Goal: Communication & Community: Answer question/provide support

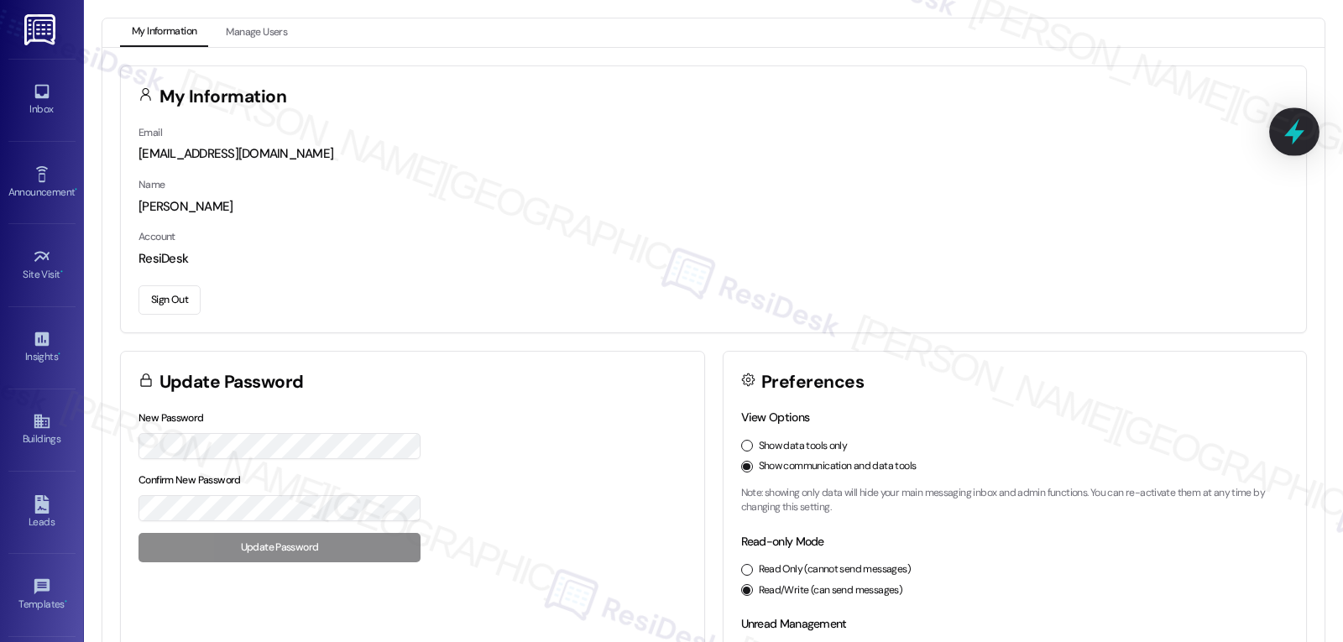
drag, startPoint x: 1289, startPoint y: 133, endPoint x: 1126, endPoint y: 238, distance: 194.4
click at [1289, 133] on icon at bounding box center [1294, 132] width 15 height 20
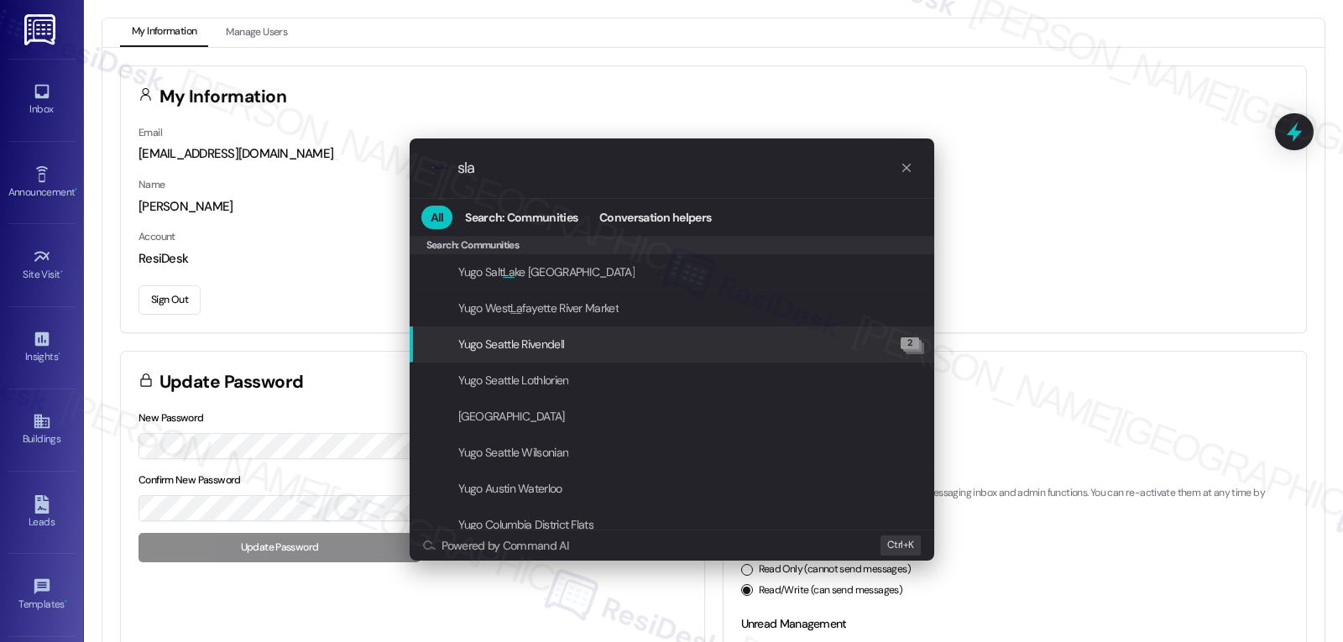
type input "sla"
drag, startPoint x: 1038, startPoint y: 285, endPoint x: 906, endPoint y: 240, distance: 139.1
click at [1037, 284] on div ".cls-1{fill:#0a055f;}.cls-2{fill:#0cc4c4;} resideskLogoBlueOrange sla All Searc…" at bounding box center [671, 321] width 1343 height 642
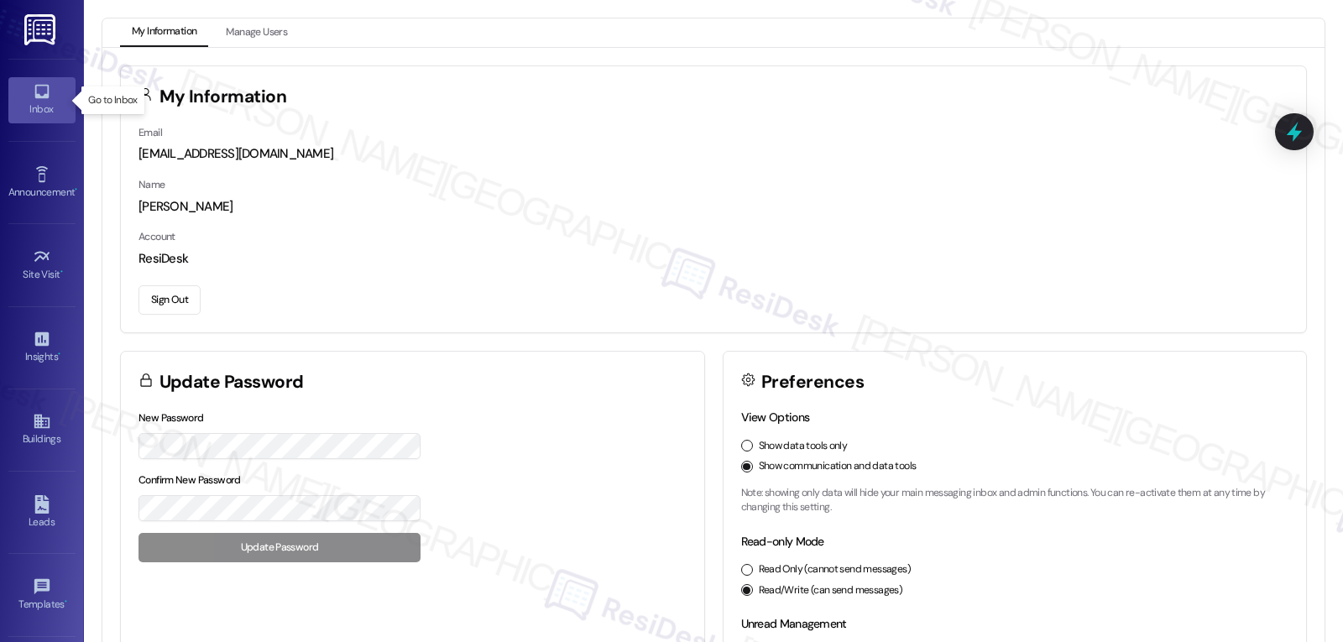
click at [41, 100] on icon at bounding box center [42, 91] width 18 height 18
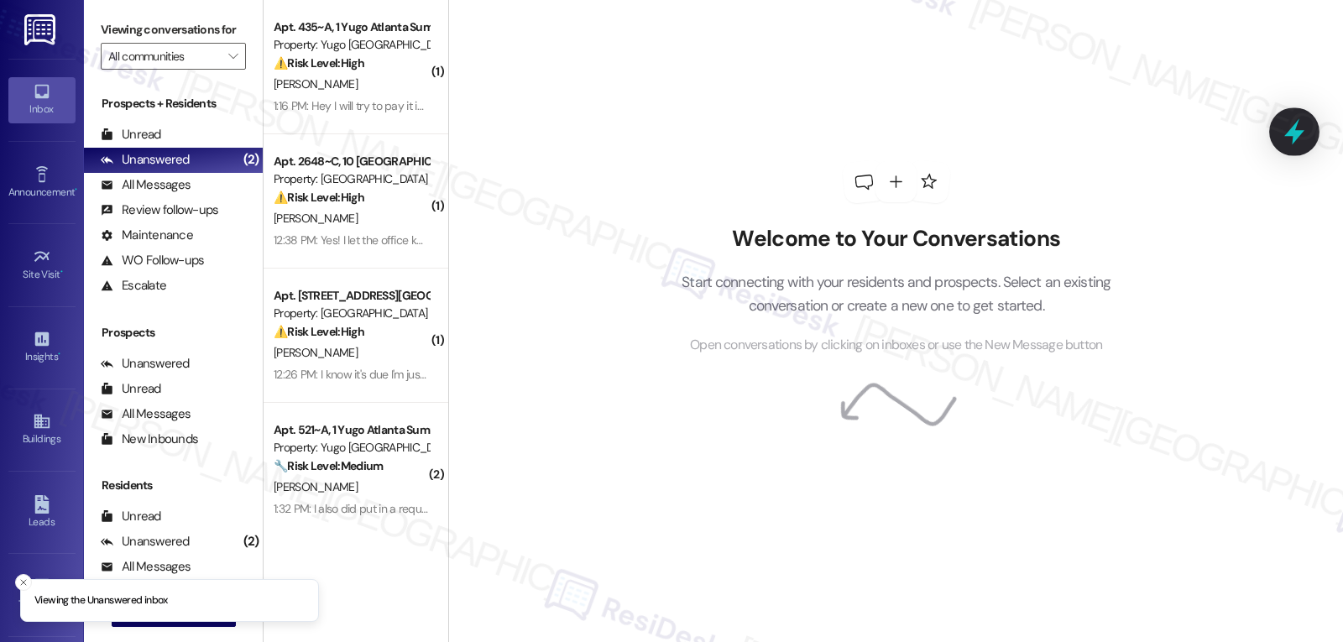
click at [1304, 137] on icon at bounding box center [1294, 132] width 29 height 29
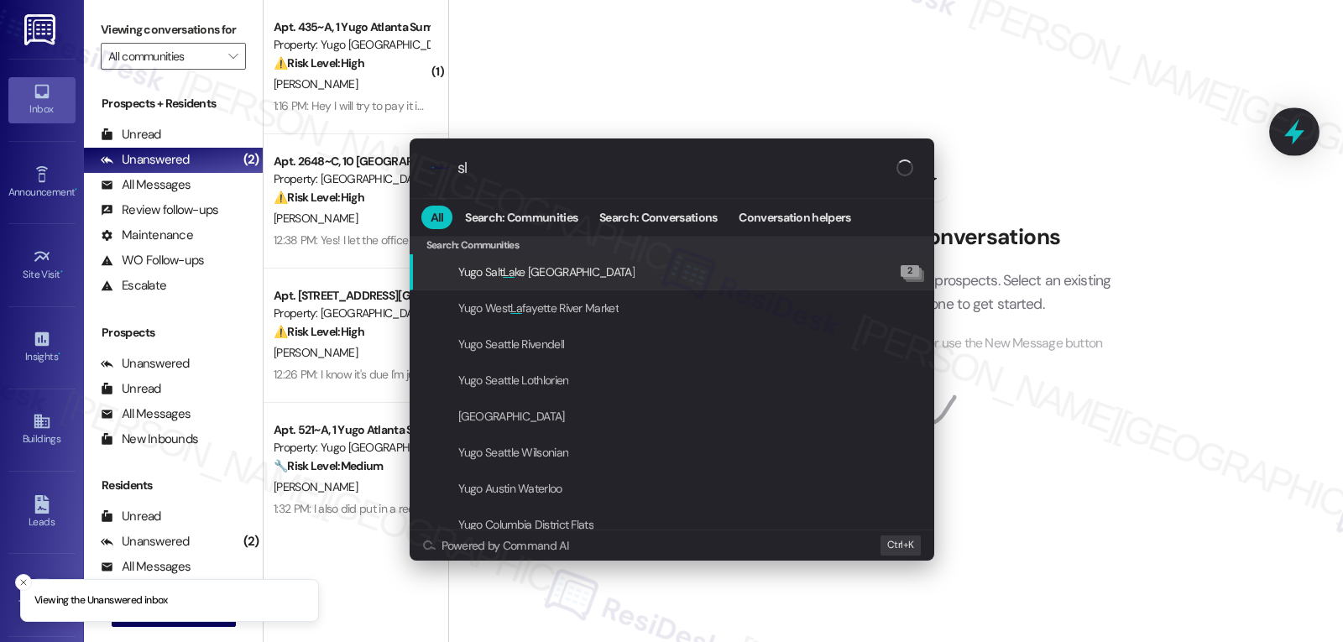
type input "sla"
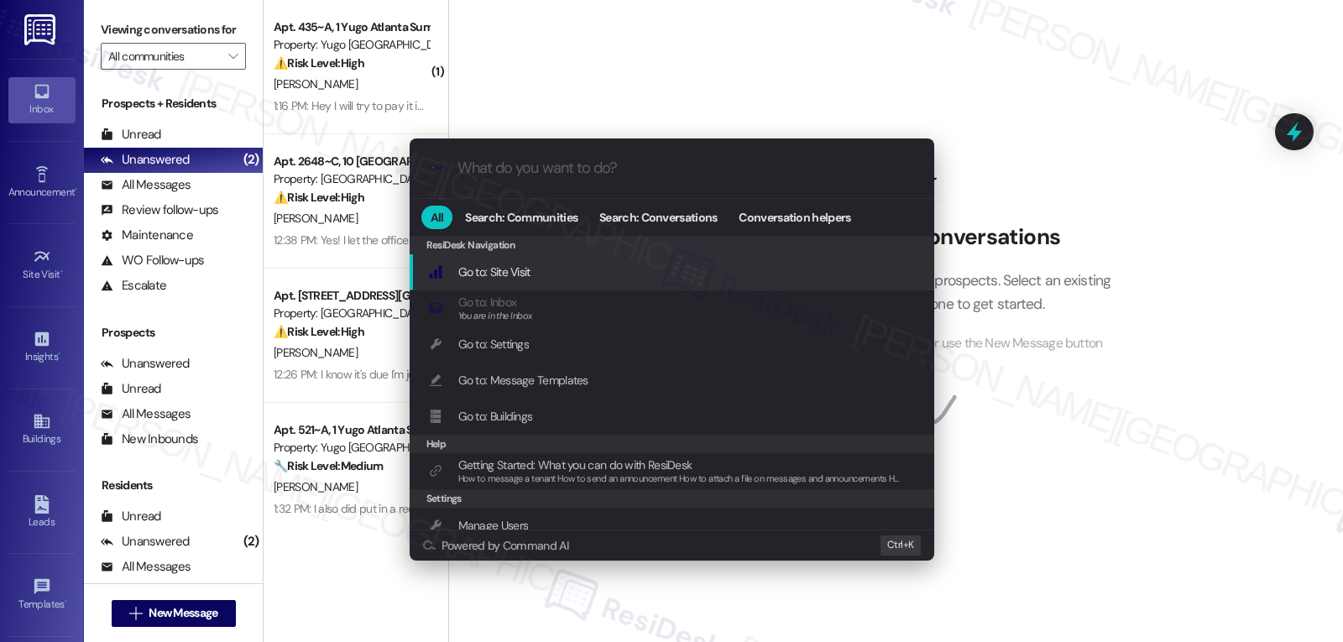
click at [1056, 426] on div ".cls-1{fill:#0a055f;}.cls-2{fill:#0cc4c4;} resideskLogoBlueOrange All Search: C…" at bounding box center [671, 321] width 1343 height 642
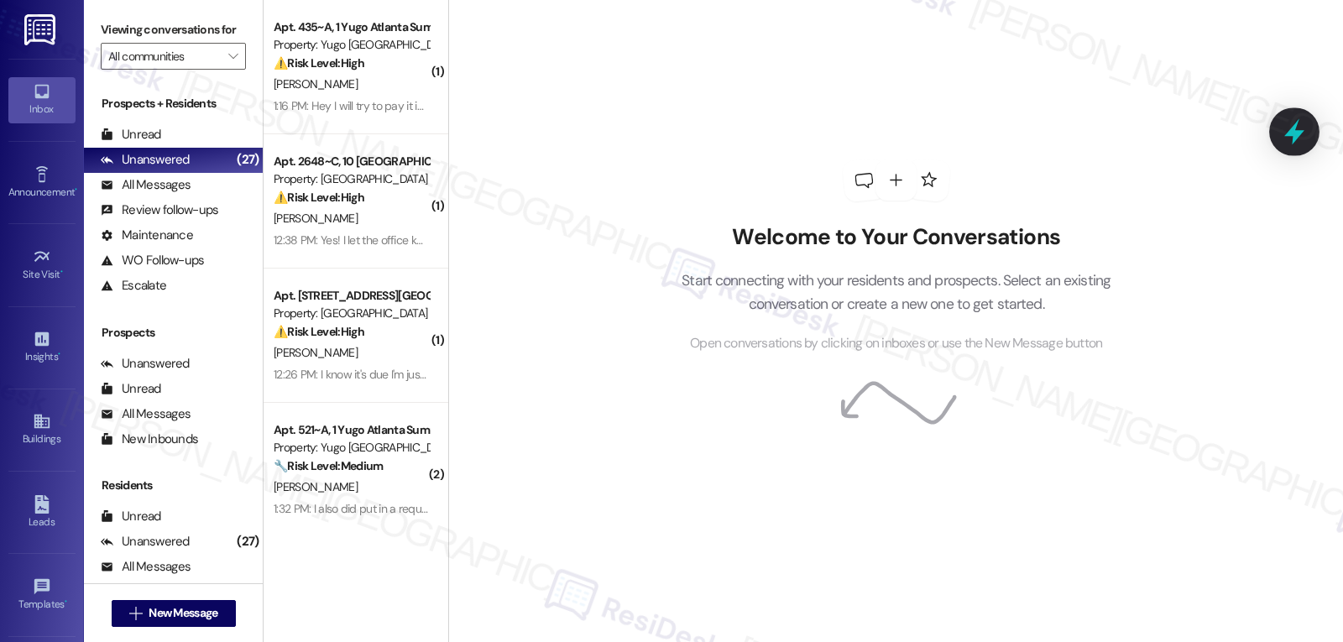
click at [1291, 130] on icon at bounding box center [1294, 132] width 20 height 26
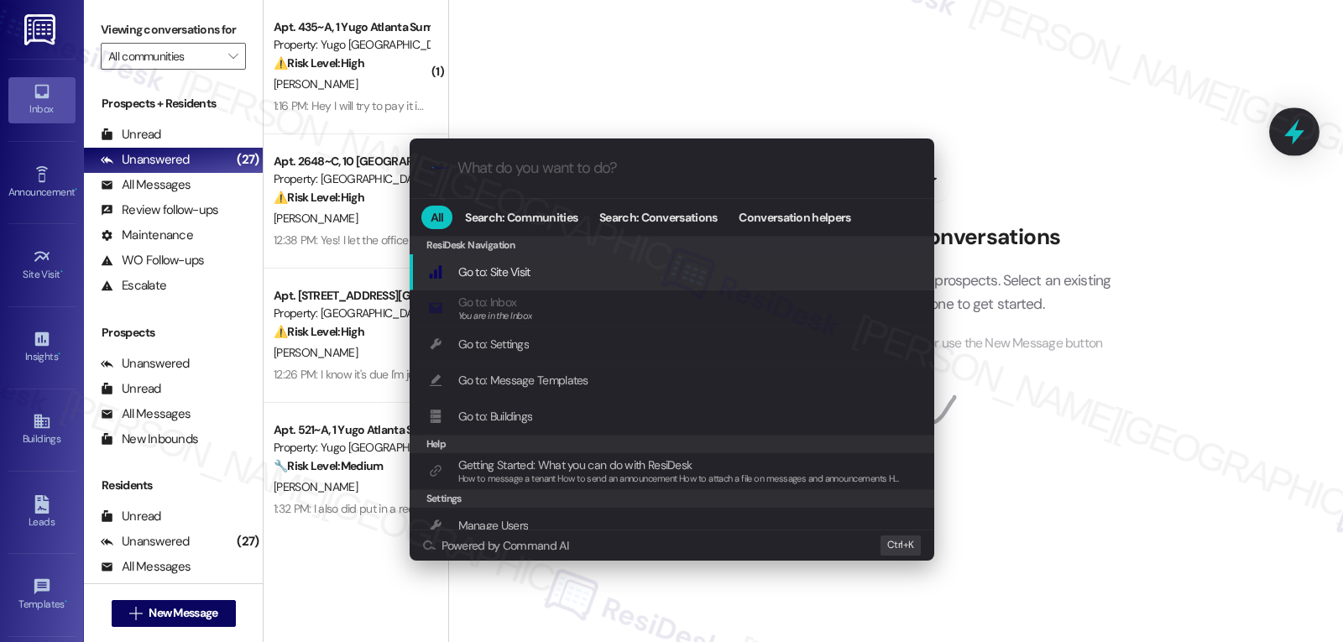
type input "e"
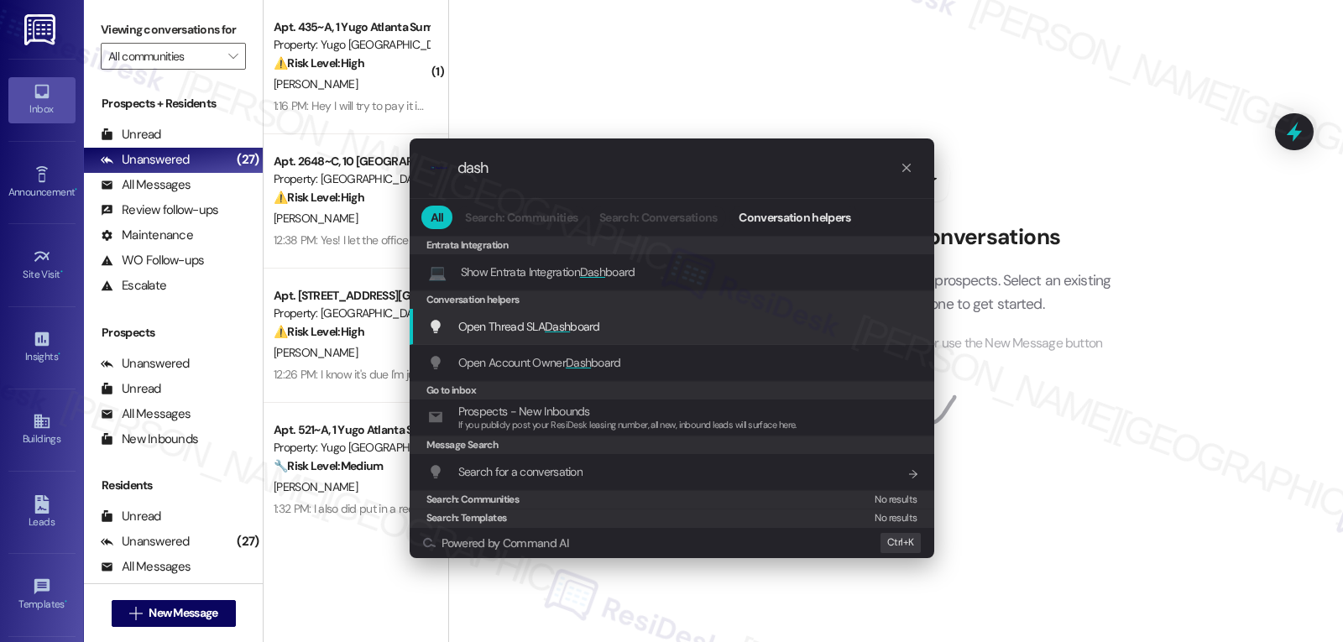
type input "dash"
click at [505, 330] on span "Open Thread SLA Dash board" at bounding box center [529, 326] width 142 height 15
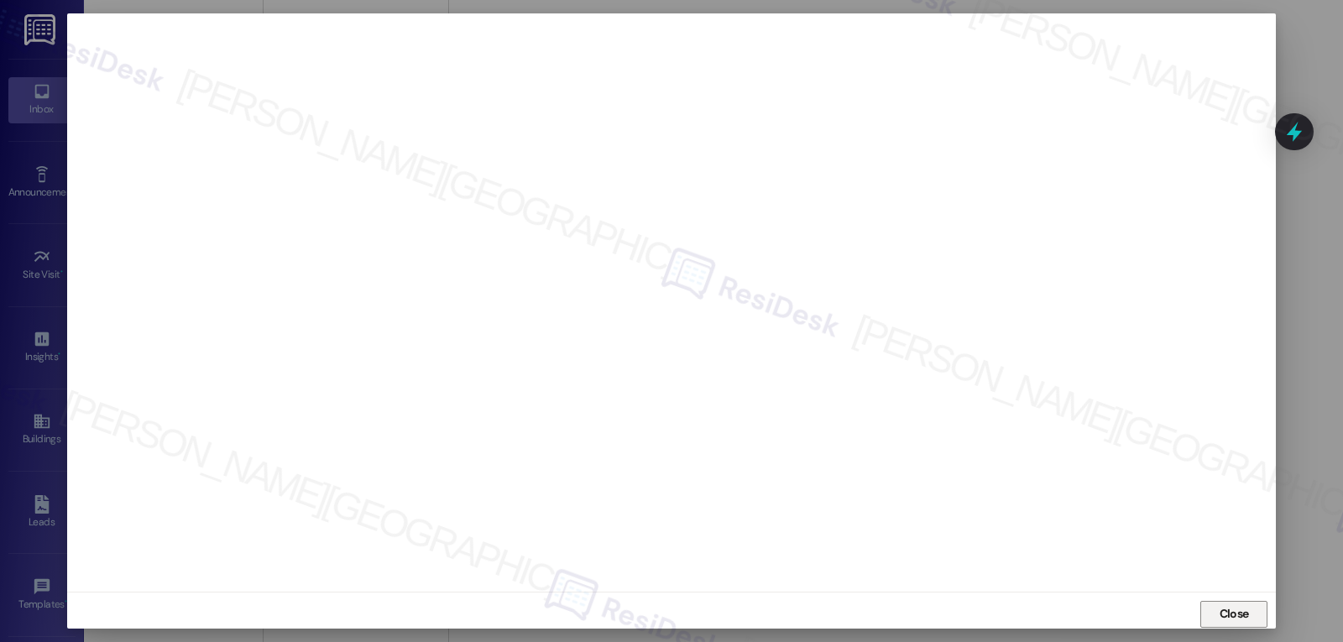
click at [1217, 623] on span "Close" at bounding box center [1234, 614] width 36 height 25
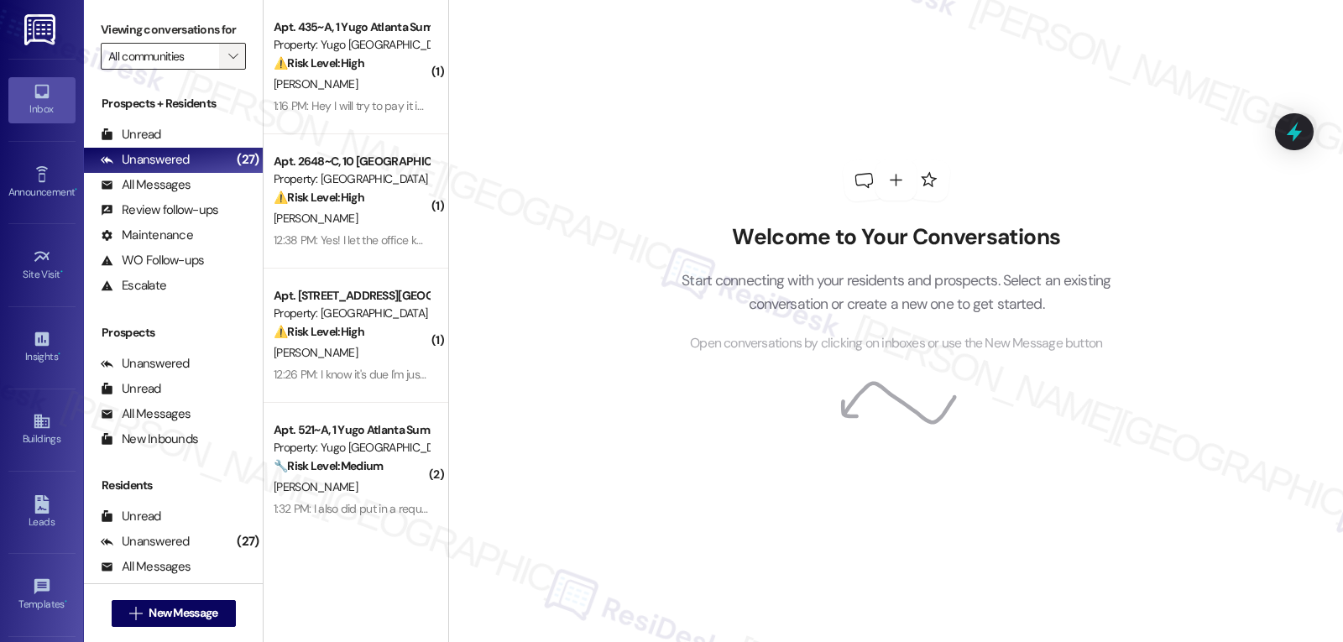
click at [228, 63] on icon "" at bounding box center [232, 56] width 9 height 13
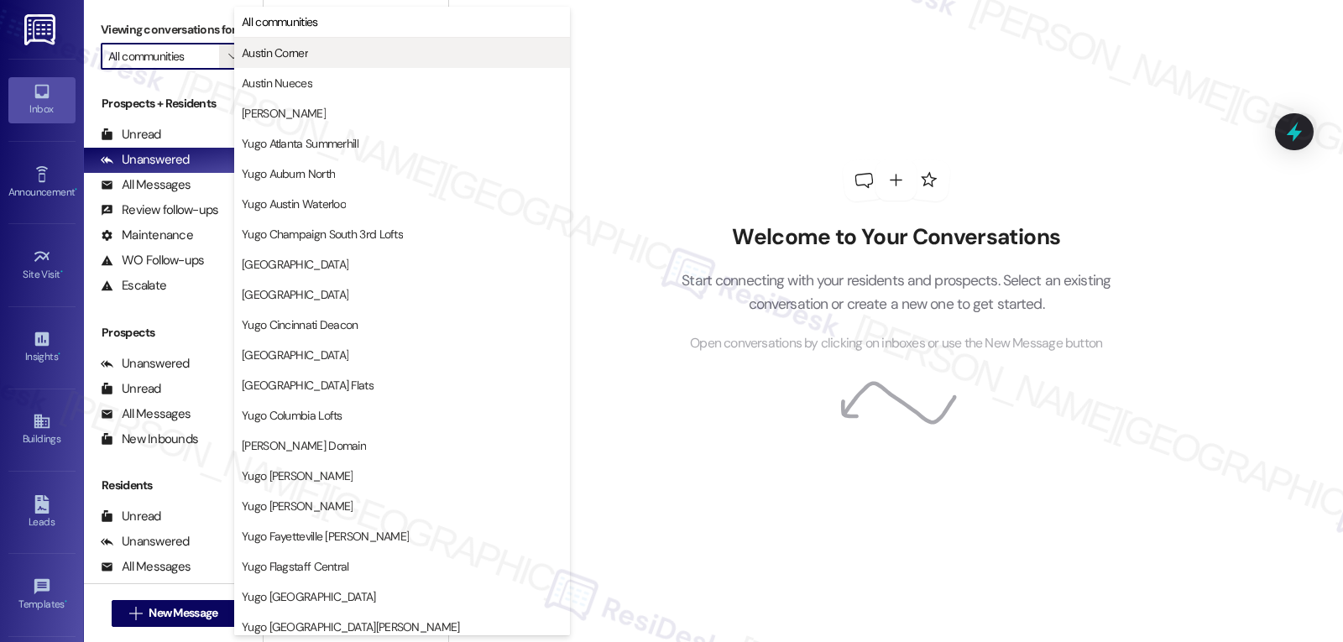
click at [292, 59] on span "Austin Corner" at bounding box center [275, 52] width 66 height 17
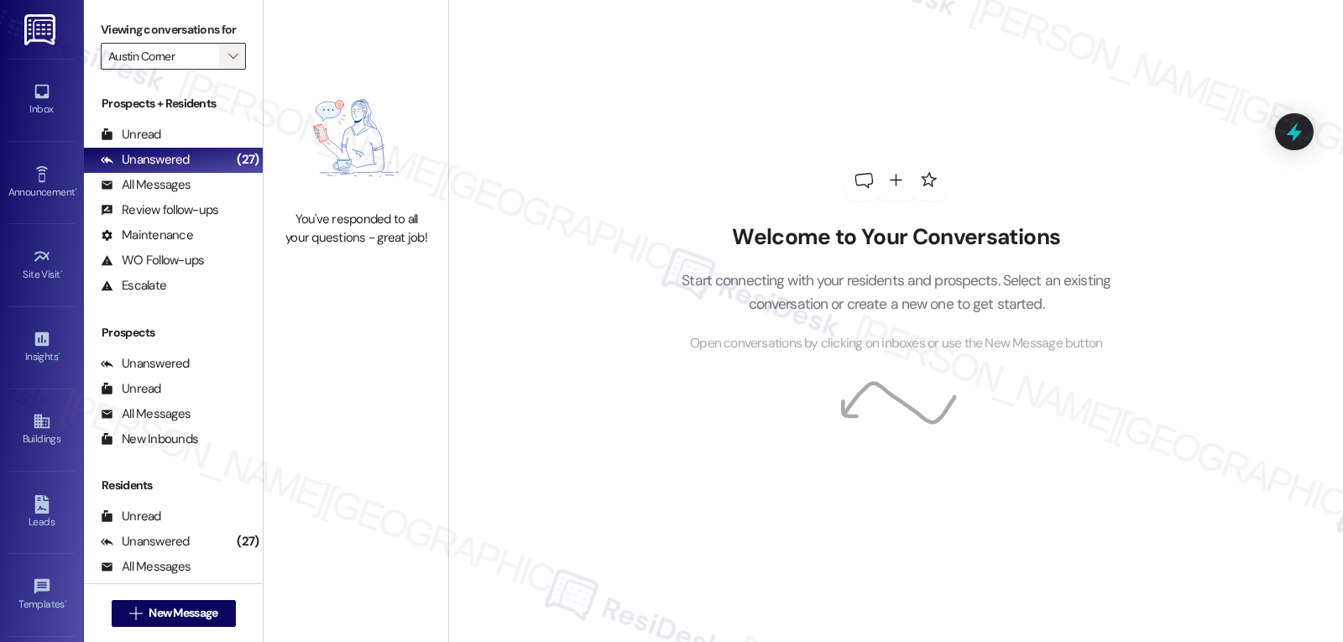
click at [228, 63] on icon "" at bounding box center [232, 56] width 9 height 13
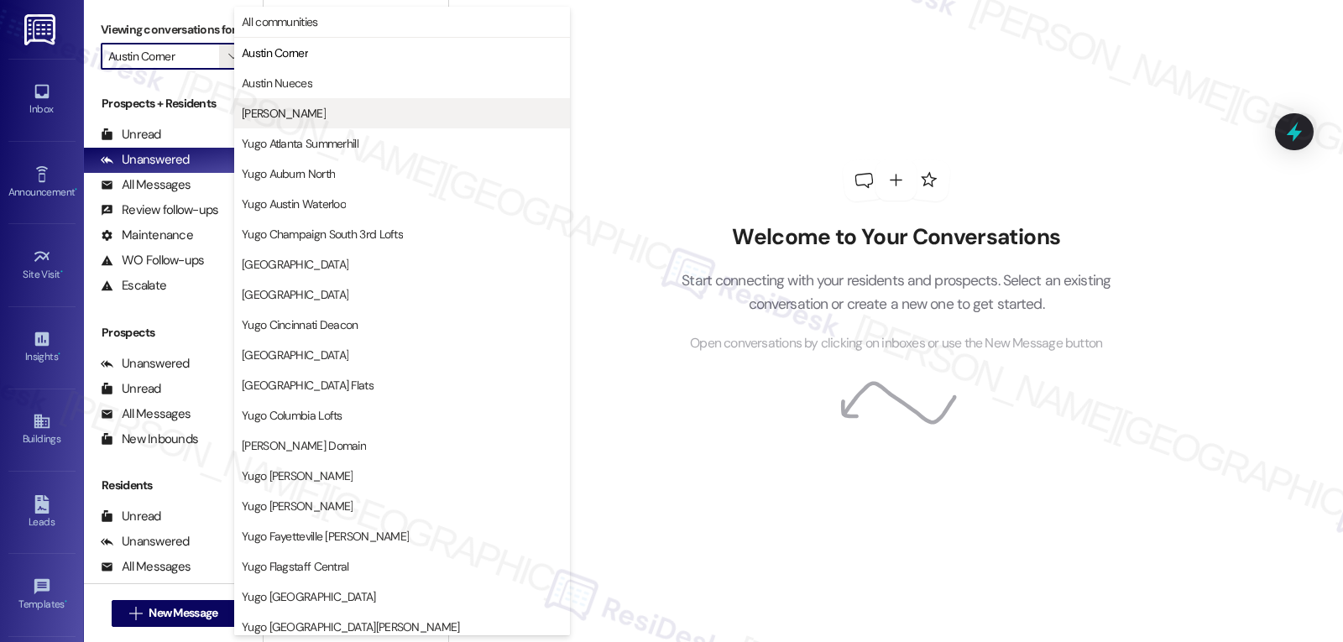
click at [306, 118] on span "[PERSON_NAME]" at bounding box center [402, 113] width 321 height 17
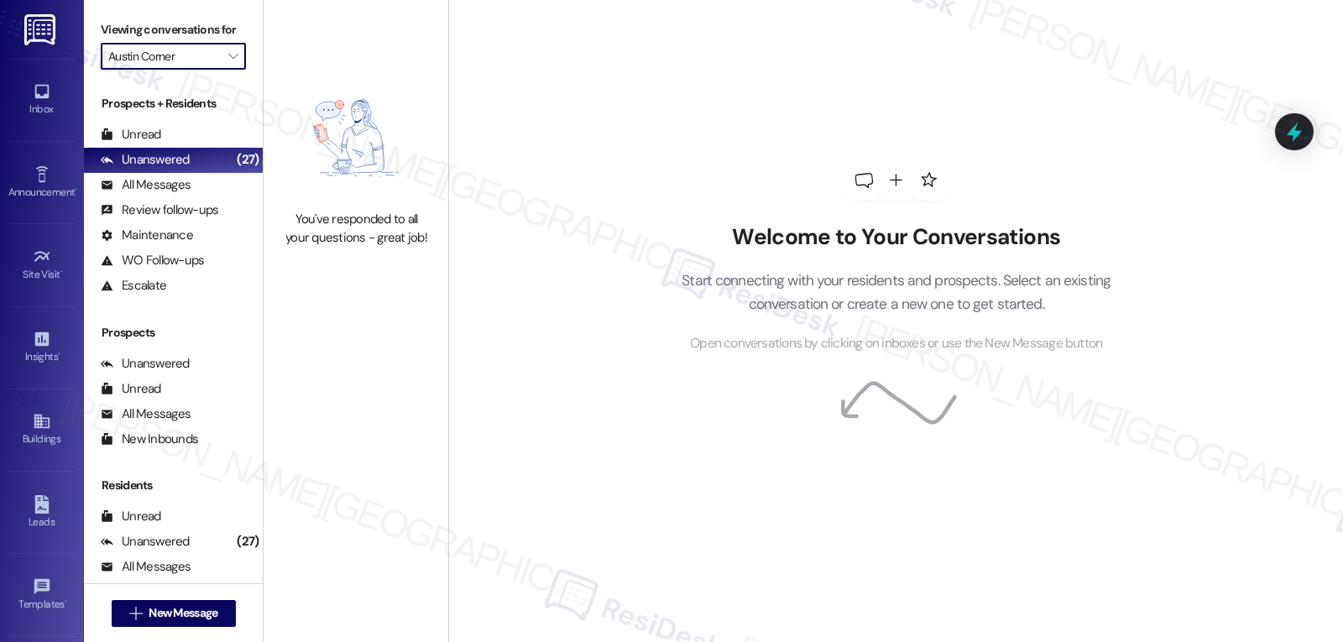
type input "[PERSON_NAME]"
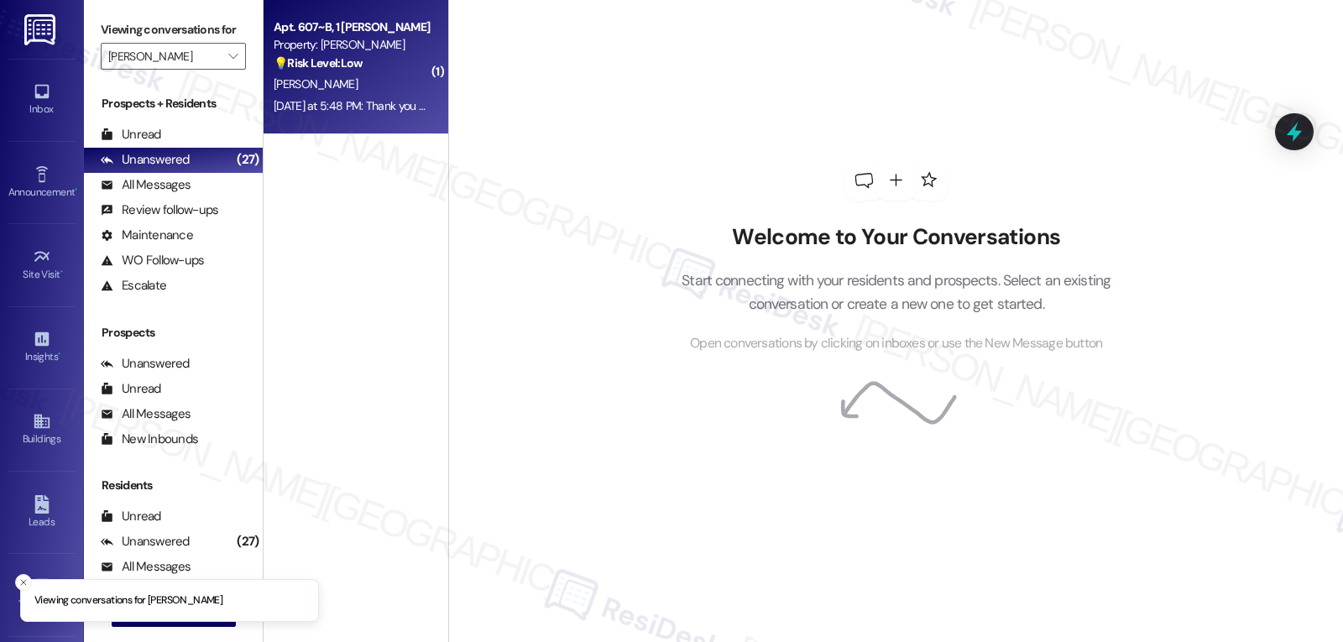
click at [358, 102] on div "[DATE] at 5:48 PM: Thank you so much! [DATE] at 5:48 PM: Thank you so much!" at bounding box center [369, 105] width 190 height 15
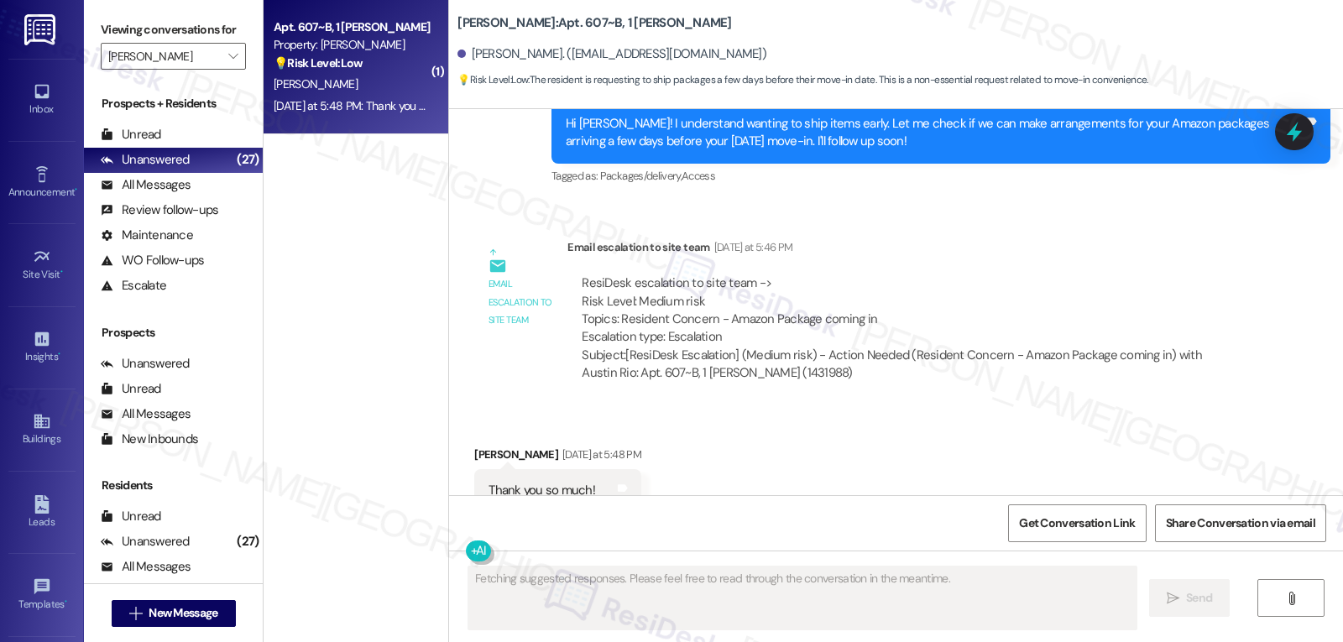
scroll to position [955, 0]
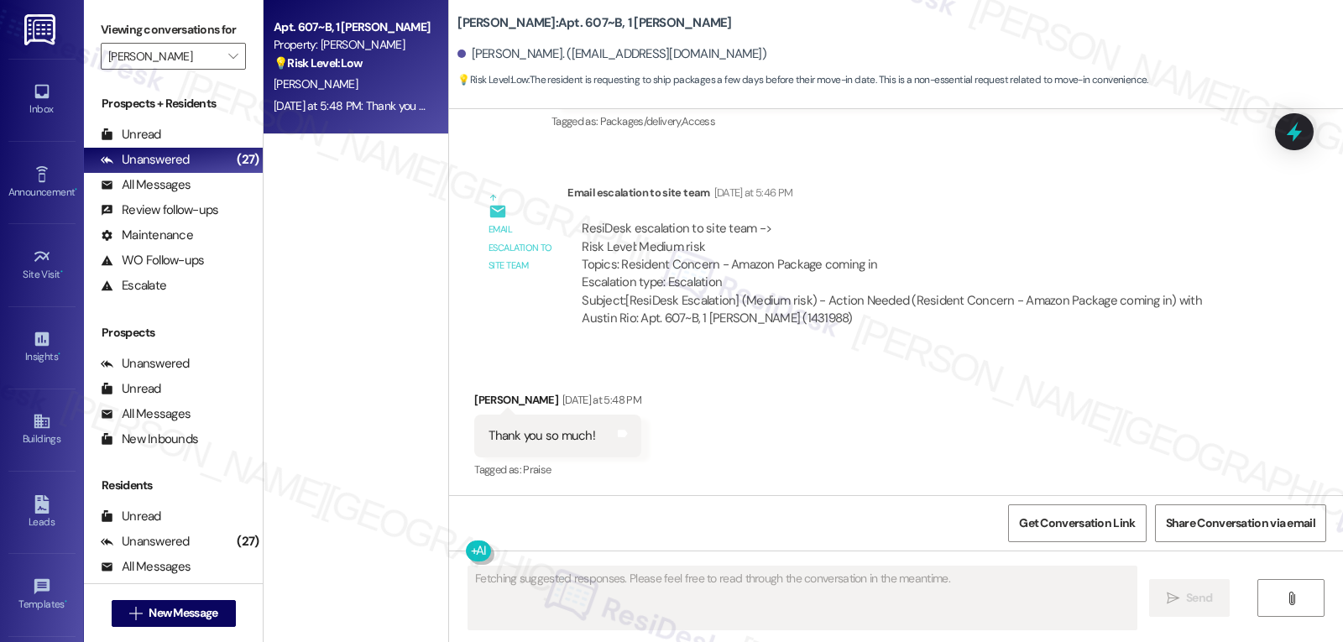
click at [474, 403] on div "[PERSON_NAME] [DATE] at 5:48 PM" at bounding box center [557, 403] width 167 height 24
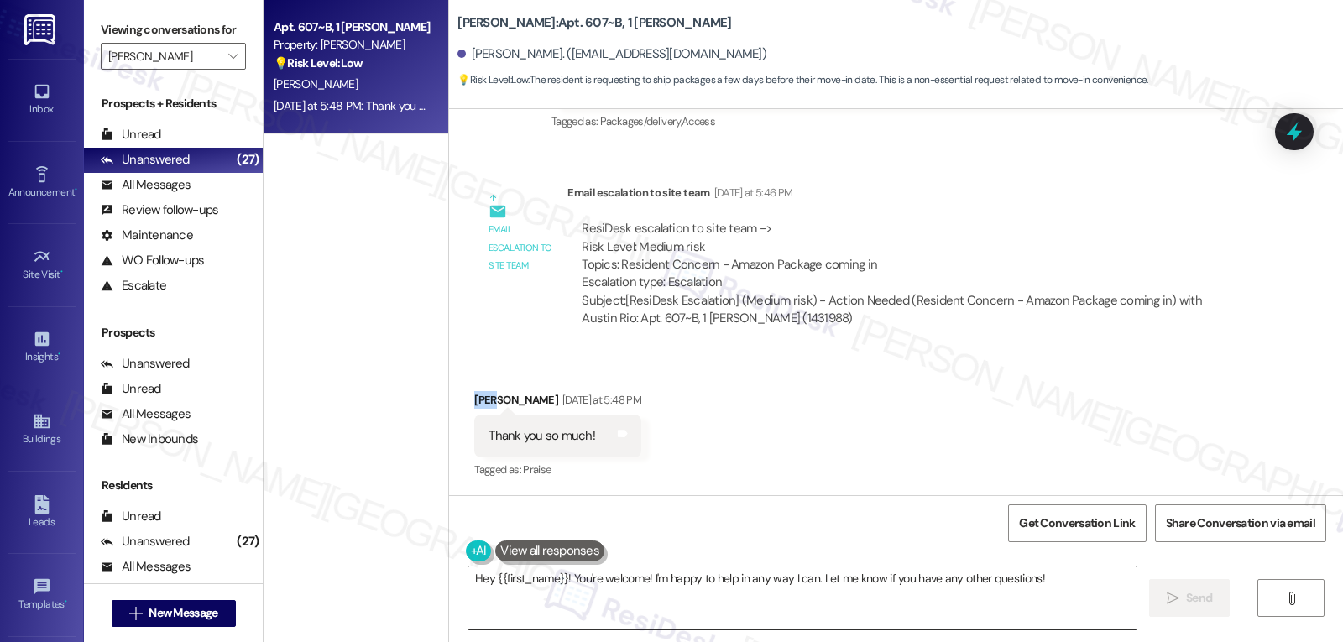
copy div "[PERSON_NAME]"
click at [671, 605] on textarea "Hey {{first_name}}! You're welcome! I'm happy to help in any way I can. Let me …" at bounding box center [802, 598] width 668 height 63
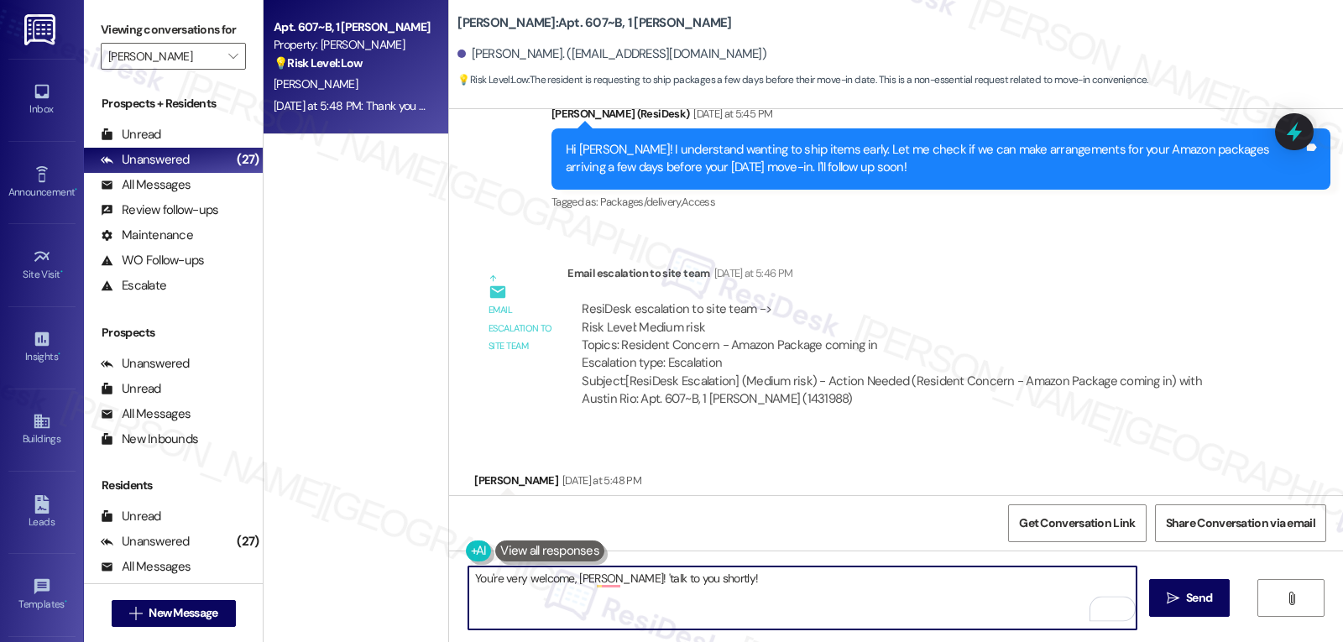
scroll to position [787, 0]
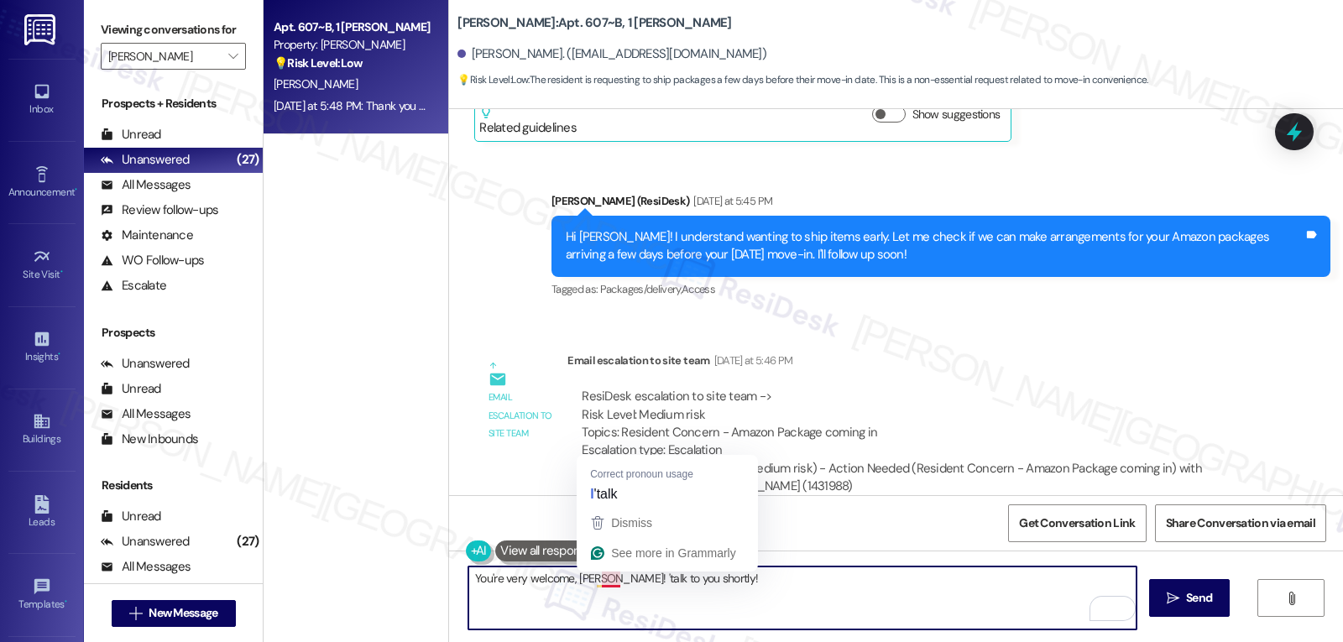
click at [755, 592] on textarea "You're very welcome, [PERSON_NAME]! 'talk to you shortly!" at bounding box center [802, 598] width 668 height 63
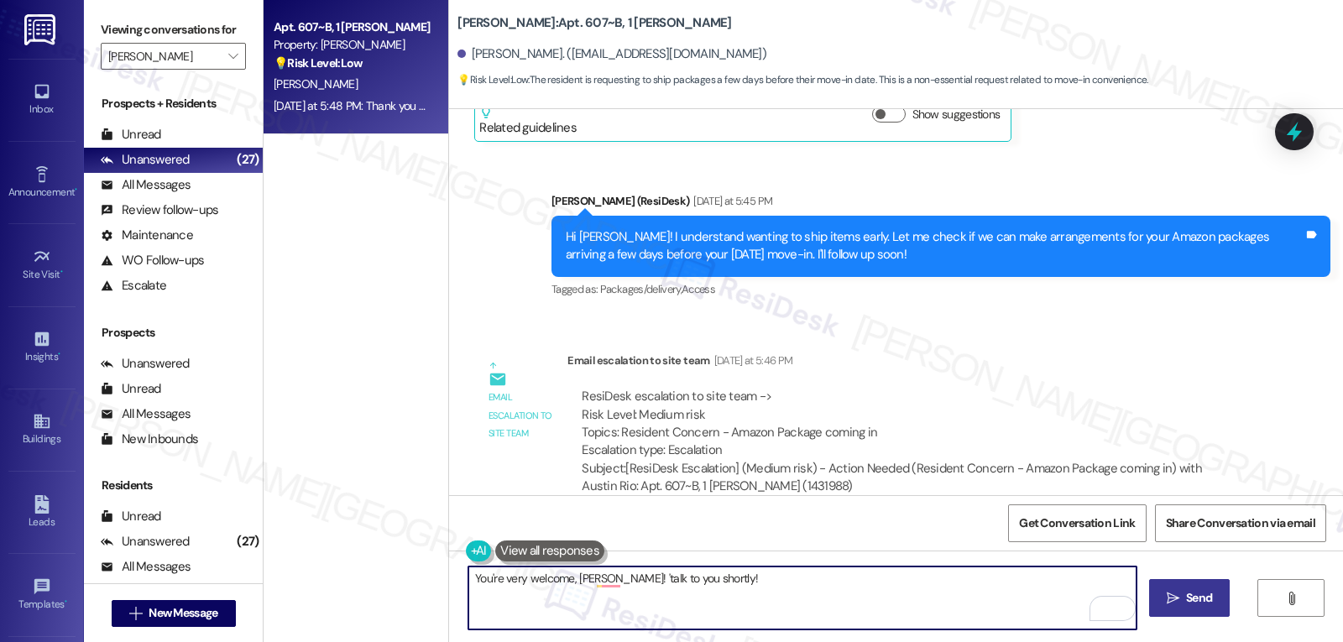
type textarea "You're very welcome, [PERSON_NAME]! 'talk to you shortly!"
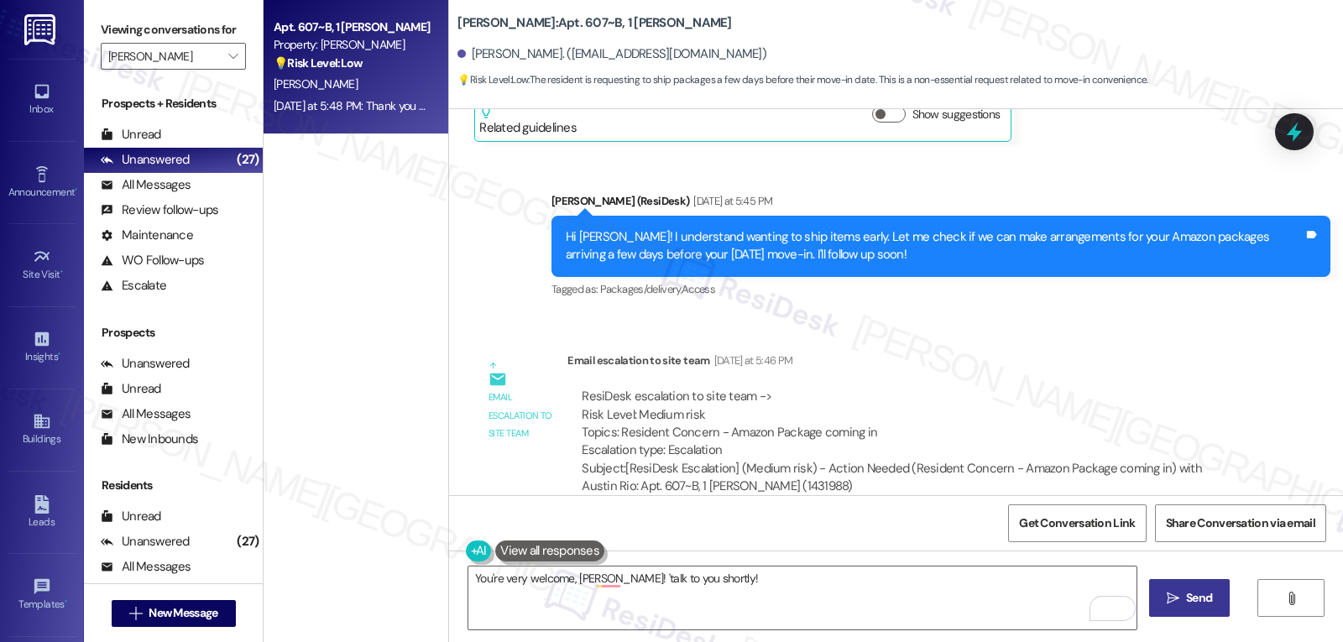
click at [1195, 604] on span "Send" at bounding box center [1199, 598] width 26 height 18
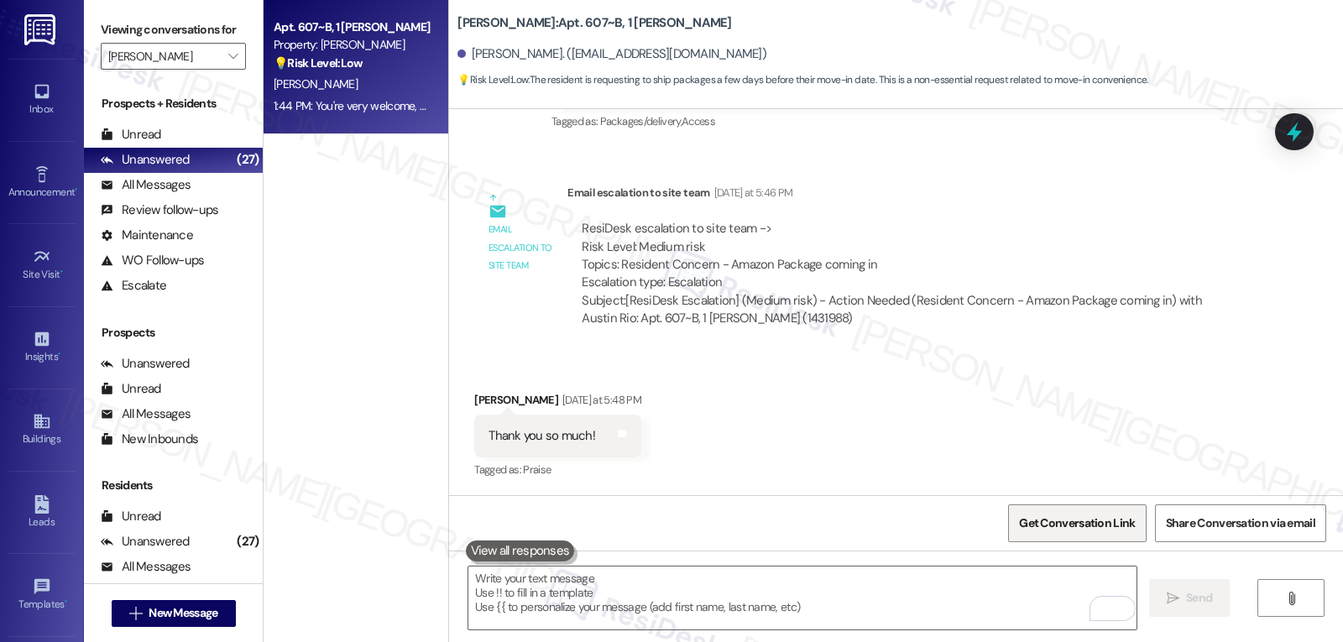
scroll to position [1073, 0]
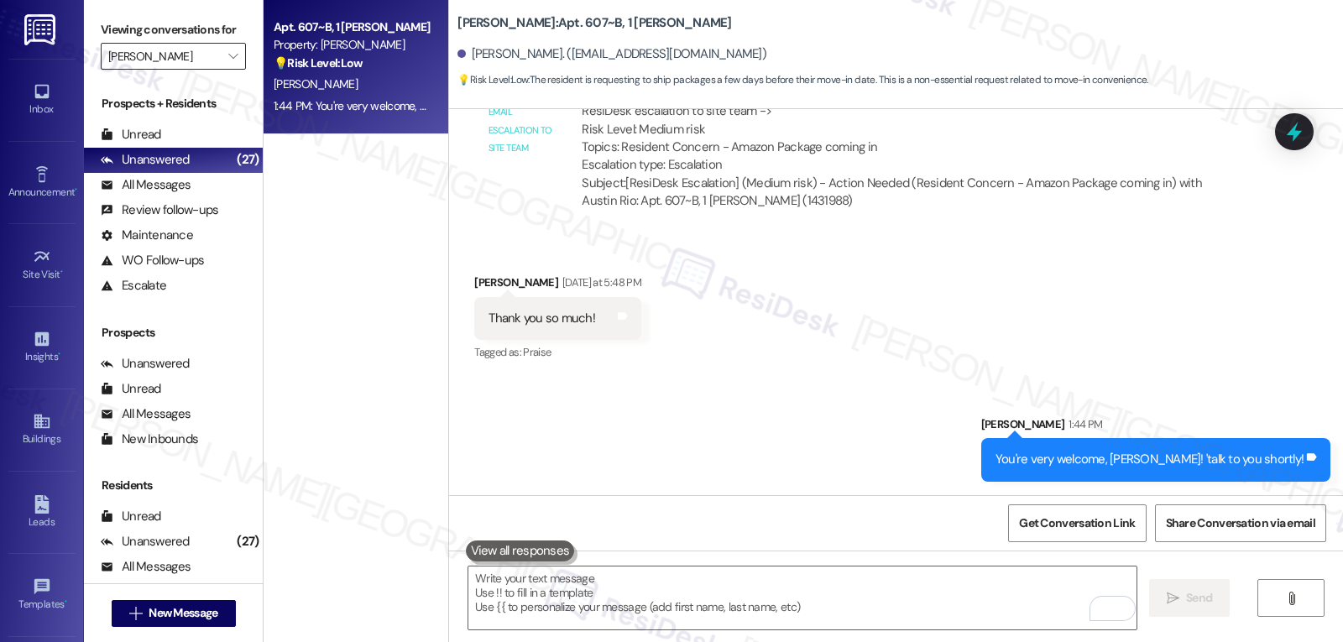
click at [219, 70] on button "" at bounding box center [232, 56] width 27 height 27
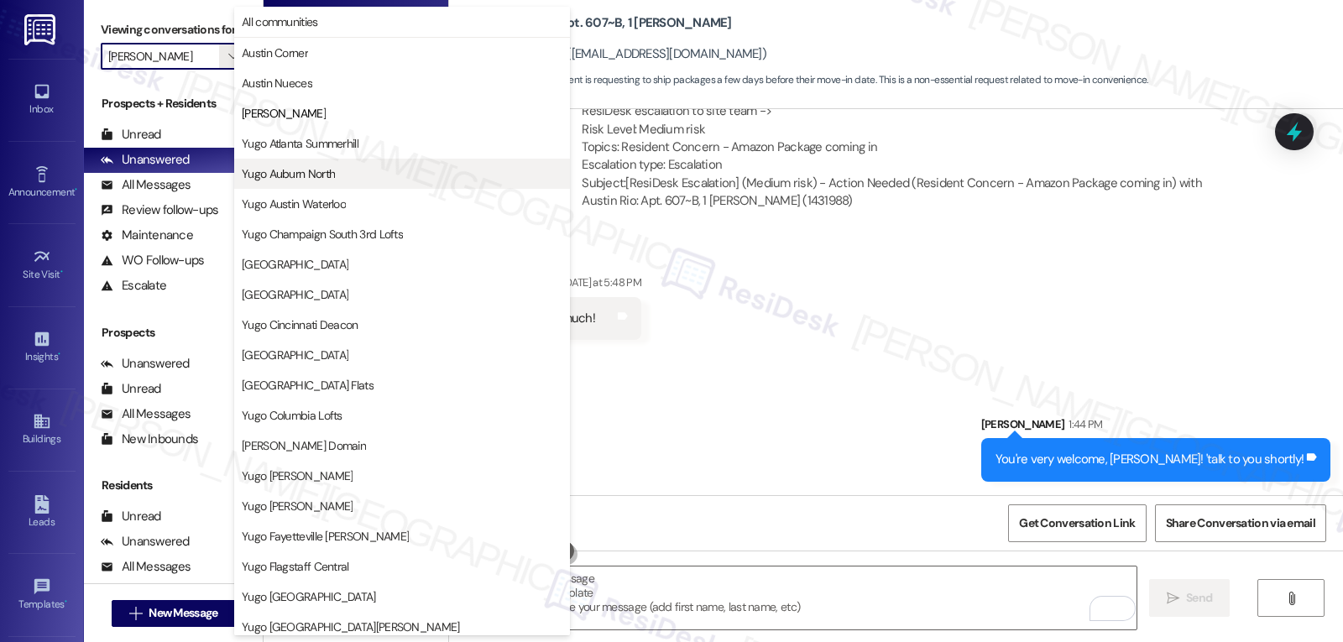
click at [323, 165] on button "Yugo Auburn North" at bounding box center [402, 174] width 336 height 30
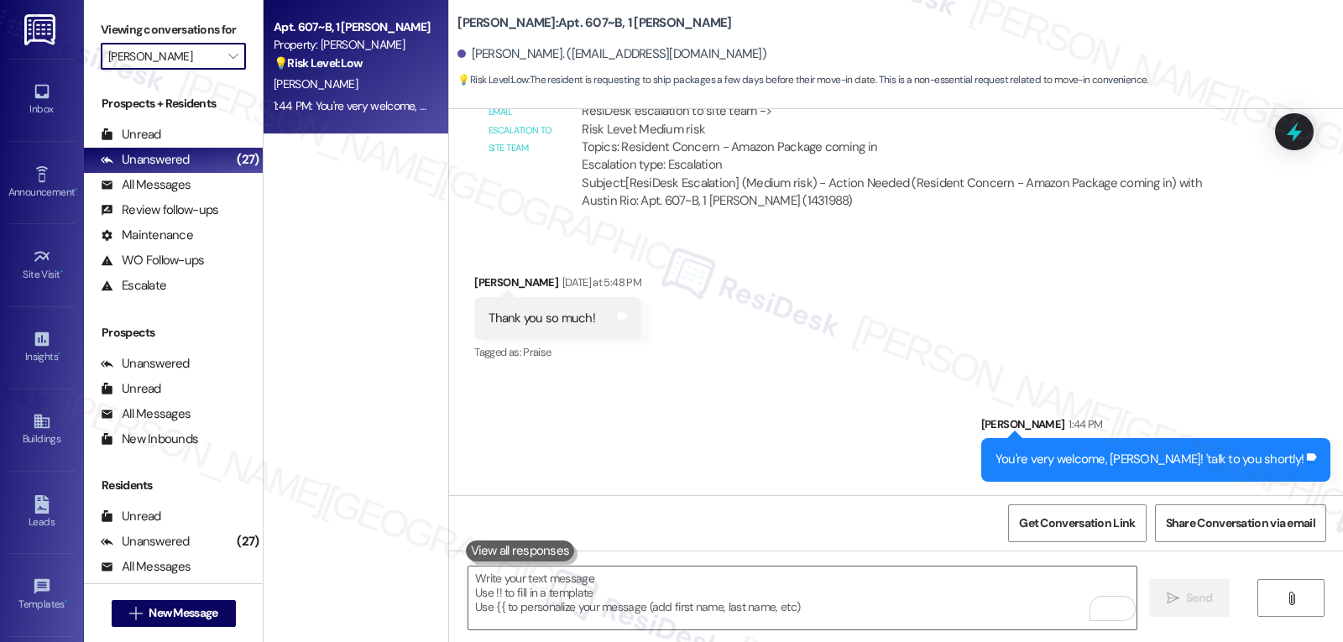
type input "Yugo Auburn North"
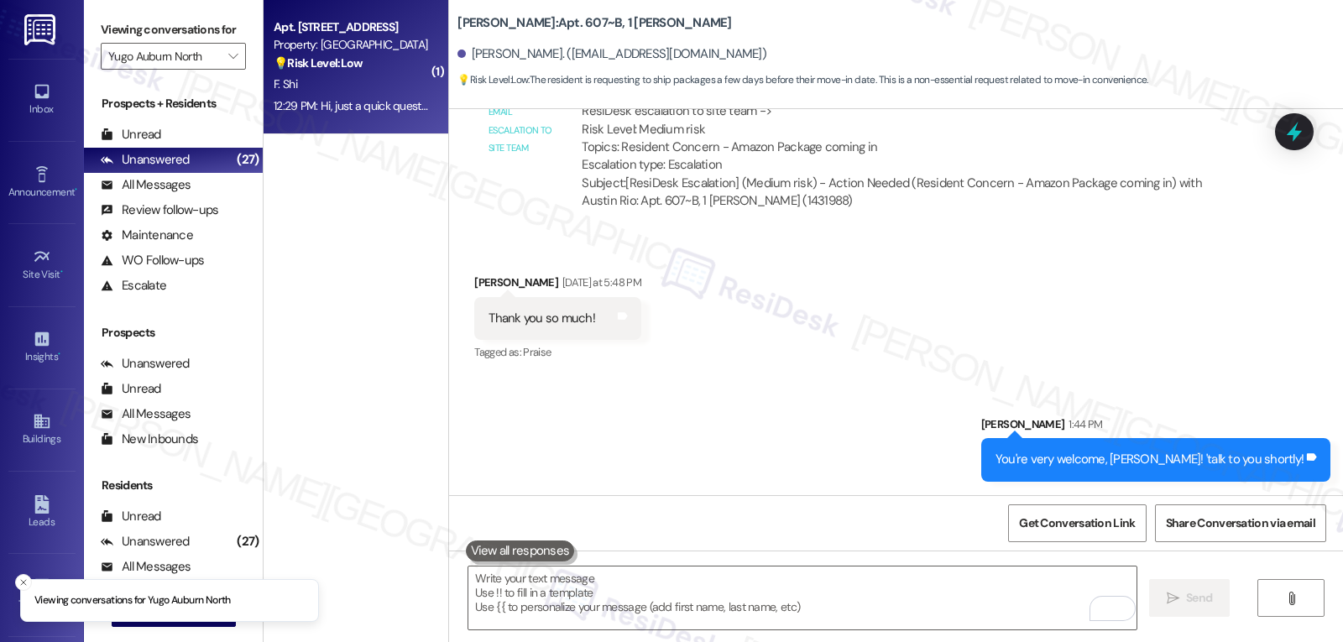
click at [353, 94] on div "F. Shi" at bounding box center [351, 84] width 159 height 21
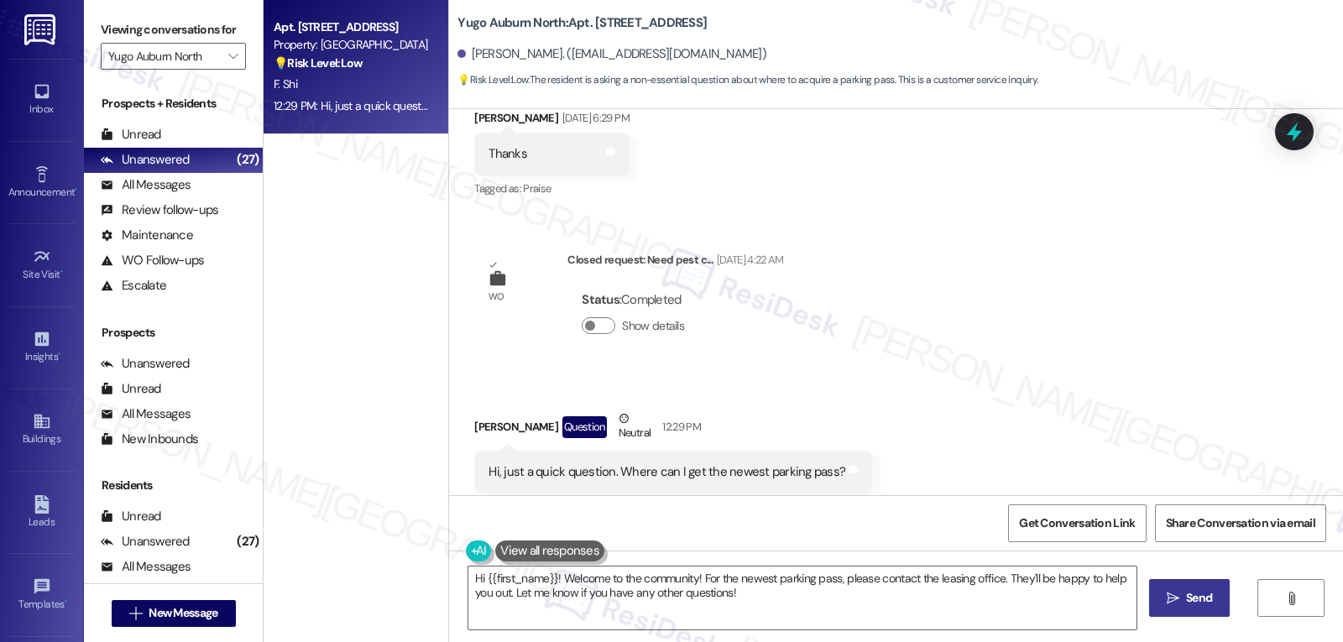
scroll to position [5520, 0]
click at [583, 316] on button "Show details" at bounding box center [599, 324] width 34 height 17
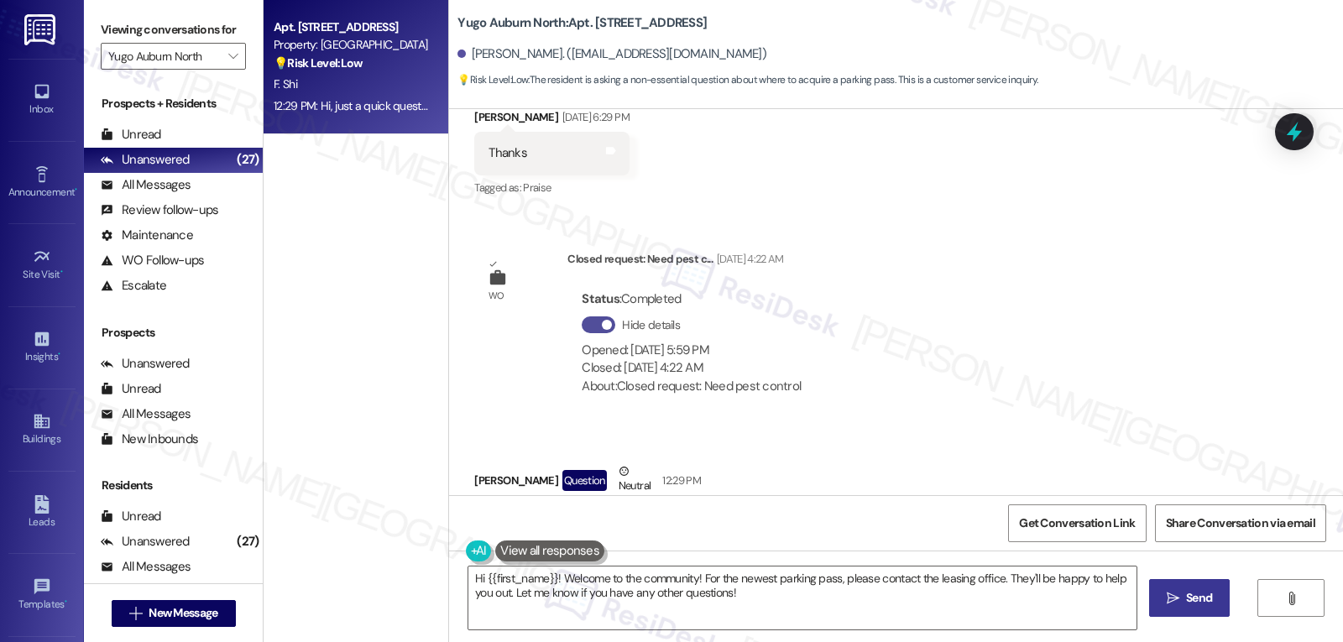
click at [583, 316] on button "Hide details" at bounding box center [599, 324] width 34 height 17
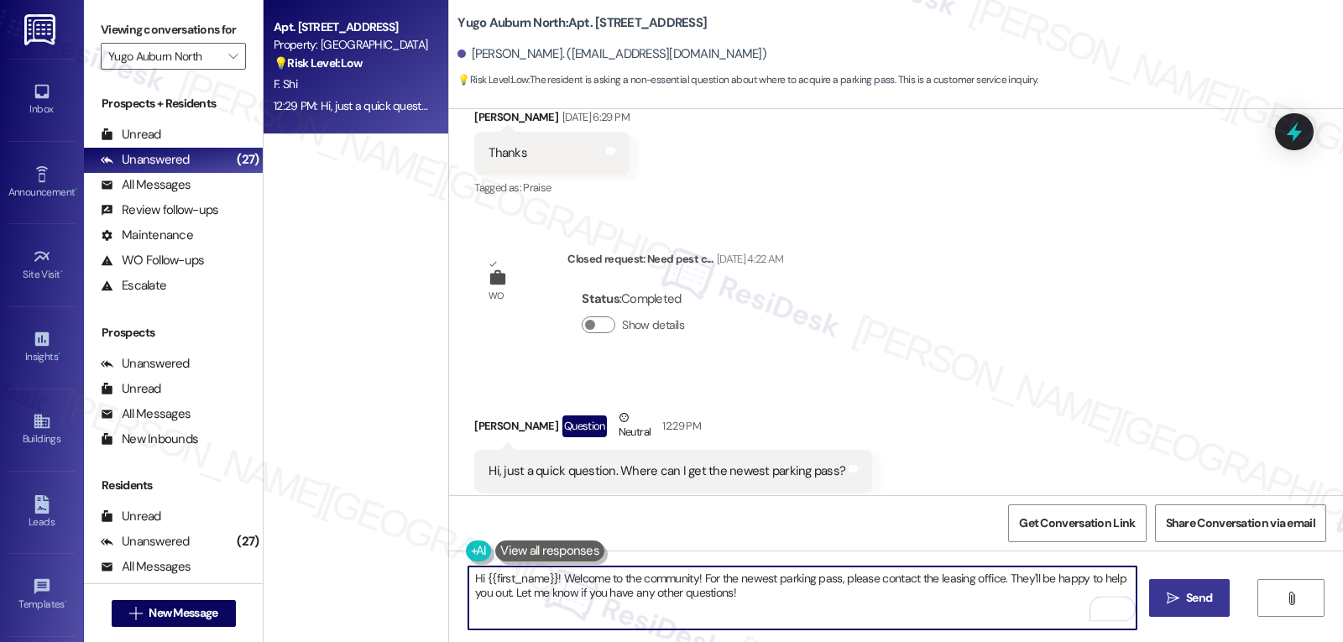
drag, startPoint x: 555, startPoint y: 580, endPoint x: 693, endPoint y: 577, distance: 138.5
click at [693, 577] on textarea "Hi {{first_name}}! Welcome to the community! For the newest parking pass, pleas…" at bounding box center [802, 598] width 668 height 63
type textarea "Hi {{first_name}}! For the newest parking pass, please contact the leasing offi…"
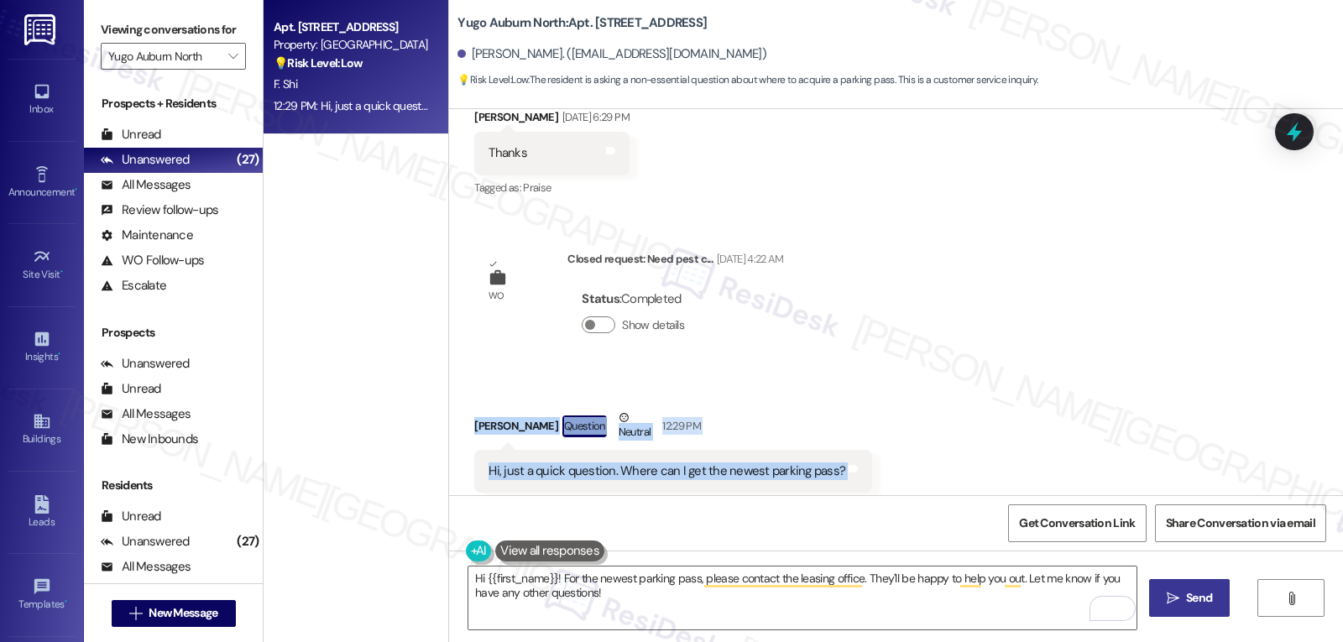
drag, startPoint x: 453, startPoint y: 391, endPoint x: 870, endPoint y: 444, distance: 420.5
click at [870, 444] on div "Received via SMS Feiyu Shi Question Neutral 12:29 PM Hi, just a quick question.…" at bounding box center [896, 450] width 894 height 159
copy div "Feiyu Shi Question Neutral 12:29 PM Hi, just a quick question. Where can I get …"
click at [1201, 592] on span "Send" at bounding box center [1199, 598] width 26 height 18
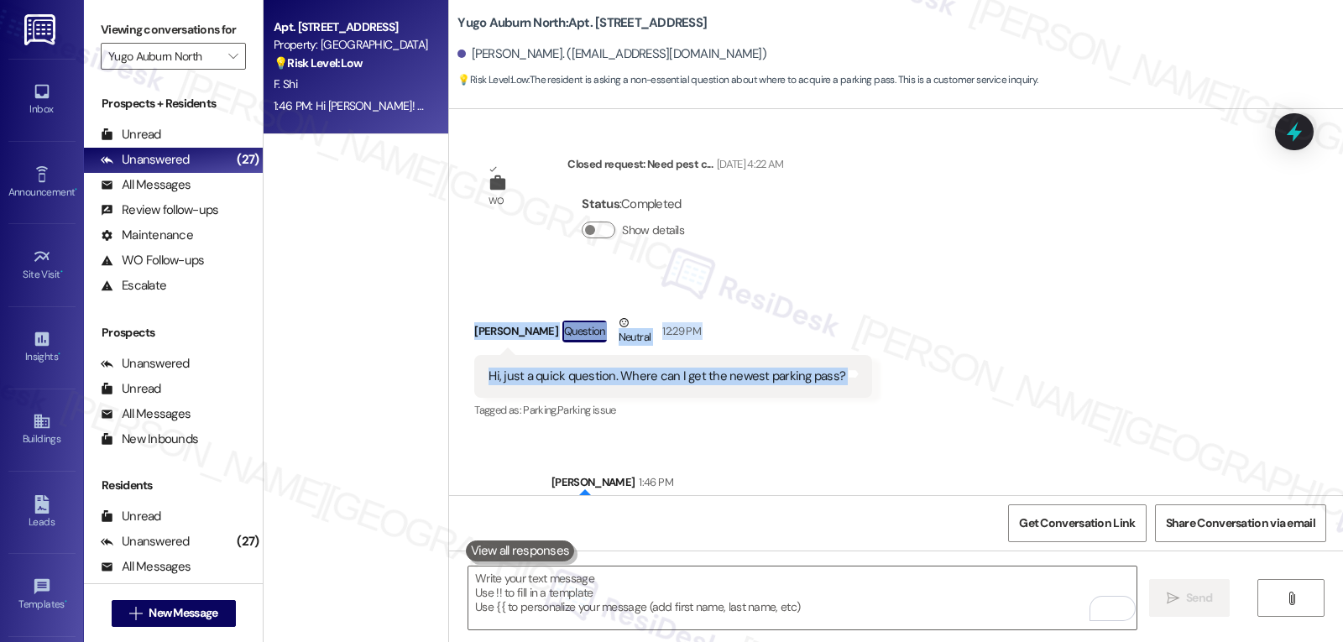
scroll to position [5655, 0]
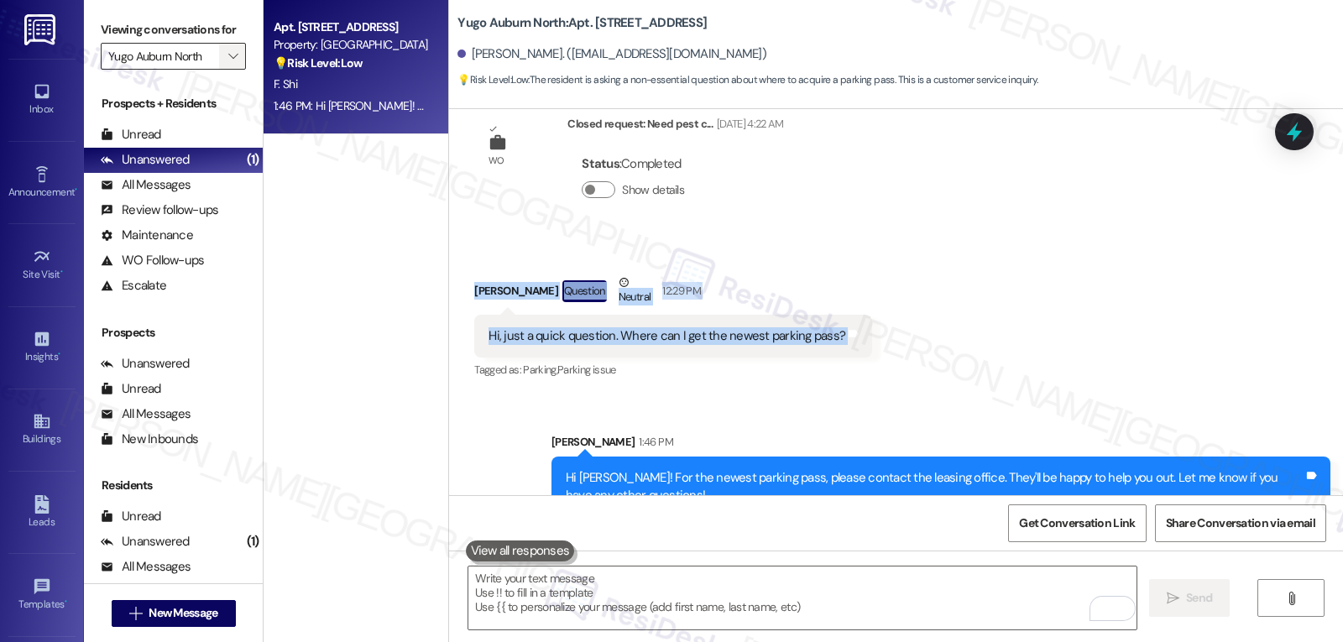
click at [225, 70] on span "" at bounding box center [233, 56] width 16 height 27
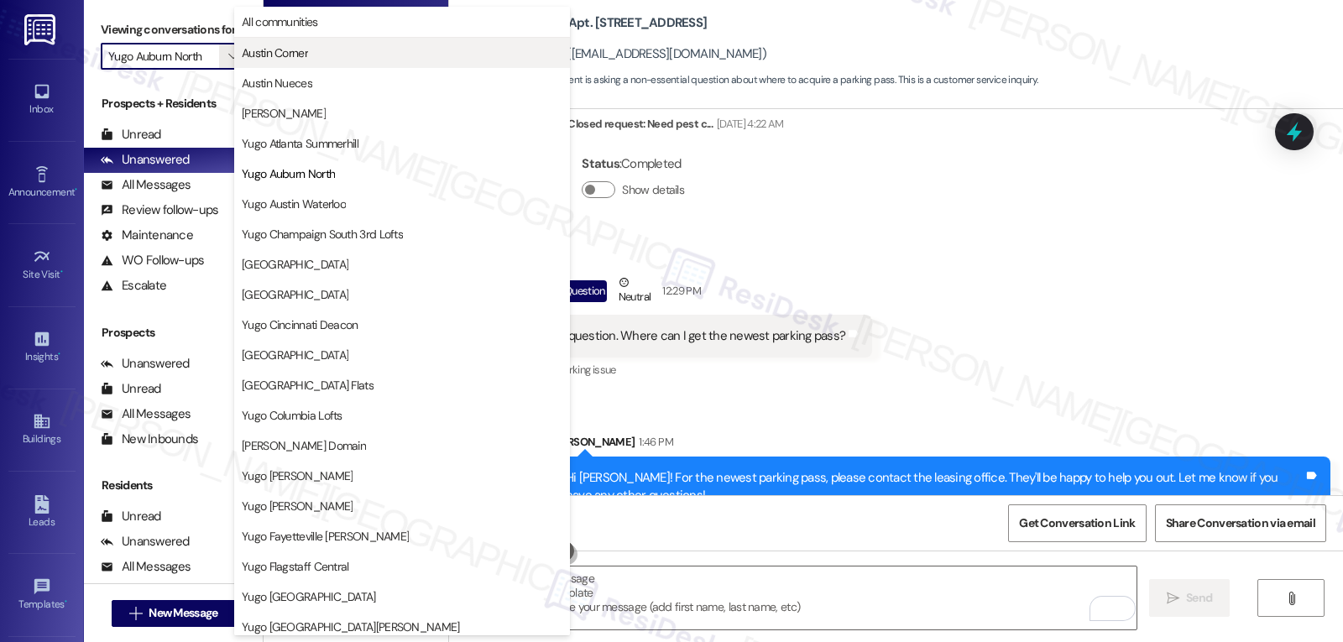
click at [321, 58] on span "Austin Corner" at bounding box center [402, 52] width 321 height 17
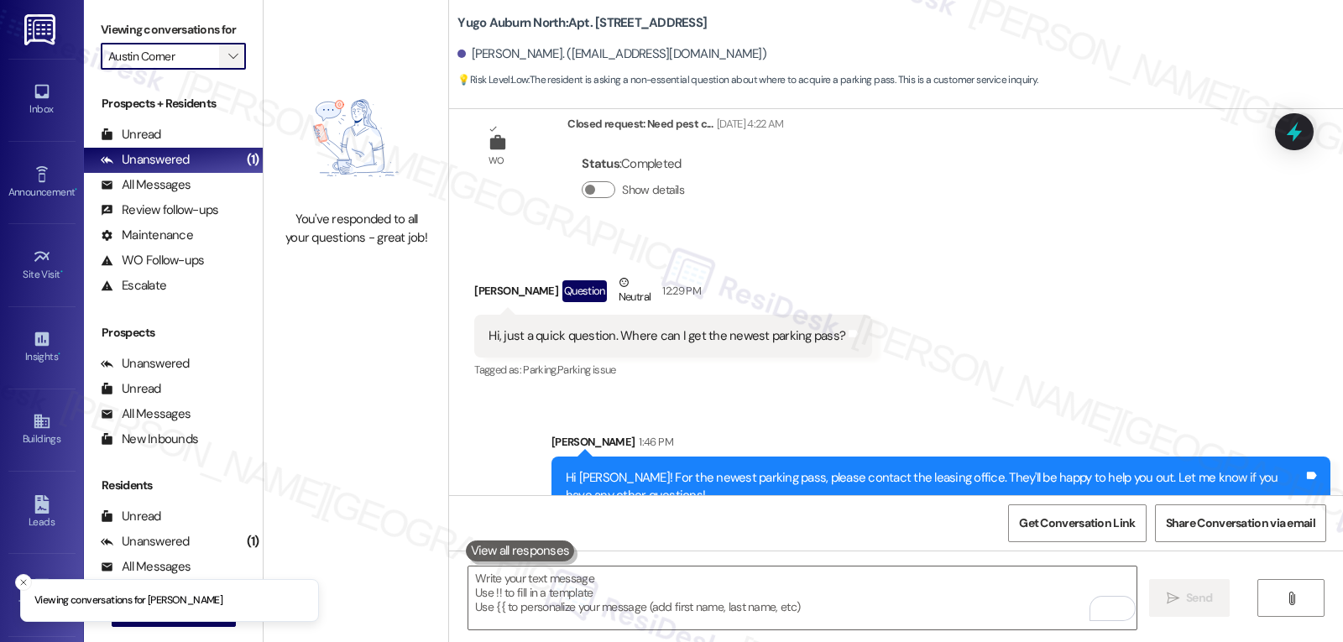
click at [228, 63] on icon "" at bounding box center [232, 56] width 9 height 13
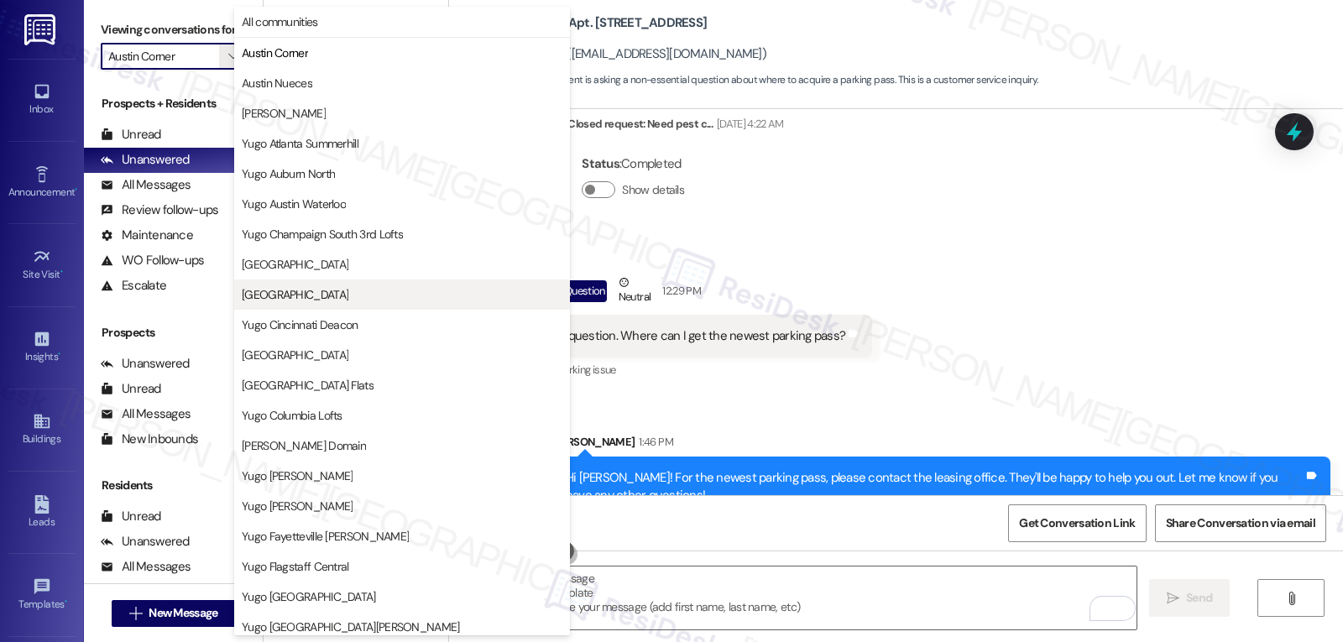
click at [337, 296] on span "[GEOGRAPHIC_DATA]" at bounding box center [295, 294] width 107 height 17
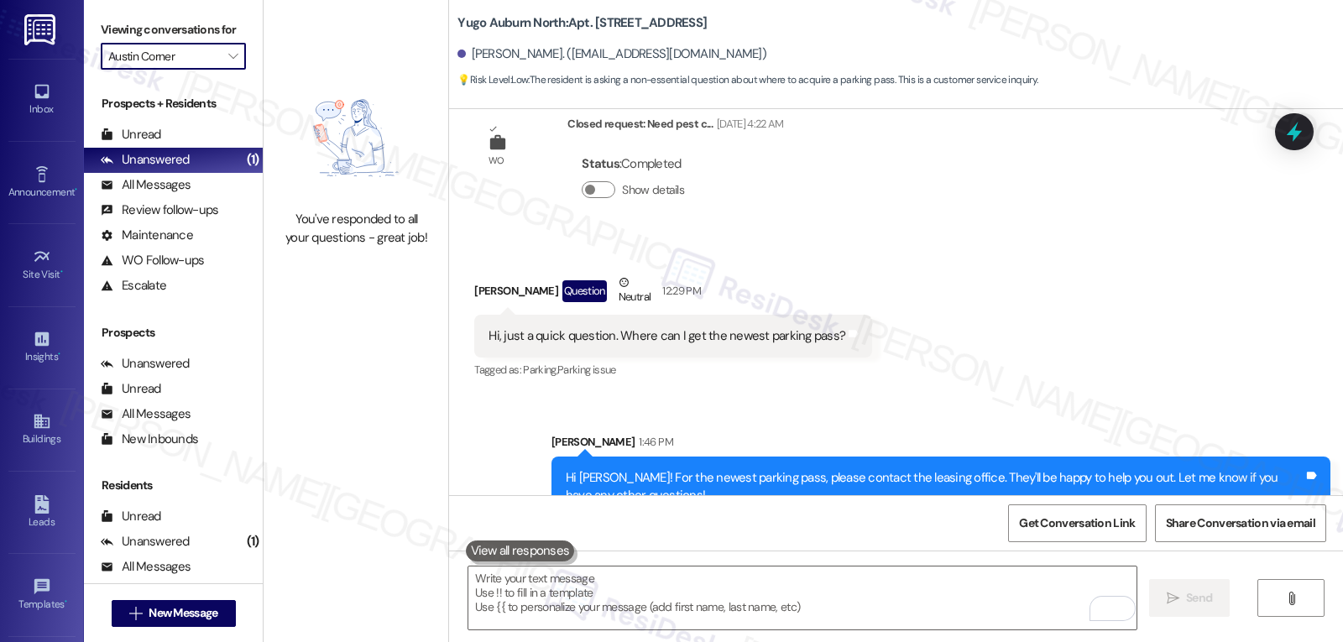
type input "[GEOGRAPHIC_DATA]"
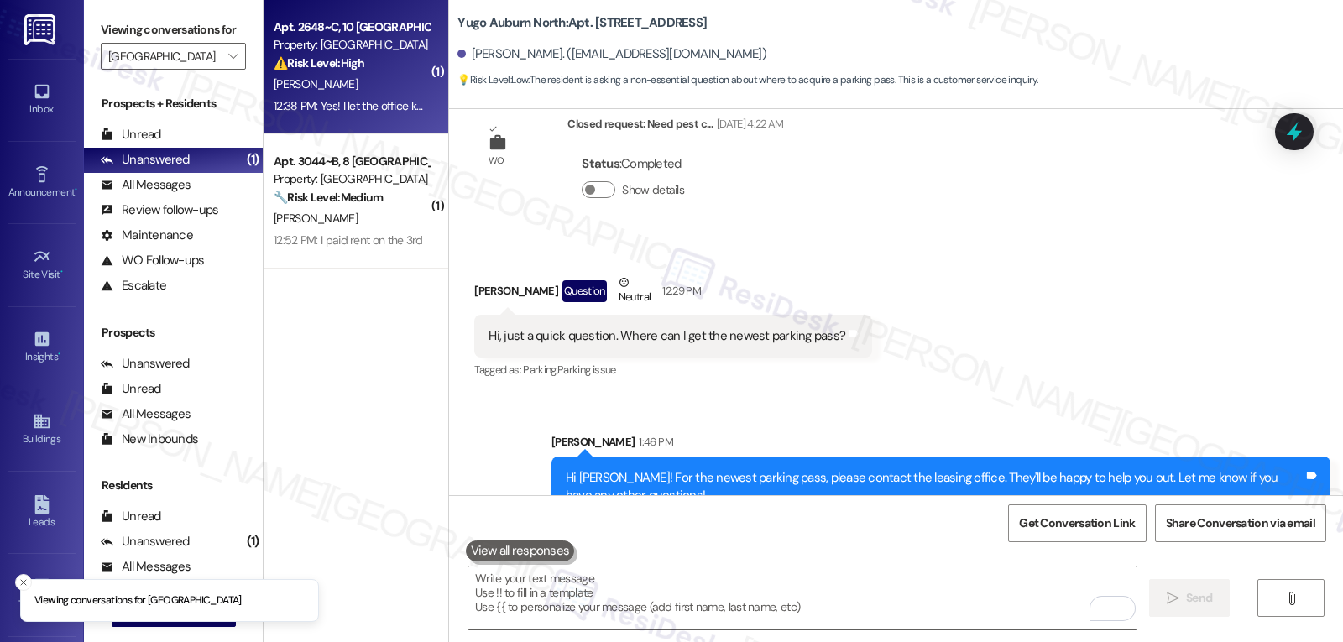
click at [341, 96] on div "12:38 PM: Yes! I let the office know I get paid on the 15th and will have it pa…" at bounding box center [351, 106] width 159 height 21
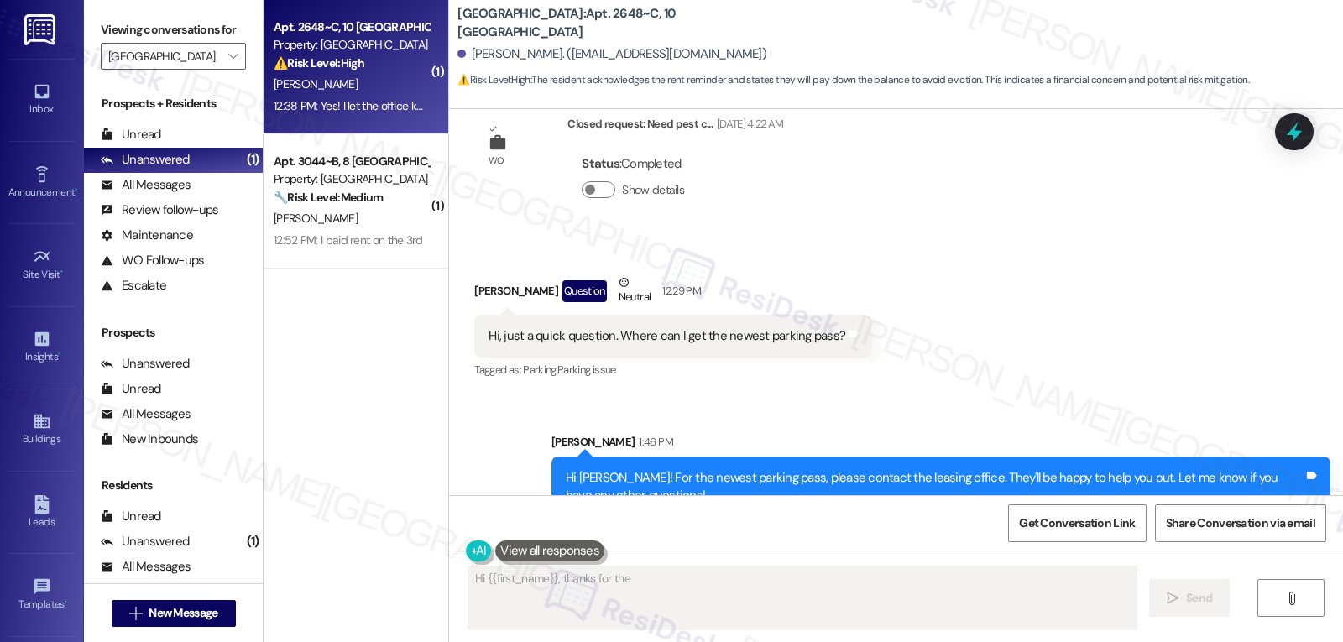
scroll to position [29, 0]
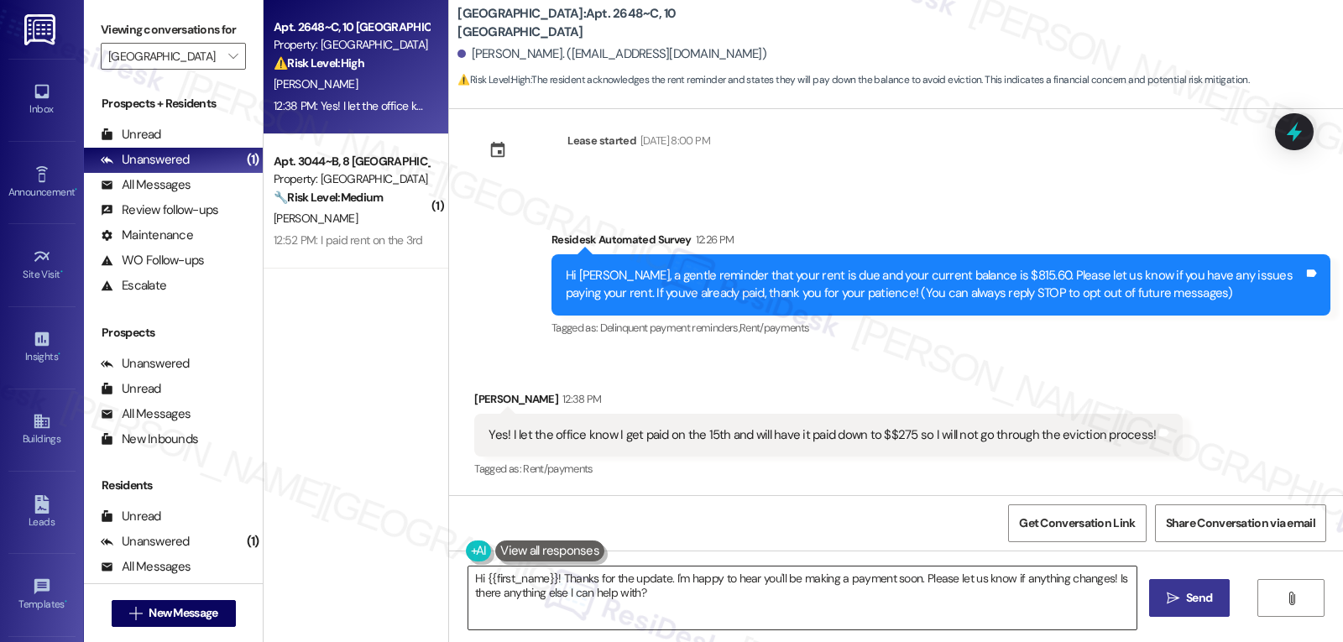
click at [684, 601] on textarea "Hi {{first_name}}! Thanks for the update. I'm happy to hear you'll be making a …" at bounding box center [802, 598] width 668 height 63
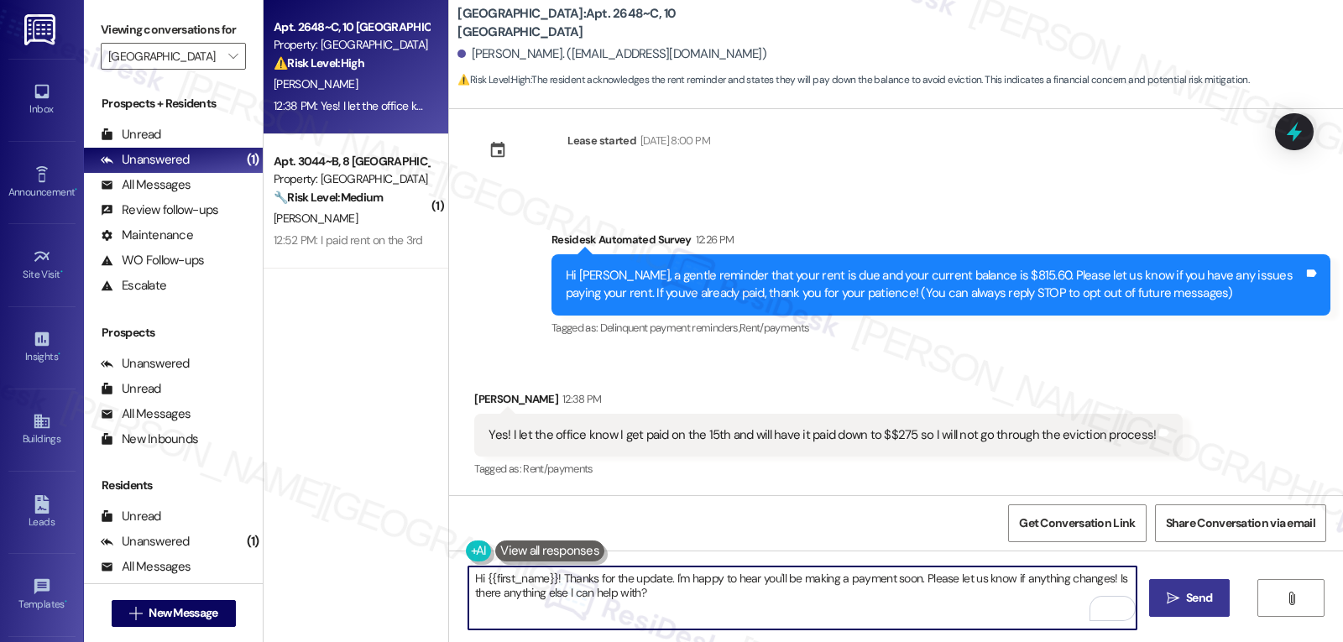
drag, startPoint x: 1101, startPoint y: 577, endPoint x: 1124, endPoint y: 602, distance: 33.9
click at [1124, 602] on div "Hi {{first_name}}! Thanks for the update. I'm happy to hear you'll be making a …" at bounding box center [803, 598] width 670 height 65
paste textarea "If you ever have any questions or need anything, don’t hesitate to reach out. I…"
click at [982, 604] on textarea "Hi {{first_name}}! Thanks for the update. I'm happy to hear you'll be making a …" at bounding box center [802, 598] width 668 height 63
click at [982, 598] on textarea "Hi {{first_name}}! Thanks for the update. I'm happy to hear you'll be making a …" at bounding box center [802, 598] width 668 height 63
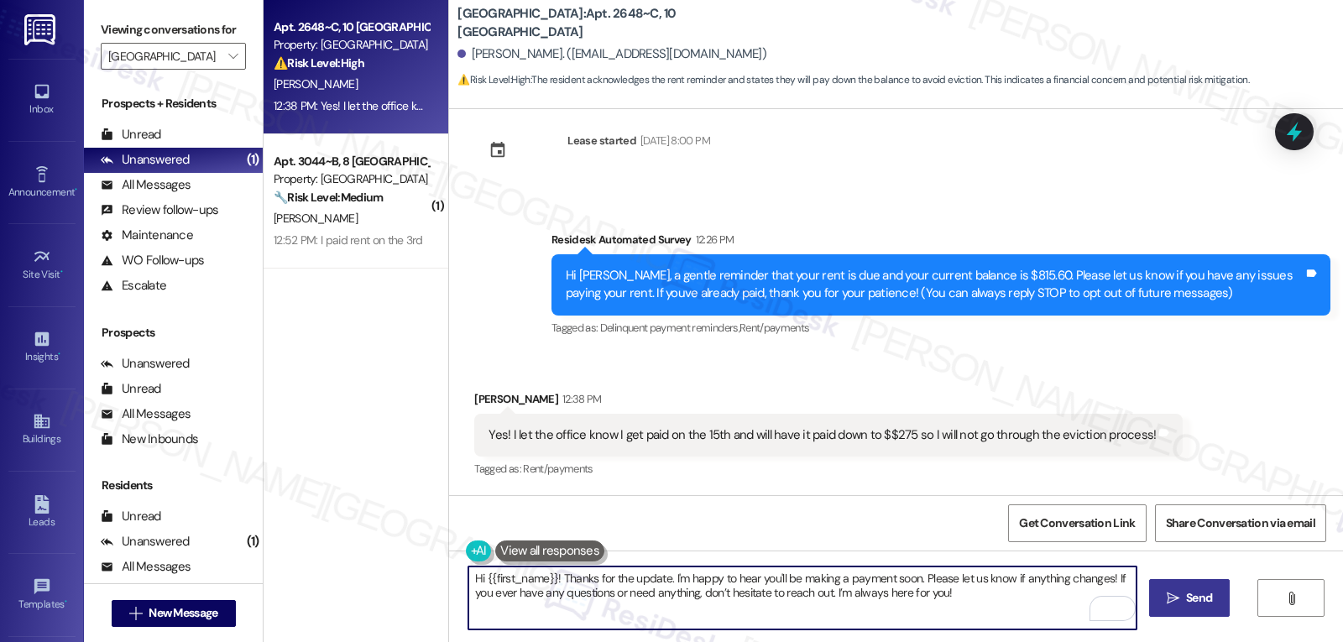
type textarea "Hi {{first_name}}! Thanks for the update. I'm happy to hear you'll be making a …"
click at [1190, 609] on button " Send" at bounding box center [1189, 598] width 81 height 38
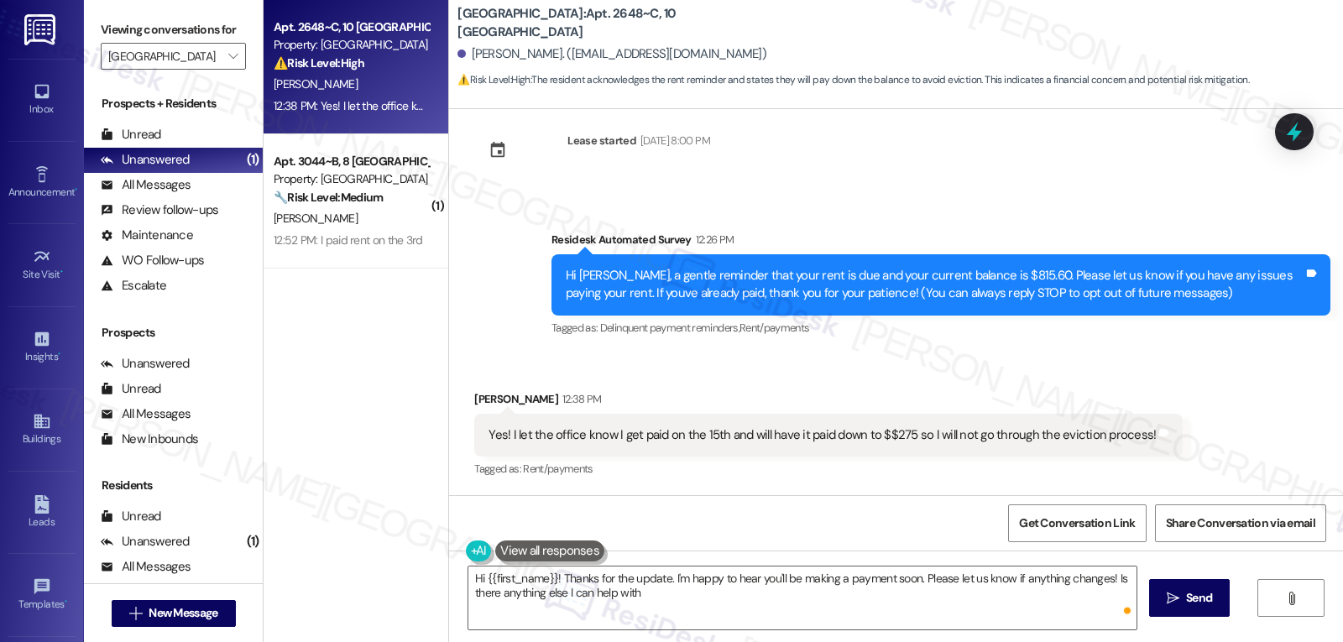
type textarea "Hi {{first_name}}! Thanks for the update. I'm happy to hear you'll be making a …"
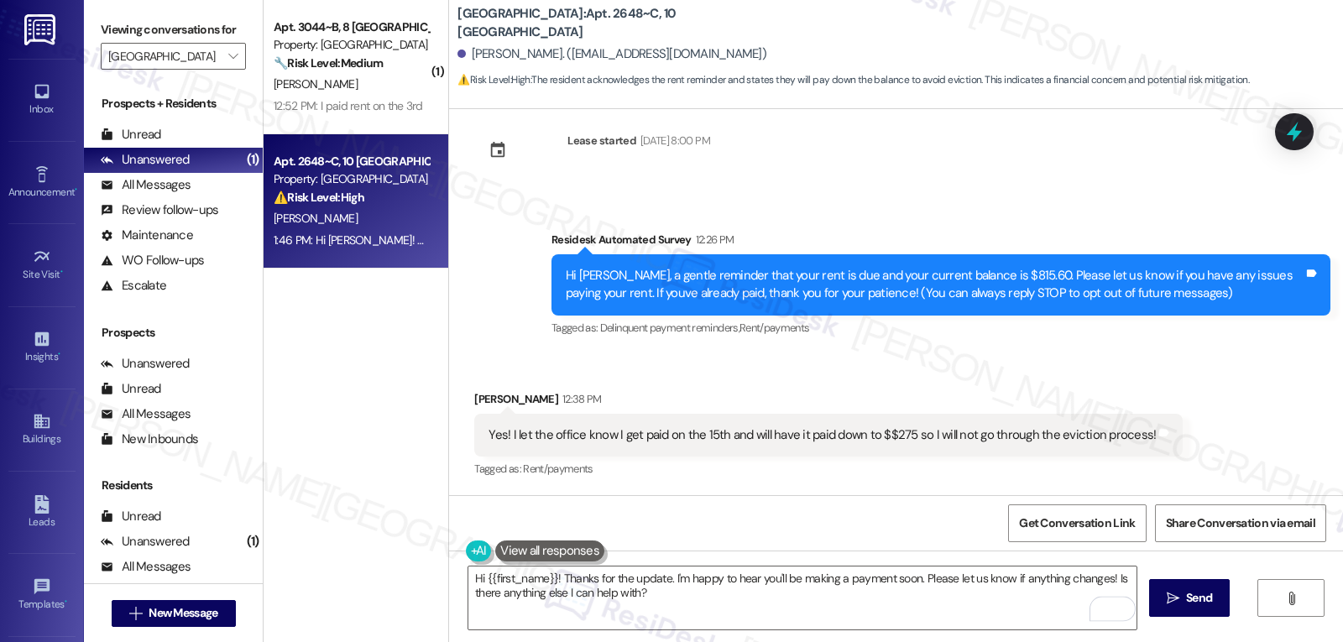
scroll to position [164, 0]
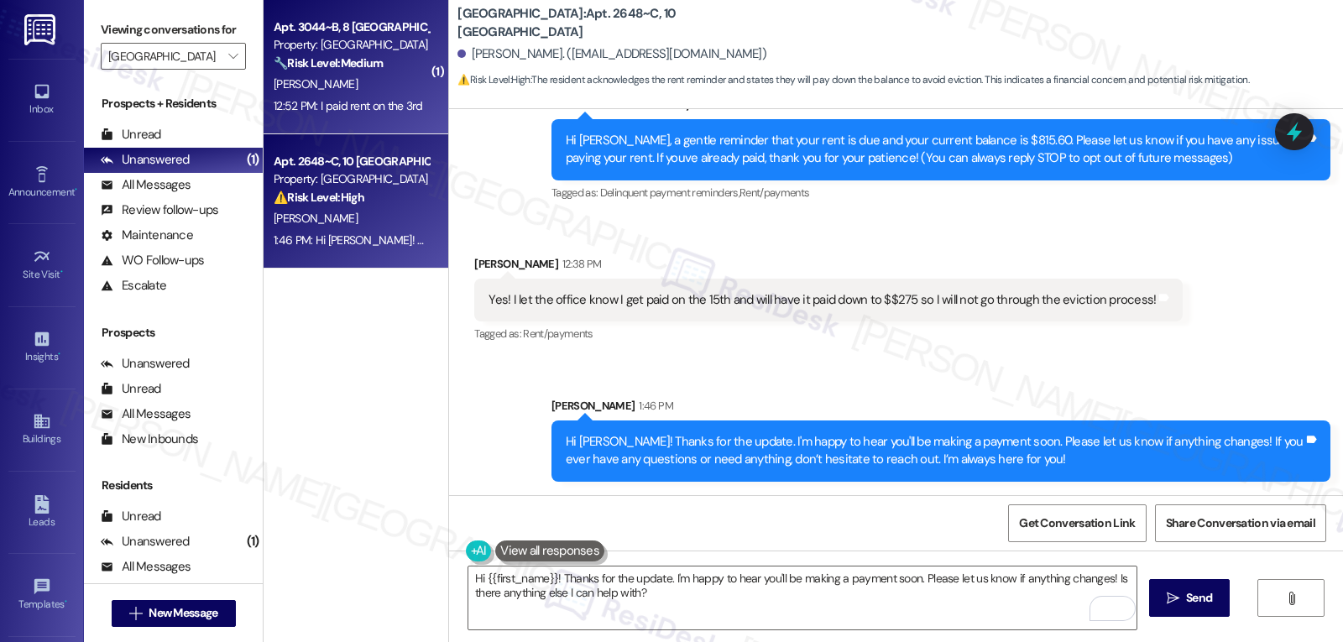
click at [376, 76] on div "[PERSON_NAME]" at bounding box center [351, 84] width 159 height 21
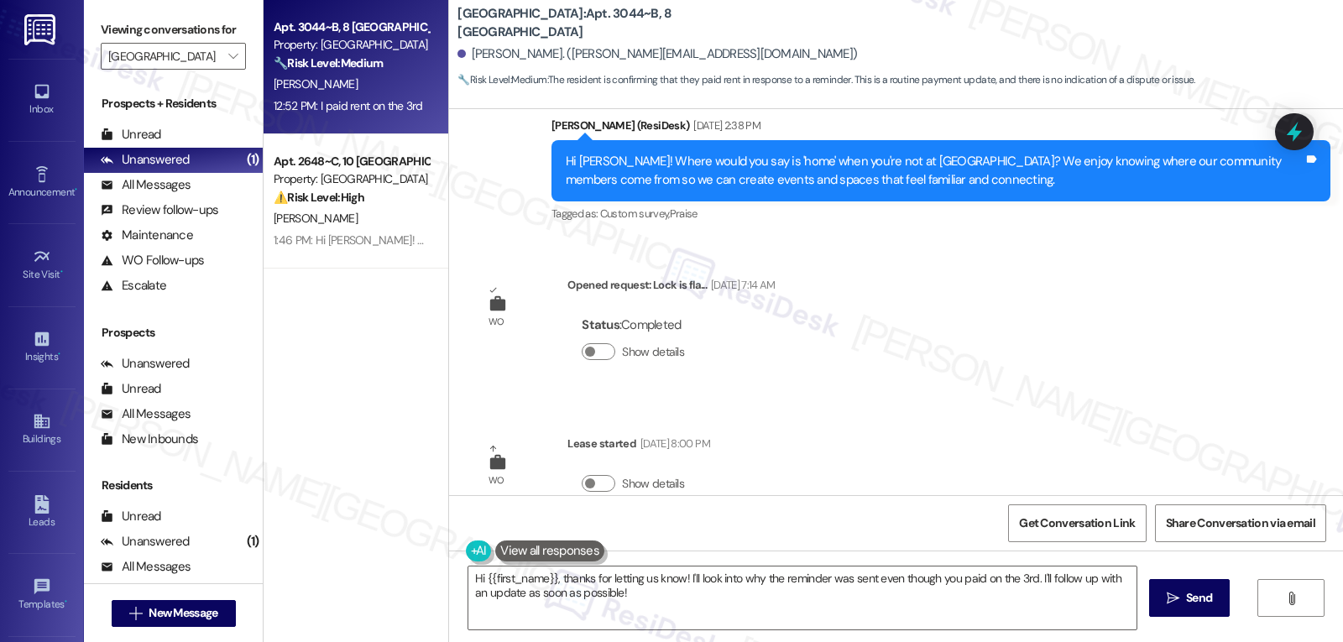
scroll to position [2242, 0]
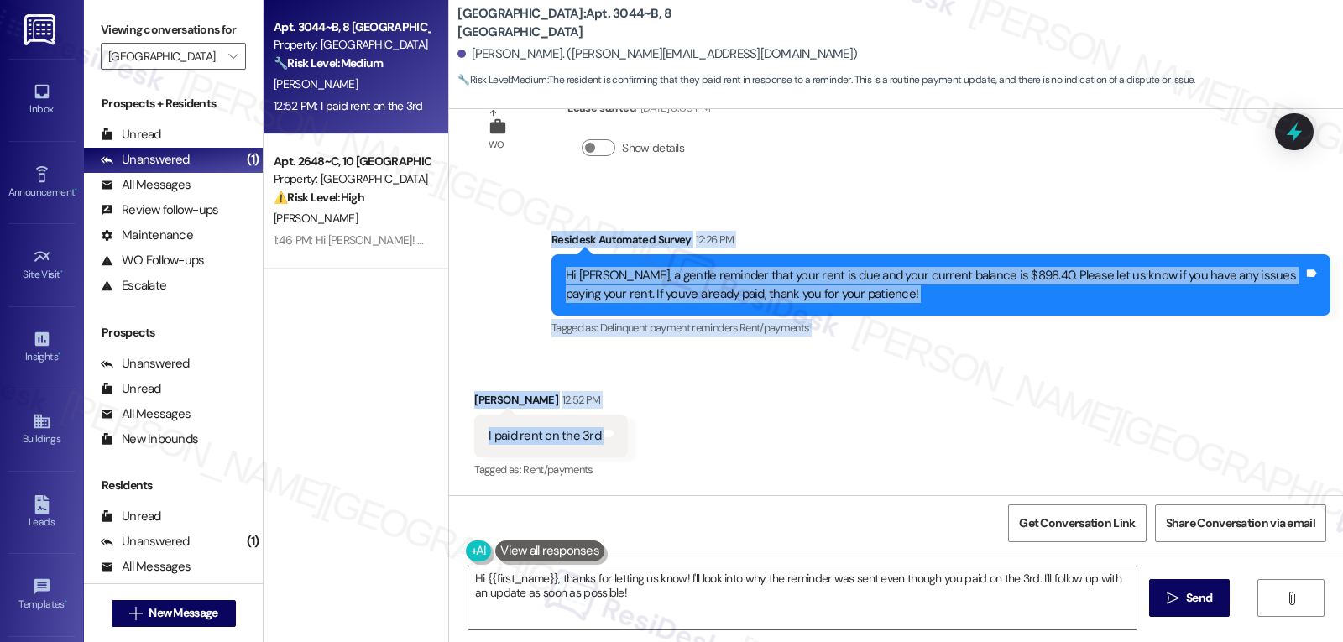
drag, startPoint x: 551, startPoint y: 255, endPoint x: 669, endPoint y: 436, distance: 216.0
click at [669, 436] on div "Survey, sent via SMS Residesk Automated Survey [DATE] 12:22 PM Hi [PERSON_NAME]…" at bounding box center [896, 302] width 894 height 386
copy div "Residesk Automated Survey 12:26 PM Hi [PERSON_NAME], a gentle reminder that you…"
click at [654, 593] on textarea "Hi {{first_name}}, thanks for letting us know! I'll look into why the reminder …" at bounding box center [802, 598] width 668 height 63
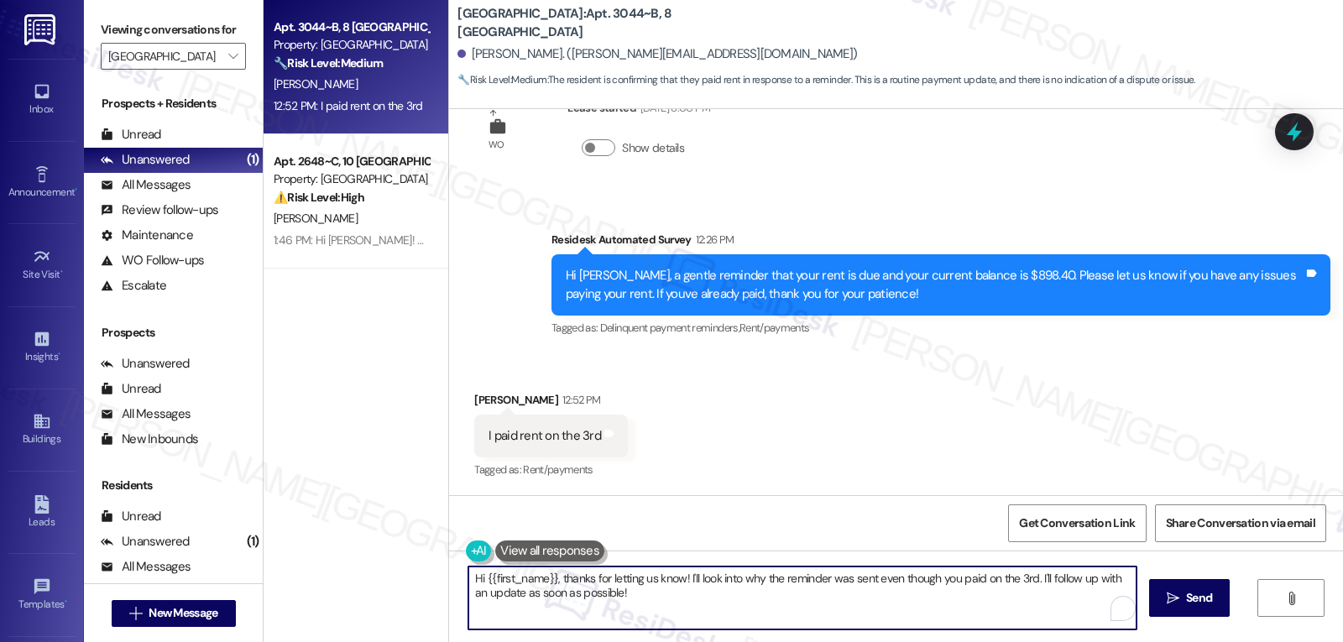
paste textarea "[PERSON_NAME], thanks for letting me know. I understand you already made your r…"
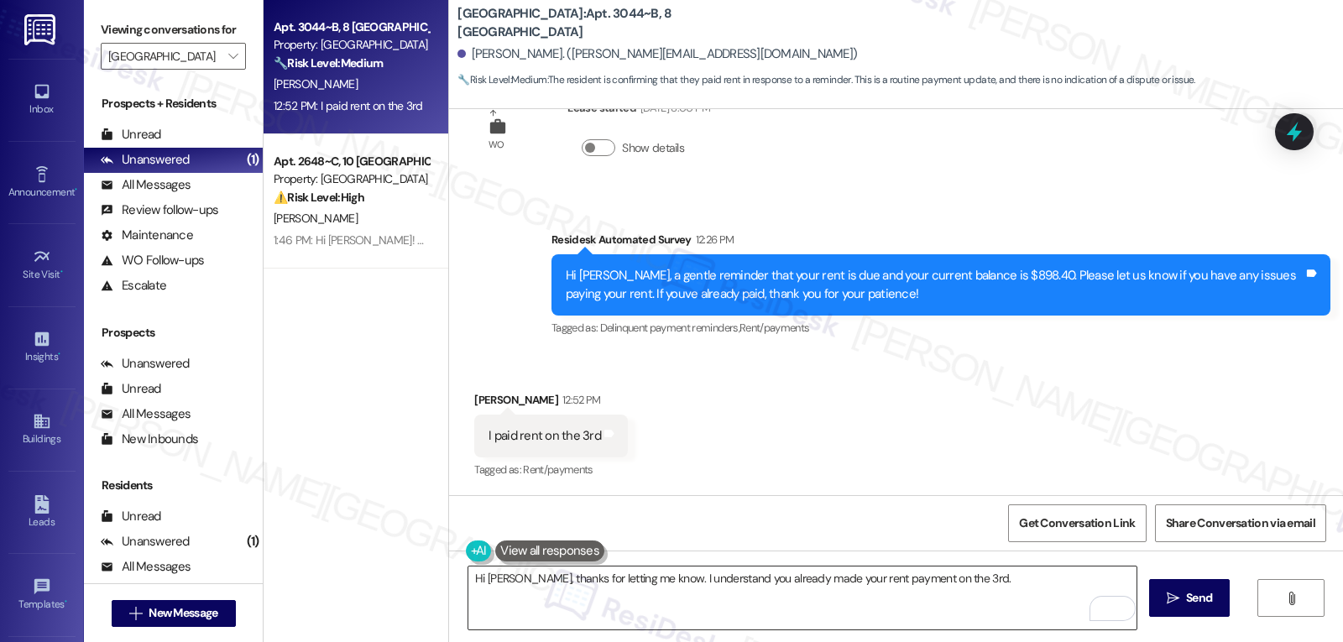
click at [987, 585] on textarea "Hi [PERSON_NAME], thanks for letting me know. I understand you already made you…" at bounding box center [802, 598] width 668 height 63
paste textarea "If anything comes up or if you have any questions, just give me a shout. I’m he…"
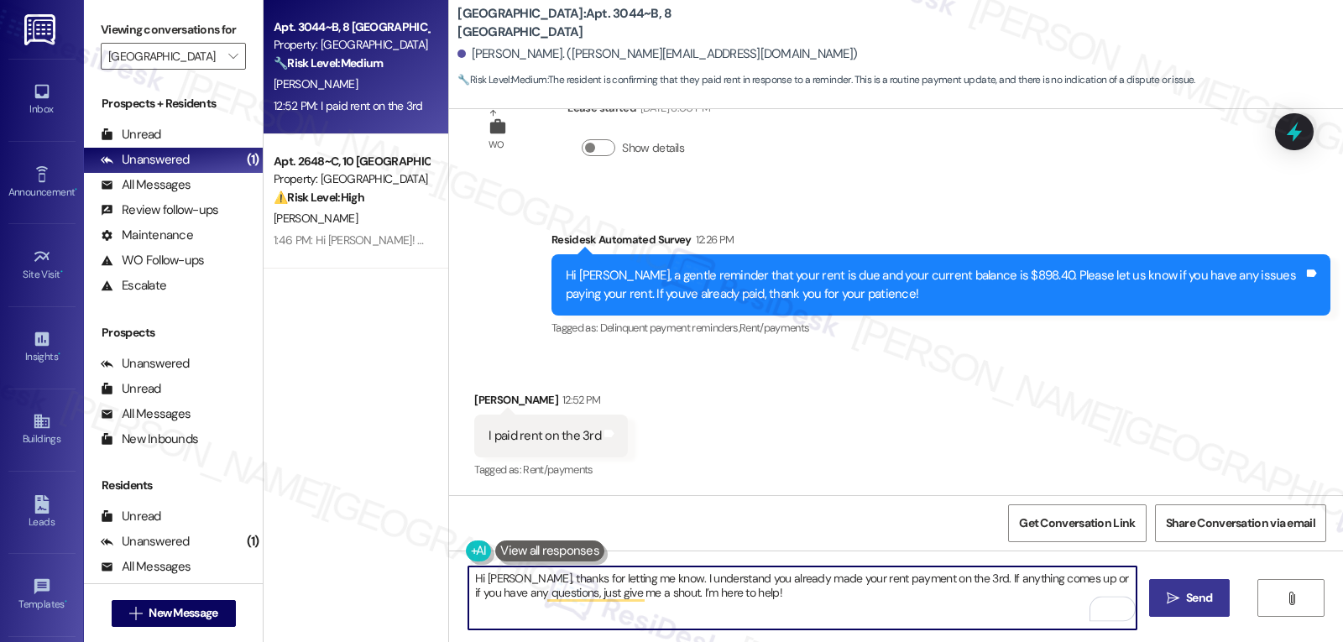
type textarea "Hi [PERSON_NAME], thanks for letting me know. I understand you already made you…"
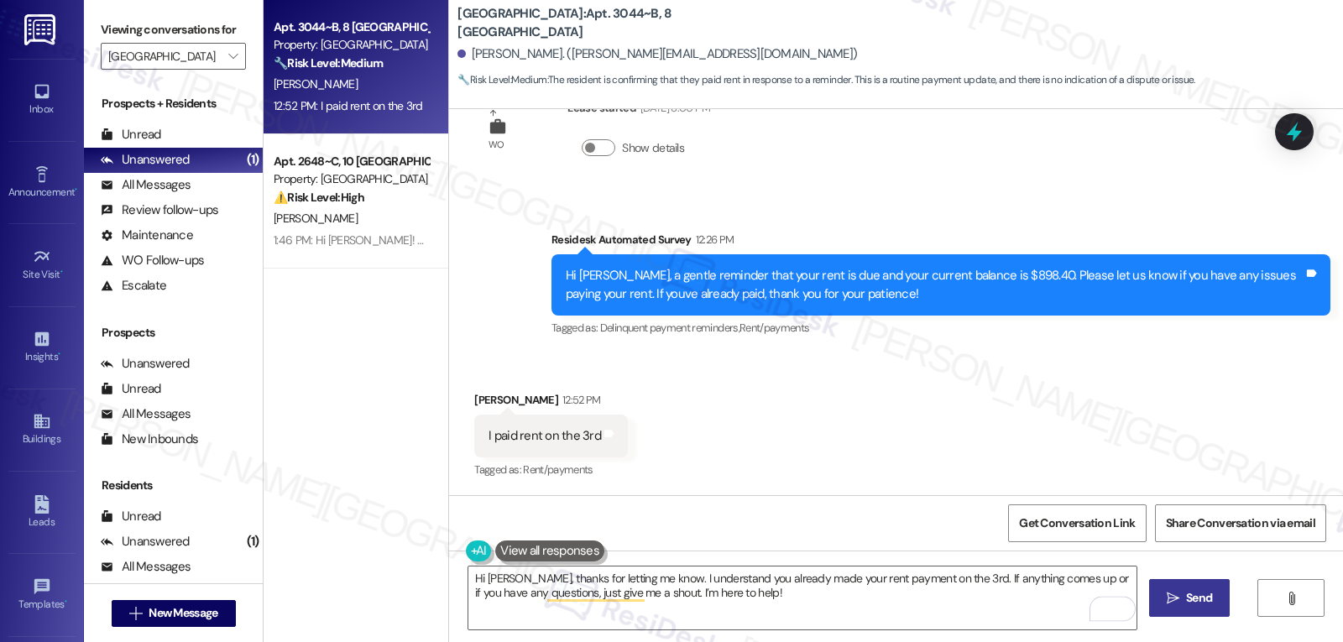
click at [1188, 614] on button " Send" at bounding box center [1189, 598] width 81 height 38
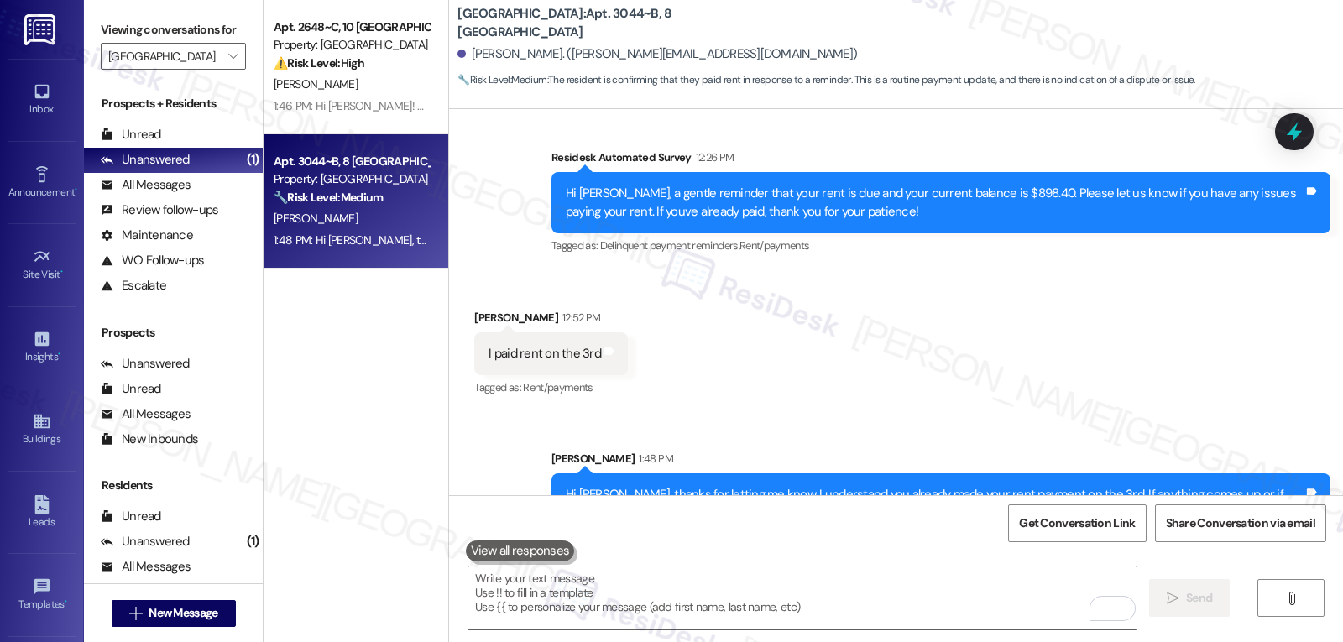
scroll to position [2377, 0]
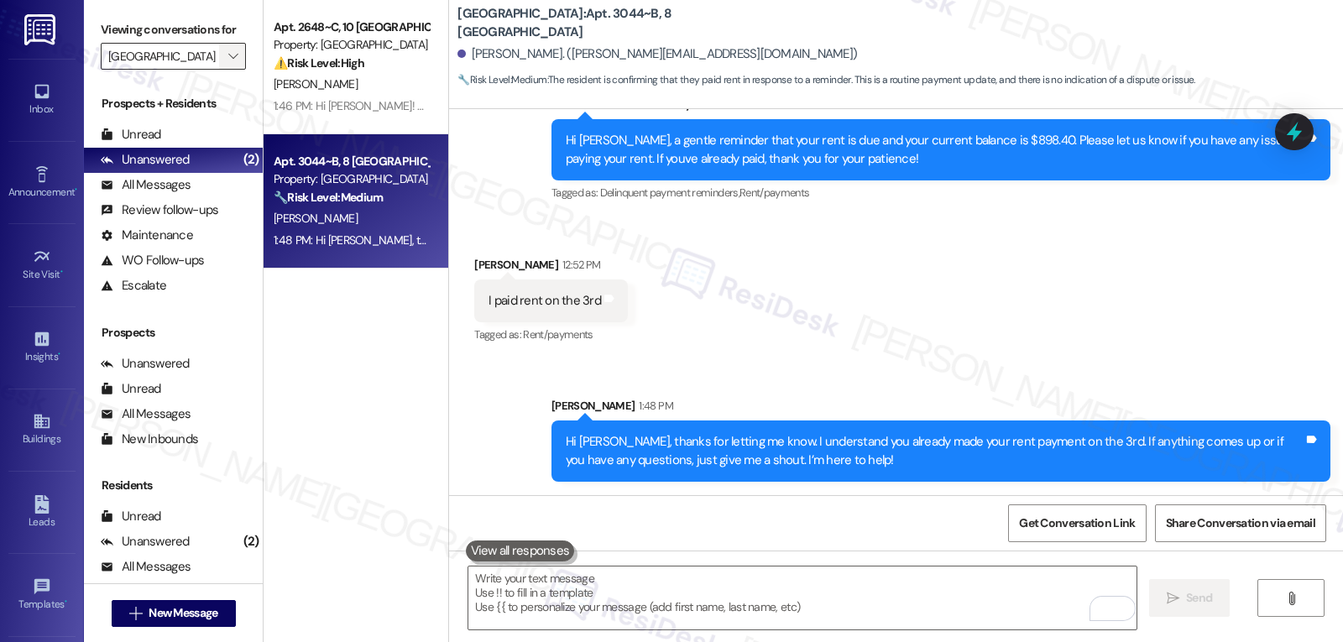
click at [225, 70] on span "" at bounding box center [233, 56] width 16 height 27
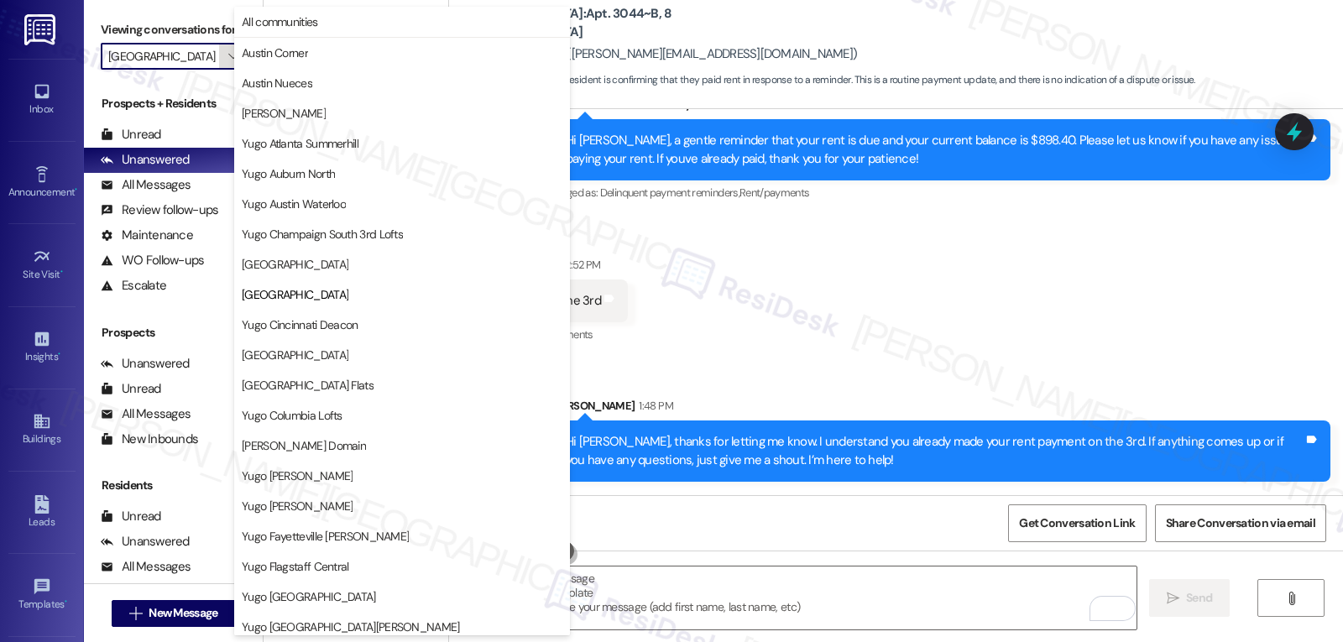
scroll to position [273, 0]
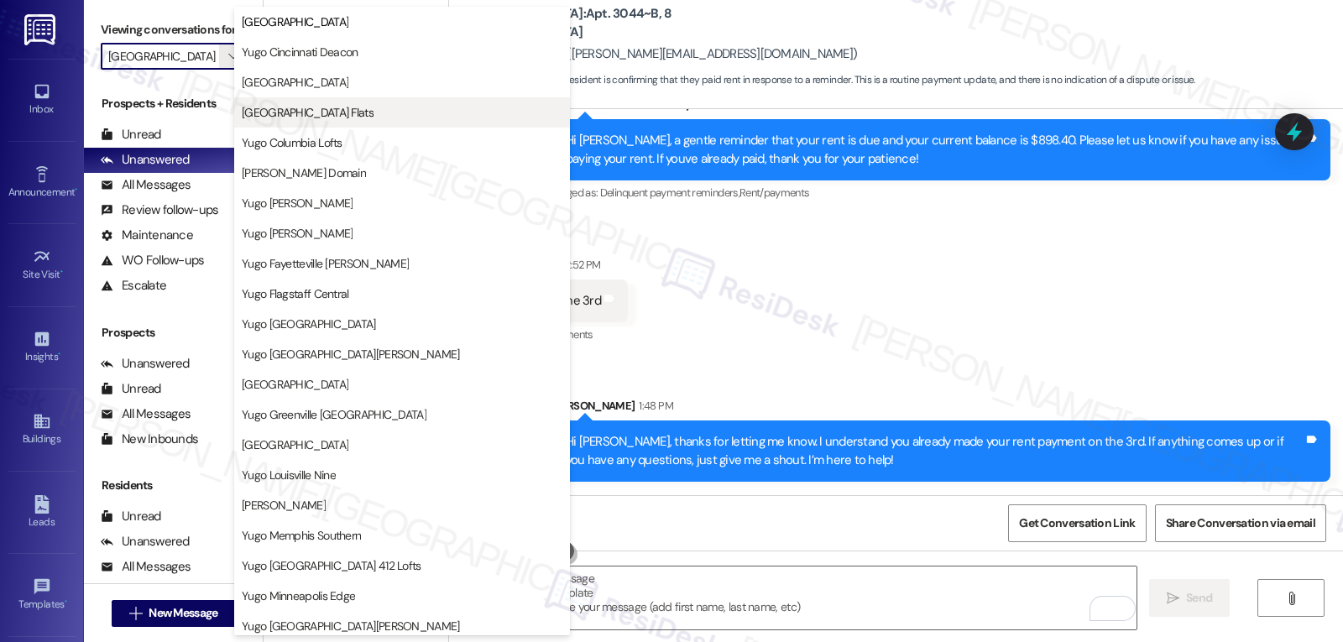
click at [372, 123] on button "[GEOGRAPHIC_DATA] Flats" at bounding box center [402, 112] width 336 height 30
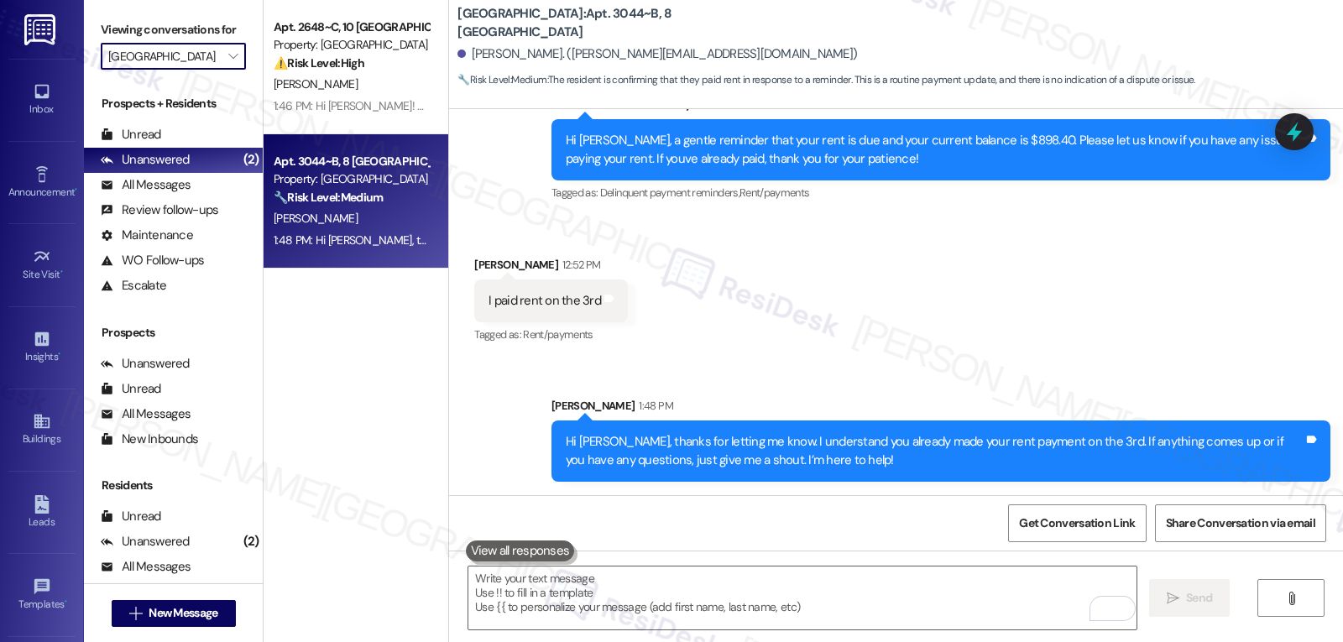
type input "[GEOGRAPHIC_DATA] Flats"
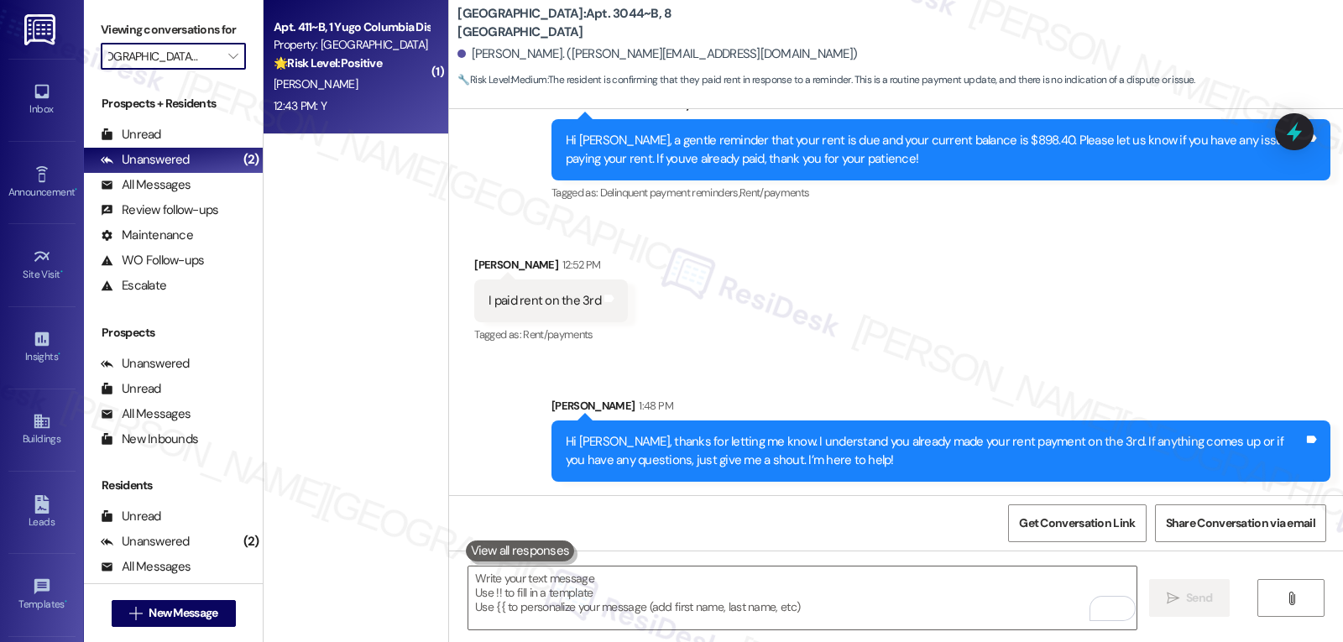
click at [351, 96] on div "12:43 PM: Y 12:43 PM: Y" at bounding box center [351, 106] width 159 height 21
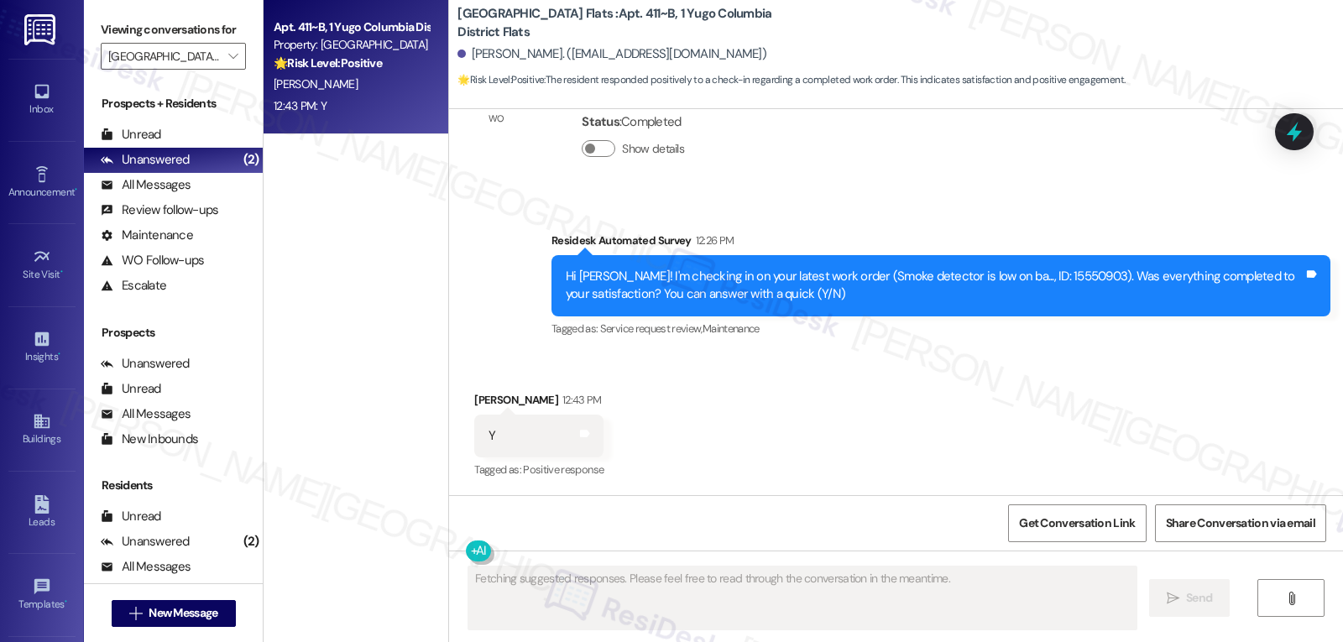
scroll to position [3346, 0]
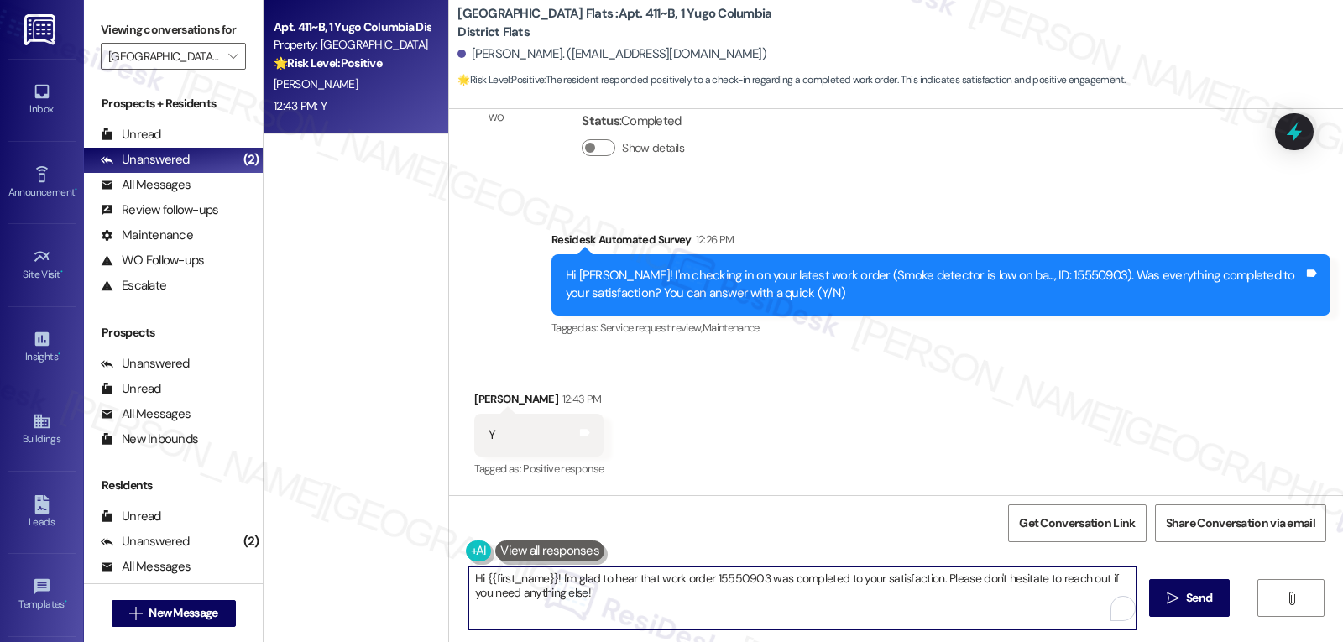
click at [603, 608] on textarea "Hi {{first_name}}! I'm glad to hear that work order 15550903 was completed to y…" at bounding box center [802, 598] width 668 height 63
type textarea "Hi {{first_name}}! I'm glad to hear that work order 15550903 was completed to y…"
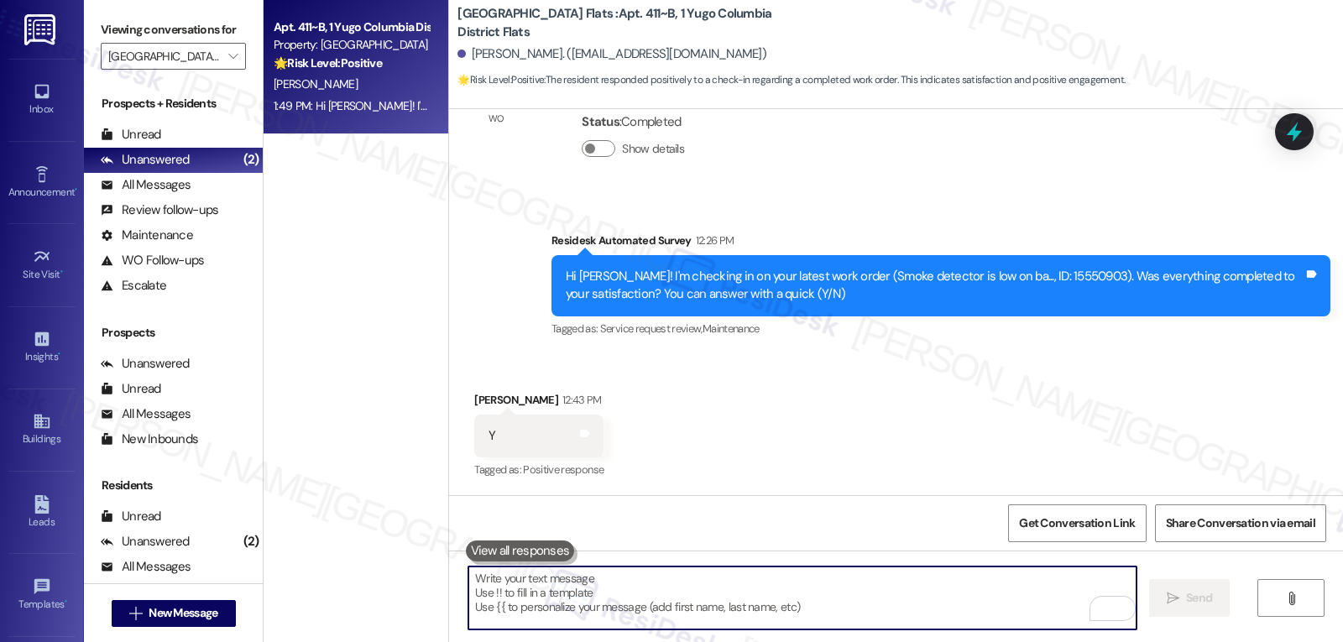
scroll to position [3482, 0]
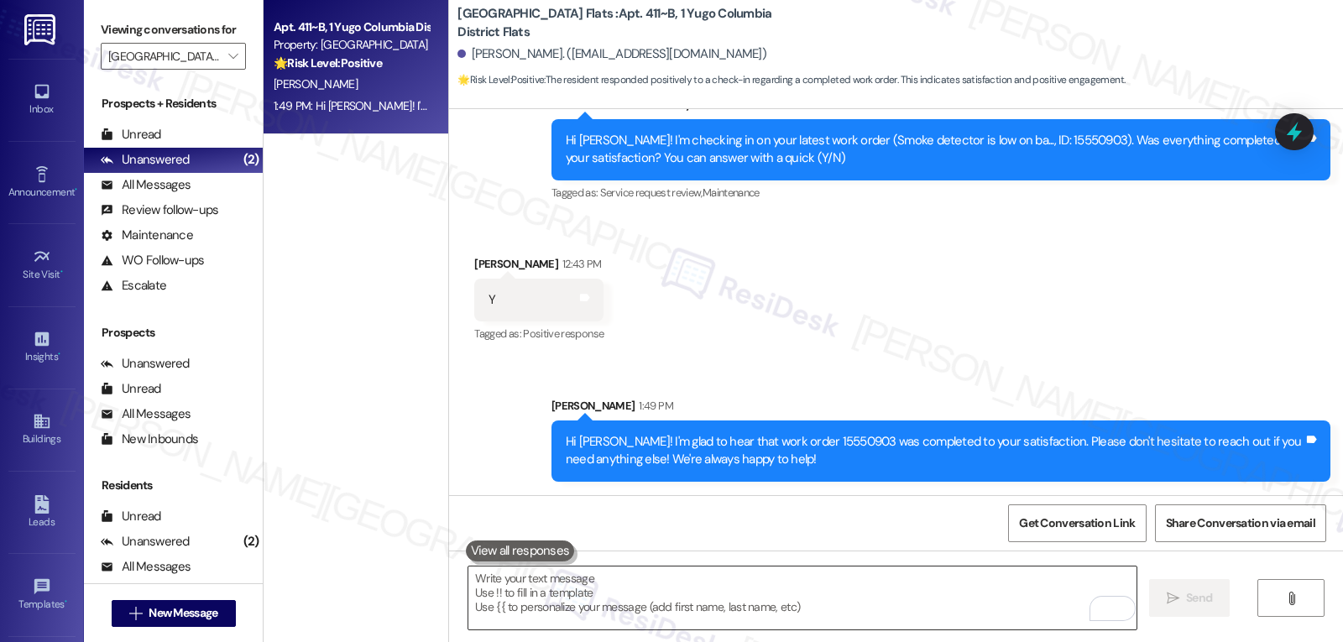
click at [567, 599] on textarea "To enrich screen reader interactions, please activate Accessibility in Grammarl…" at bounding box center [802, 598] width 668 height 63
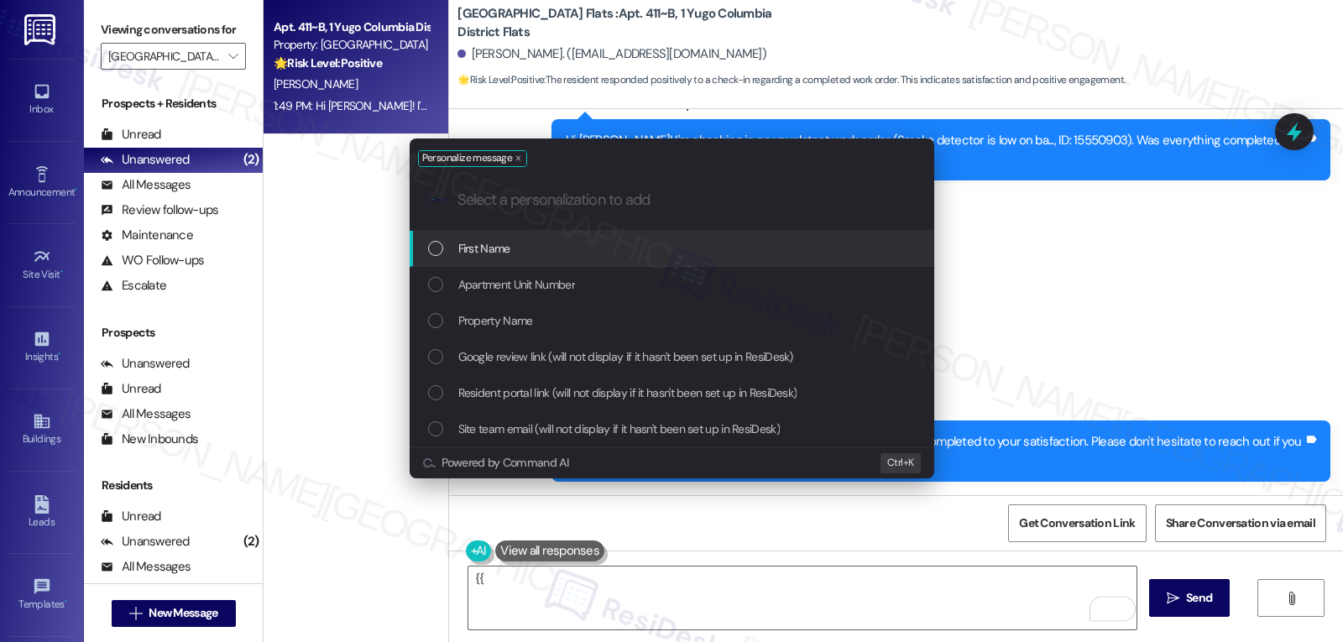
click at [681, 599] on div "Personalize message .cls-1{fill:#0a055f;}.cls-2{fill:#0cc4c4;} resideskLogoBlue…" at bounding box center [671, 321] width 1343 height 642
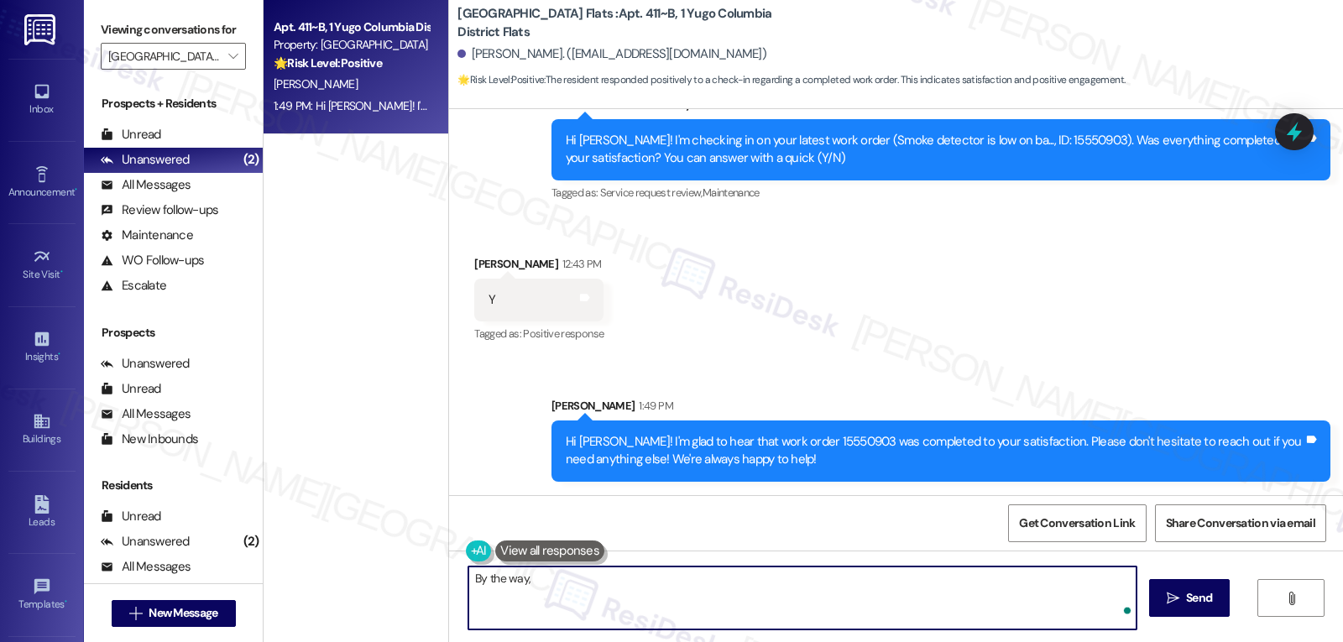
paste textarea "I hope you’re enjoying your time at {{property}}! Has it been meeting your expe…"
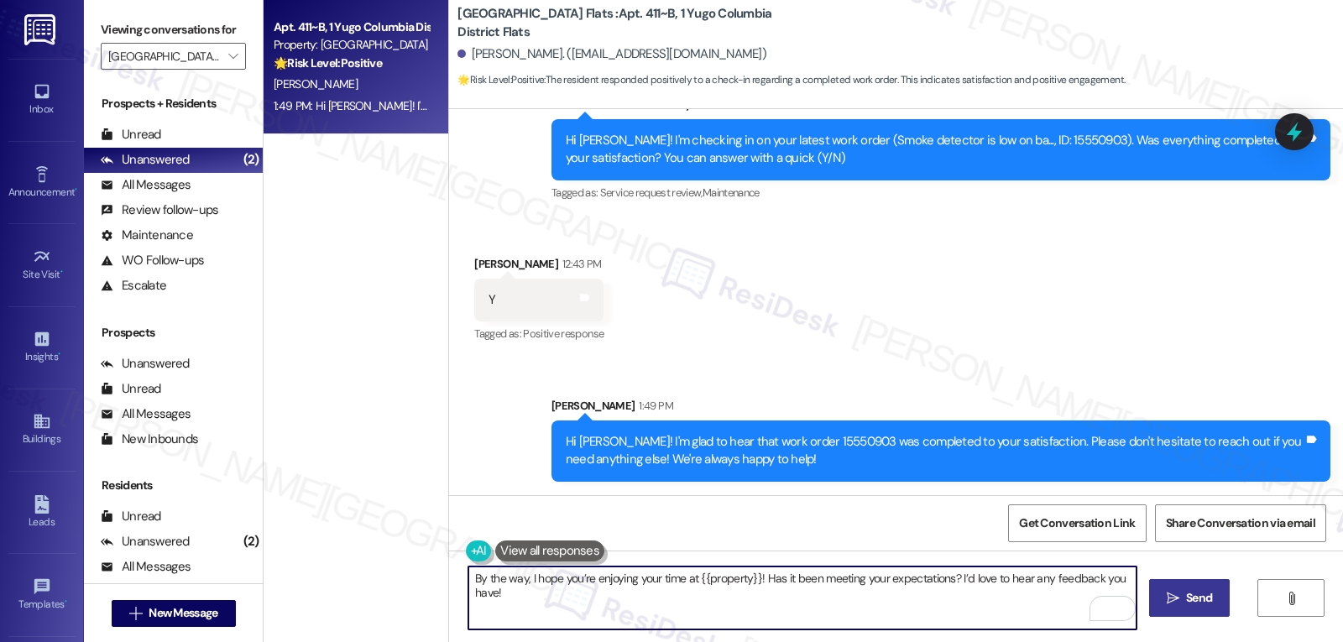
type textarea "By the way, I hope you’re enjoying your time at {{property}}! Has it been meeti…"
click at [1220, 597] on button " Send" at bounding box center [1189, 598] width 81 height 38
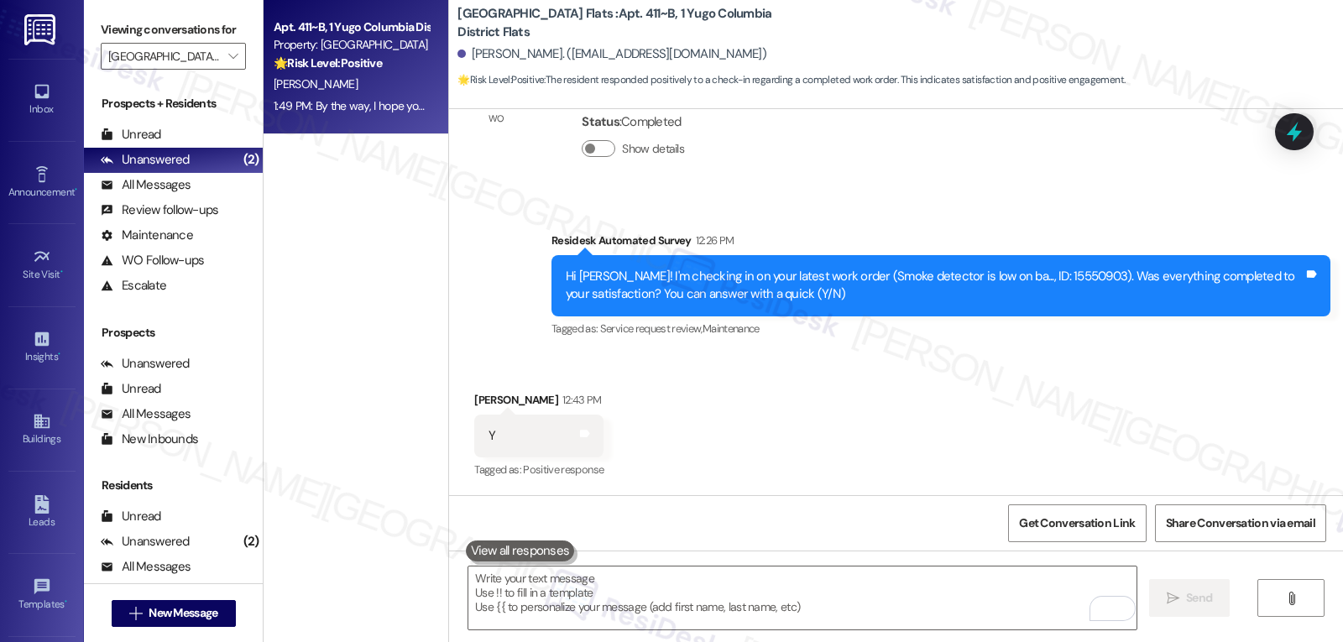
scroll to position [3616, 0]
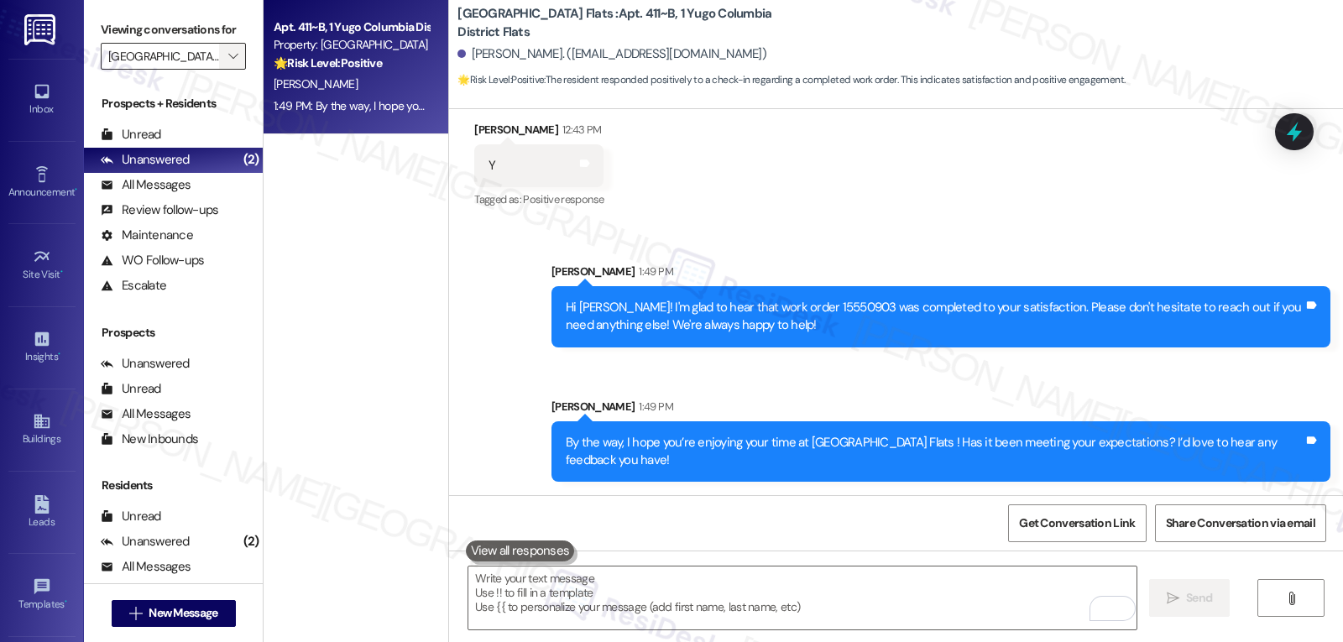
click at [229, 70] on button "" at bounding box center [232, 56] width 27 height 27
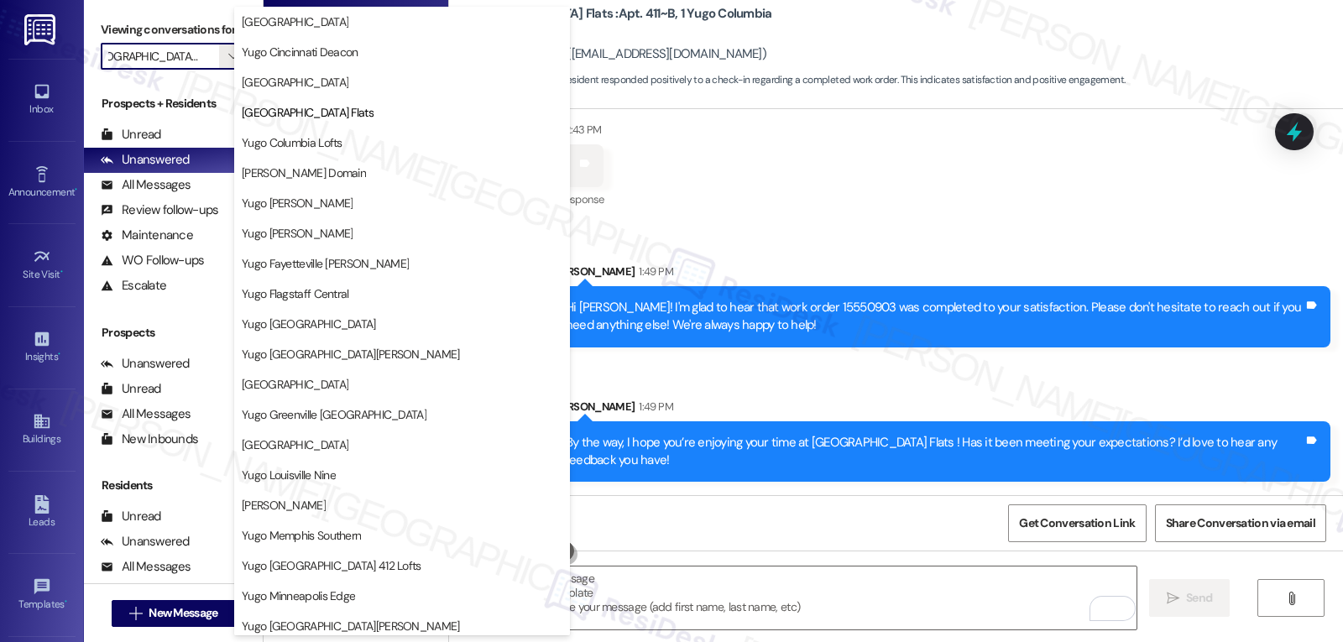
scroll to position [0, 0]
click at [348, 138] on span "Yugo Columbia Lofts" at bounding box center [402, 142] width 321 height 17
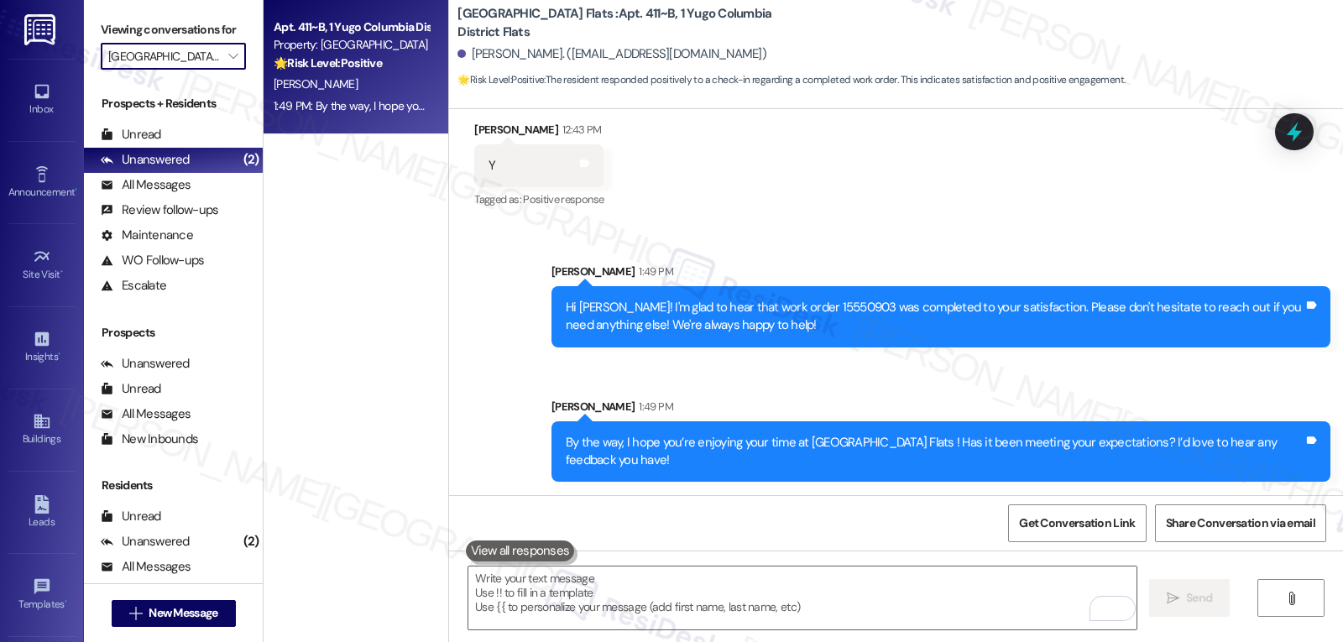
type input "Yugo Columbia Lofts"
click at [348, 86] on div "[PERSON_NAME]" at bounding box center [351, 84] width 159 height 21
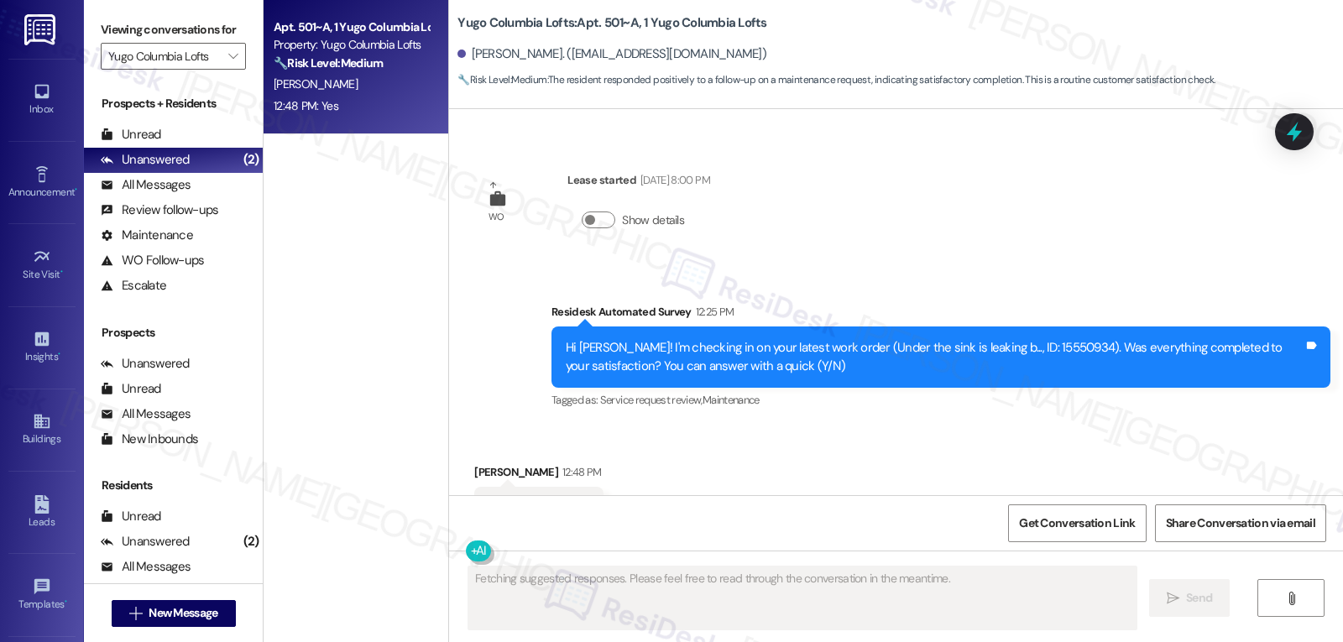
scroll to position [6919, 0]
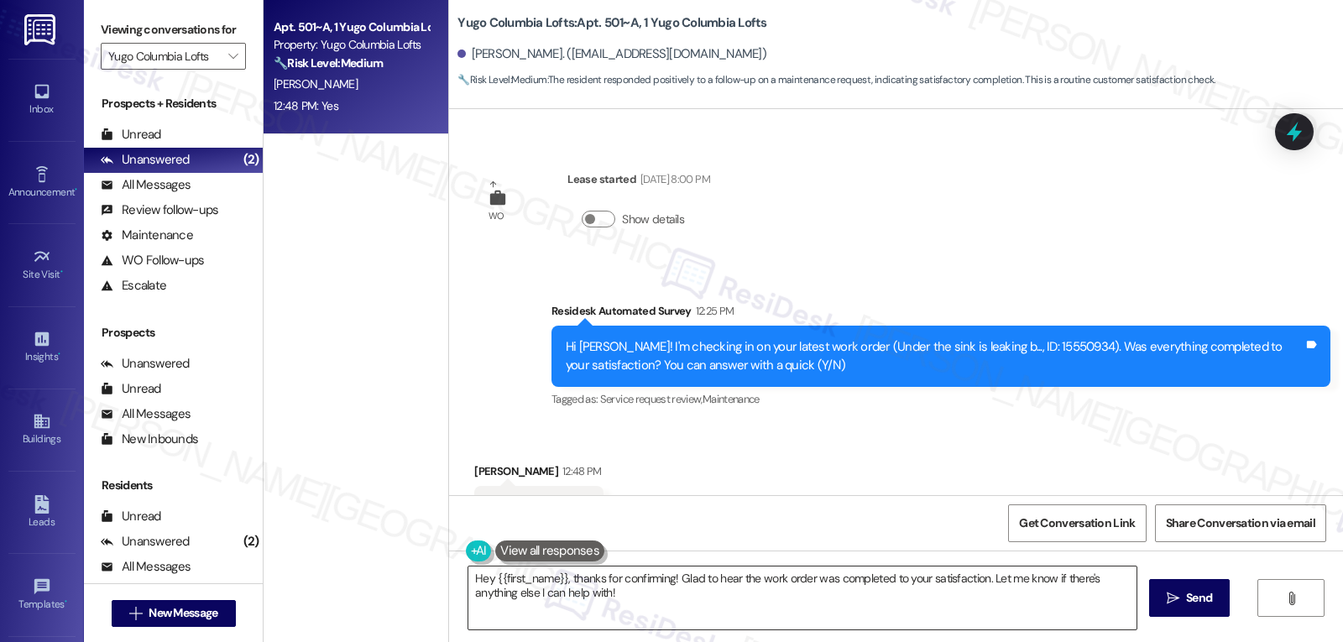
click at [676, 604] on textarea "Hey {{first_name}}, thanks for confirming! Glad to hear the work order was comp…" at bounding box center [802, 598] width 668 height 63
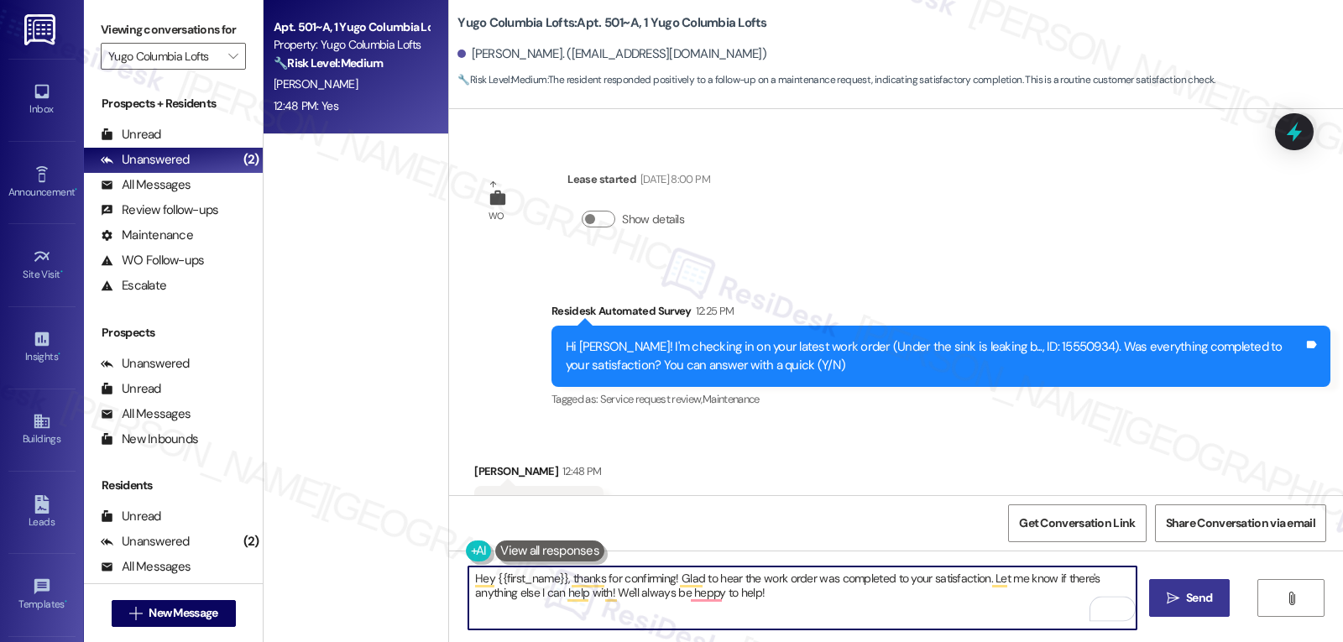
type textarea "Hey {{first_name}}, thanks for confirming! Glad to hear the work order was comp…"
click at [1189, 609] on button " Send" at bounding box center [1189, 598] width 81 height 38
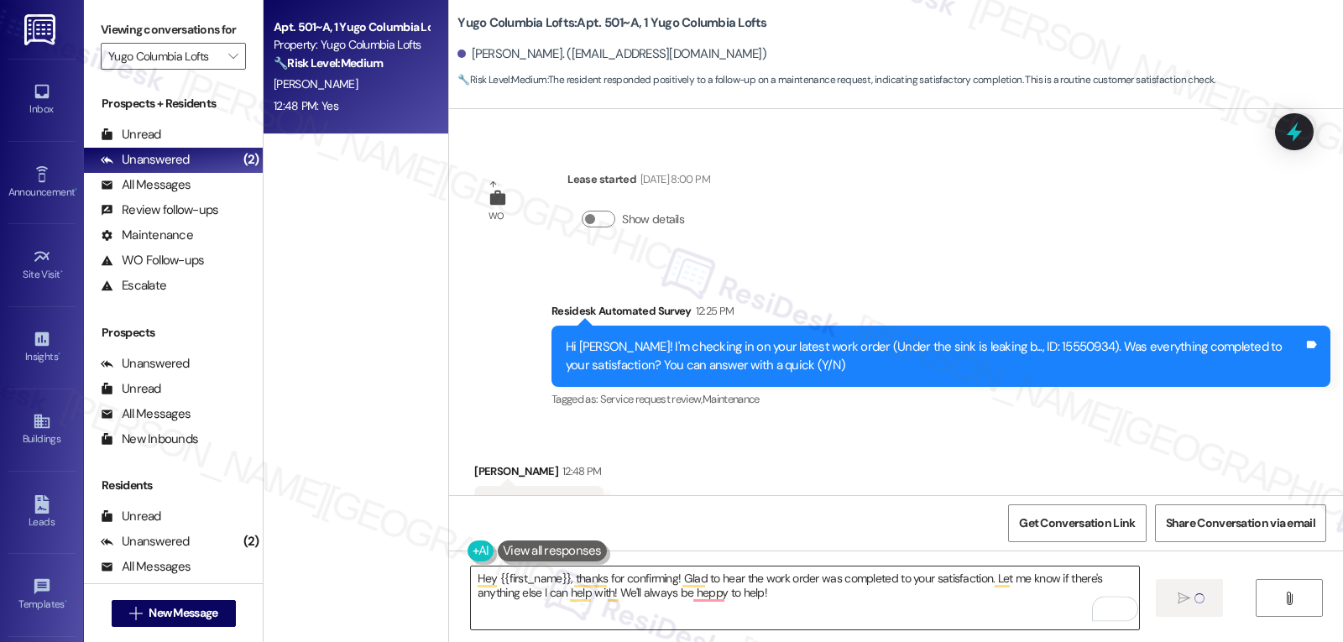
click at [688, 593] on textarea "Hey {{first_name}}, thanks for confirming! Glad to hear the work order was comp…" at bounding box center [805, 598] width 668 height 63
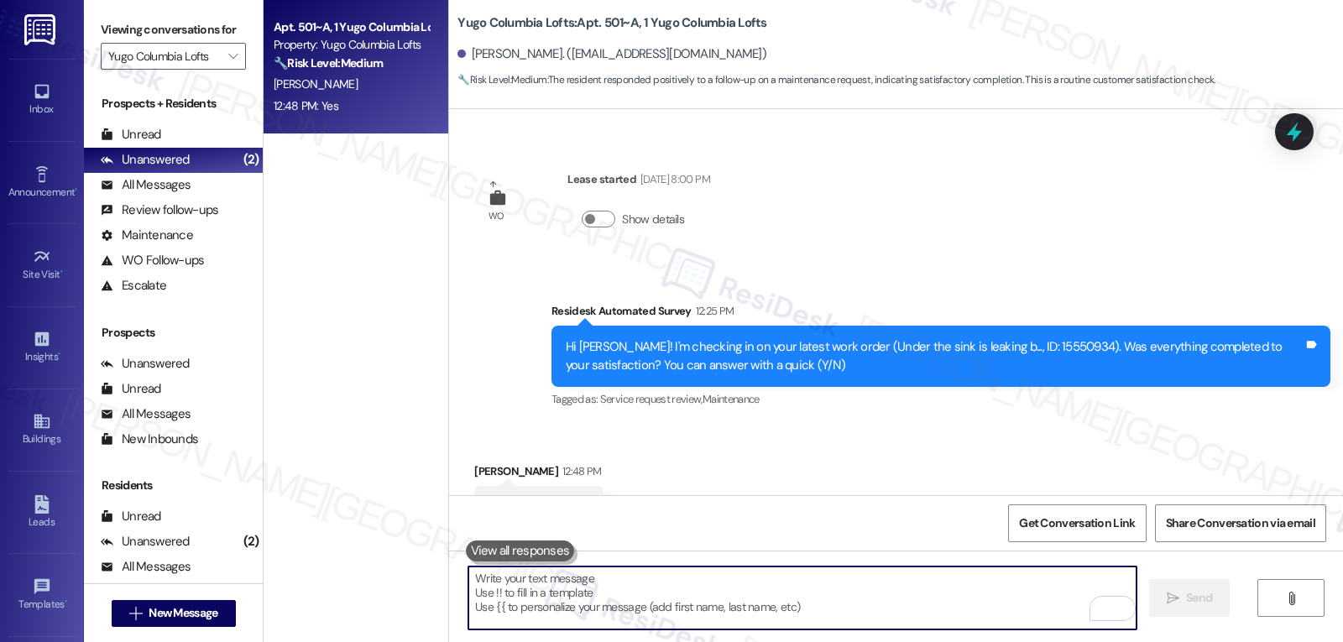
scroll to position [6918, 0]
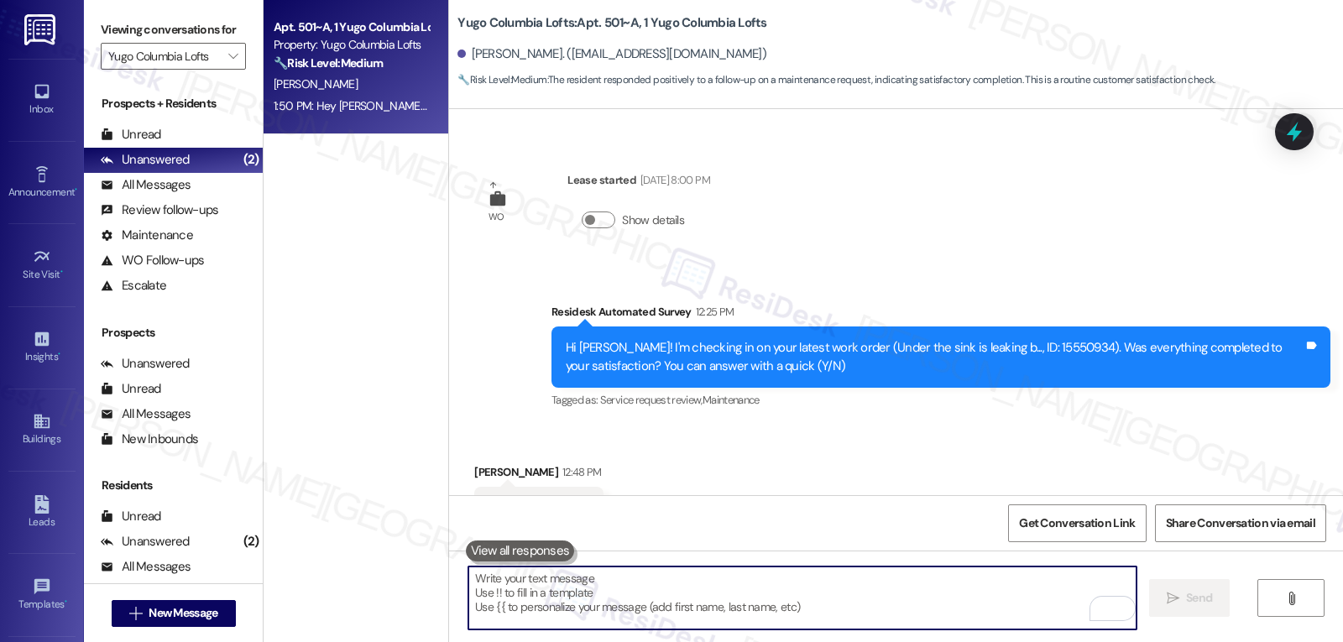
type textarea "a"
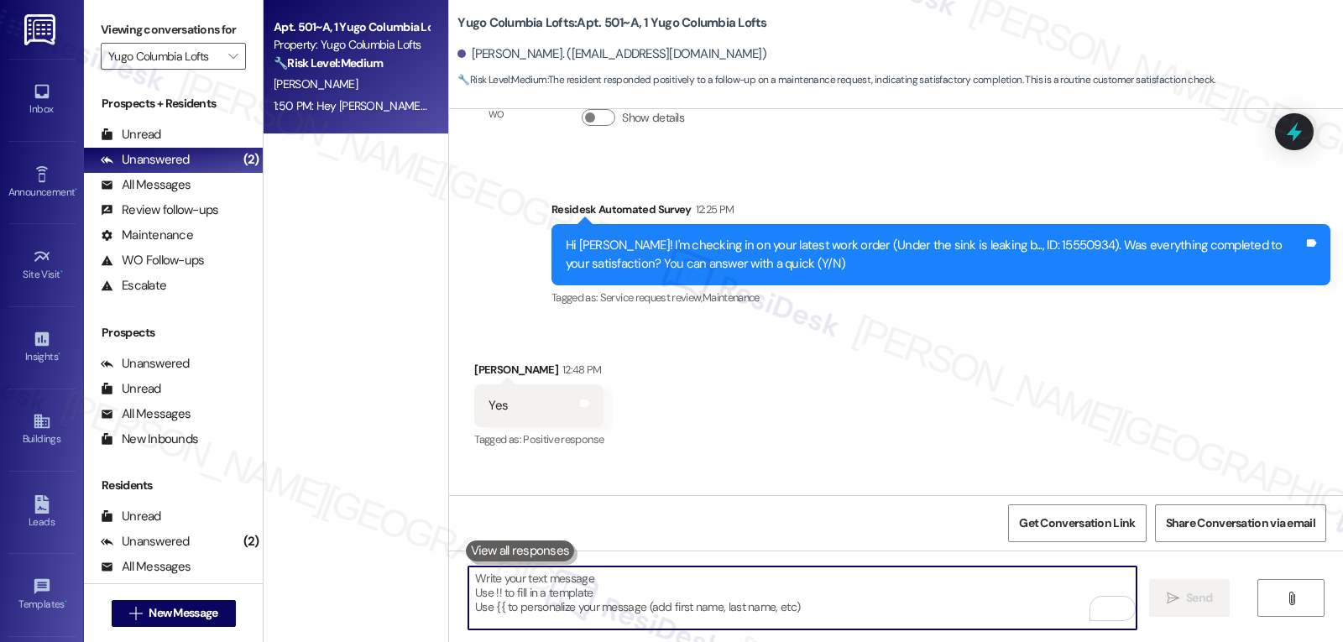
scroll to position [7053, 0]
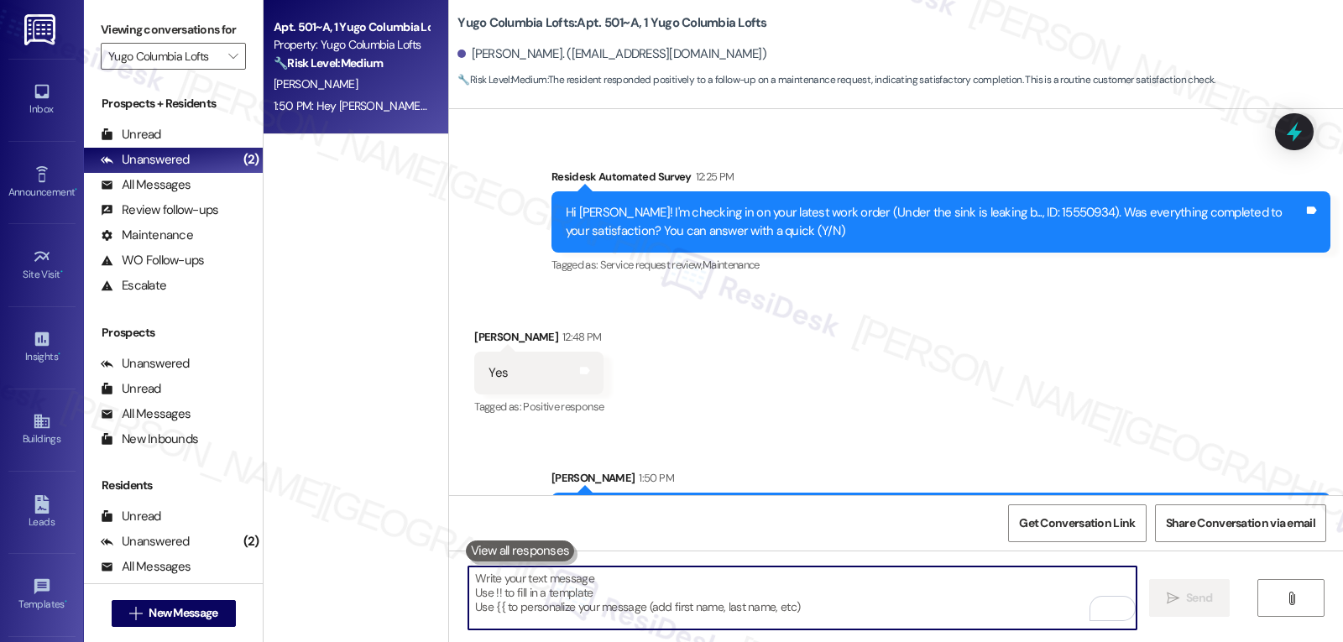
click at [523, 629] on textarea "To enrich screen reader interactions, please activate Accessibility in Grammarl…" at bounding box center [802, 598] width 668 height 63
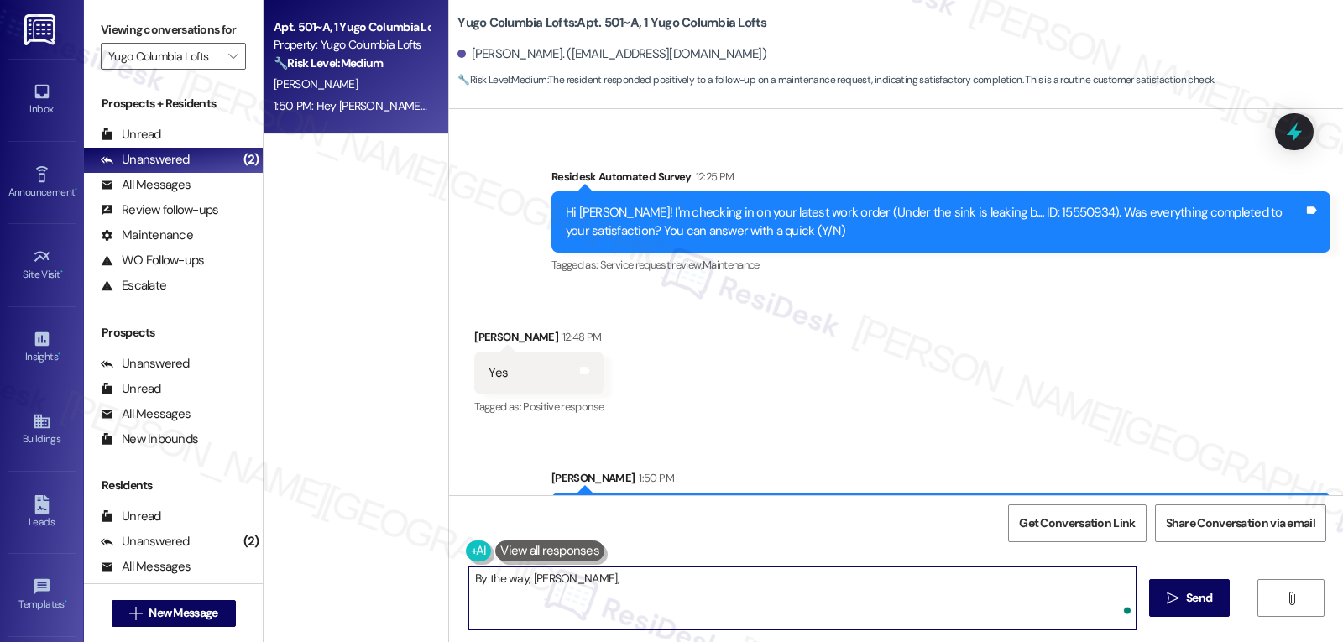
paste textarea "I’d love to know—has your experience at {{property}} been what you expected? Yo…"
type textarea "By the way, [PERSON_NAME], I’d love to know—has your experience at {{property}}…"
click at [1183, 605] on span "Send" at bounding box center [1199, 598] width 33 height 18
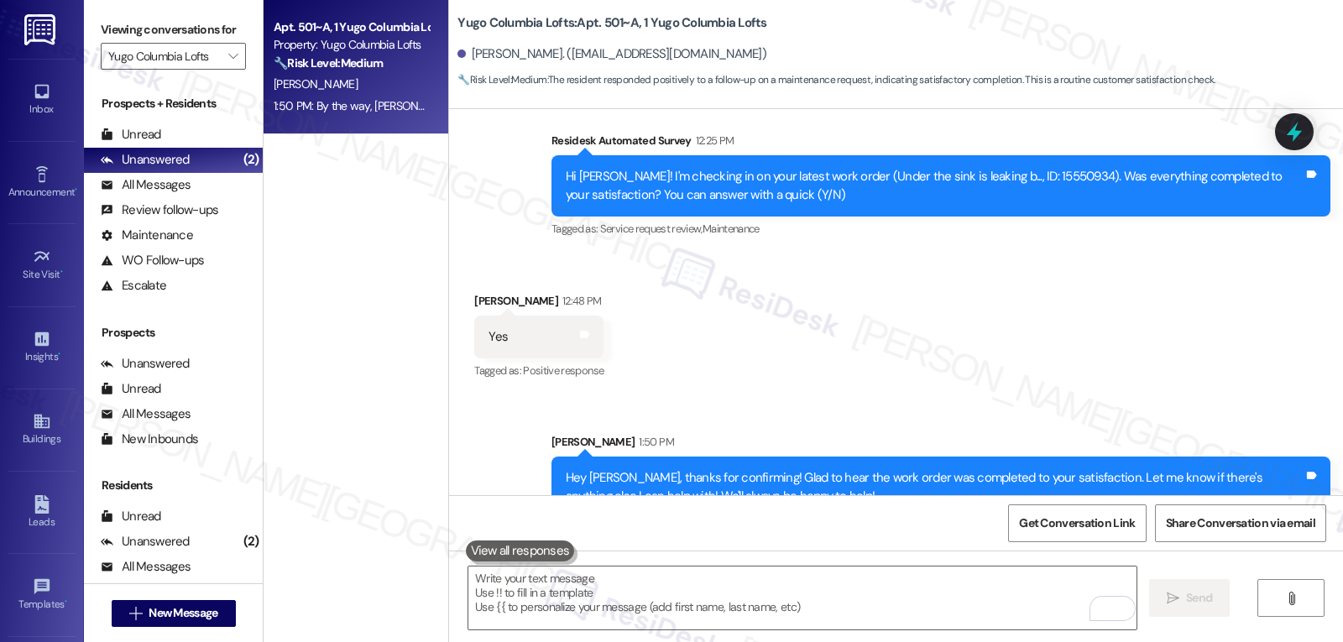
scroll to position [7170, 0]
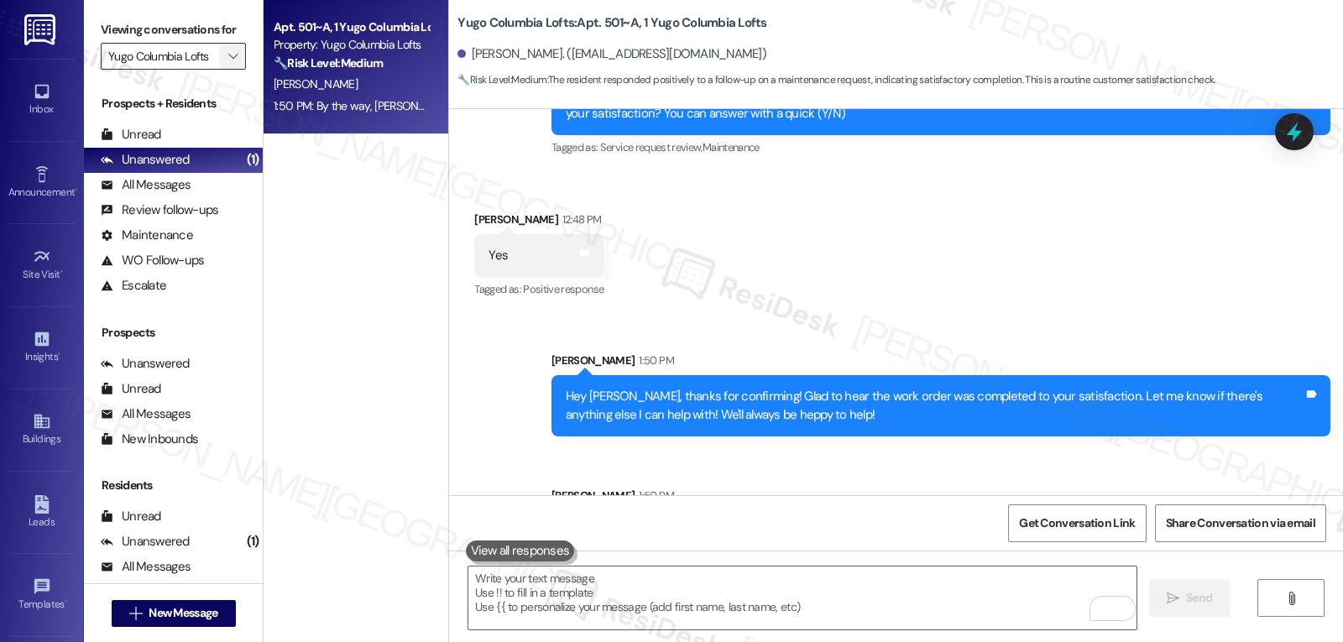
click at [228, 63] on icon "" at bounding box center [232, 56] width 9 height 13
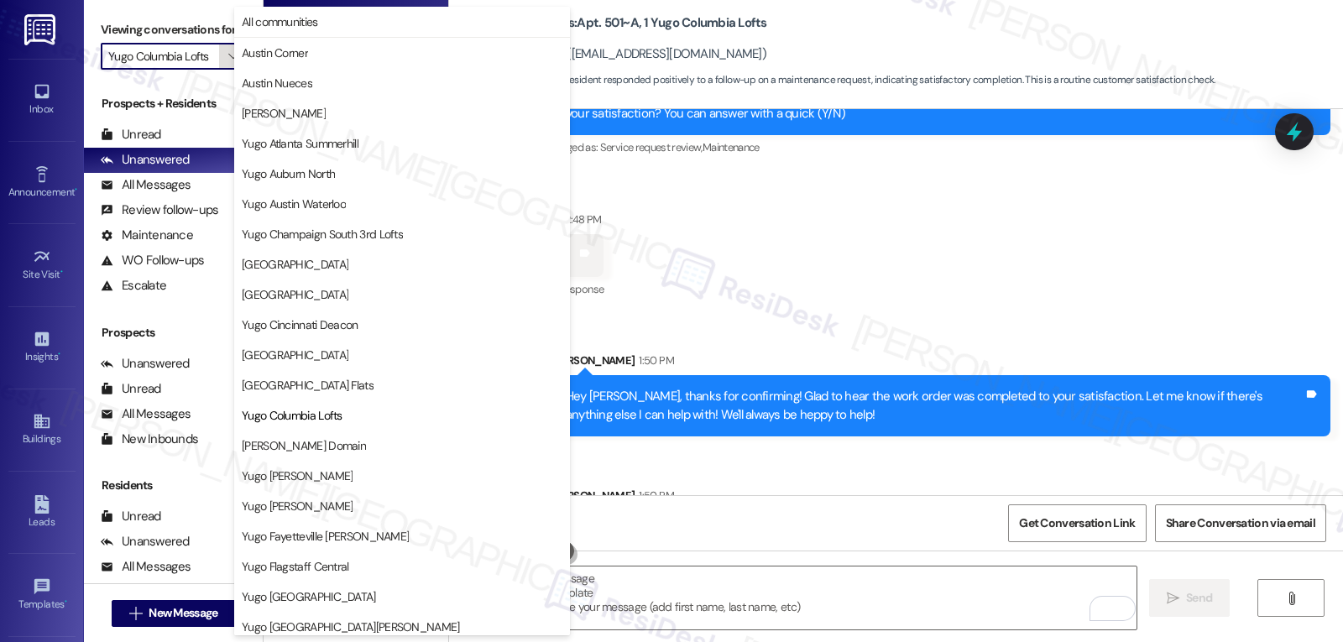
scroll to position [273, 0]
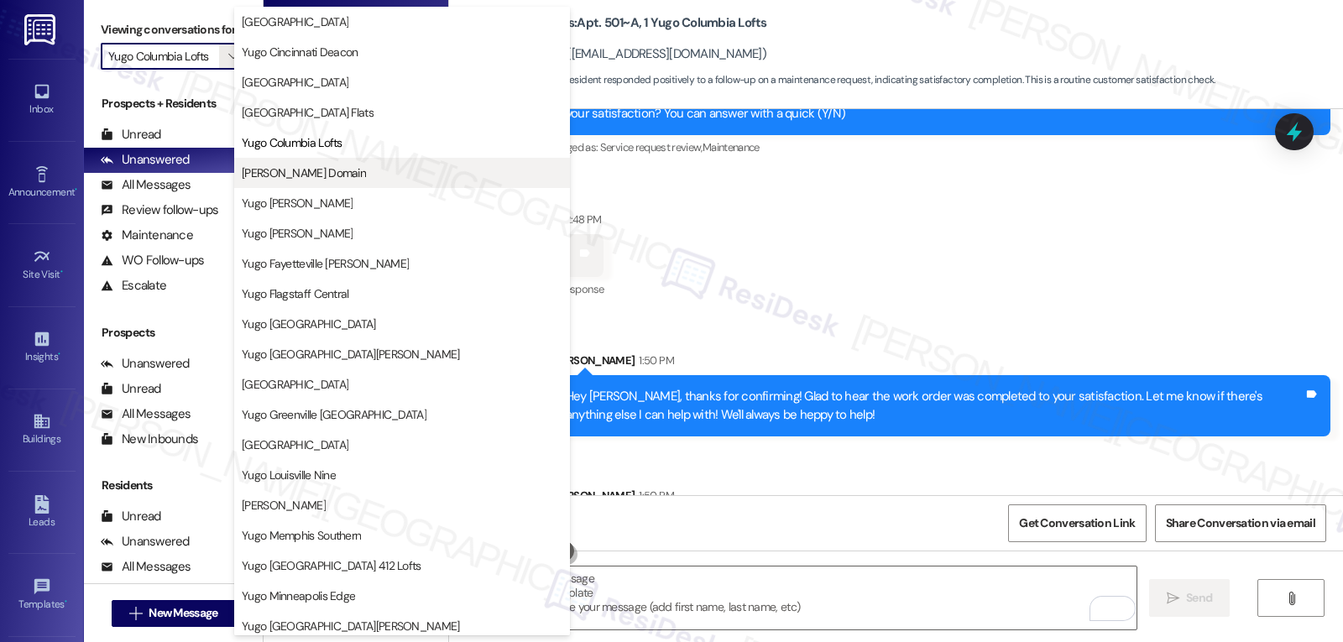
click at [353, 180] on span "[PERSON_NAME] Domain" at bounding box center [402, 173] width 321 height 17
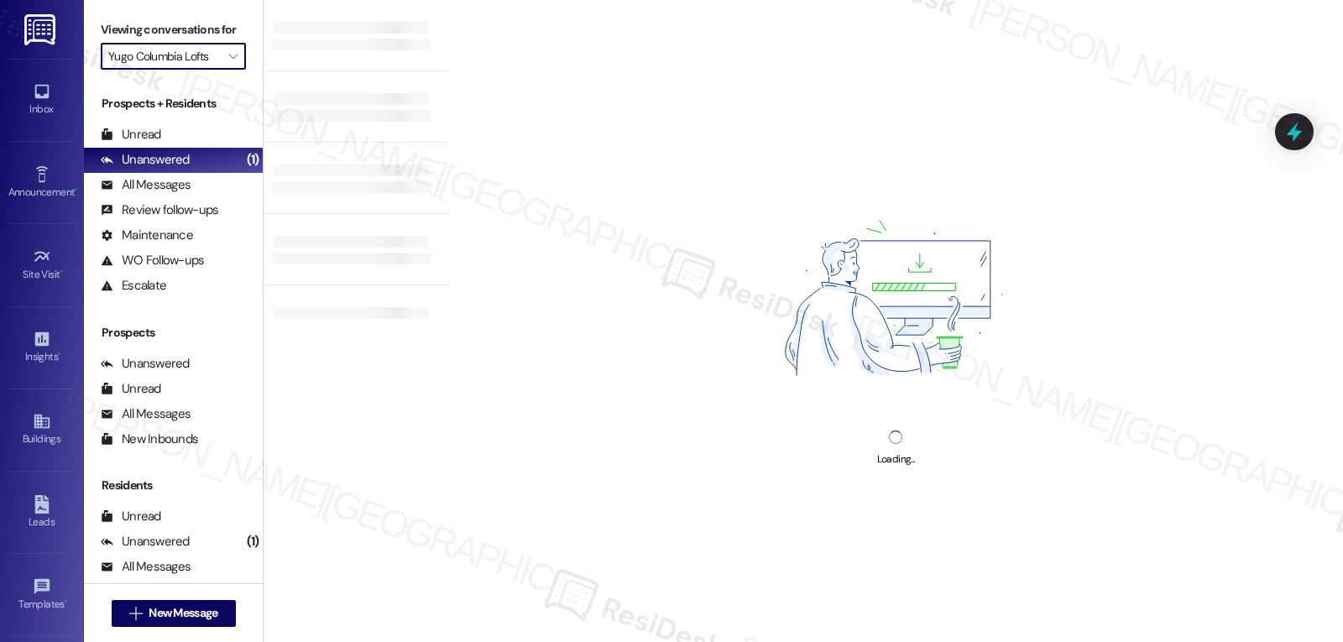
type input "[PERSON_NAME] Domain"
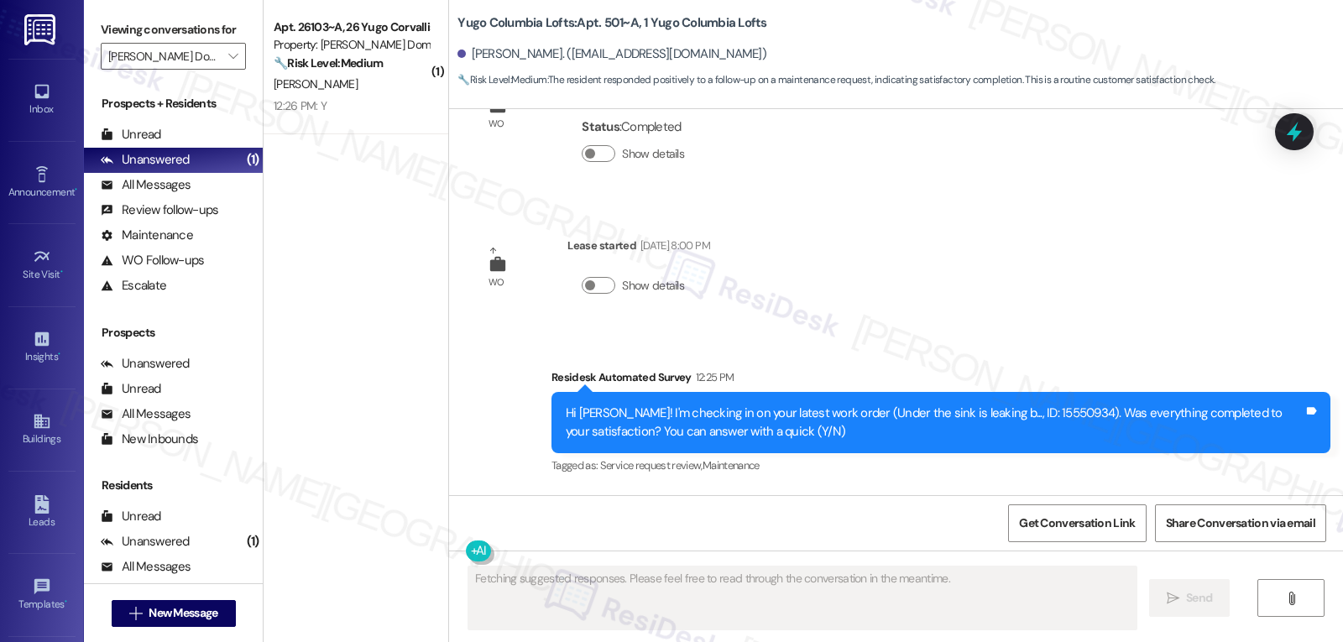
scroll to position [6918, 0]
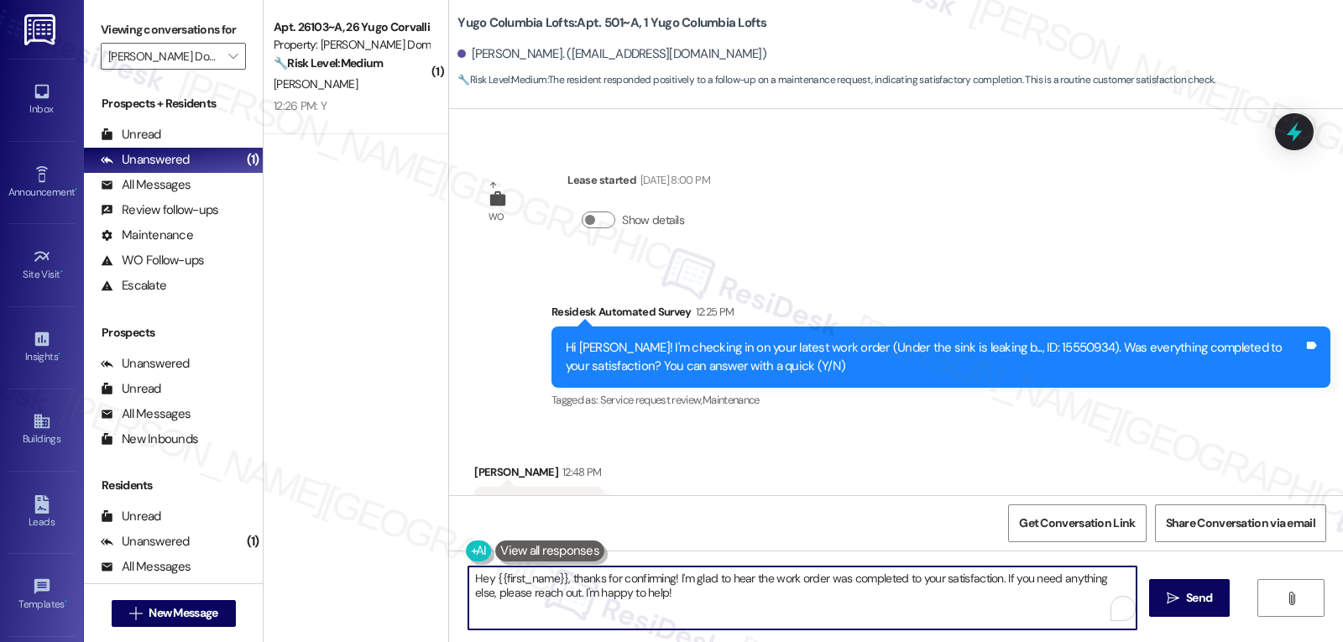
click at [548, 588] on textarea "Hey {{first_name}}, thanks for confirming! I'm glad to hear the work order was …" at bounding box center [802, 598] width 668 height 63
click at [816, 581] on textarea "Hey {{first_name}}, thanks for confirming! I'm glad to hear the work order was …" at bounding box center [802, 598] width 668 height 63
click at [789, 601] on textarea "Hey {{first_name}}, thanks for confirming! I'm glad to hear the work order was …" at bounding box center [802, 598] width 668 height 63
type textarea "Hey {{first_name}}, thanks for confirming! I'm glad to hear the work order was …"
click at [1209, 610] on button " Send" at bounding box center [1189, 598] width 81 height 38
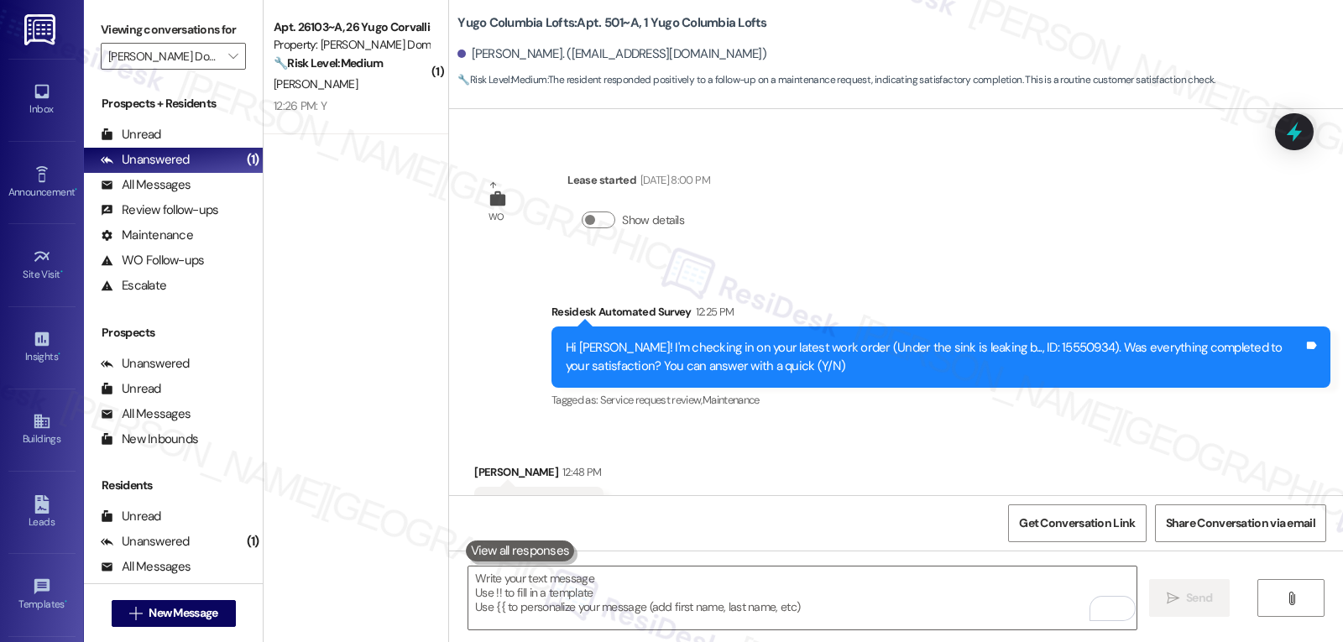
scroll to position [7331, 0]
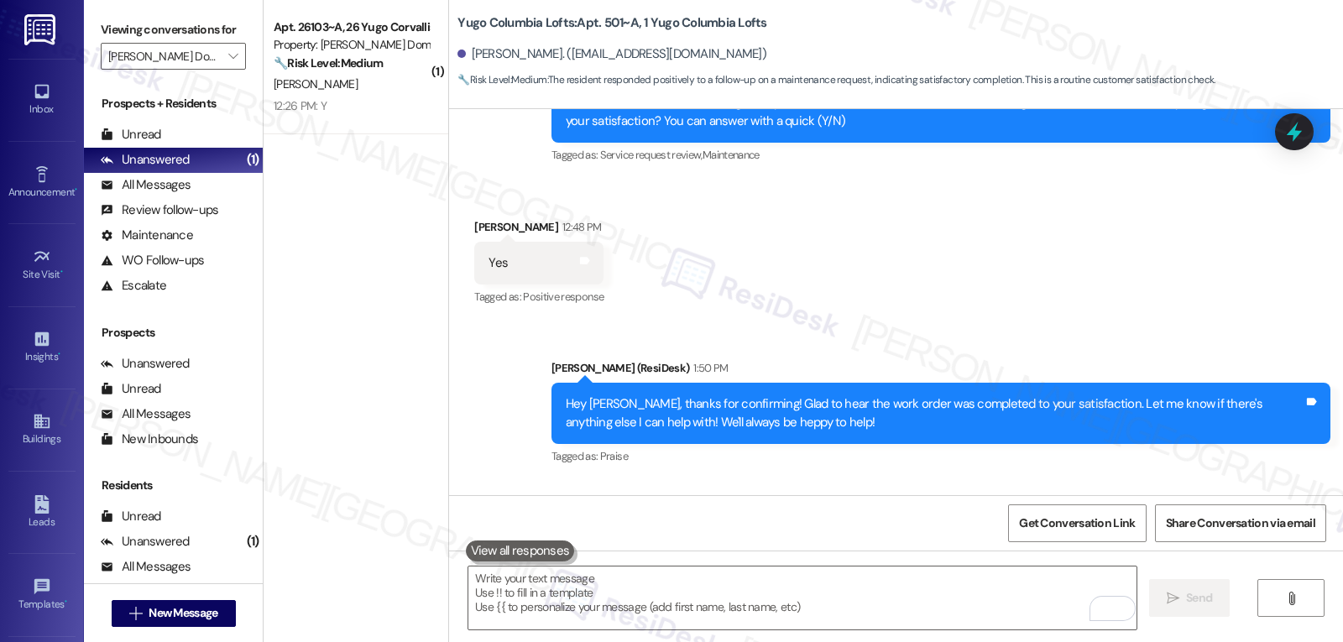
scroll to position [6995, 0]
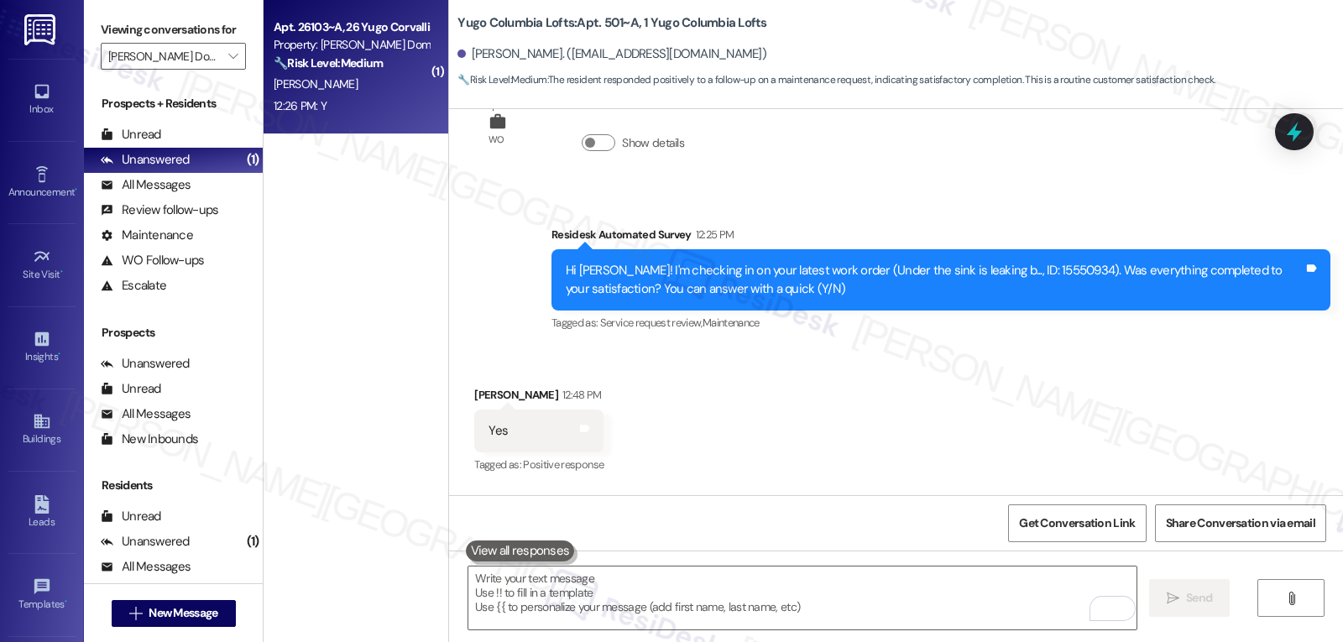
click at [339, 98] on div "12:26 PM: Y 12:26 PM: Y" at bounding box center [351, 106] width 159 height 21
type textarea "Fetching suggested responses. Please feel free to read through the conversation…"
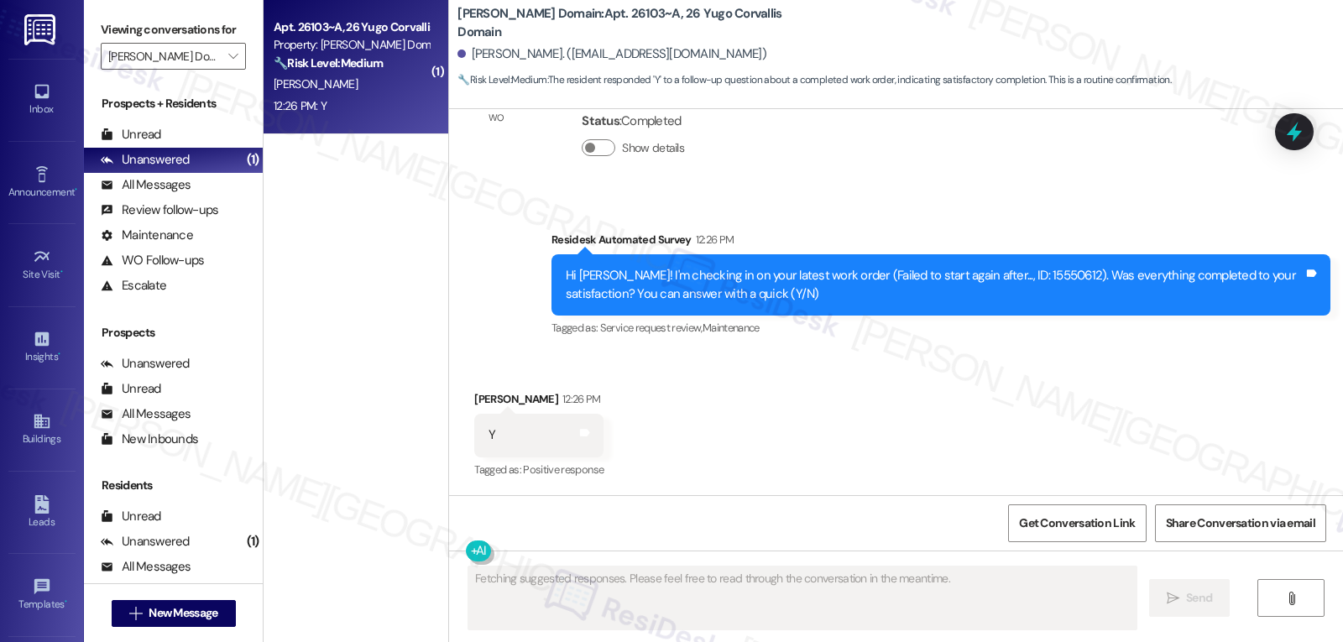
scroll to position [2590, 0]
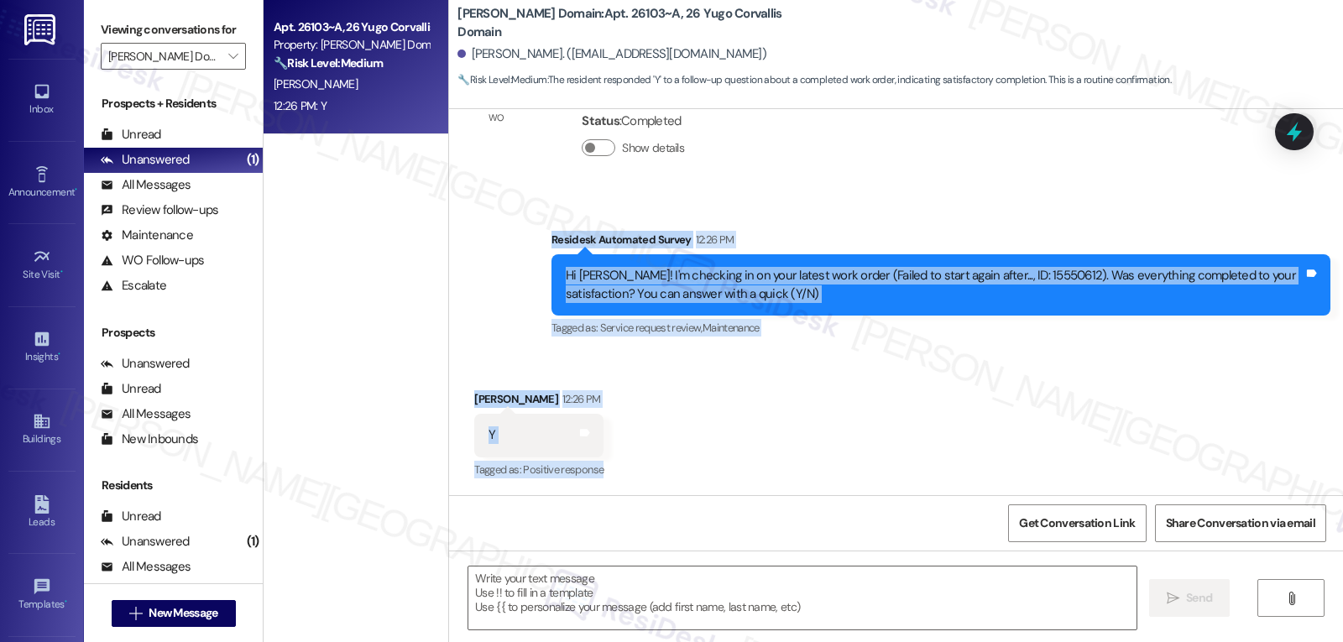
drag, startPoint x: 538, startPoint y: 243, endPoint x: 602, endPoint y: 468, distance: 233.8
click at [602, 468] on div "Lease started Aug 31, 2024 at 8:00 PM Survey, sent via SMS Residesk Automated S…" at bounding box center [896, 302] width 894 height 386
copy div "Residesk Automated Survey 12:26 PM Hi Joseph! I'm checking in on your latest wo…"
click at [511, 592] on textarea at bounding box center [802, 598] width 668 height 63
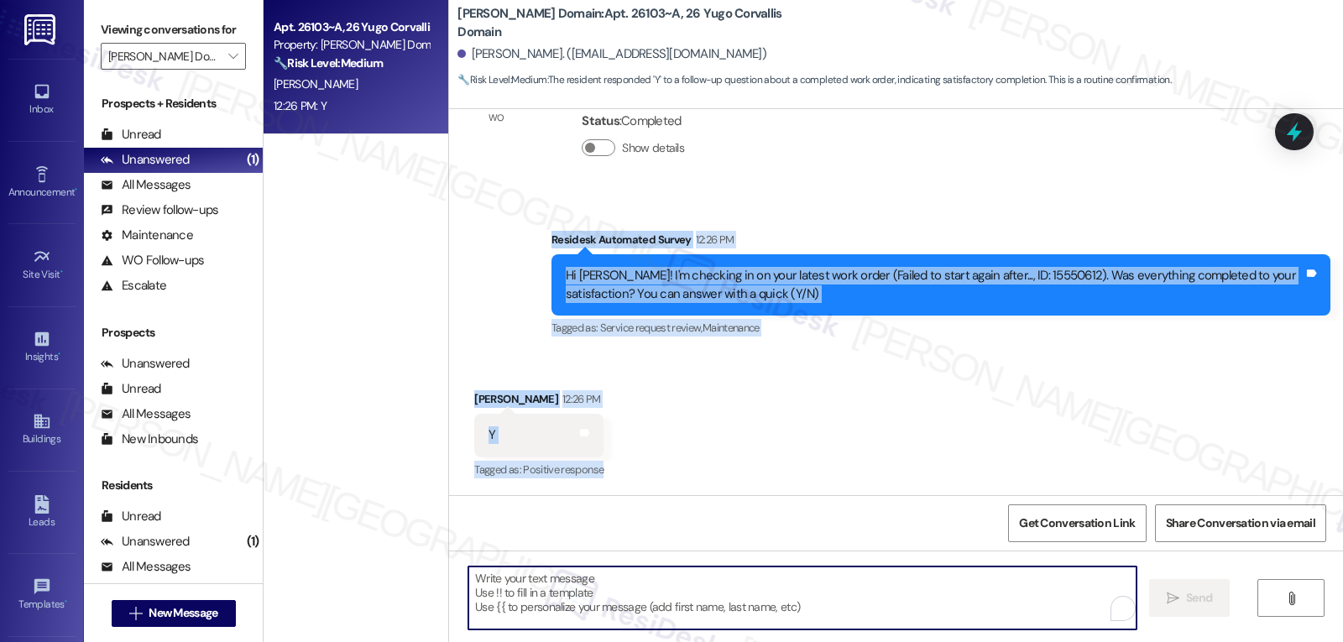
paste textarea "Great to hear everything was completed to your satisfaction, Joseph!"
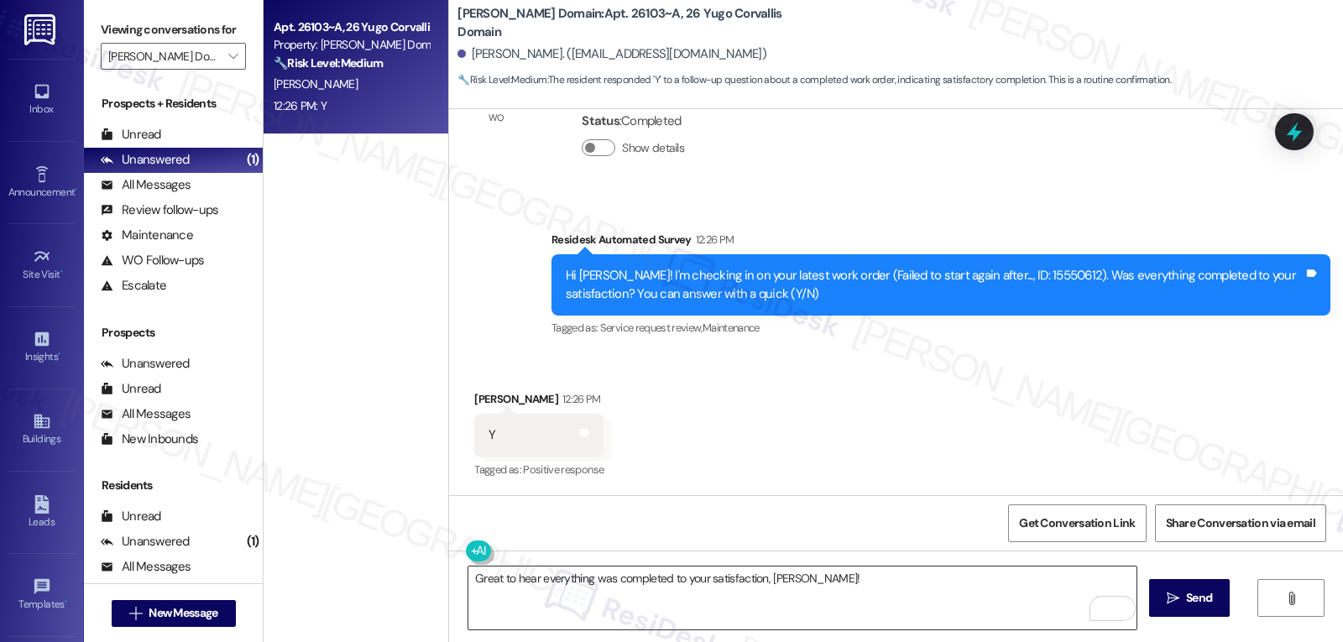
click at [868, 582] on textarea "Great to hear everything was completed to your satisfaction, Joseph!" at bounding box center [802, 598] width 668 height 63
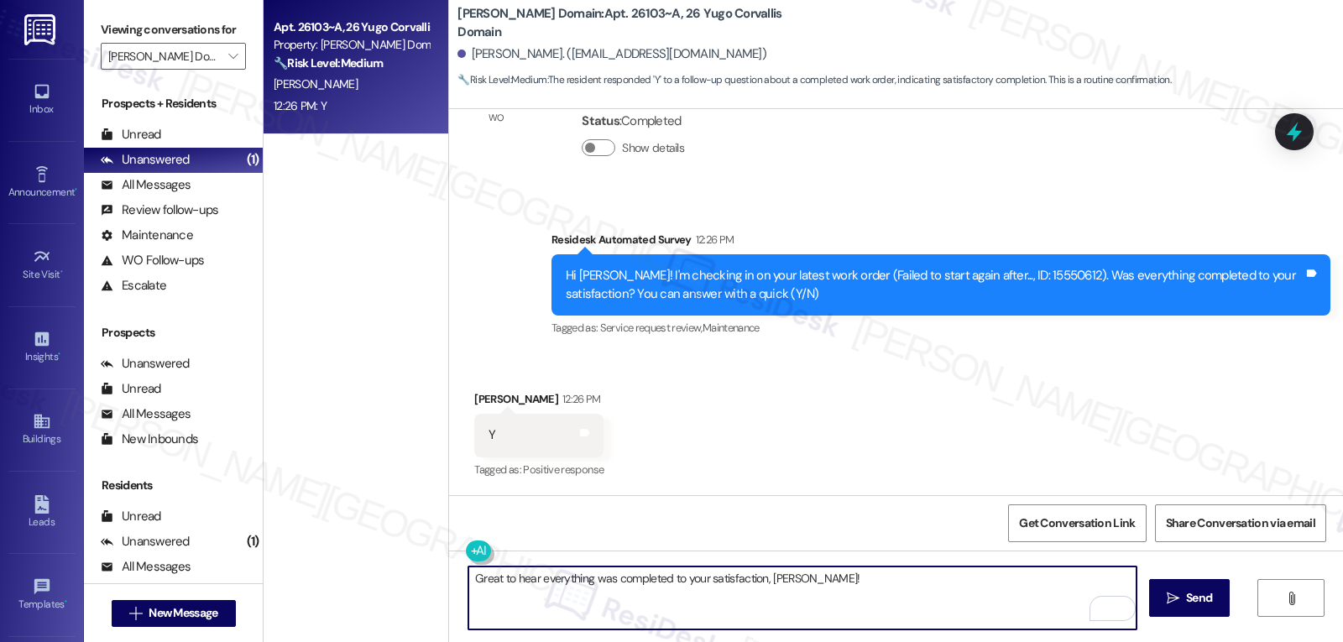
paste textarea "If you notice anything else with that repair, please don’t hesitate to let us k…"
click at [781, 616] on textarea "Great to hear everything was completed to your satisfaction, Joseph! If you not…" at bounding box center [802, 598] width 668 height 63
paste textarea "We’re always happy to help keep things running smoothly for you."
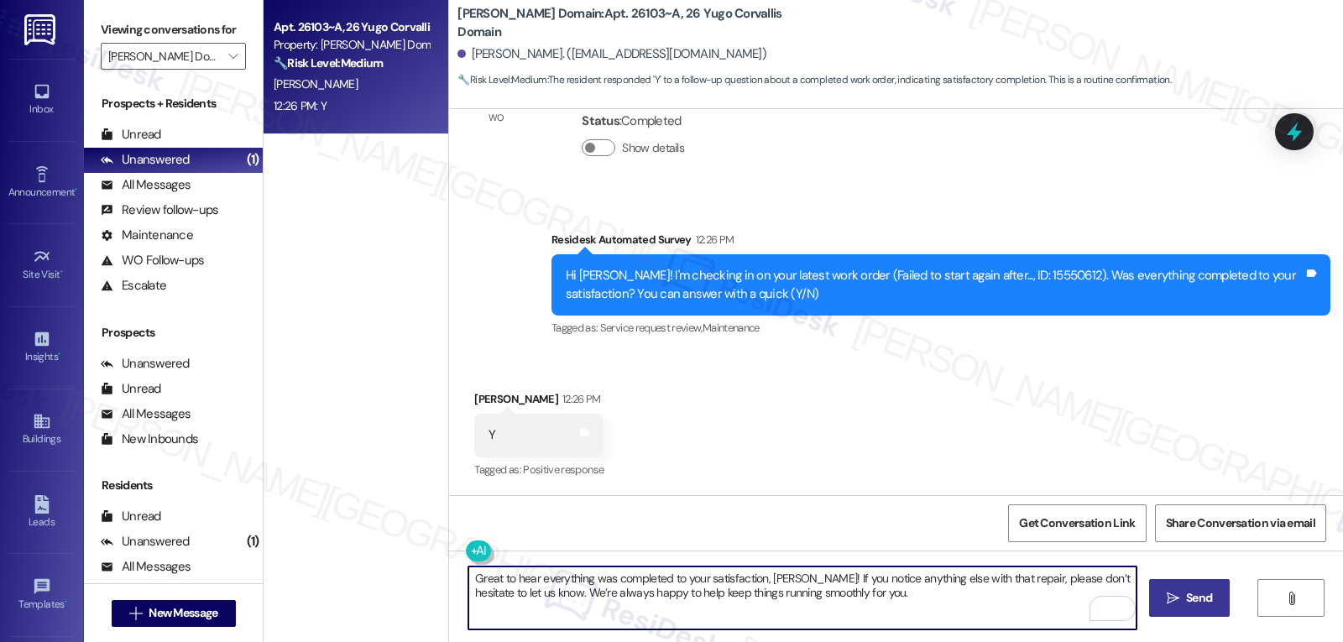
type textarea "Great to hear everything was completed to your satisfaction, Joseph! If you not…"
click at [1179, 606] on span " Send" at bounding box center [1189, 598] width 53 height 18
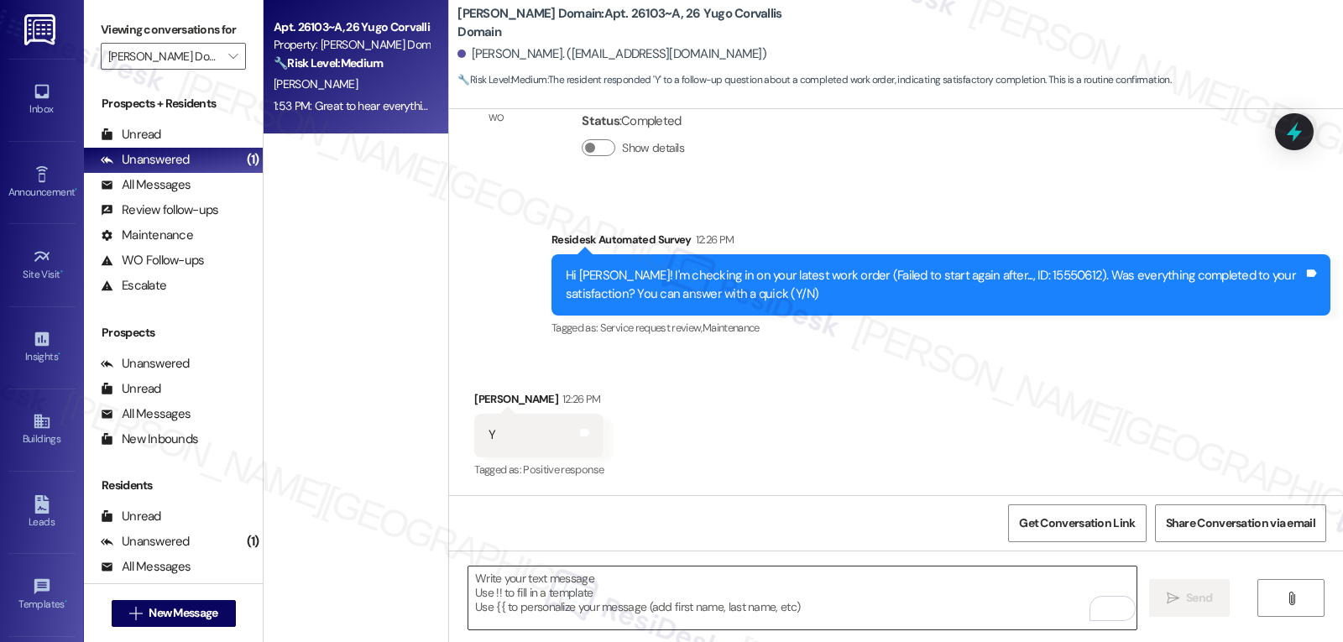
click at [647, 606] on textarea "To enrich screen reader interactions, please activate Accessibility in Grammarl…" at bounding box center [802, 598] width 668 height 63
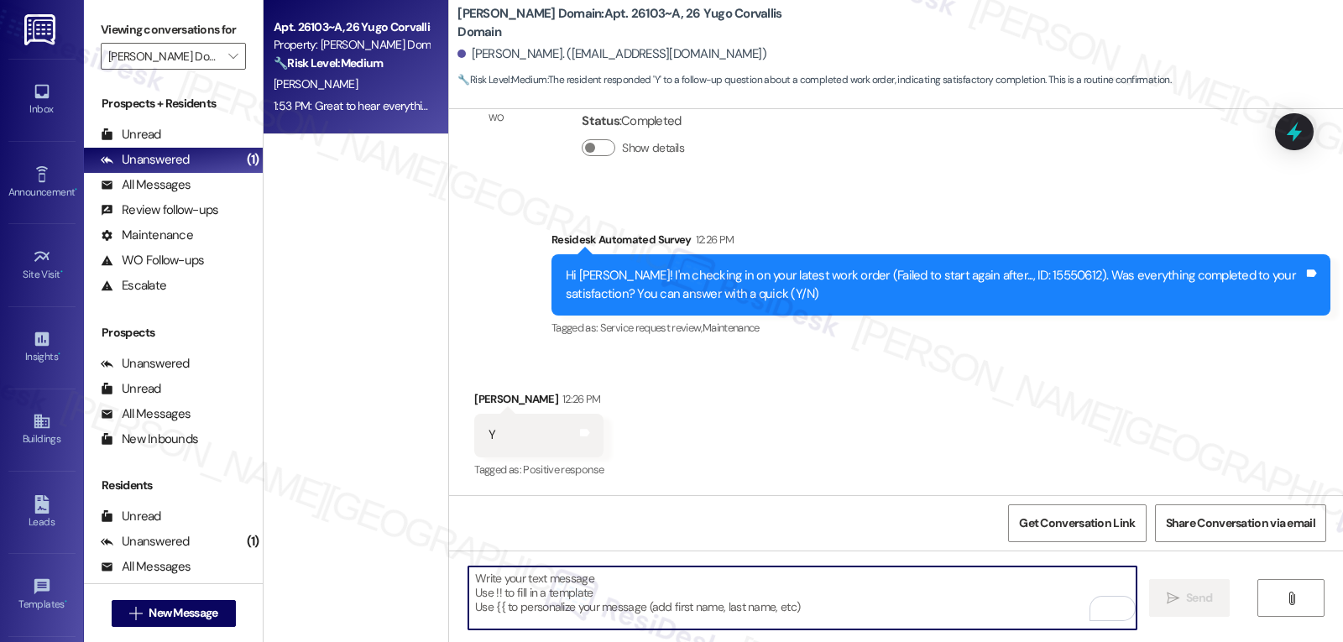
click at [899, 577] on textarea "To enrich screen reader interactions, please activate Accessibility in Grammarl…" at bounding box center [802, 598] width 668 height 63
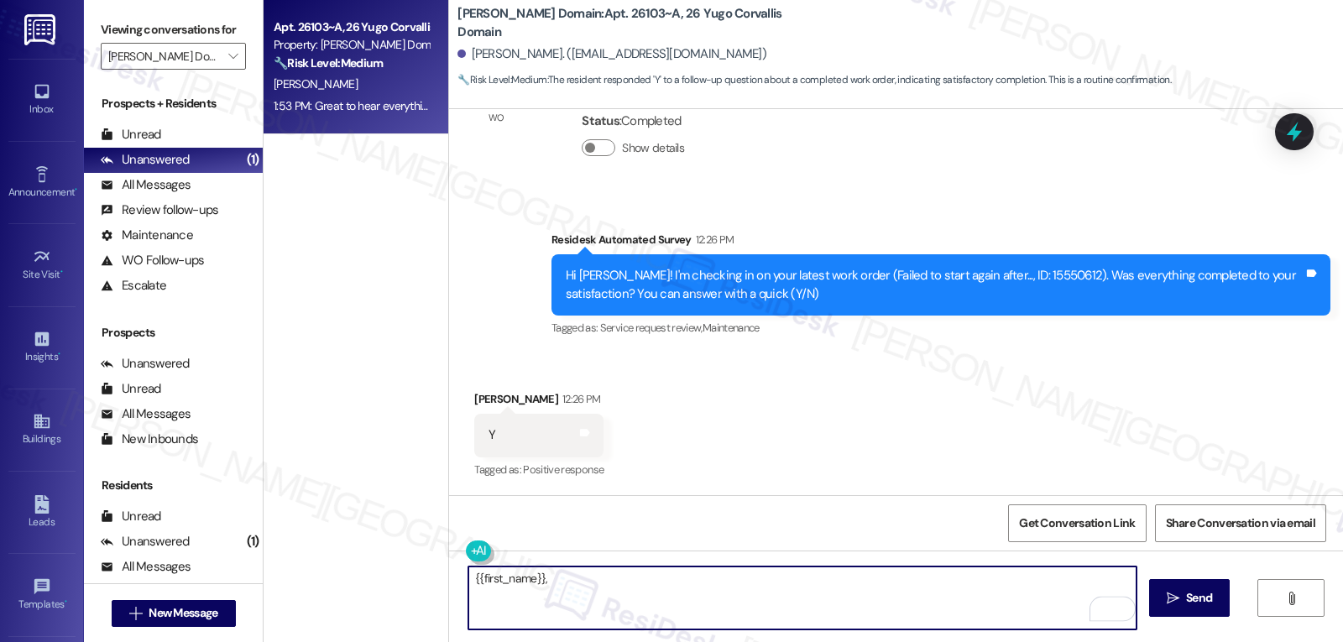
paste textarea "I hope you’ve been loving your time at {{property}}! Has it lived up to what yo…"
click at [533, 577] on textarea "{{first_name}},I hope you’ve been loving your time at {{property}}! Has it live…" at bounding box center [802, 598] width 668 height 63
click at [739, 595] on textarea "{{first_name}}, I hope you’ve been loving your time at {{property}}! Has it liv…" at bounding box center [802, 598] width 668 height 63
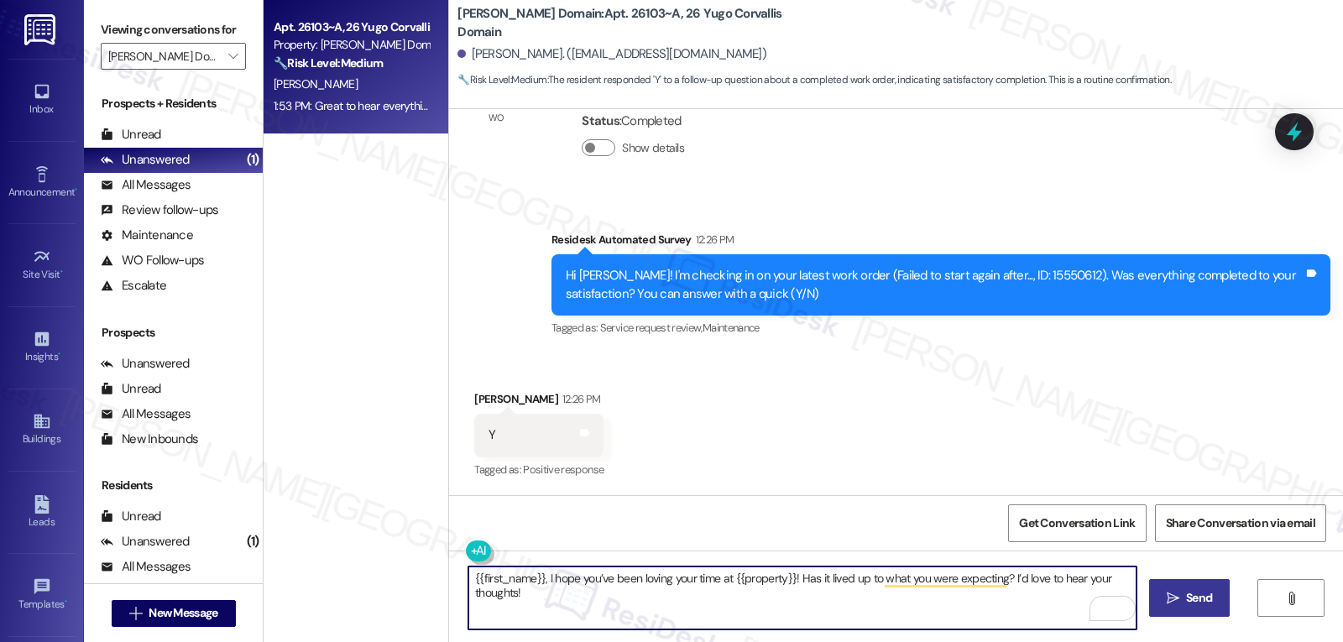
type textarea "{{first_name}}, I hope you’ve been loving your time at {{property}}! Has it liv…"
click at [1193, 609] on button " Send" at bounding box center [1189, 598] width 81 height 38
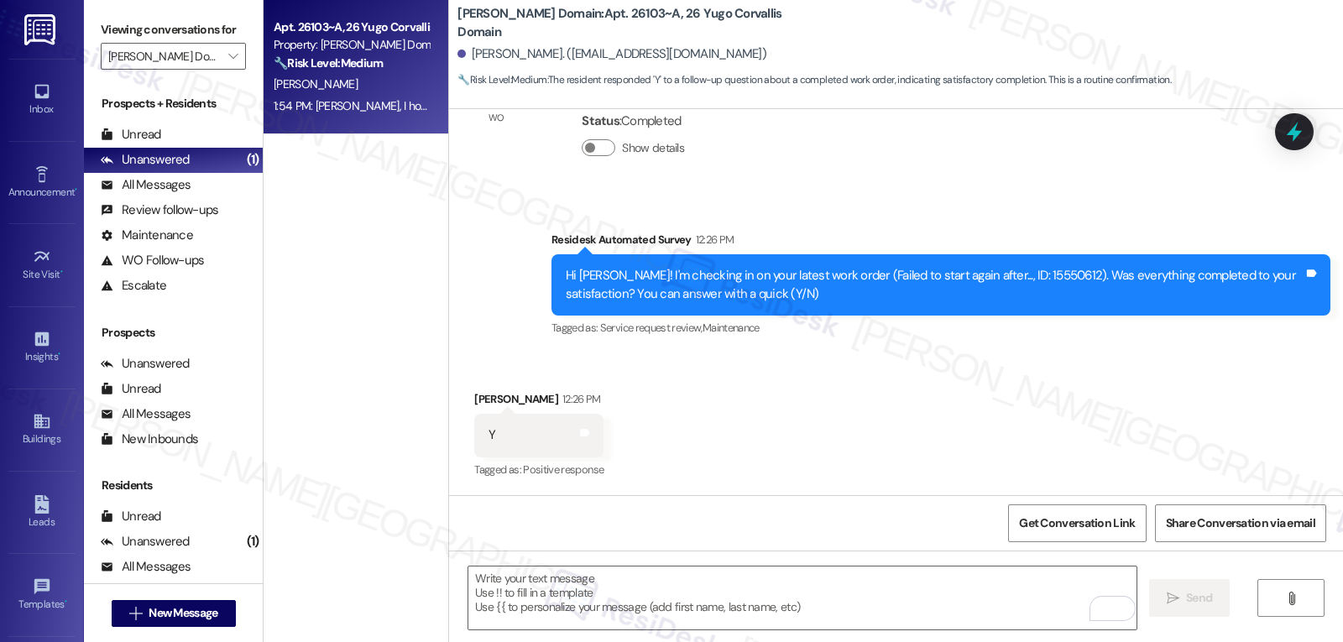
scroll to position [2860, 0]
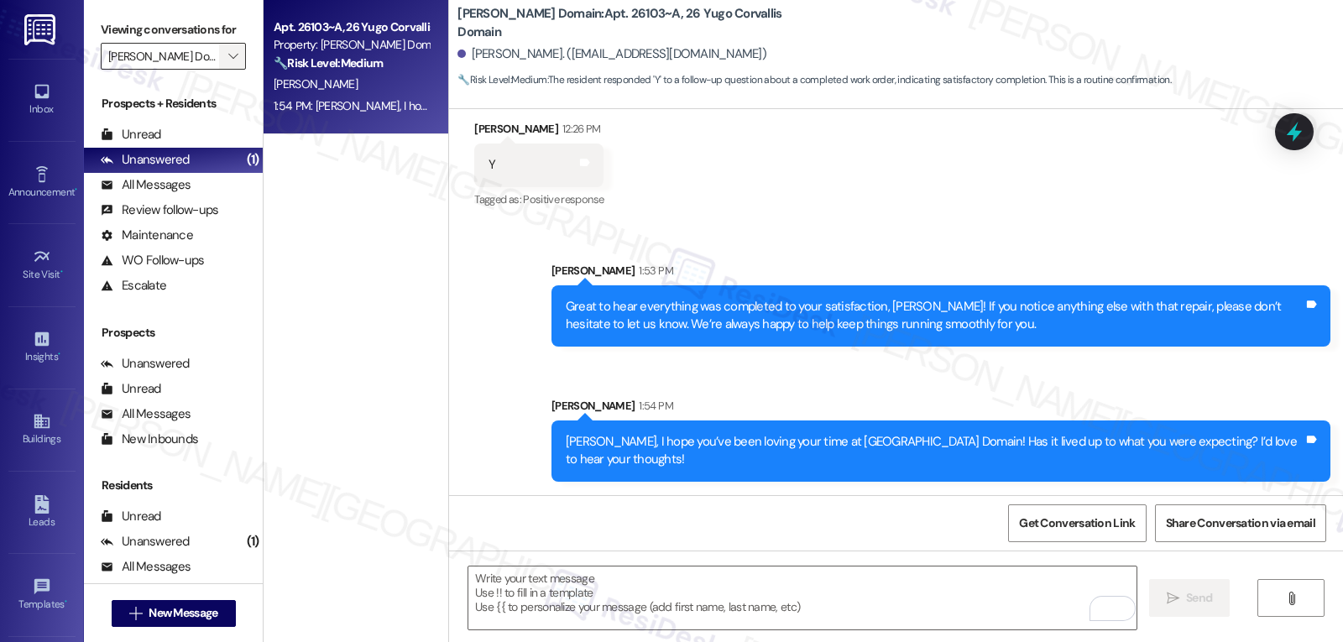
click at [228, 63] on icon "" at bounding box center [232, 56] width 9 height 13
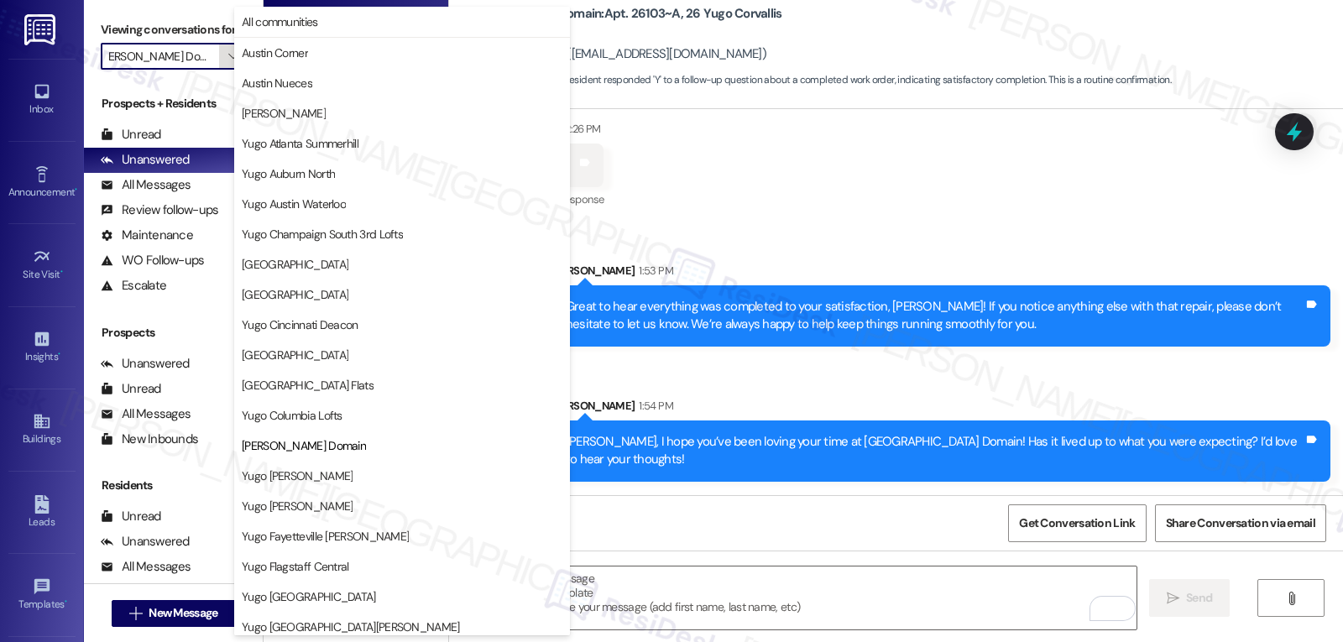
scroll to position [273, 0]
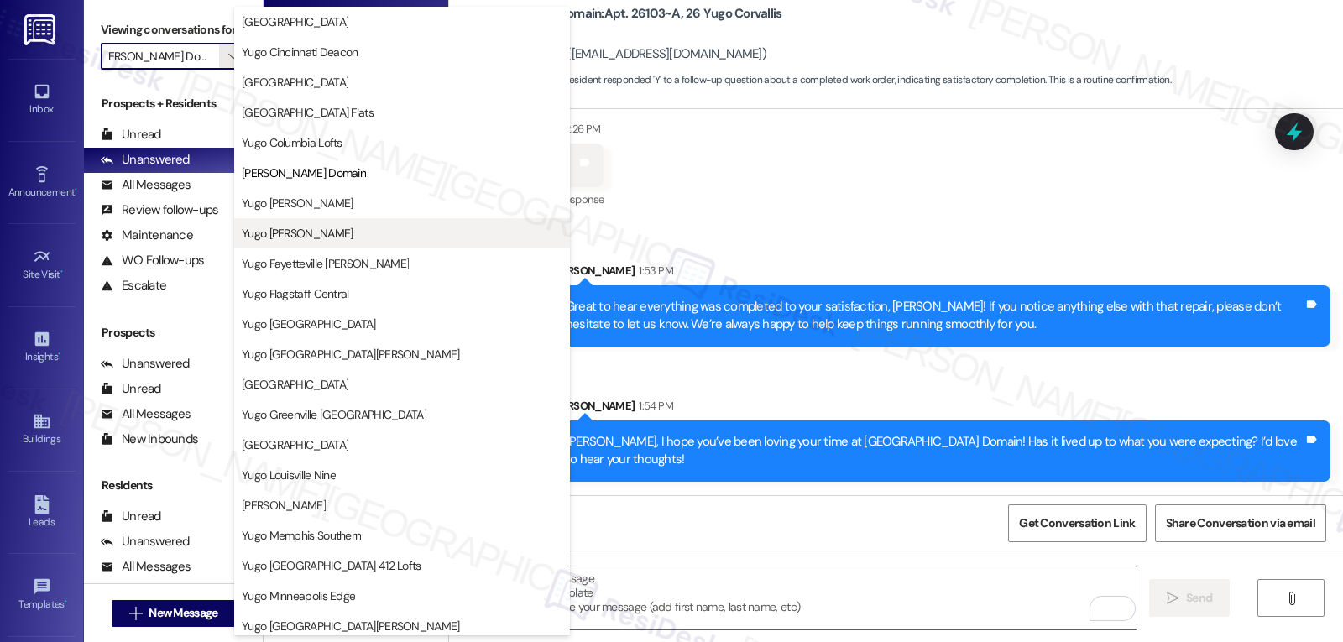
click at [320, 242] on button "Yugo [PERSON_NAME]" at bounding box center [402, 233] width 336 height 30
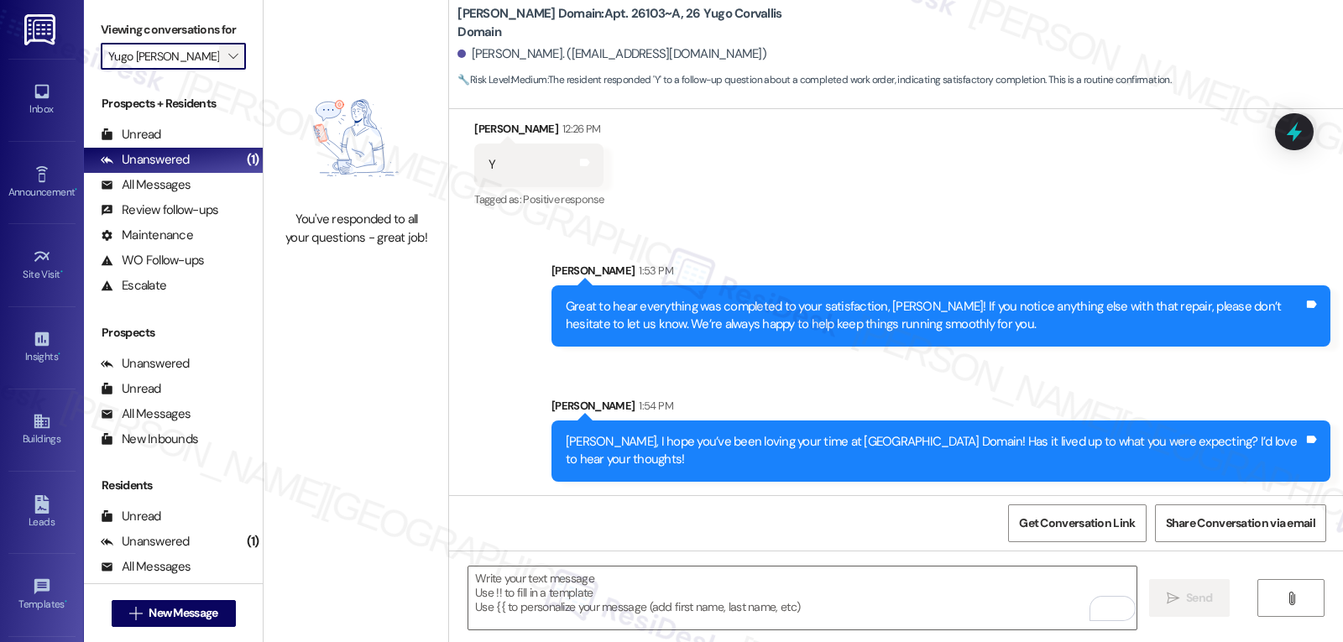
click at [228, 63] on icon "" at bounding box center [232, 56] width 9 height 13
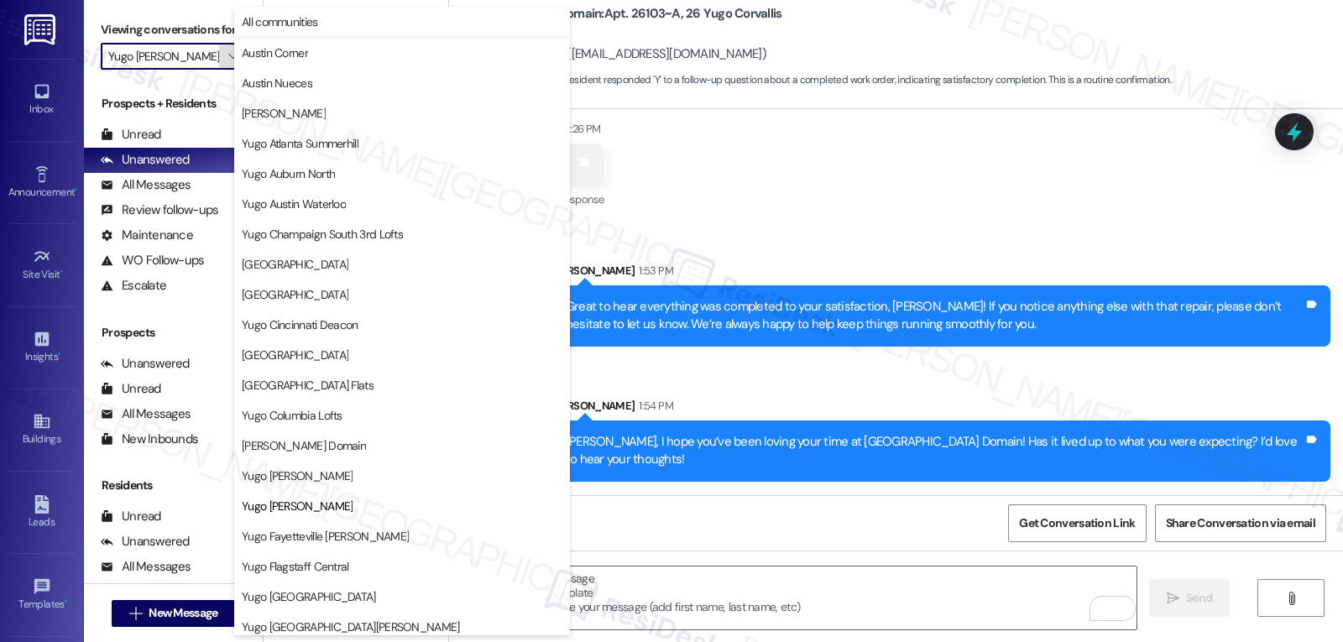
scroll to position [273, 0]
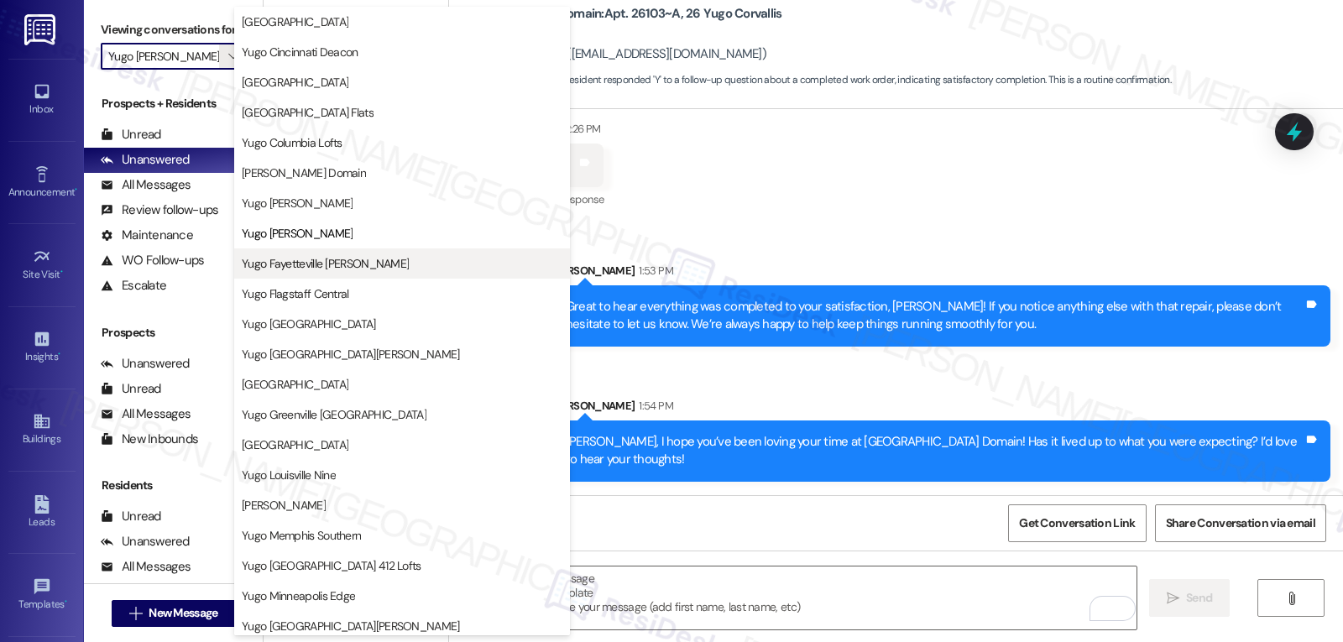
click at [306, 253] on button "Yugo Fayetteville [PERSON_NAME]" at bounding box center [402, 263] width 336 height 30
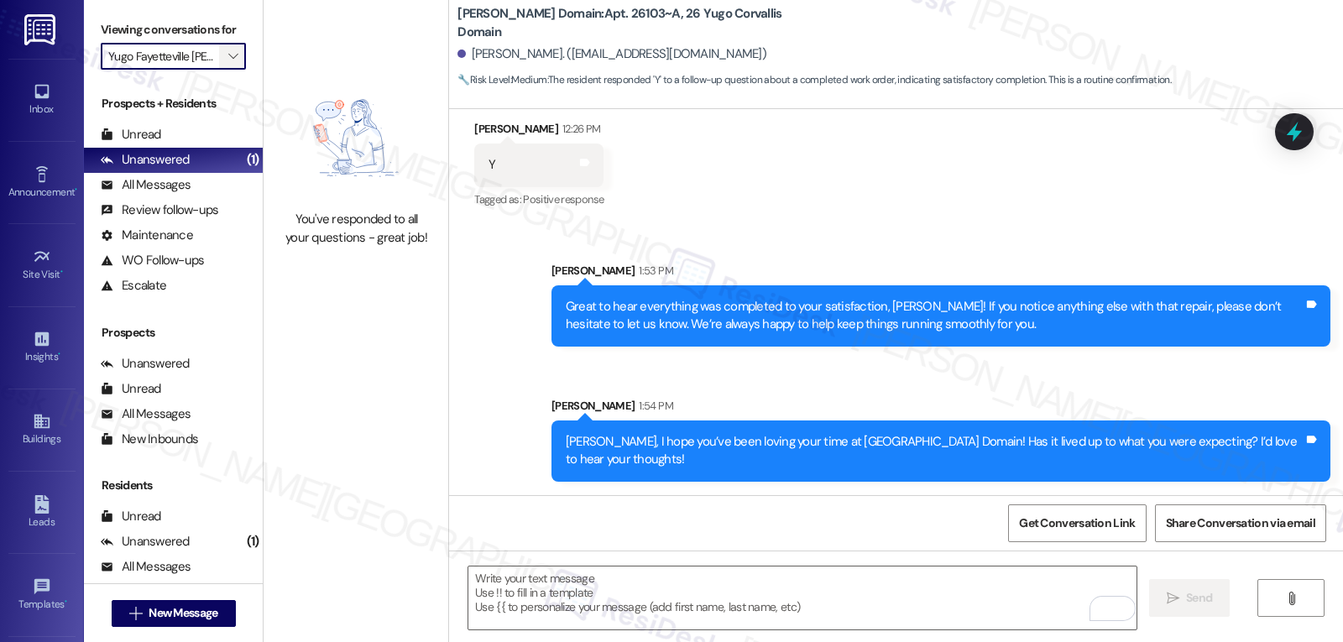
click at [225, 70] on span "" at bounding box center [233, 56] width 16 height 27
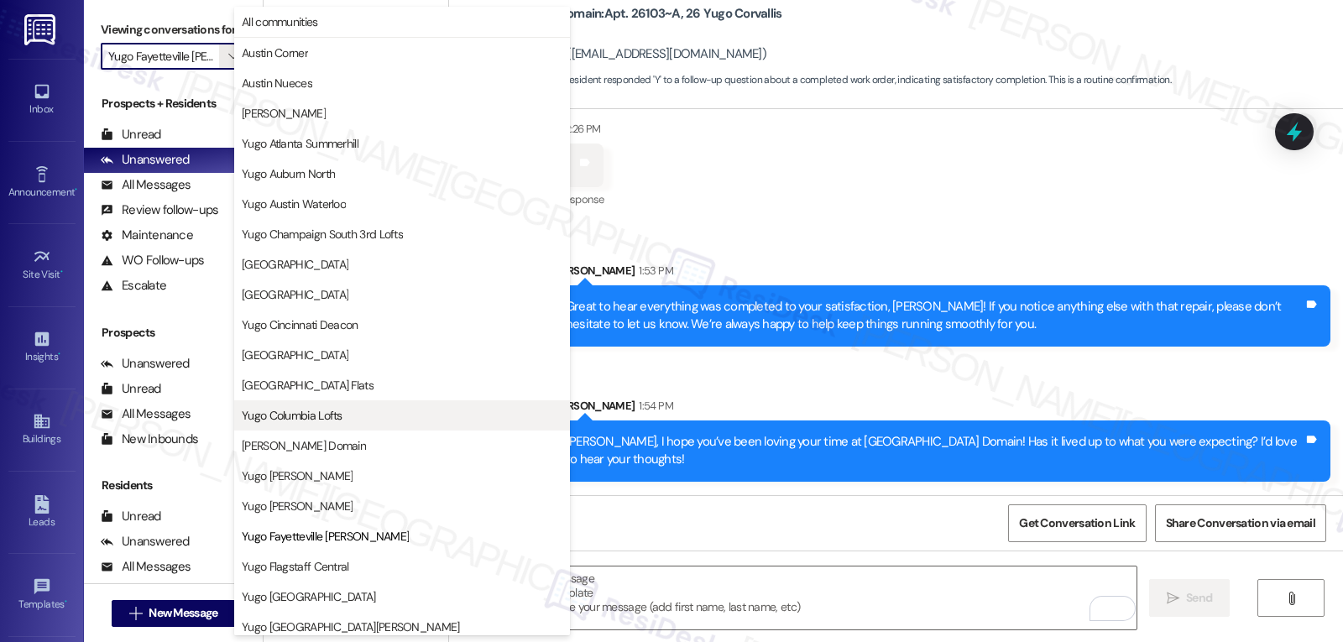
scroll to position [273, 0]
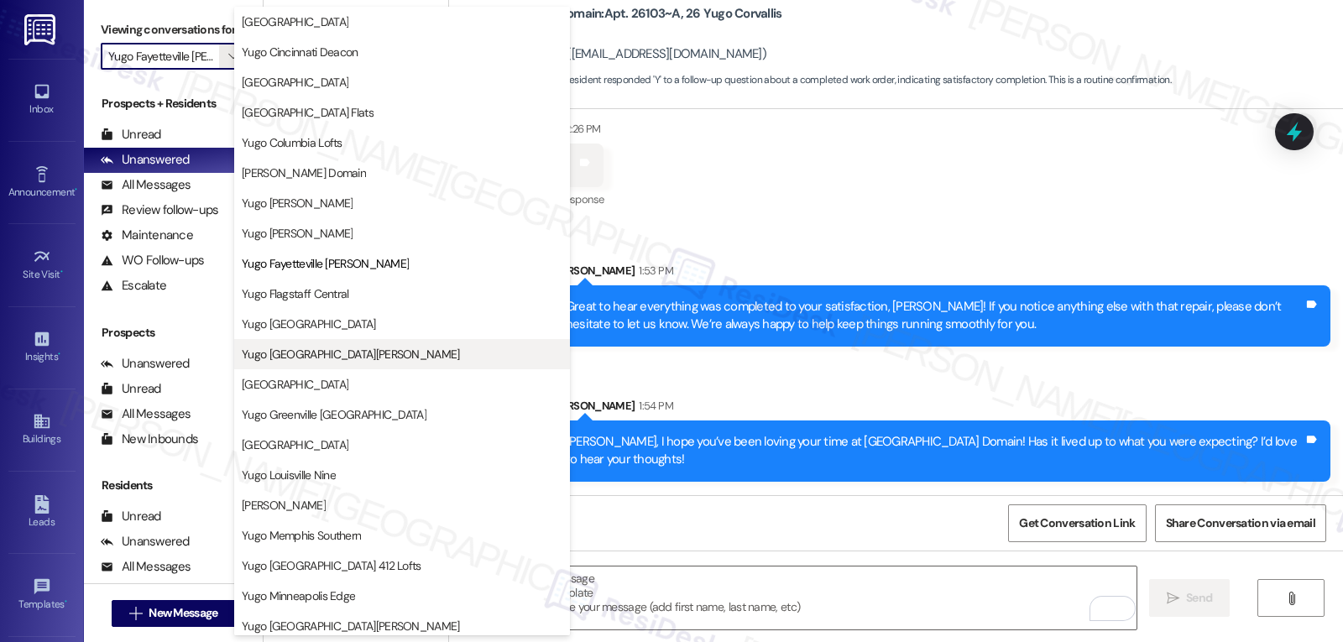
click at [321, 359] on span "Yugo [GEOGRAPHIC_DATA][PERSON_NAME]" at bounding box center [351, 354] width 218 height 17
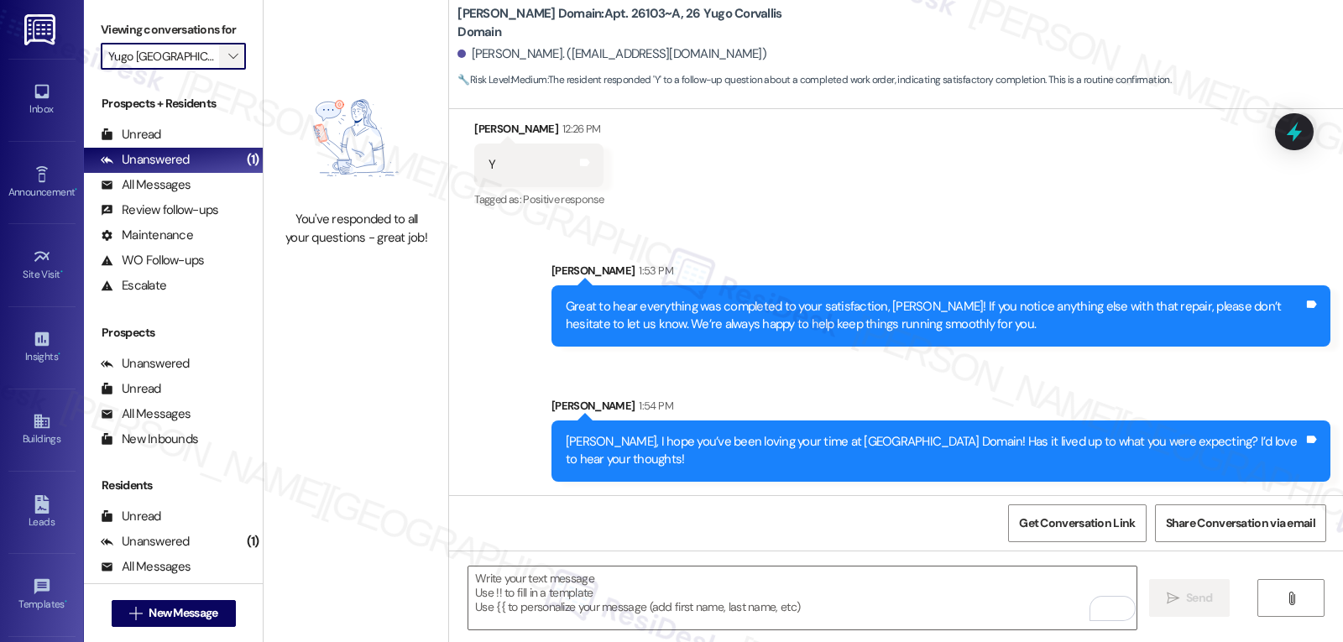
click at [229, 70] on button "" at bounding box center [232, 56] width 27 height 27
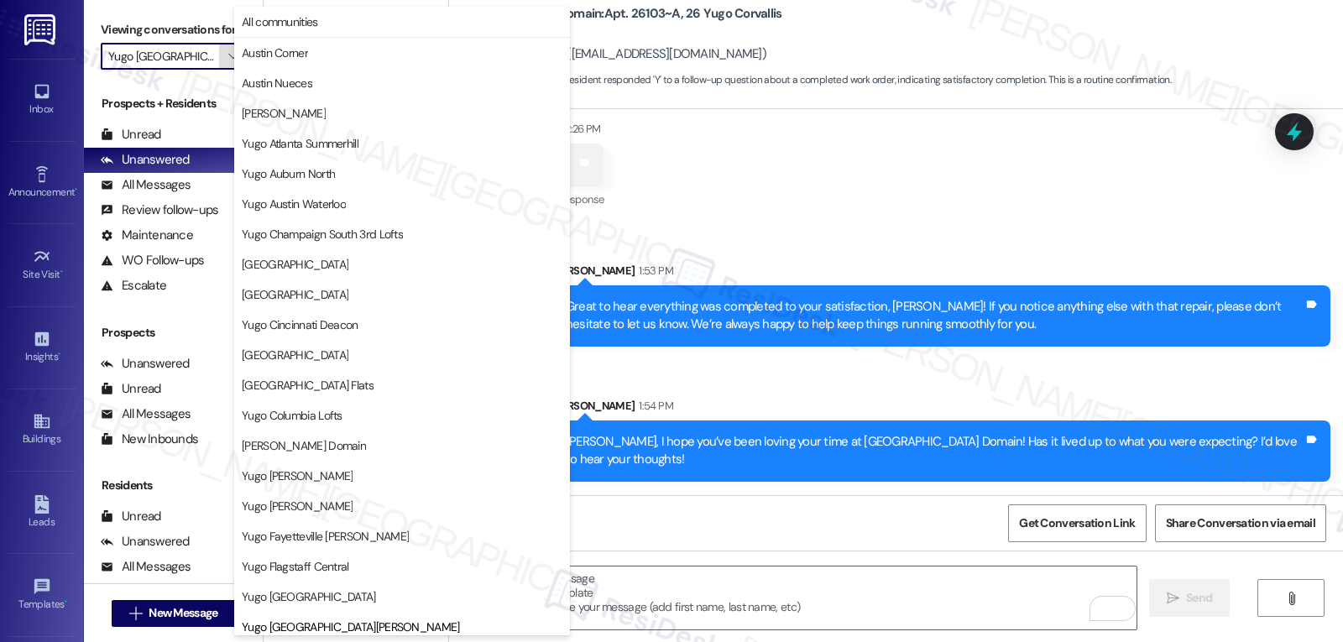
scroll to position [575, 0]
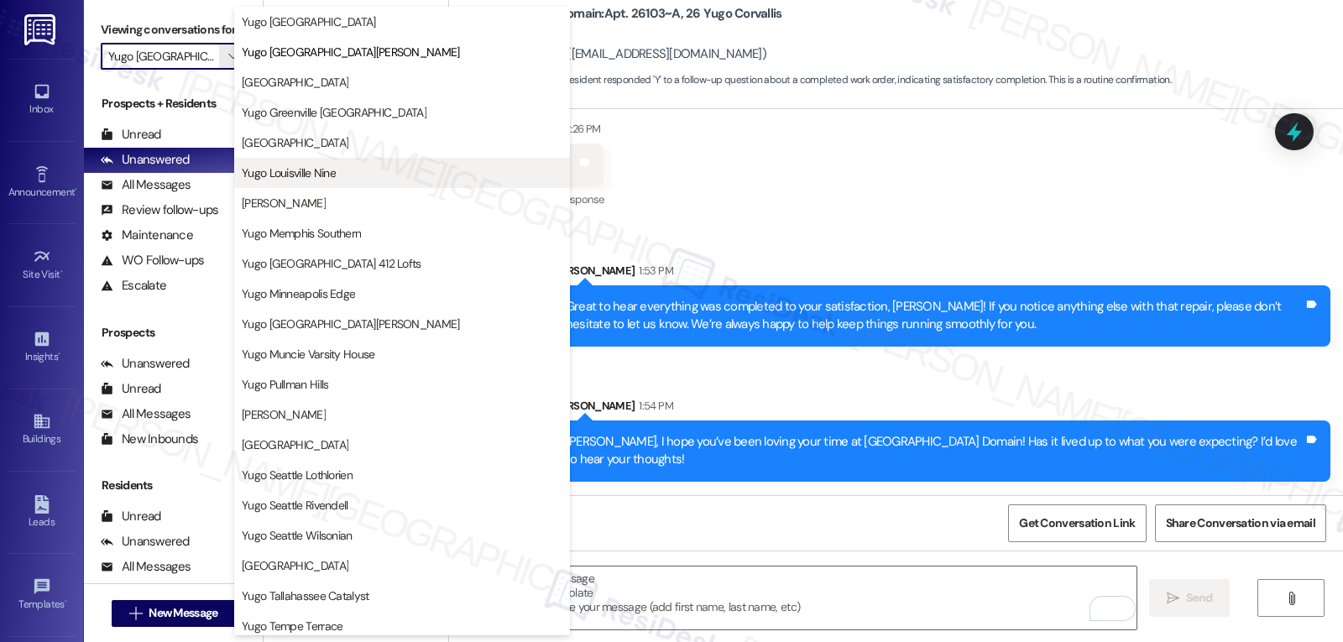
click at [336, 165] on span "Yugo Louisville Nine" at bounding box center [289, 173] width 94 height 17
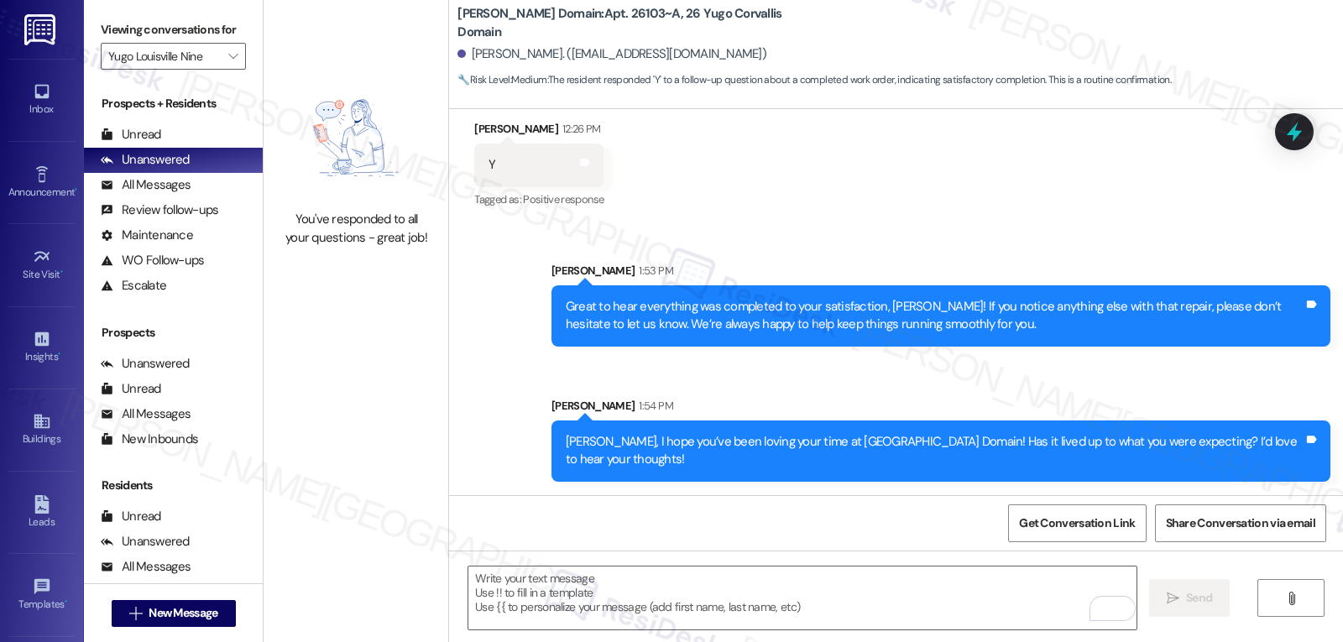
click at [215, 86] on div "Viewing conversations for Yugo Louisville Nine " at bounding box center [173, 43] width 179 height 86
click at [225, 70] on span "" at bounding box center [233, 56] width 16 height 27
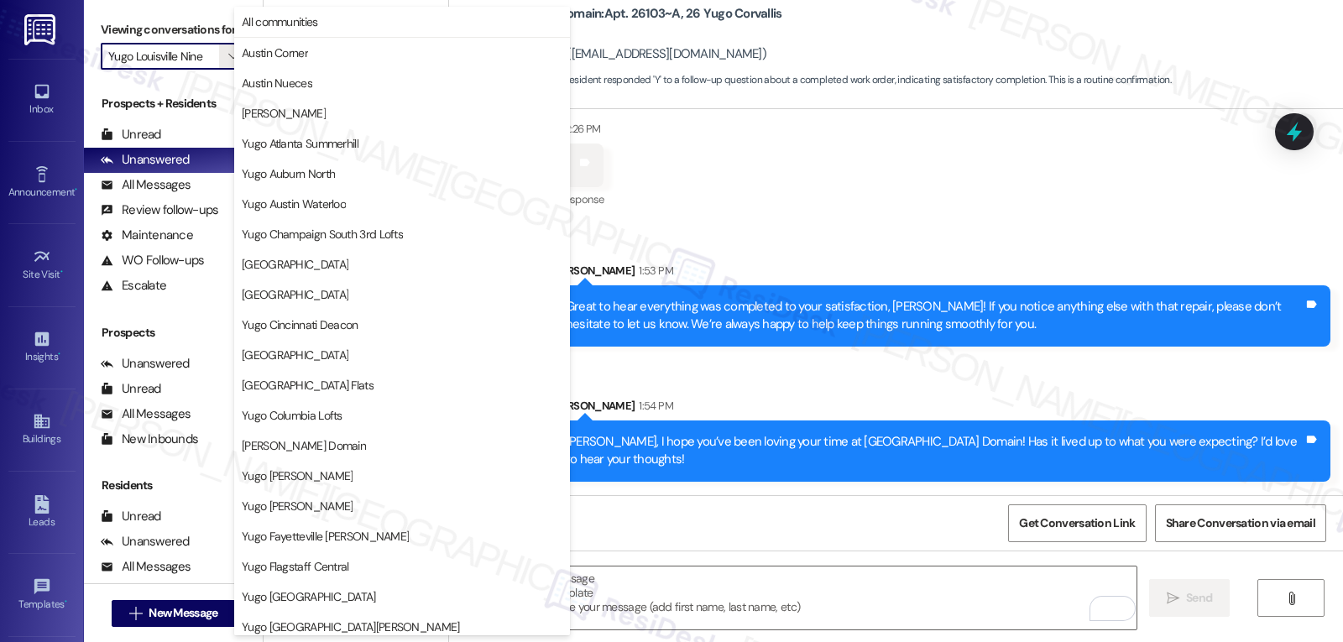
scroll to position [575, 0]
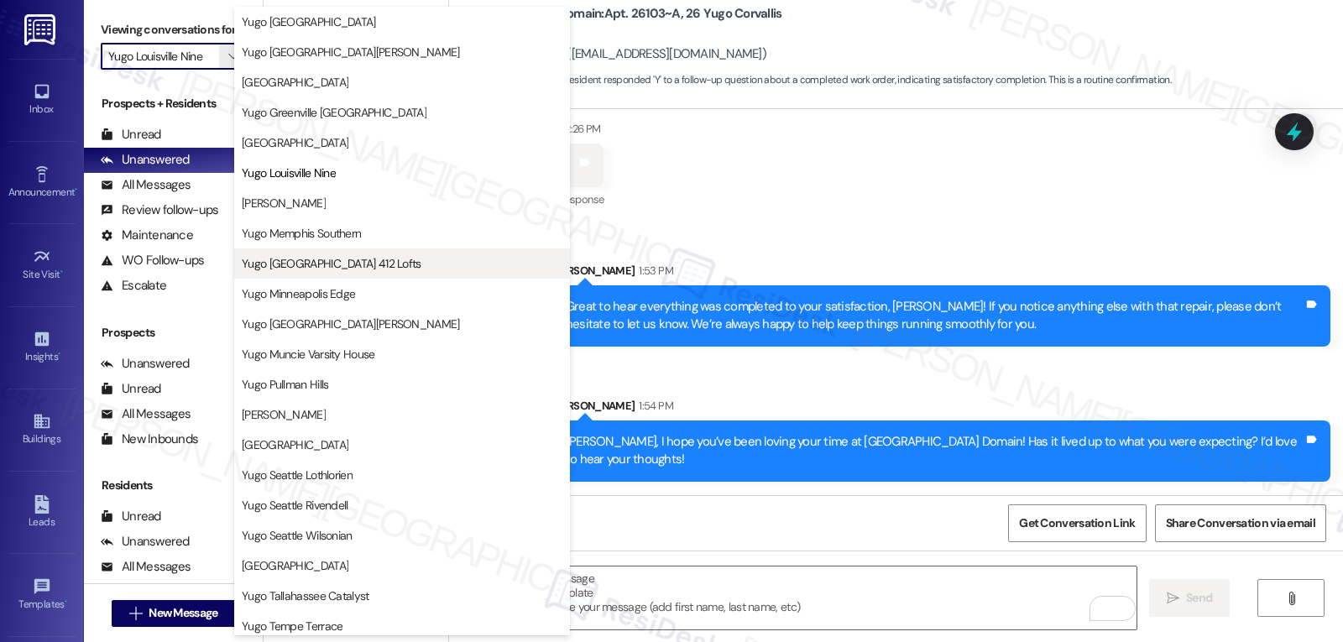
click at [349, 276] on button "Yugo [GEOGRAPHIC_DATA] 412 Lofts" at bounding box center [402, 263] width 336 height 30
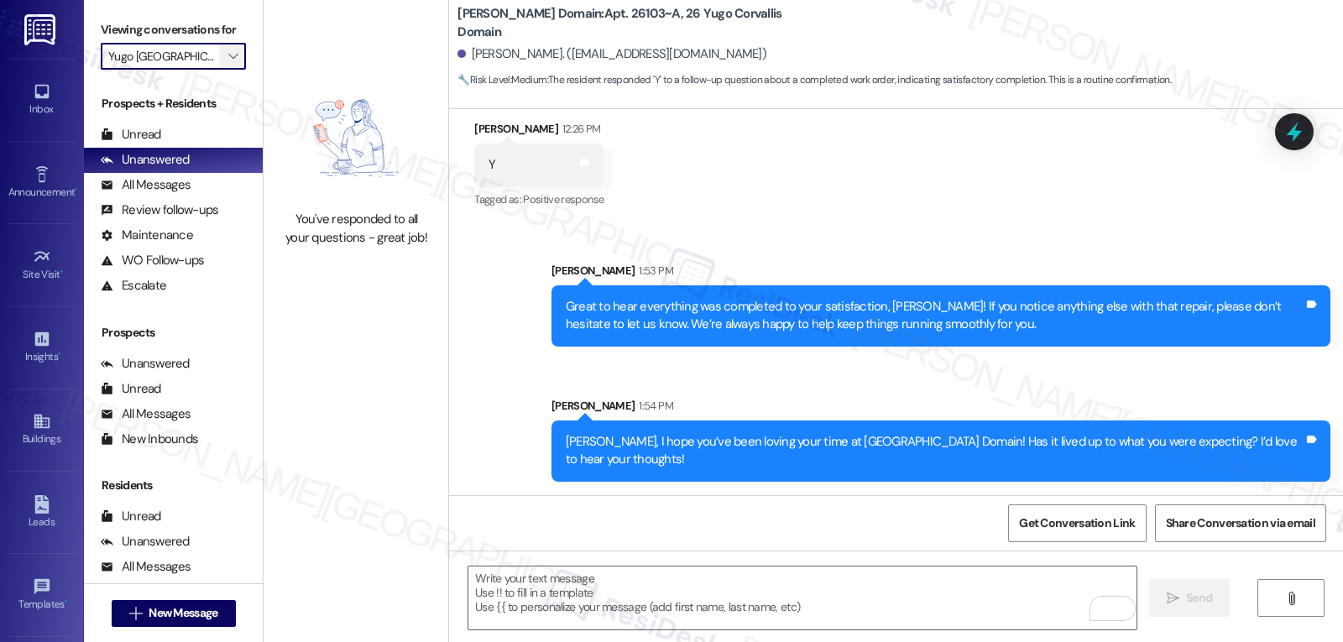
click at [228, 63] on icon "" at bounding box center [232, 56] width 9 height 13
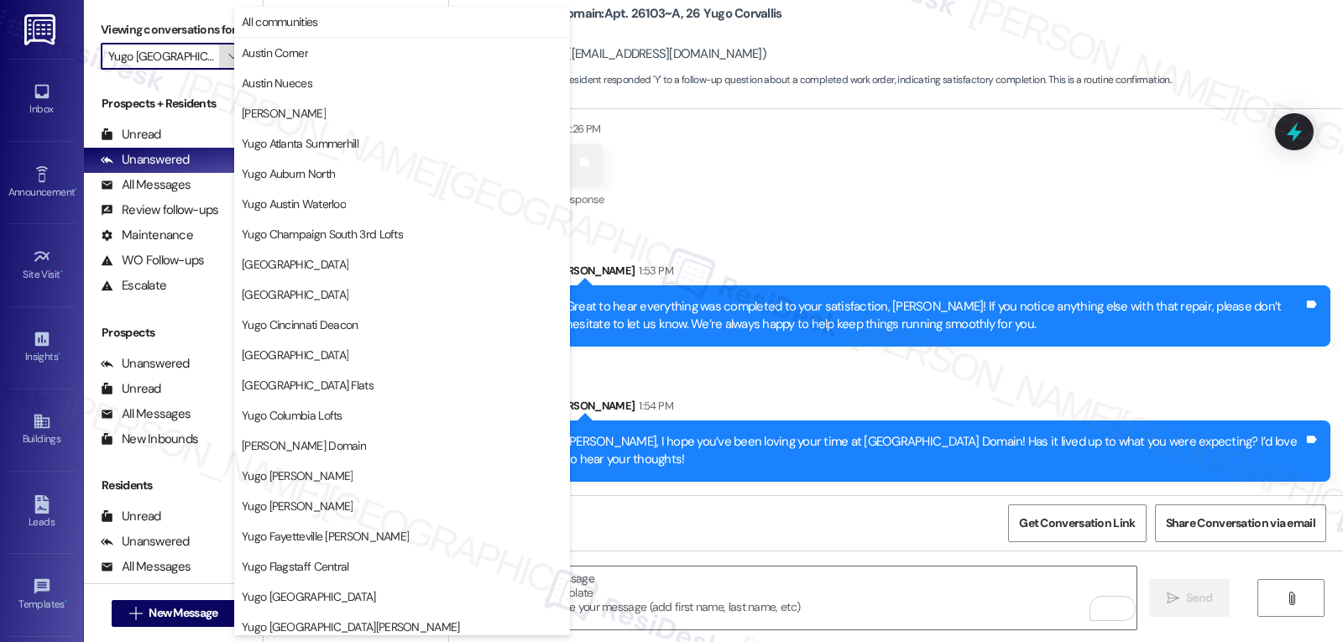
scroll to position [575, 0]
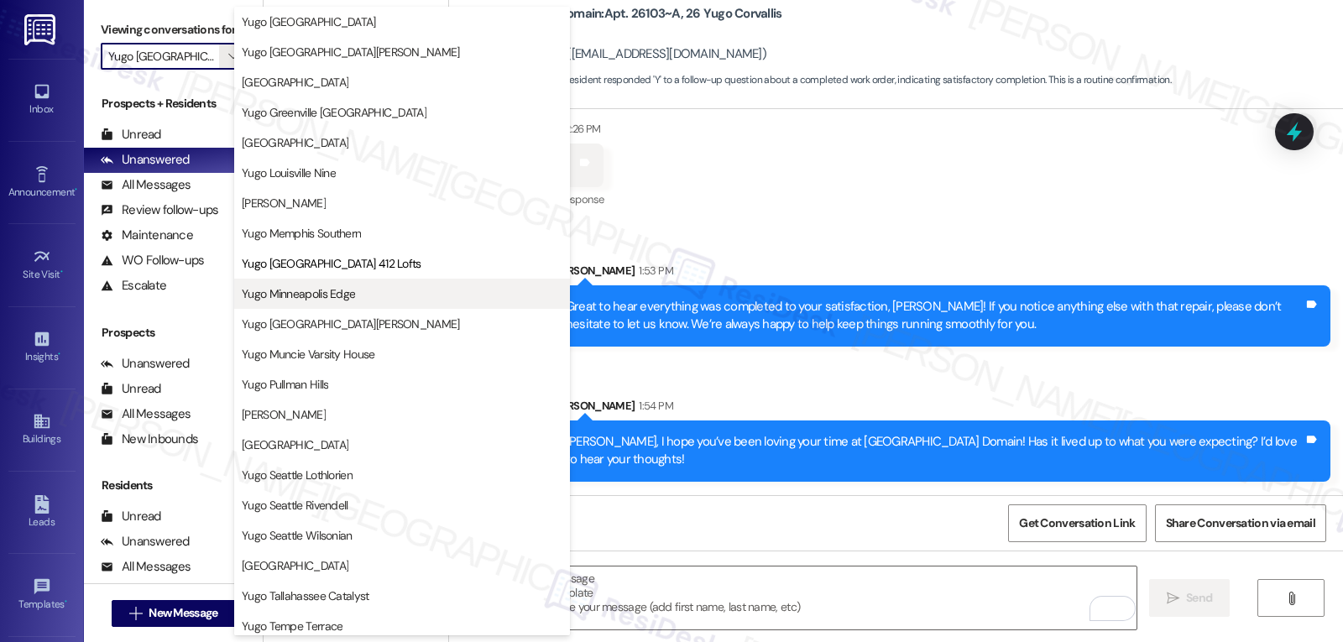
click at [361, 297] on span "Yugo Minneapolis Edge" at bounding box center [402, 293] width 321 height 17
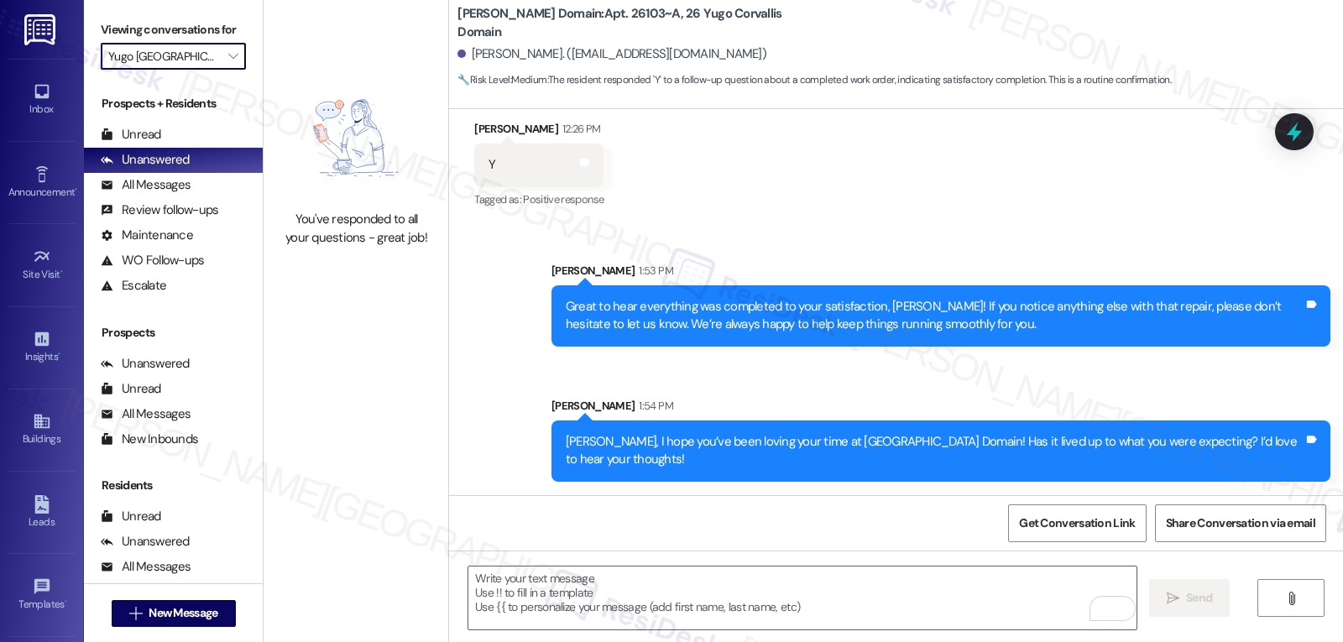
type input "Yugo Minneapolis Edge"
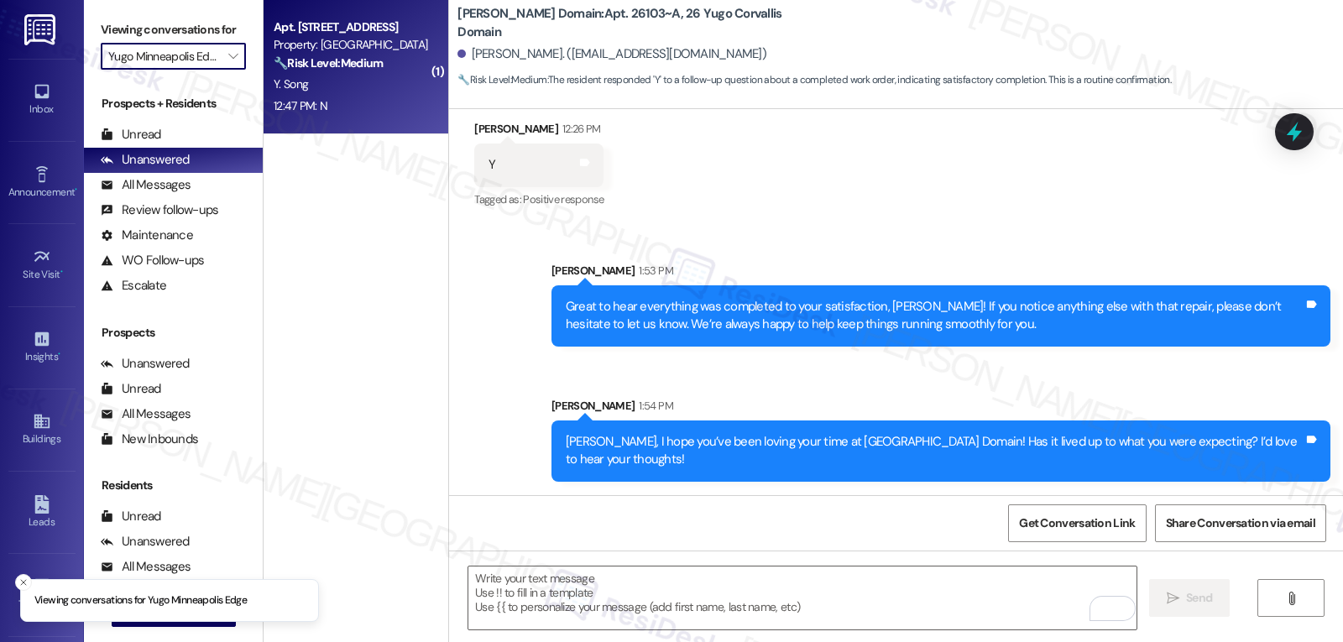
click at [385, 82] on div "Y. Song" at bounding box center [351, 84] width 159 height 21
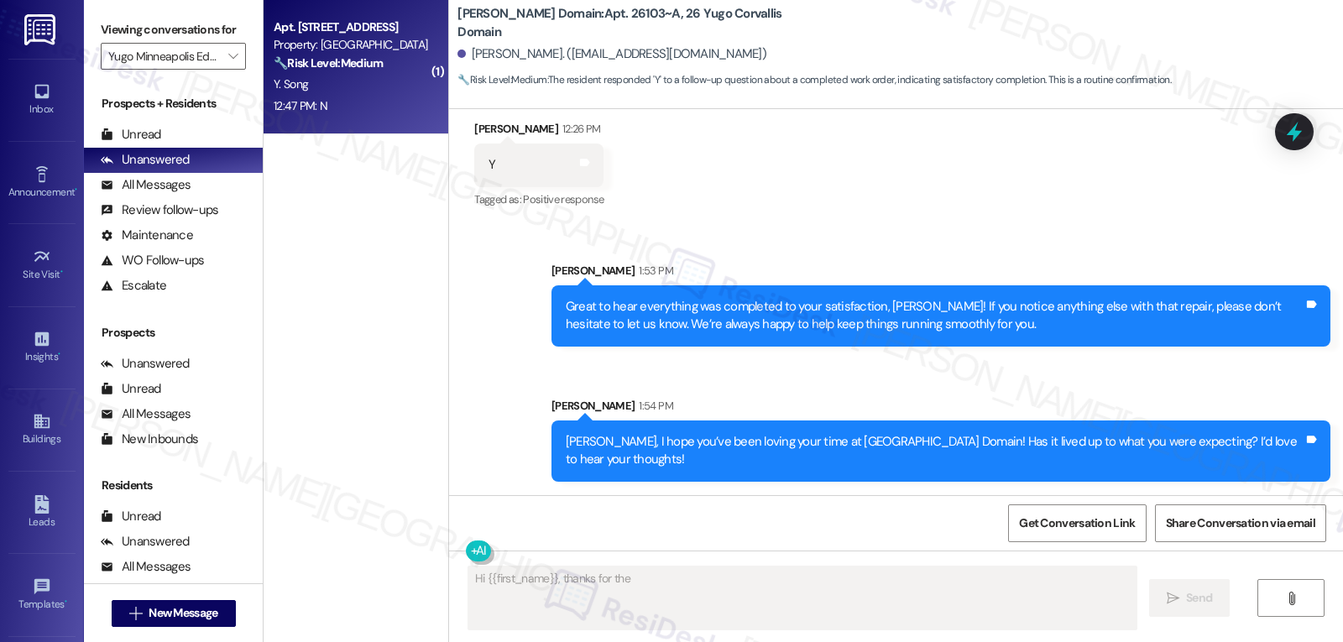
scroll to position [521, 0]
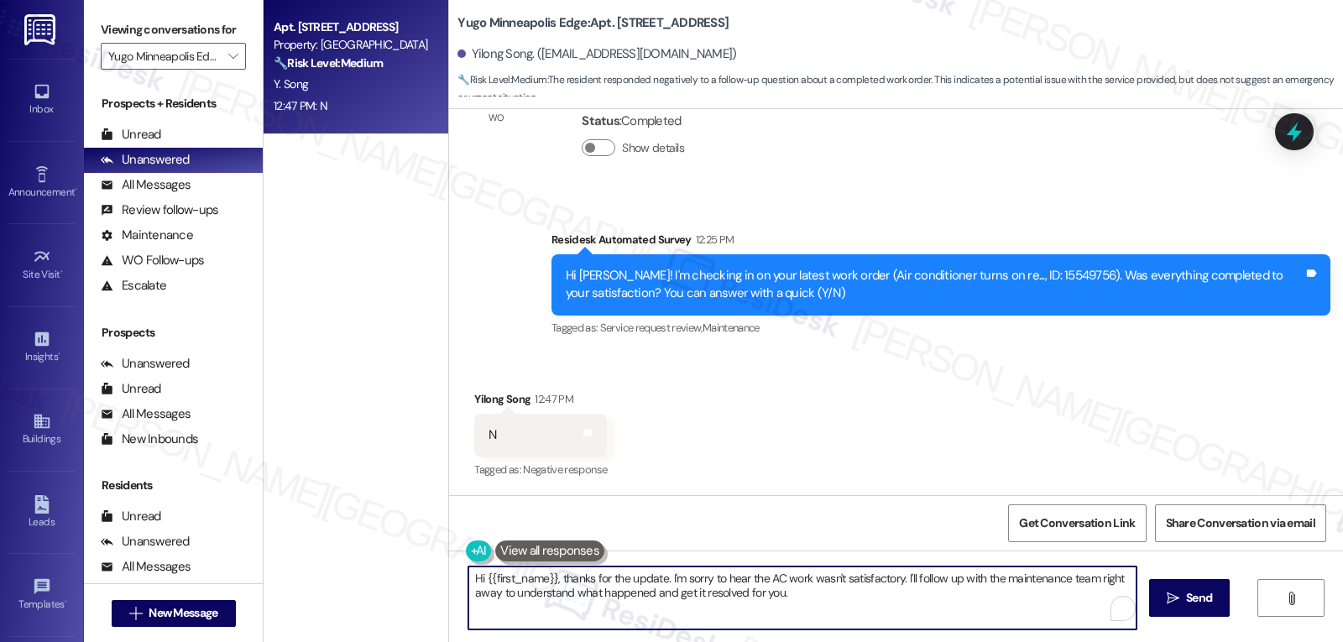
drag, startPoint x: 897, startPoint y: 581, endPoint x: 1007, endPoint y: 682, distance: 149.1
click at [1007, 641] on html "Inbox Go to Inbox Announcement • Send A Text Announcement Site Visit • Go to Si…" at bounding box center [671, 321] width 1343 height 642
type textarea "Hi"
type textarea "Hi {{first_name}}, thanks for the update. I'm sorry to hear the AC work wasn't …"
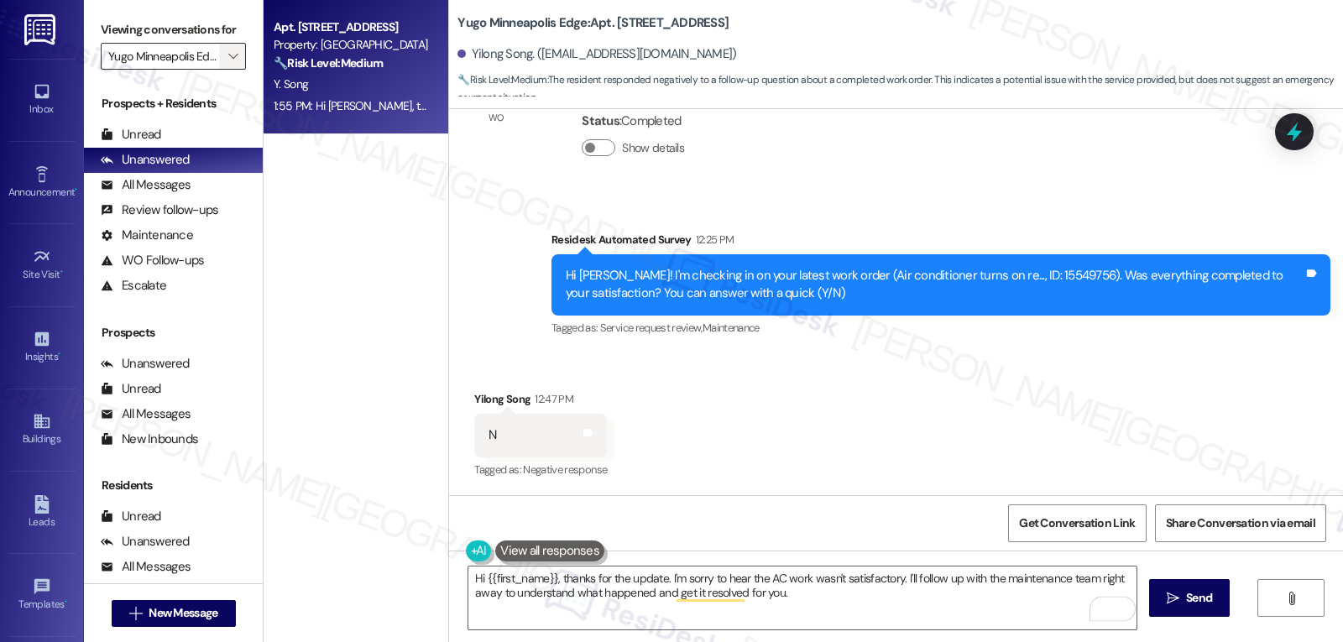
click at [228, 63] on icon "" at bounding box center [232, 56] width 9 height 13
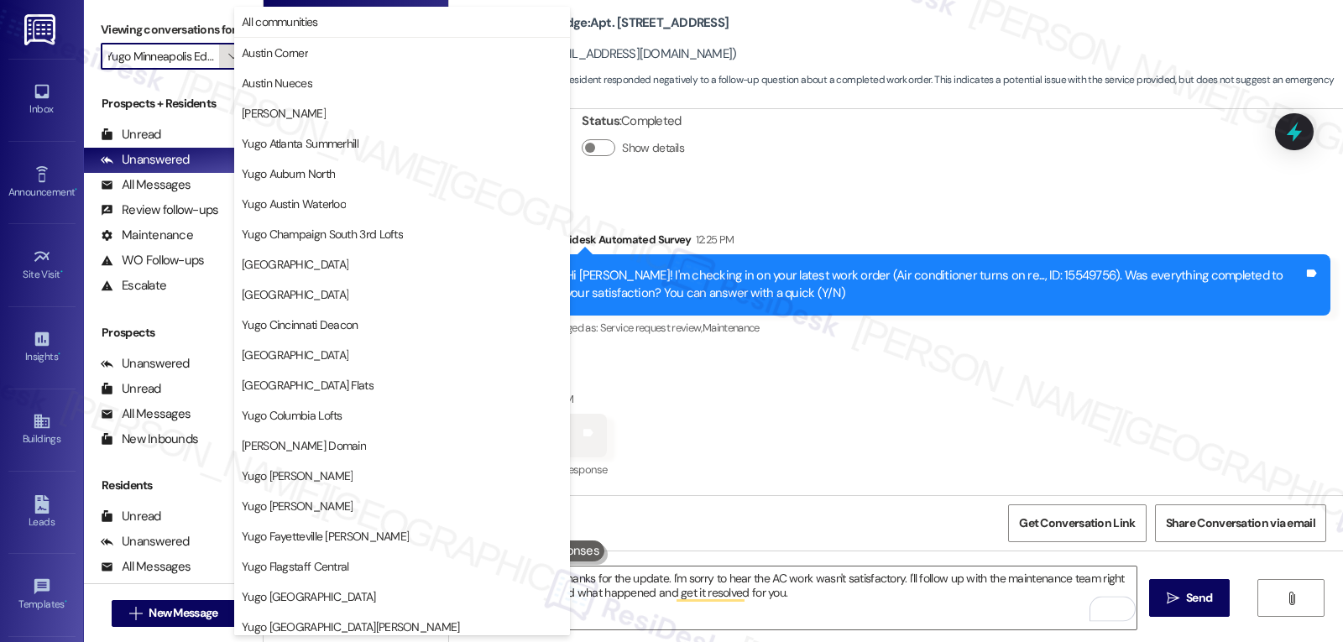
scroll to position [575, 0]
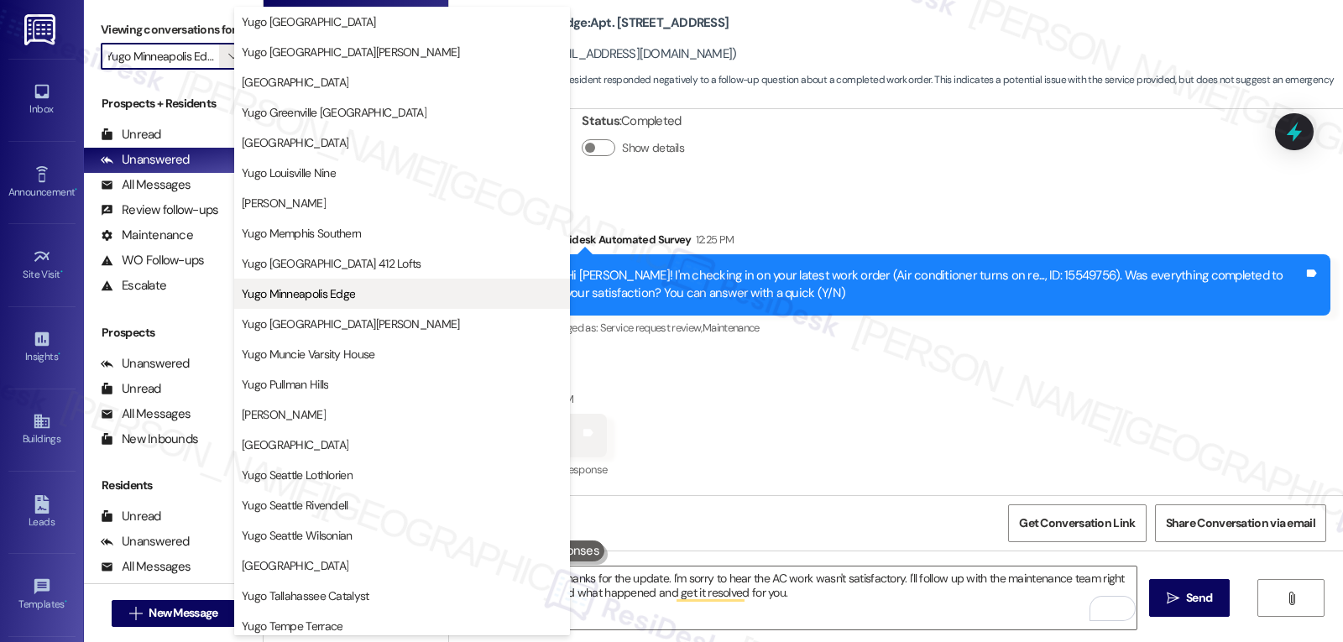
click at [322, 294] on span "Yugo Minneapolis Edge" at bounding box center [298, 293] width 113 height 17
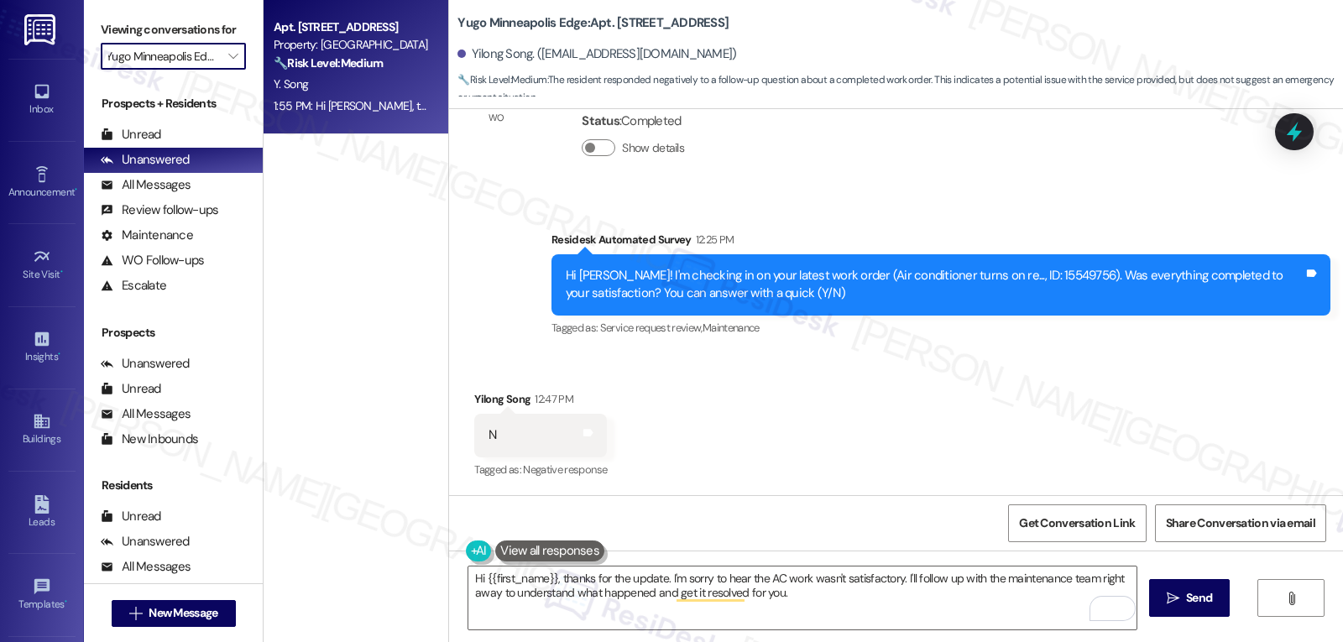
scroll to position [0, 0]
click at [226, 70] on span "" at bounding box center [233, 56] width 16 height 27
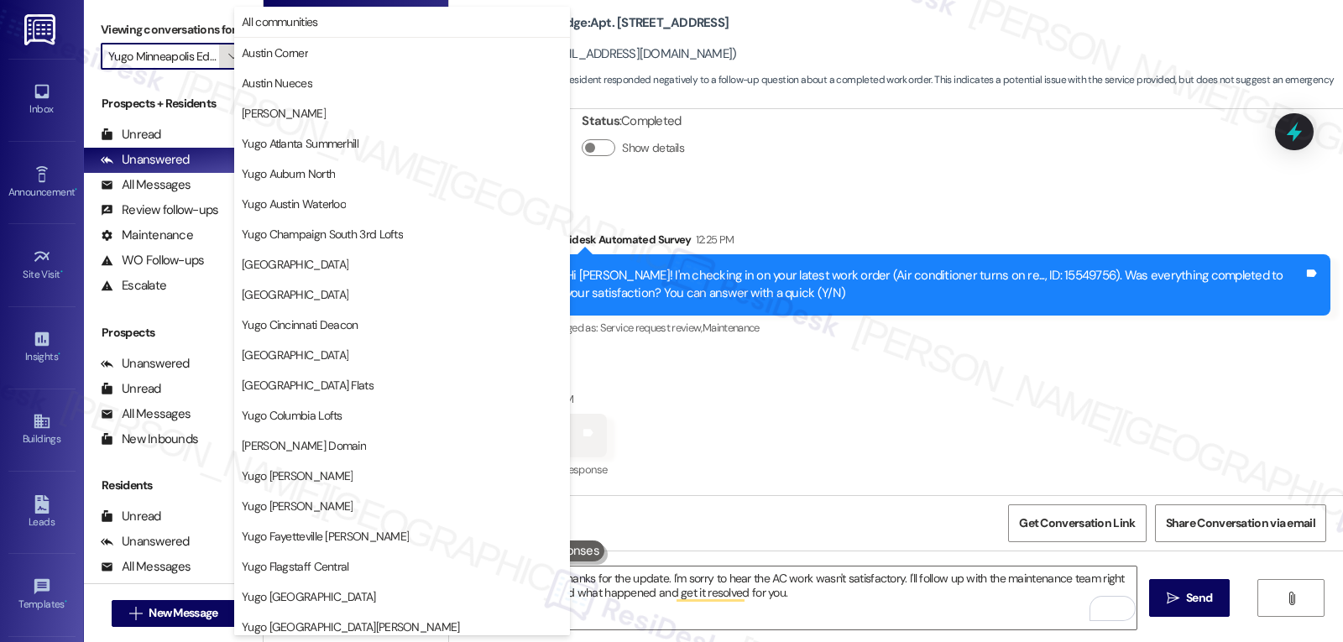
scroll to position [575, 0]
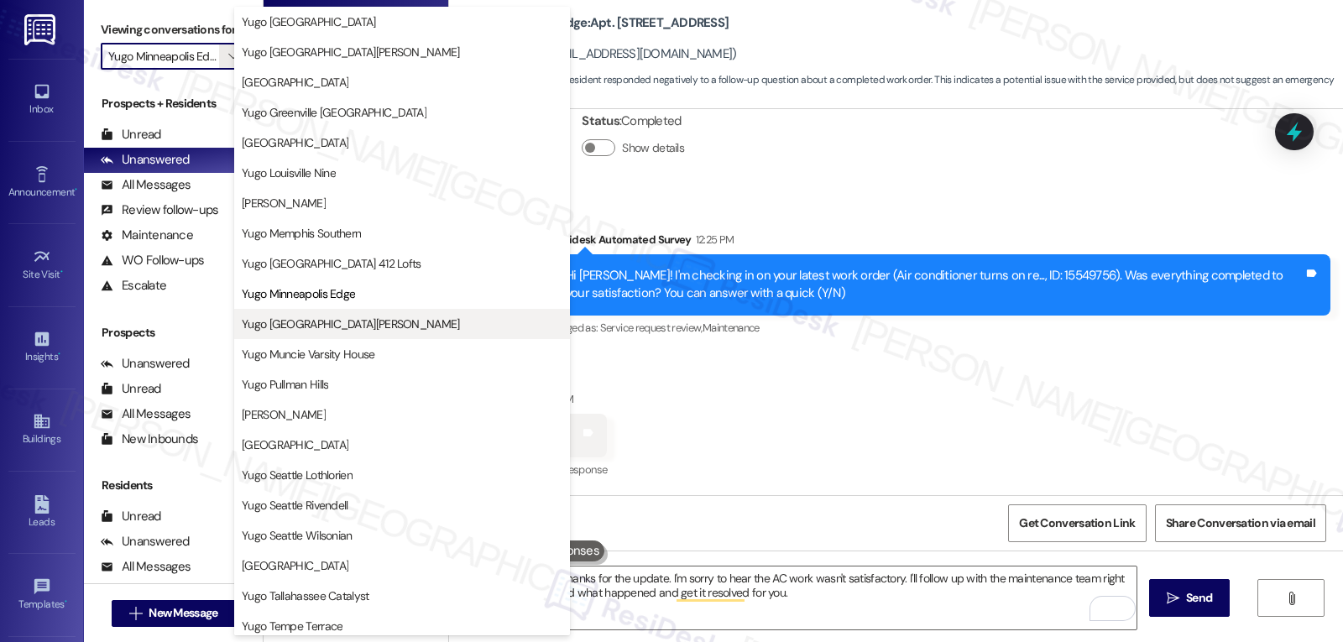
click at [351, 322] on span "Yugo [GEOGRAPHIC_DATA][PERSON_NAME]" at bounding box center [351, 324] width 218 height 17
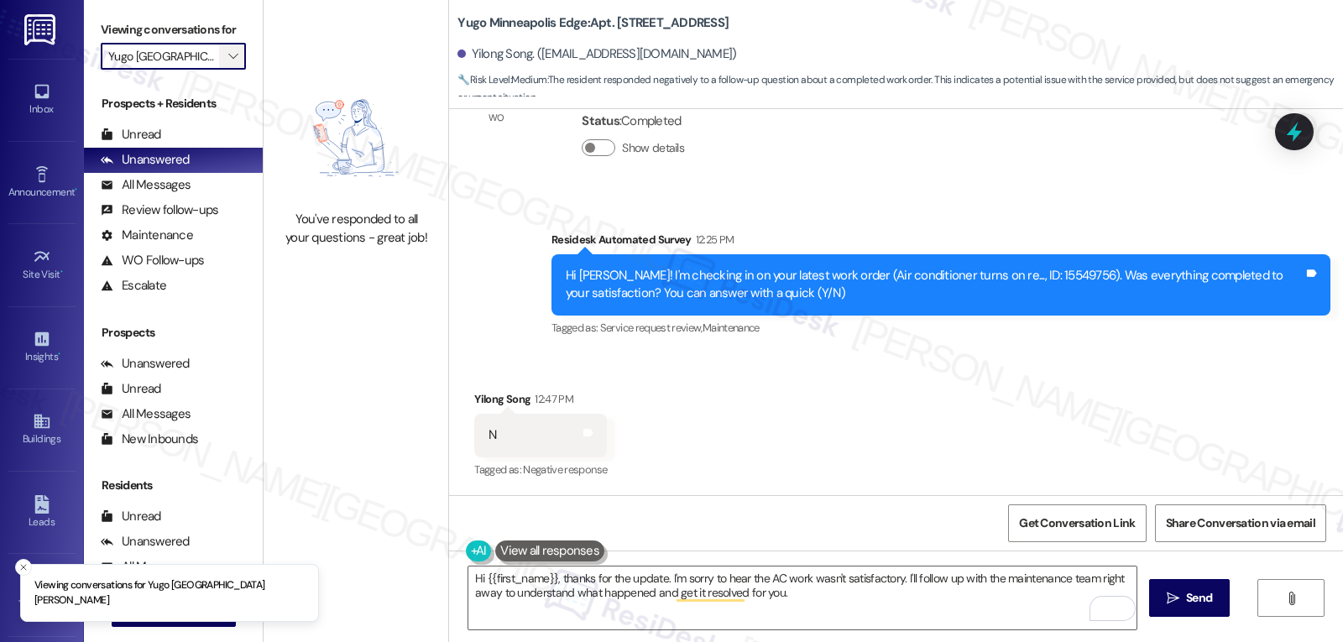
click at [225, 70] on span "" at bounding box center [233, 56] width 16 height 27
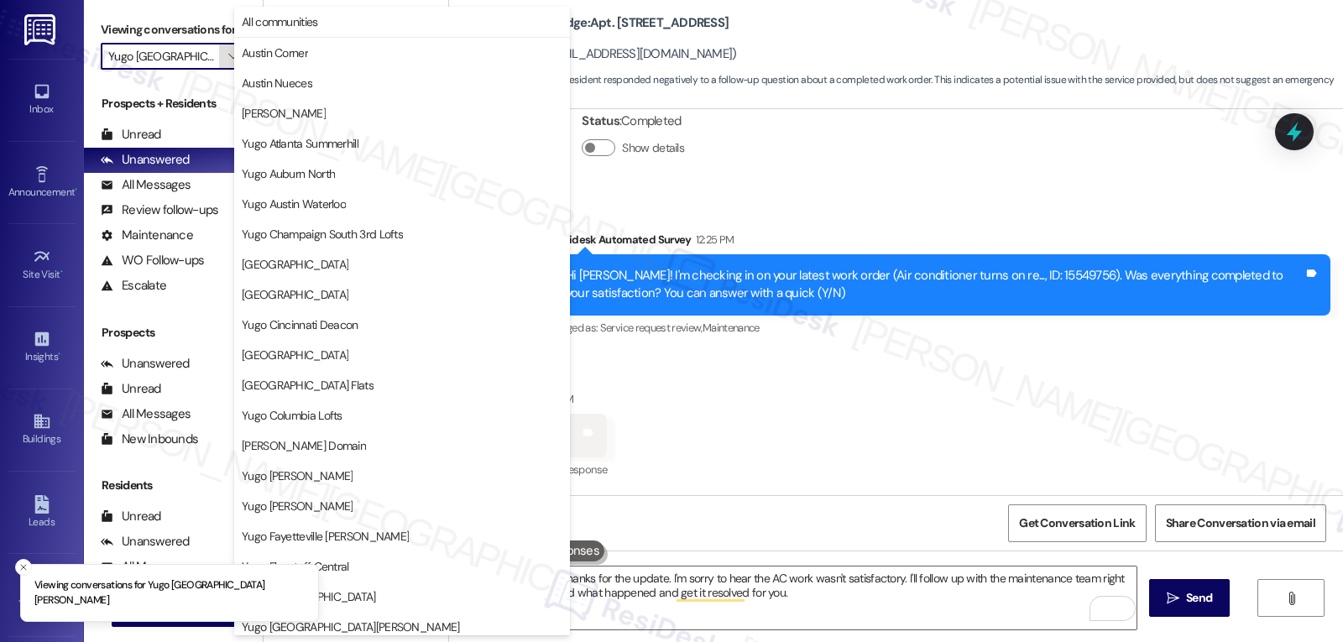
scroll to position [702, 0]
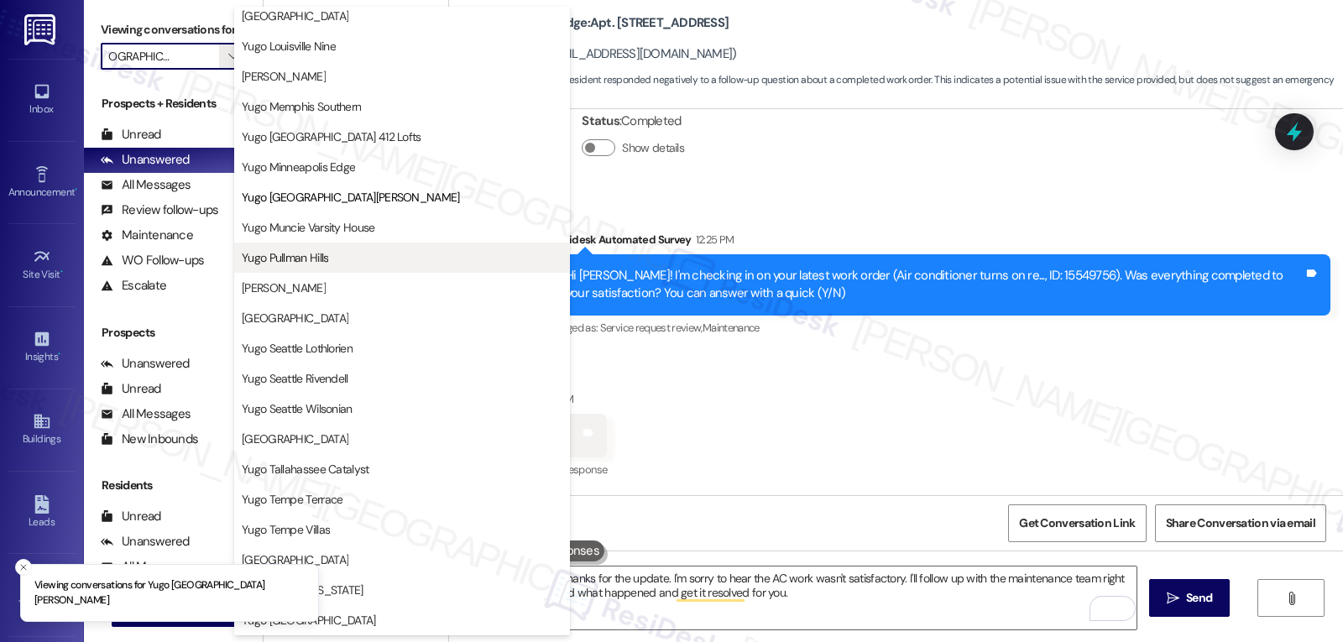
click at [357, 255] on span "Yugo Pullman Hills" at bounding box center [402, 257] width 321 height 17
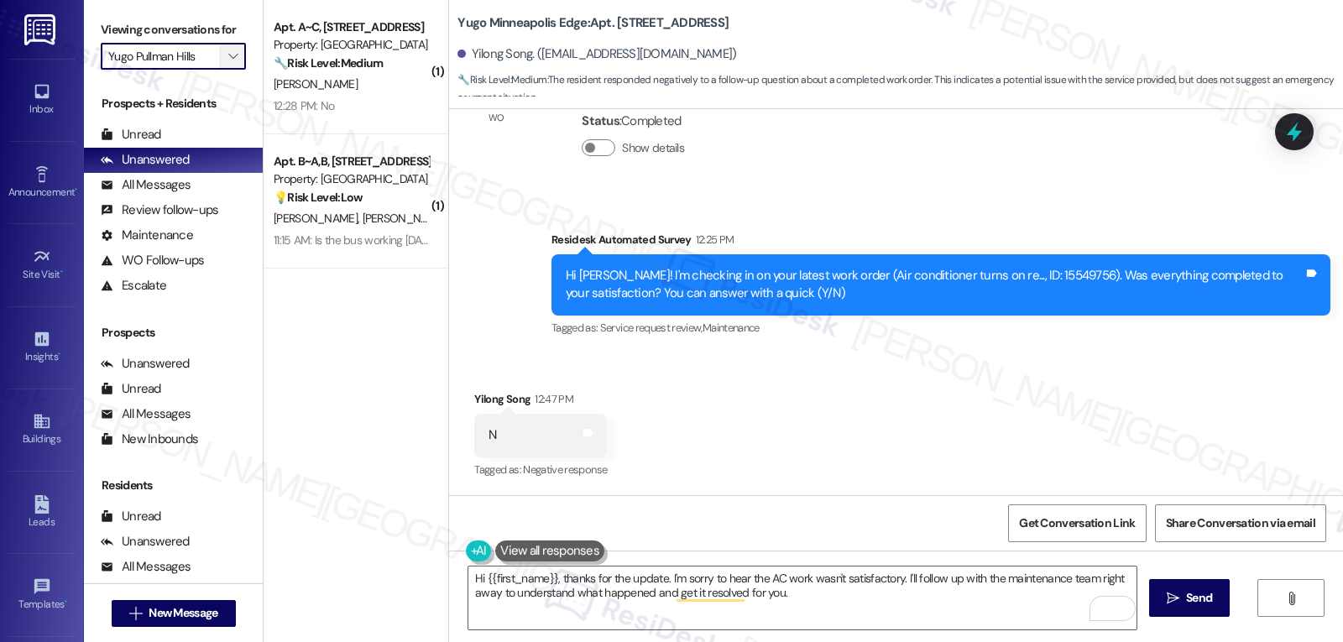
click at [228, 63] on icon "" at bounding box center [232, 56] width 9 height 13
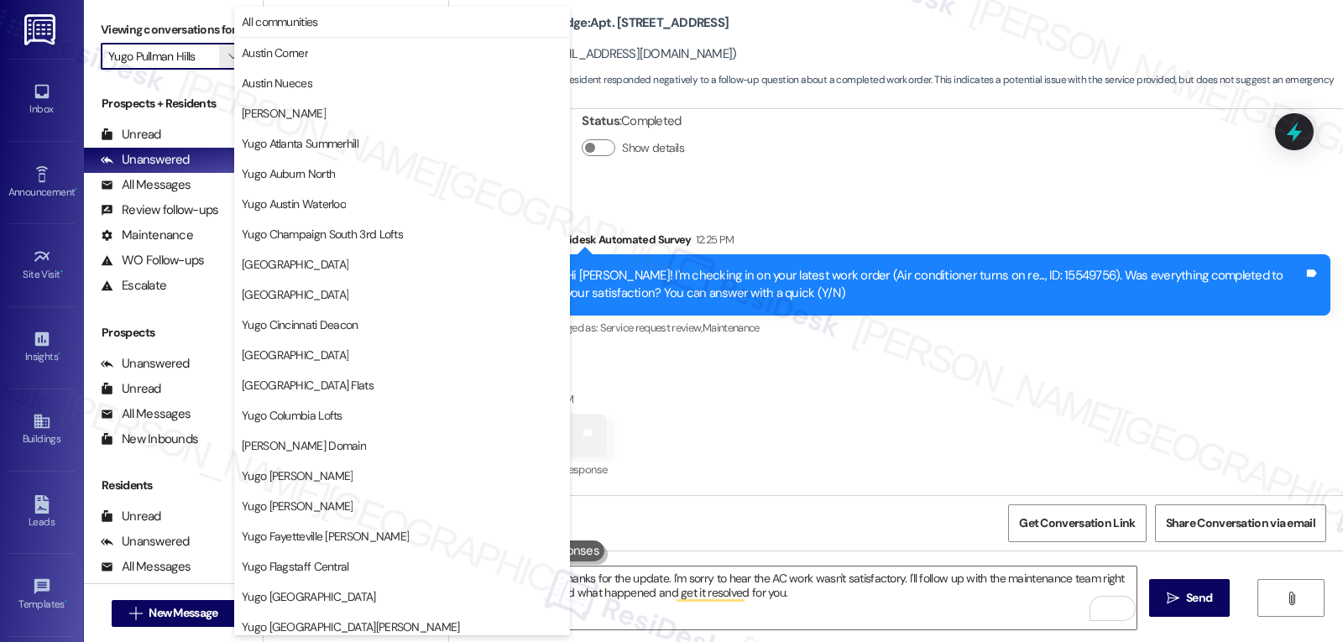
scroll to position [702, 0]
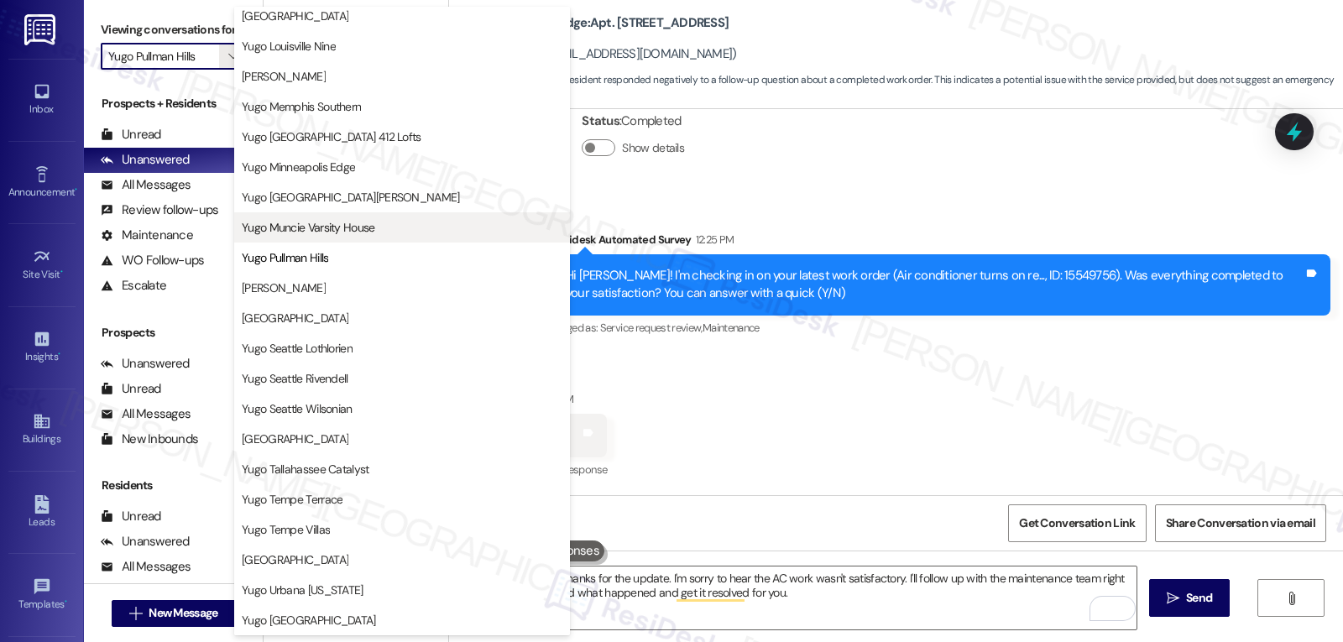
click at [354, 232] on span "Yugo Muncie Varsity House" at bounding box center [308, 227] width 133 height 17
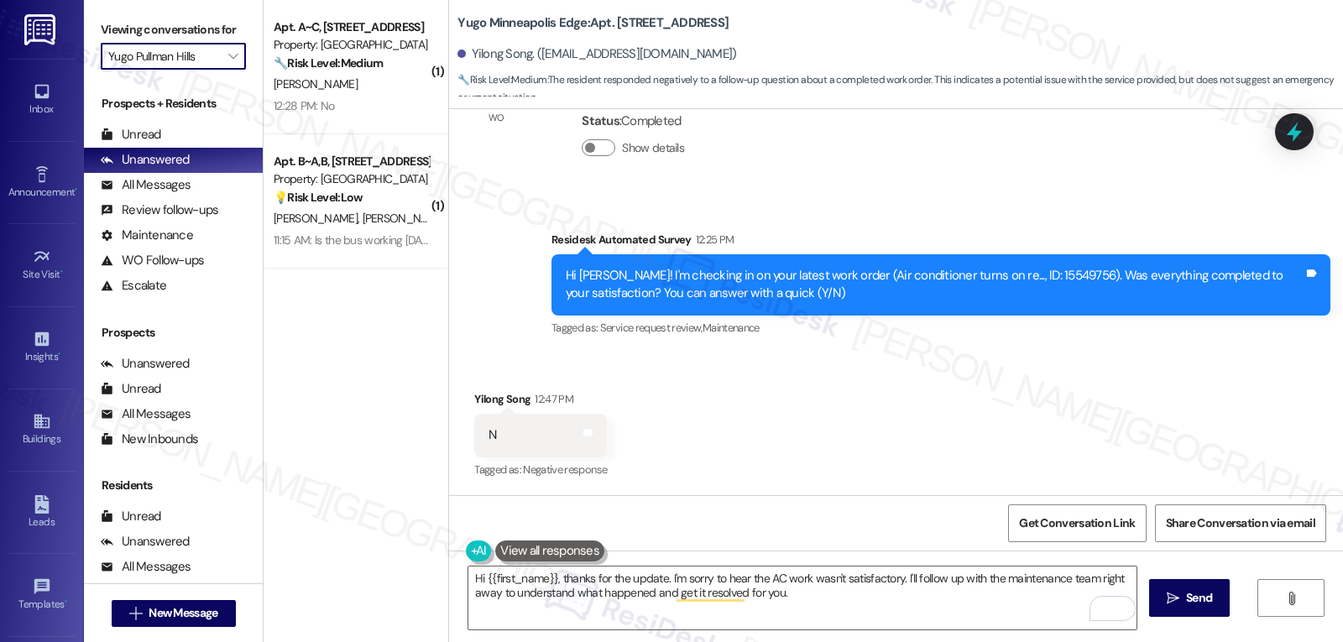
type input "Yugo Muncie Varsity House"
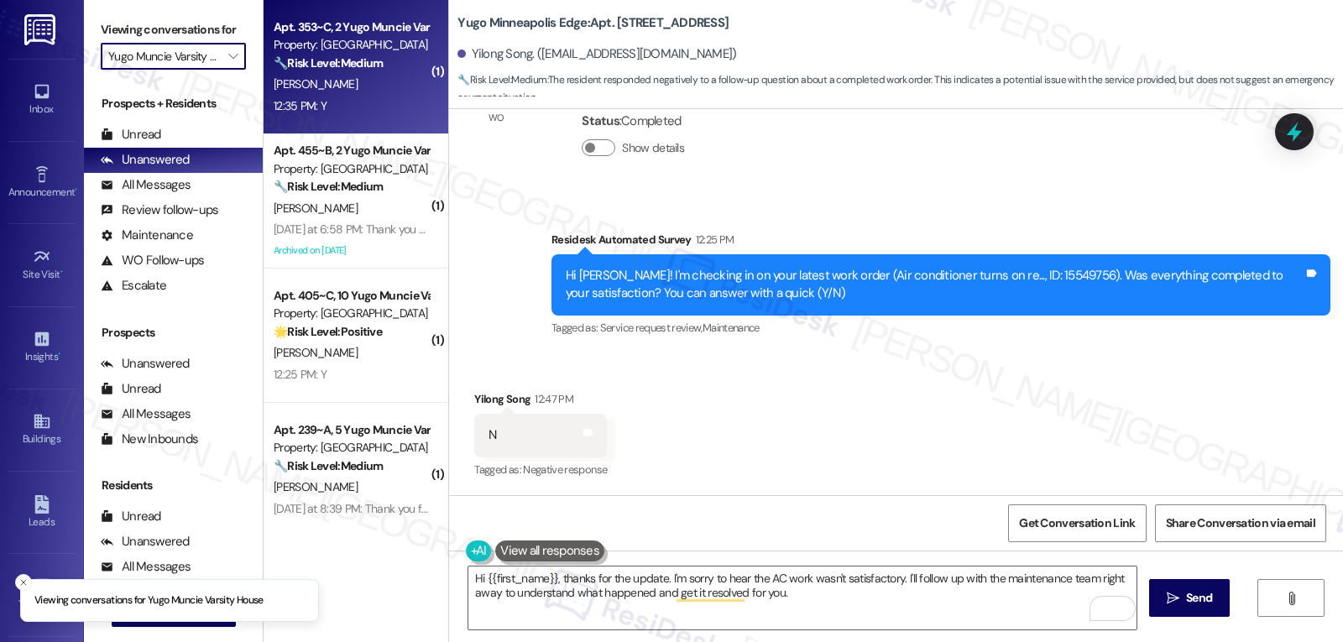
click at [362, 112] on div "12:35 PM: Y 12:35 PM: Y" at bounding box center [351, 106] width 159 height 21
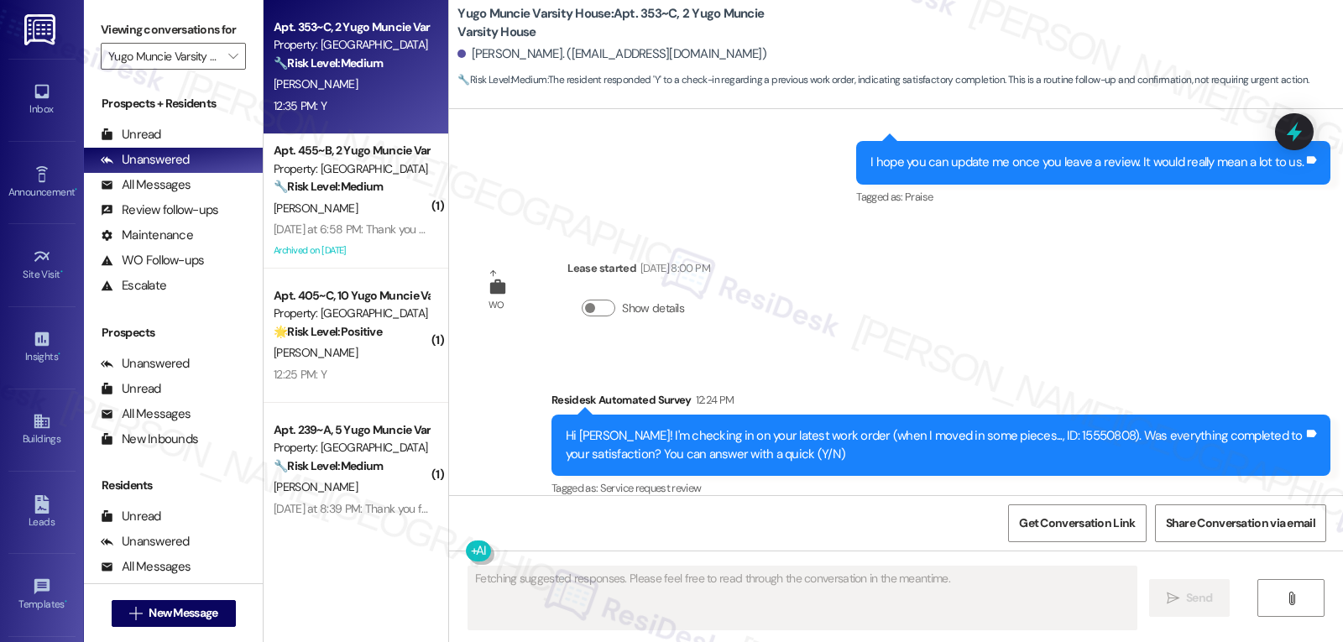
scroll to position [2233, 0]
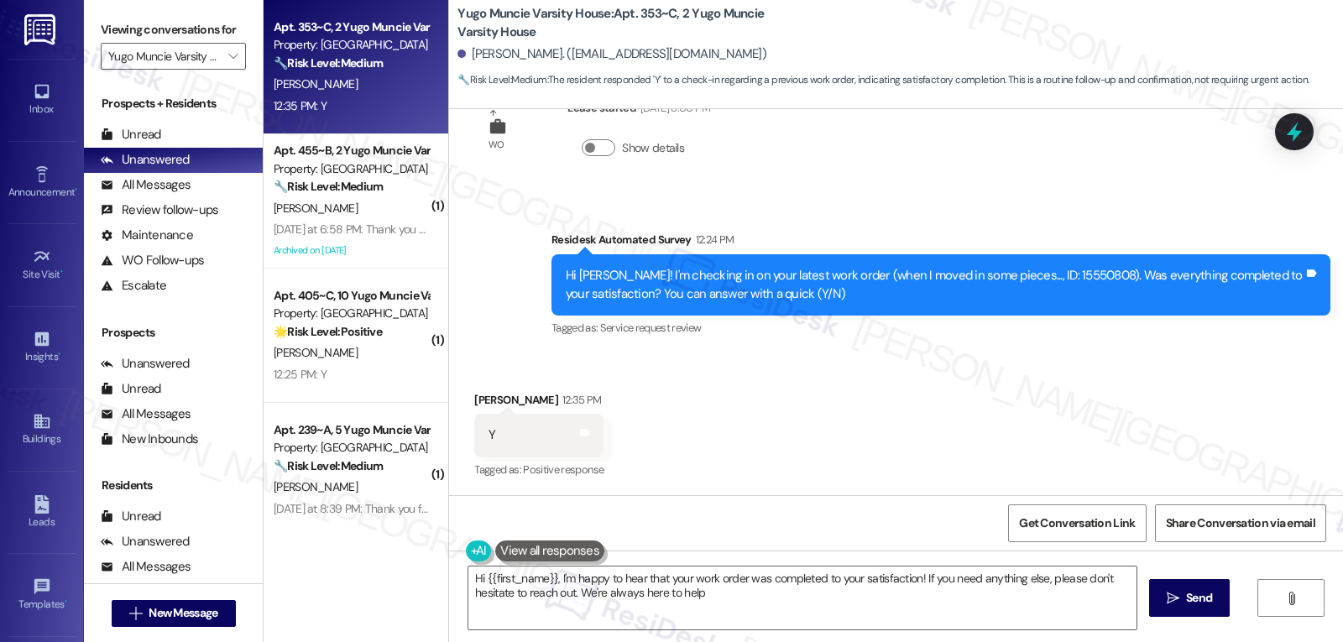
type textarea "Hi {{first_name}}, I'm happy to hear that your work order was completed to your…"
click at [738, 598] on textarea "Hi {{first_name}}, I'm happy to hear that your work order was completed to your…" at bounding box center [802, 598] width 668 height 63
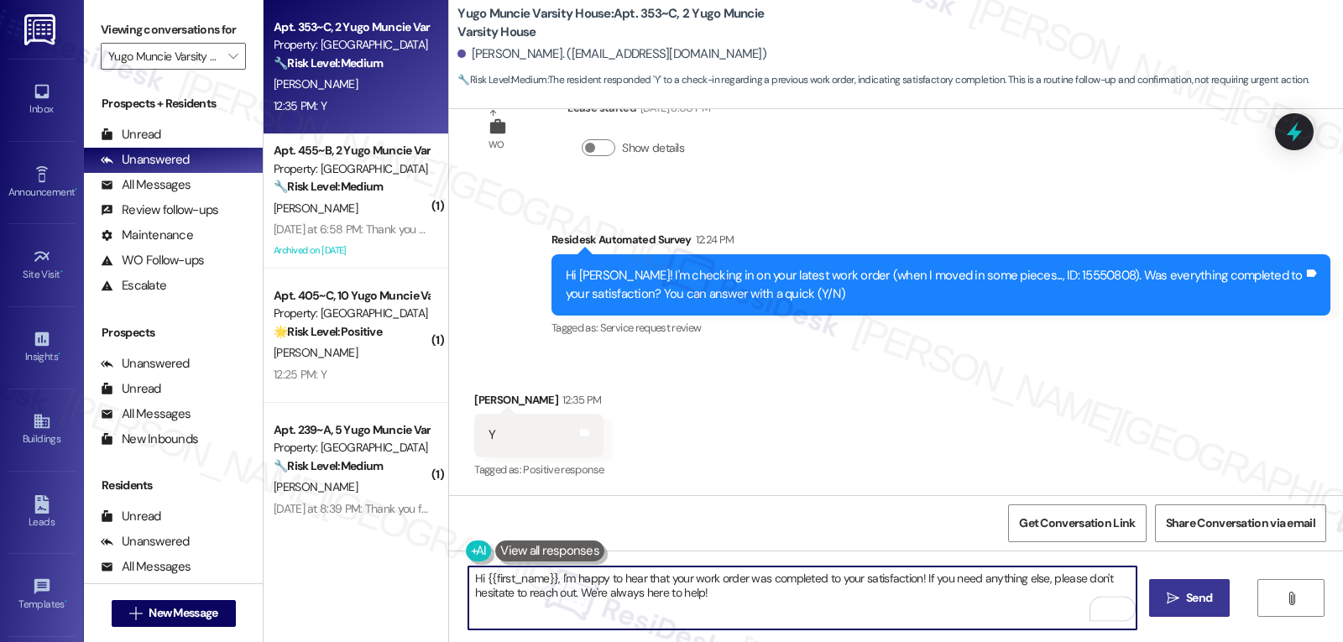
click at [1177, 592] on icon "" at bounding box center [1173, 598] width 13 height 13
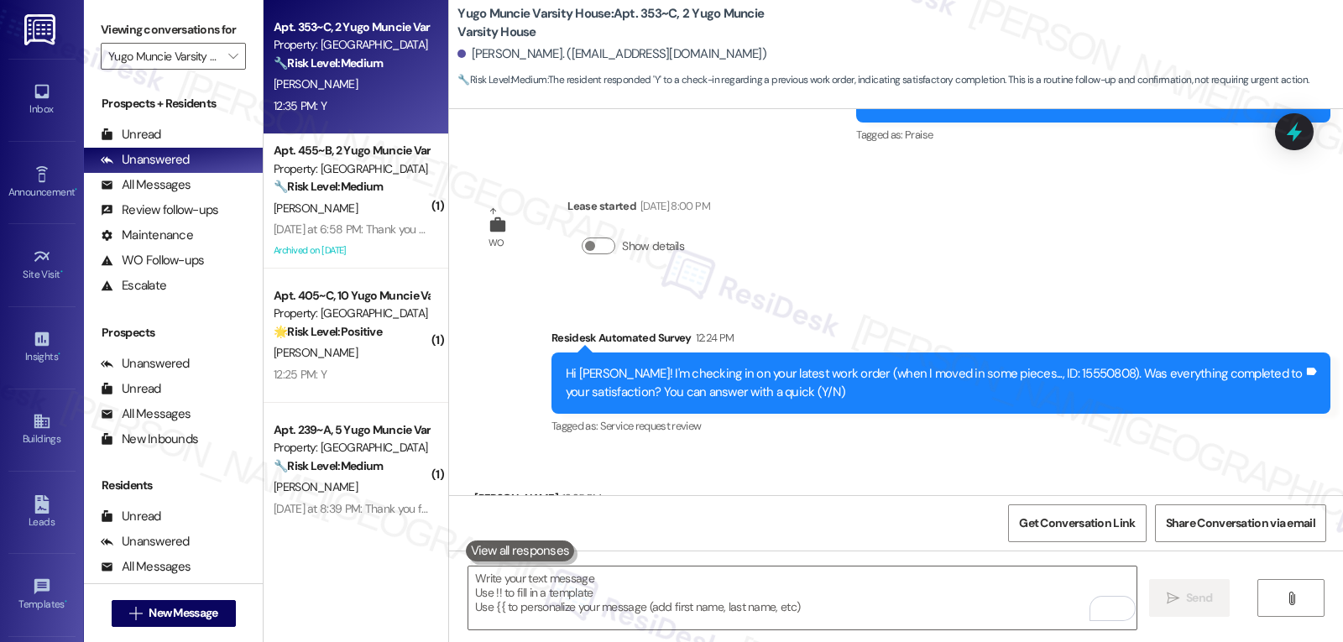
scroll to position [2092, 0]
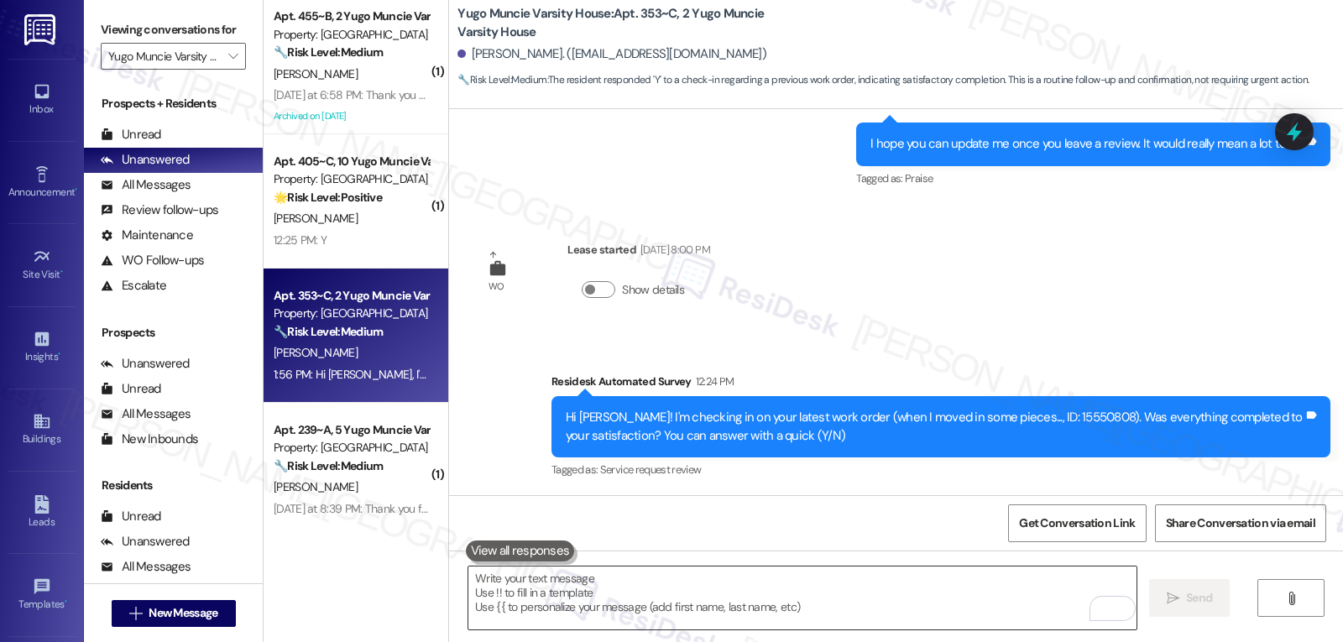
click at [500, 600] on textarea "To enrich screen reader interactions, please activate Accessibility in Grammarl…" at bounding box center [802, 598] width 668 height 63
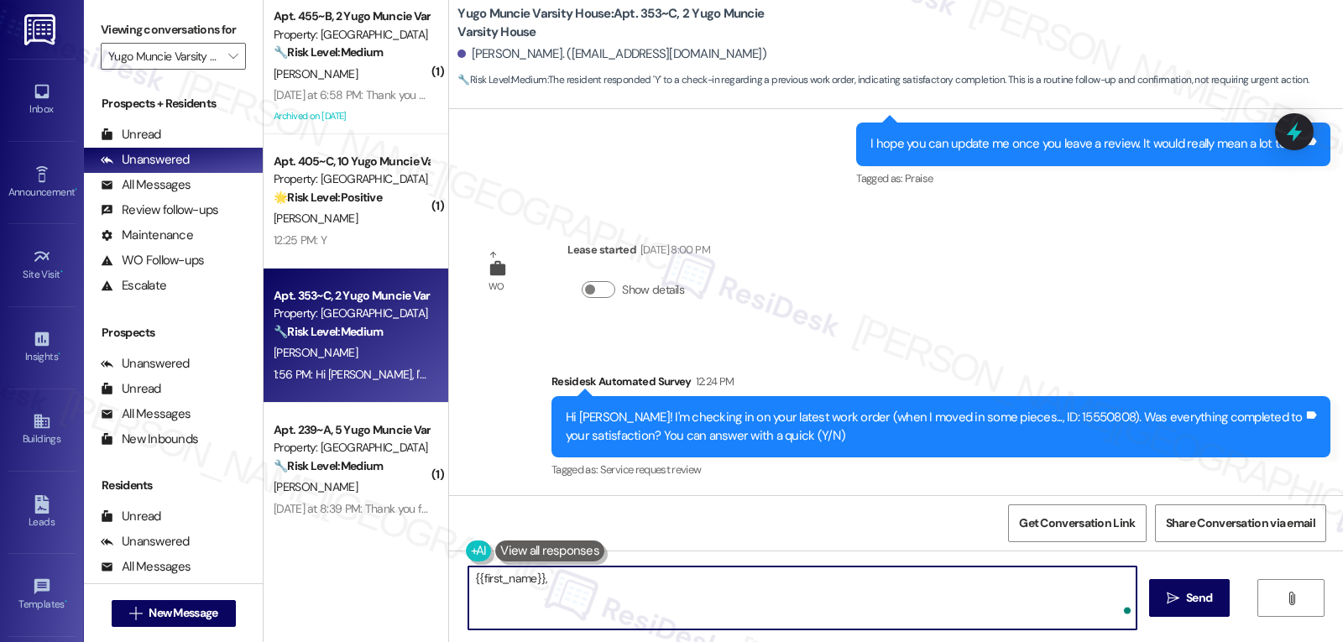
paste textarea "how’s everything going for you at {{property}}? Has it met your expectations so…"
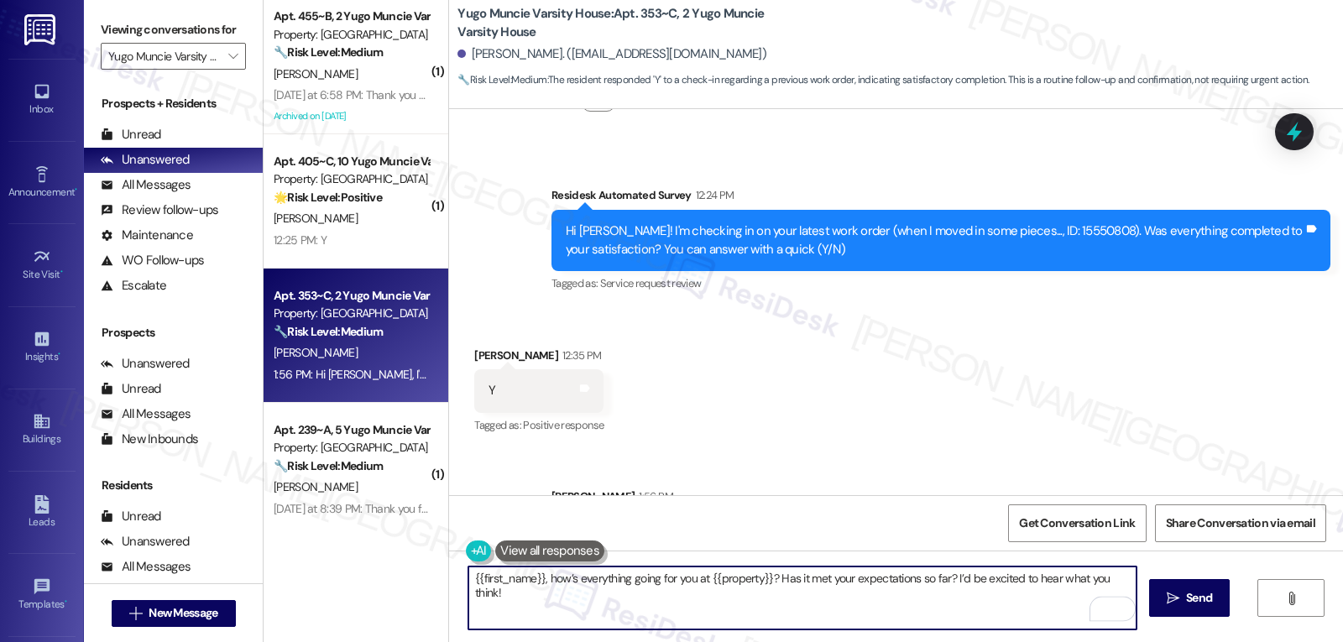
scroll to position [2369, 0]
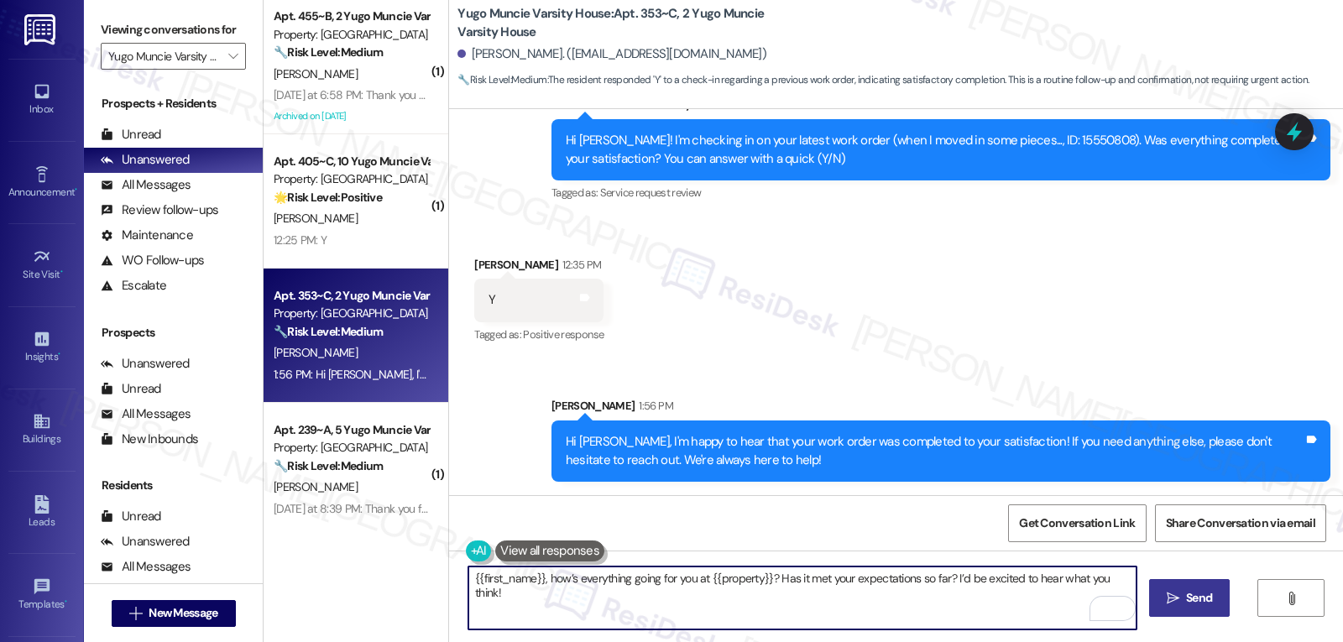
type textarea "{{first_name}}, how’s everything going for you at {{property}}? Has it met your…"
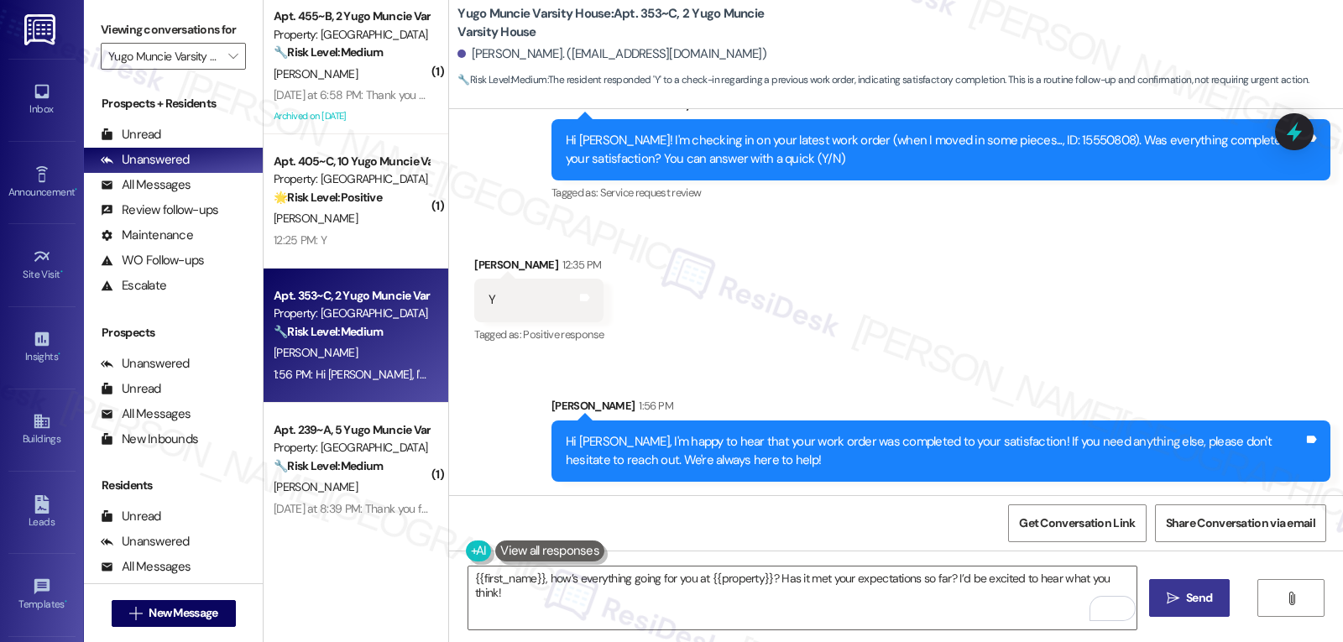
click at [1209, 603] on span "Send" at bounding box center [1199, 598] width 26 height 18
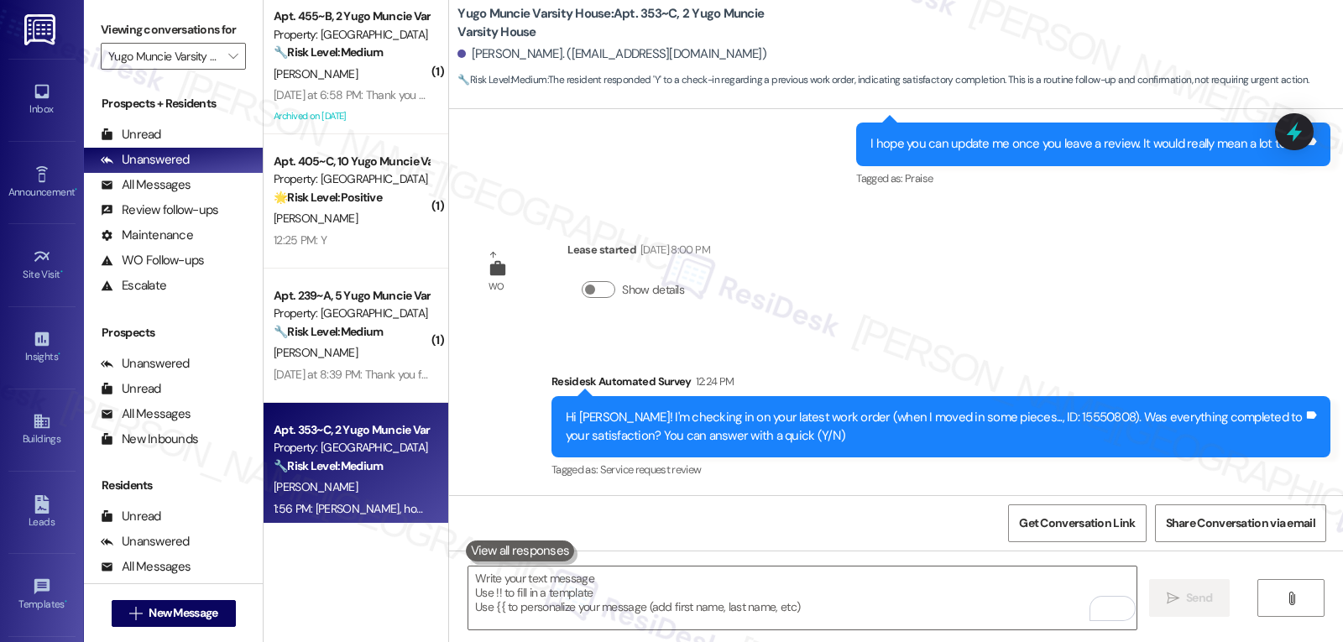
scroll to position [2504, 0]
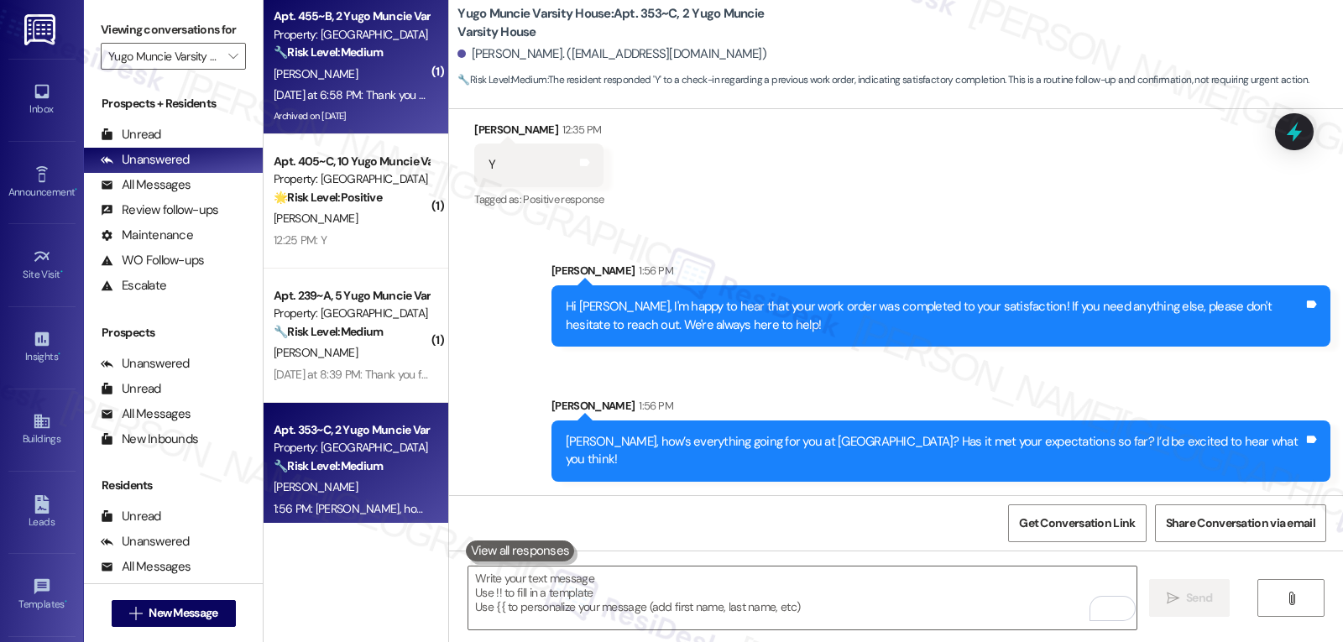
click at [356, 113] on div "Archived on 04/29/2025" at bounding box center [351, 116] width 159 height 21
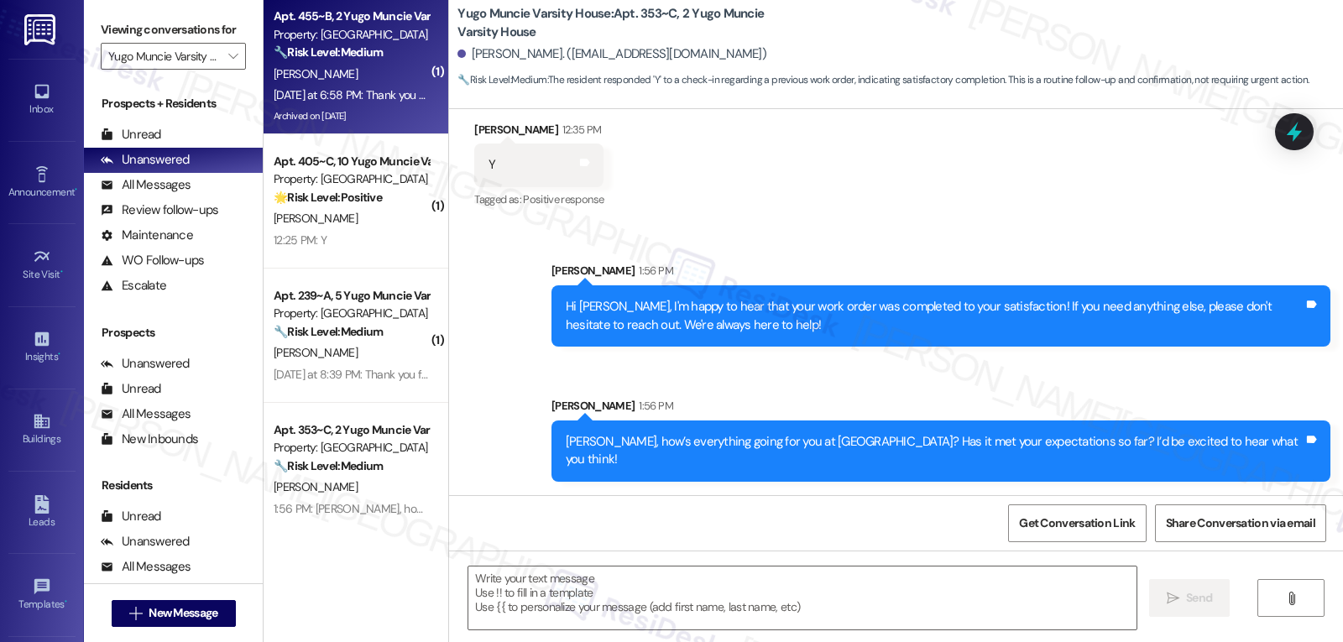
type textarea "Fetching suggested responses. Please feel free to read through the conversation…"
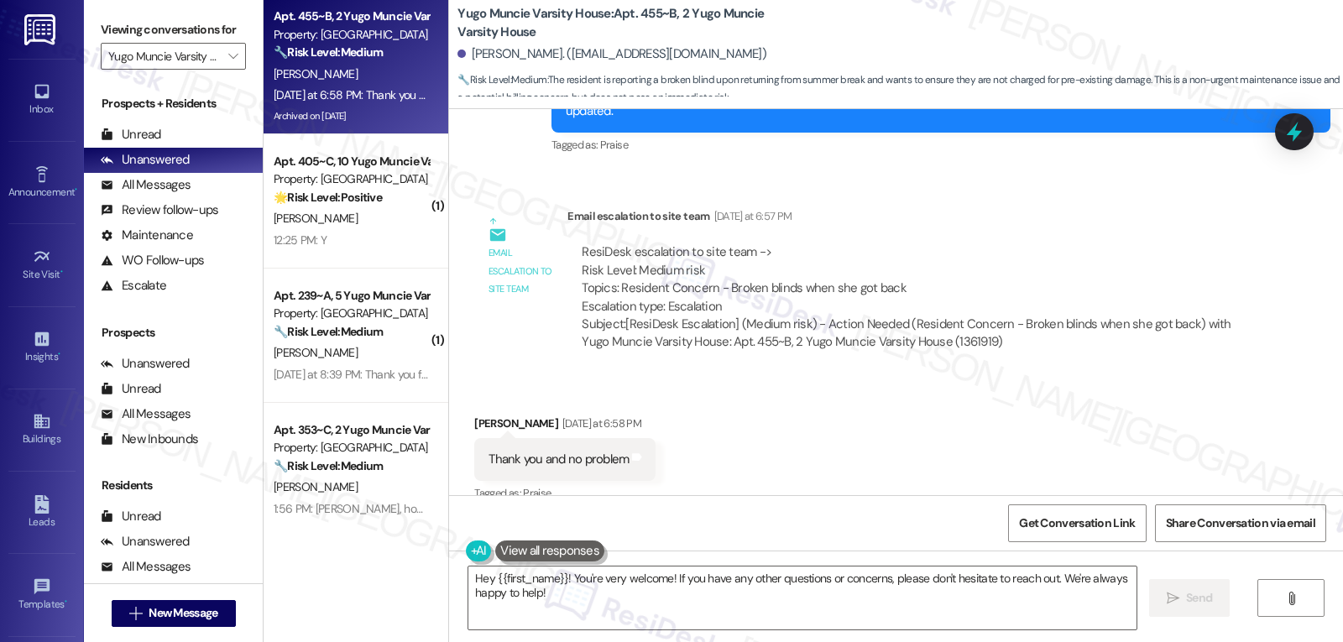
scroll to position [5320, 0]
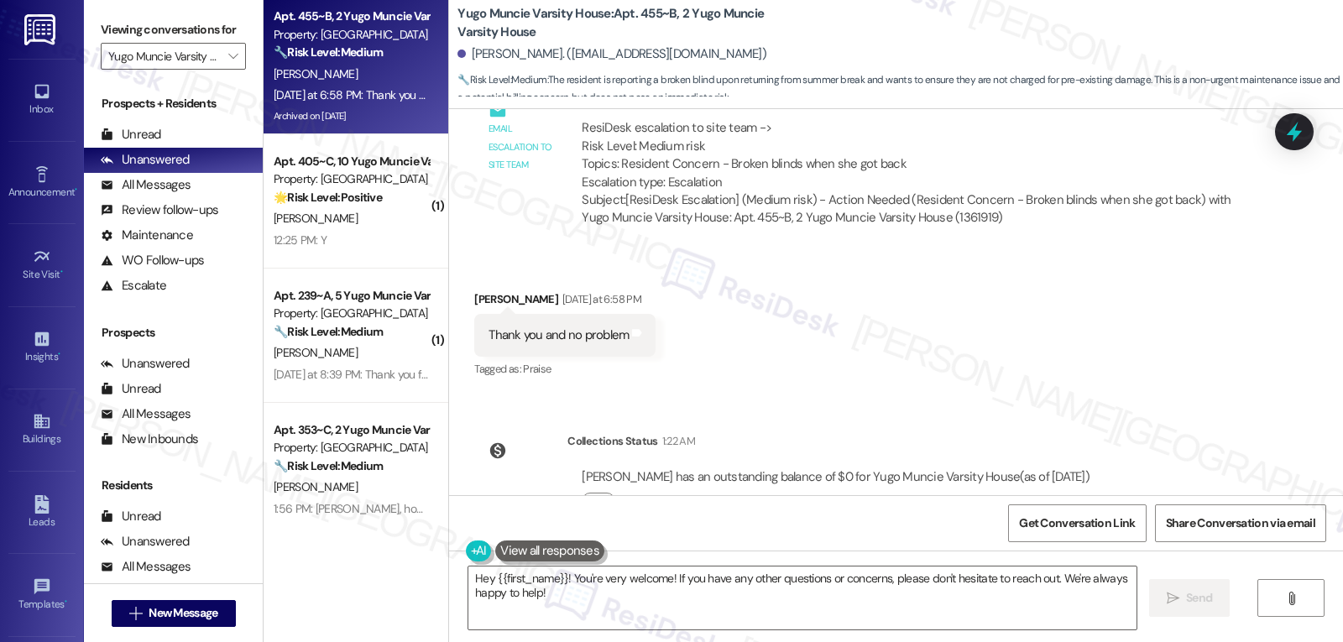
click at [476, 290] on div "Phoebe Krumdieck Yesterday at 6:58 PM" at bounding box center [564, 302] width 181 height 24
copy div "Phoebe"
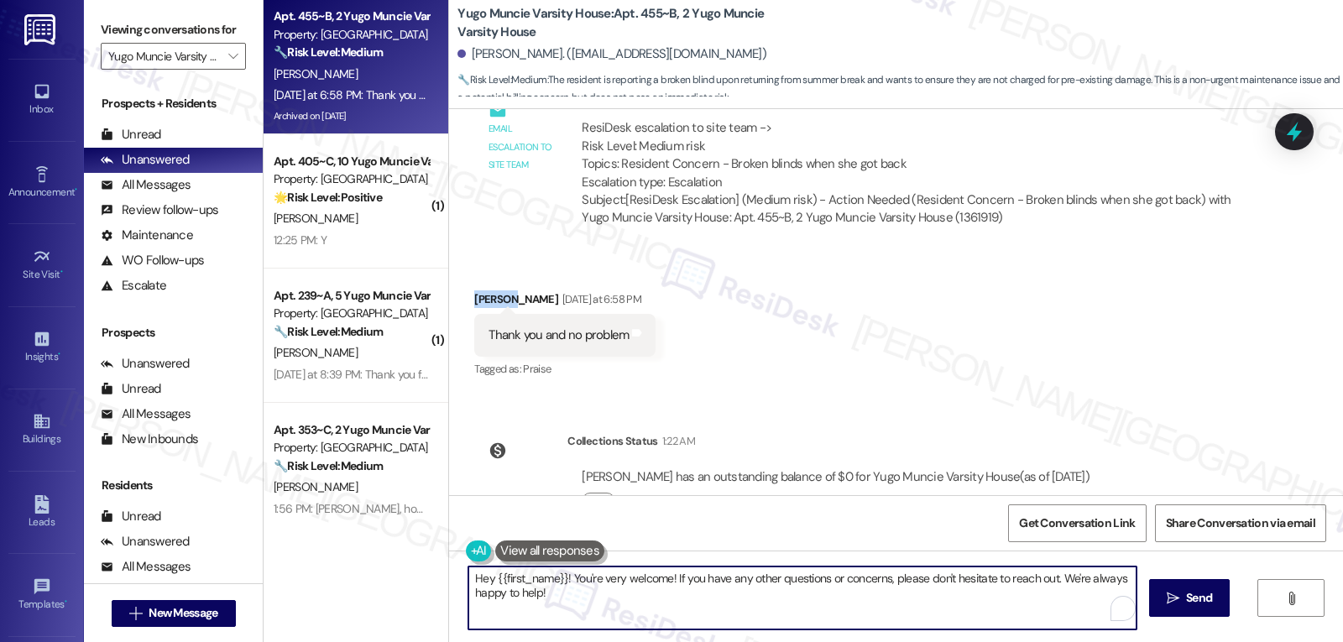
click at [561, 580] on textarea "Hey {{first_name}}! You're very welcome! If you have any other questions or con…" at bounding box center [802, 598] width 668 height 63
click at [828, 607] on textarea "You're very welcome, Phoebe! If you have any other questions or concerns, pleas…" at bounding box center [802, 598] width 668 height 63
type textarea "You're very welcome, Phoebe! If you have any other questions or concerns, pleas…"
click at [1171, 598] on icon "" at bounding box center [1173, 598] width 13 height 13
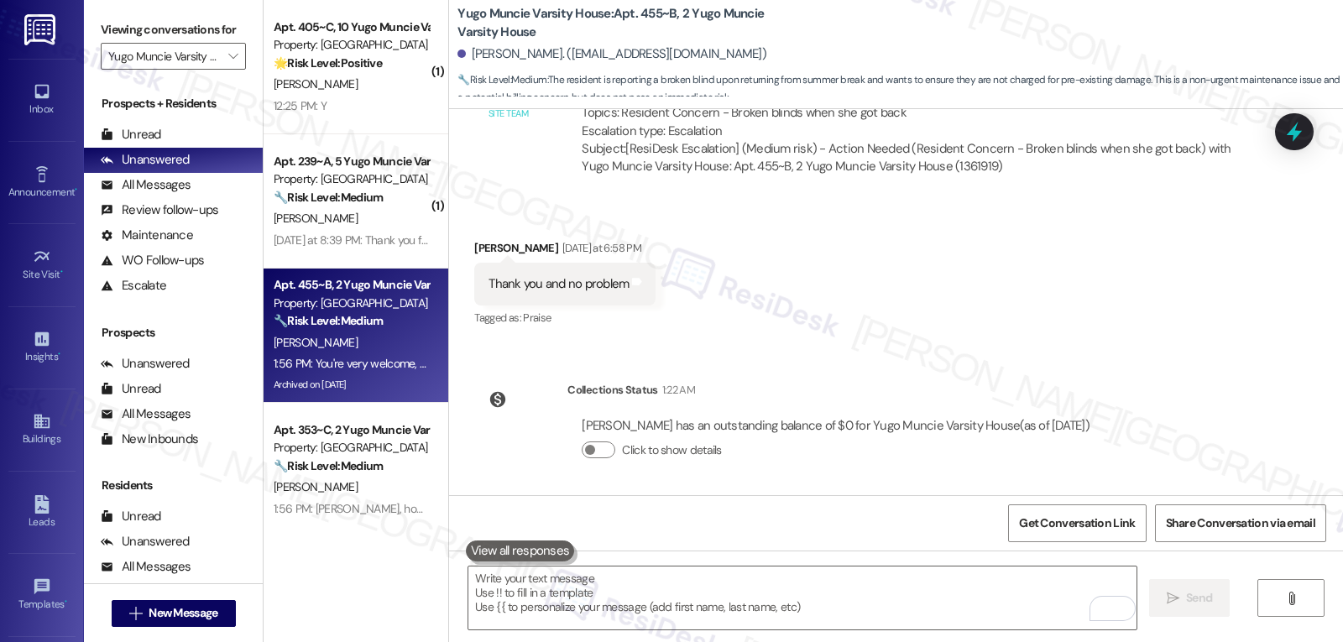
scroll to position [5437, 0]
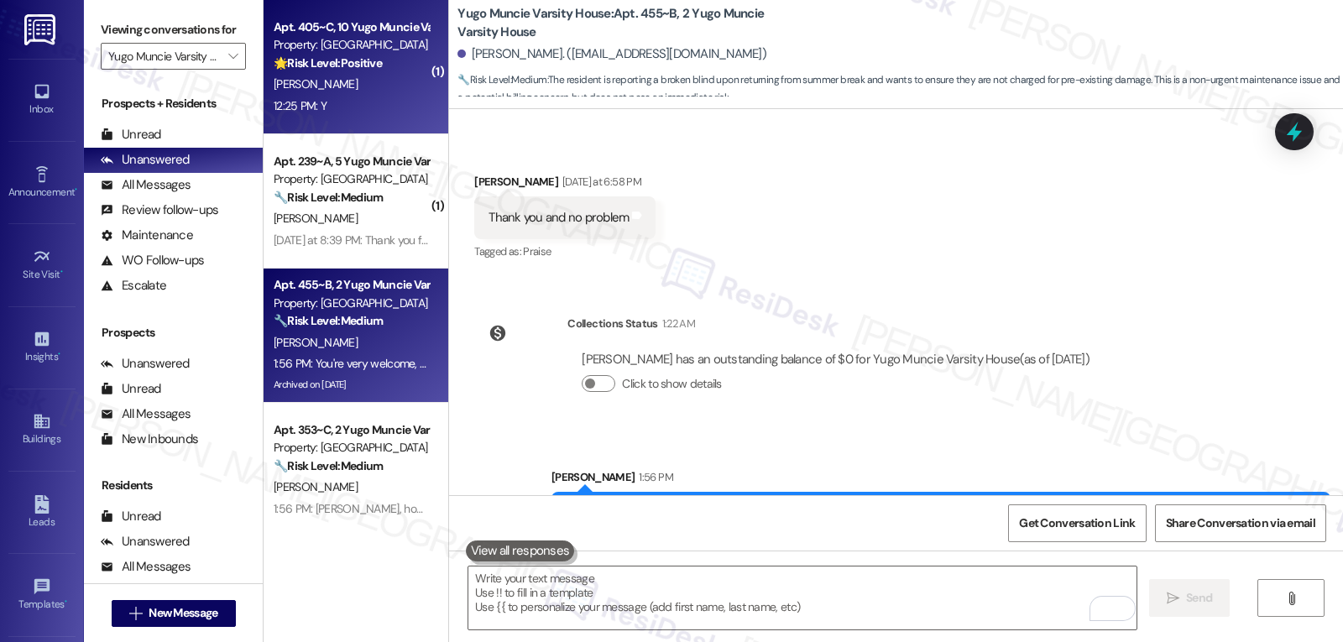
click at [361, 91] on div "L. Metzger" at bounding box center [351, 84] width 159 height 21
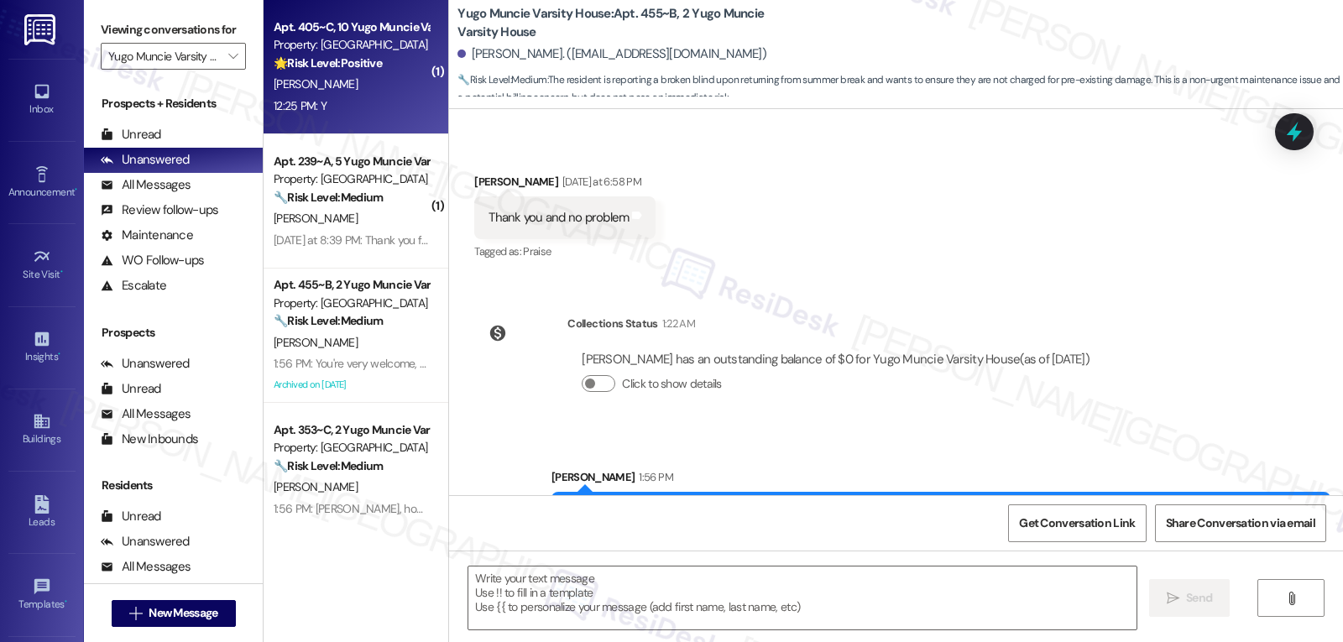
type textarea "Fetching suggested responses. Please feel free to read through the conversation…"
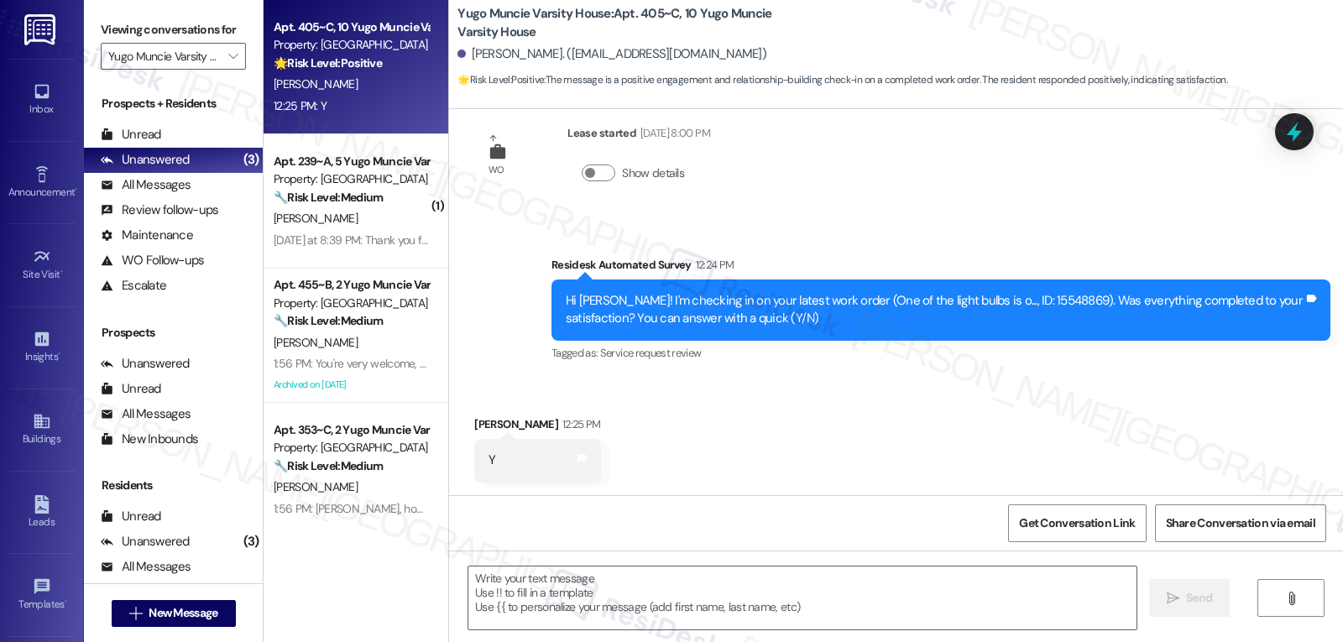
scroll to position [2130, 0]
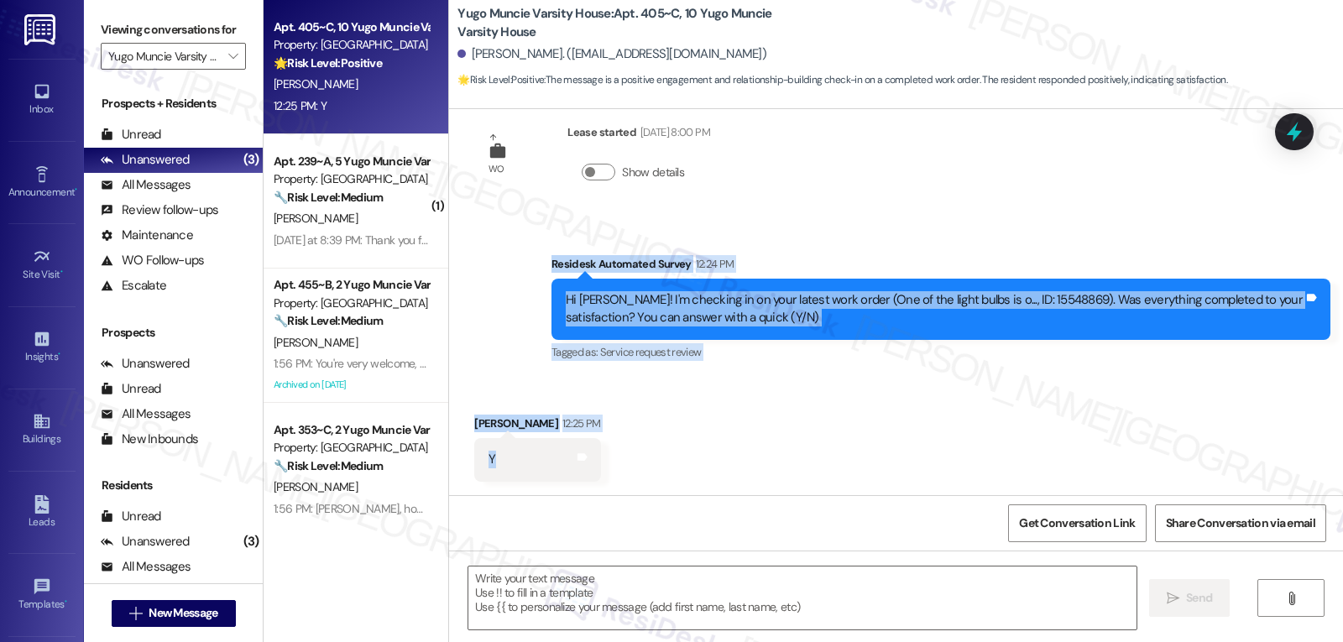
drag, startPoint x: 539, startPoint y: 267, endPoint x: 578, endPoint y: 462, distance: 198.7
click at [578, 462] on div "Survey, sent via SMS Residesk Automated Survey Mar 19, 2025 at 12:30 PM Hi Laur…" at bounding box center [896, 302] width 894 height 386
copy div "Residesk Automated Survey 12:24 PM Hi Lauren! I'm checking in on your latest wo…"
click at [564, 604] on textarea at bounding box center [802, 598] width 668 height 63
paste textarea "Glad to hear the work order was completed to your satisfaction, Lauren!"
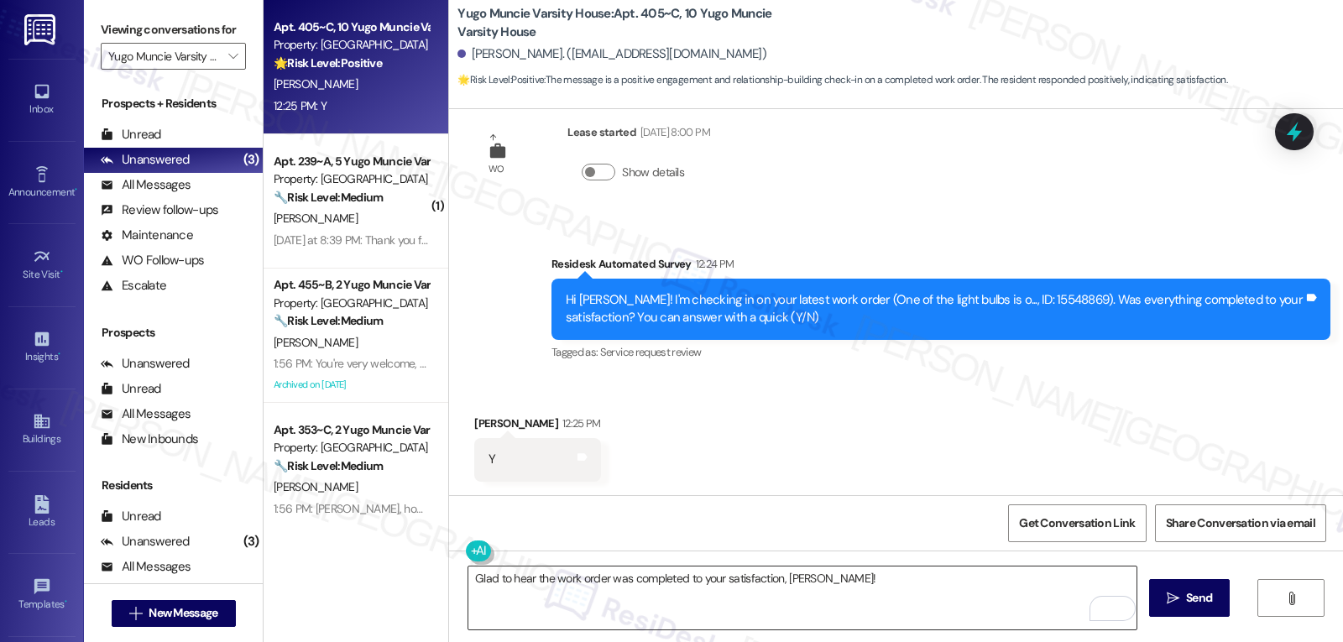
drag, startPoint x: 930, startPoint y: 576, endPoint x: 921, endPoint y: 577, distance: 9.3
click at [930, 577] on textarea "Glad to hear the work order was completed to your satisfaction, Lauren!" at bounding box center [802, 598] width 668 height 63
paste textarea "If you have any other maintenance needs, feel free to reach out anytime."
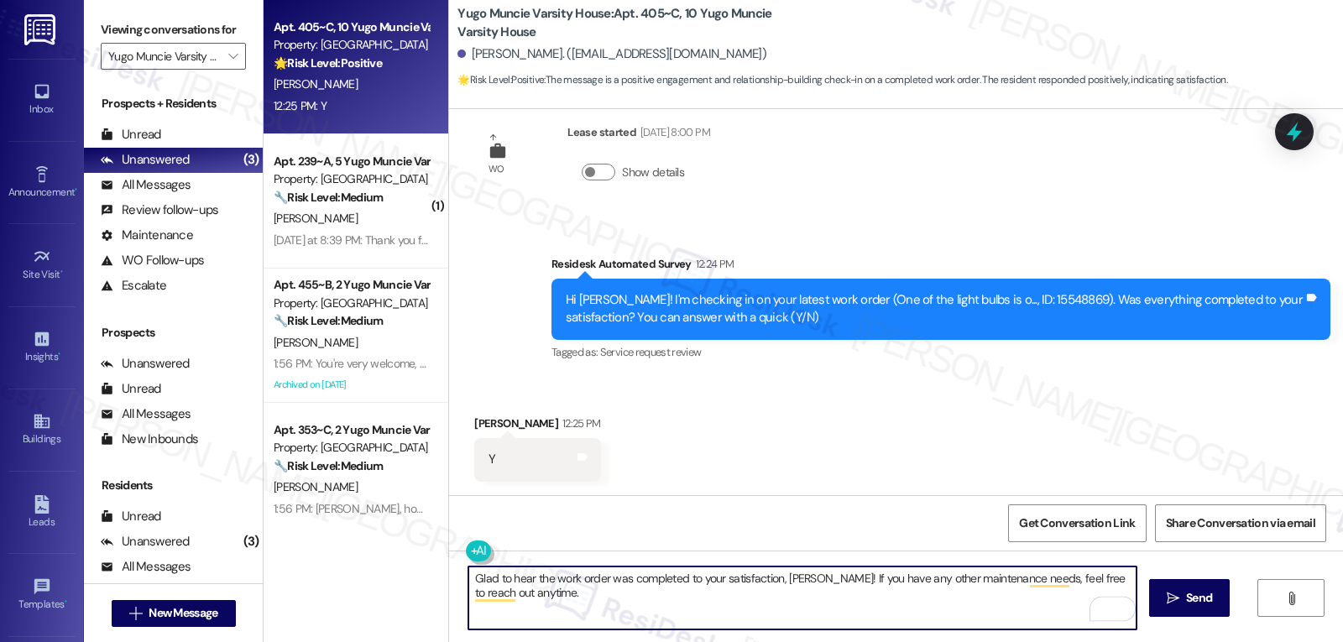
click at [581, 611] on textarea "Glad to hear the work order was completed to your satisfaction, Lauren! If you …" at bounding box center [802, 598] width 668 height 63
paste textarea "We’re always happy to help keep your home in great shape."
click at [629, 629] on textarea "Glad to hear the work order was completed to your satisfaction, Lauren! If you …" at bounding box center [802, 598] width 668 height 63
click at [966, 616] on textarea "Glad to hear the work order was completed to your satisfaction, Lauren! If you …" at bounding box center [802, 598] width 668 height 63
type textarea "Glad to hear the work order was completed to your satisfaction, Lauren! If you …"
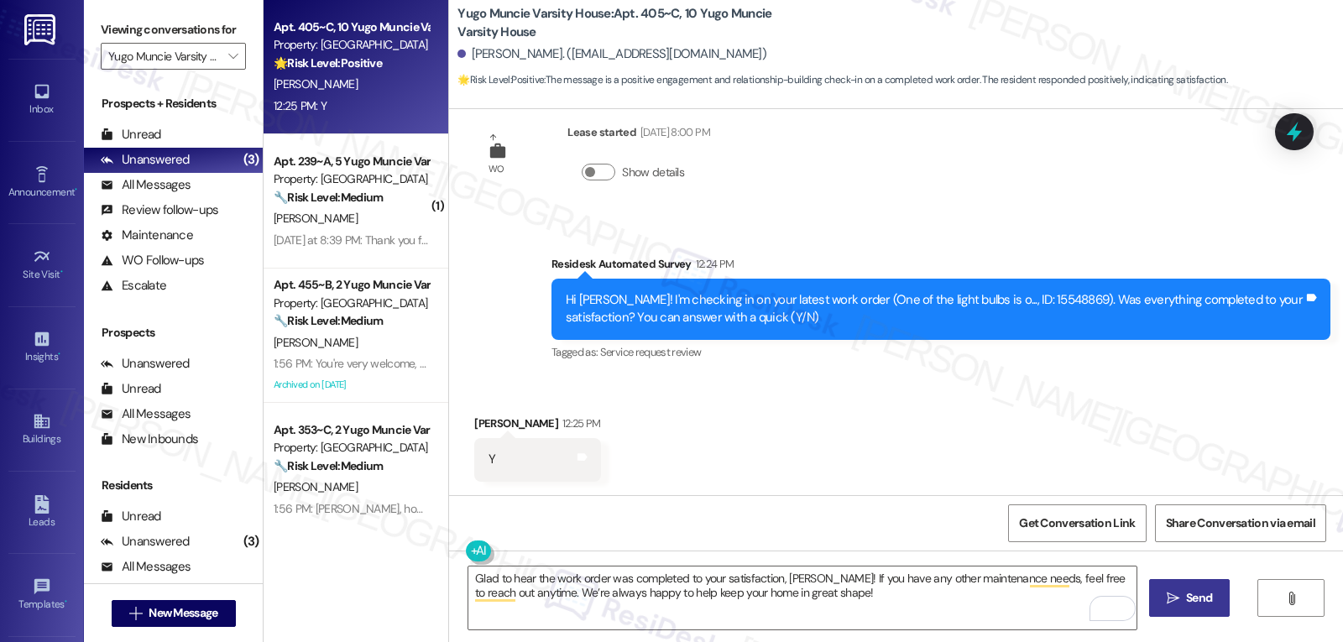
click at [1178, 602] on span " Send" at bounding box center [1189, 598] width 53 height 18
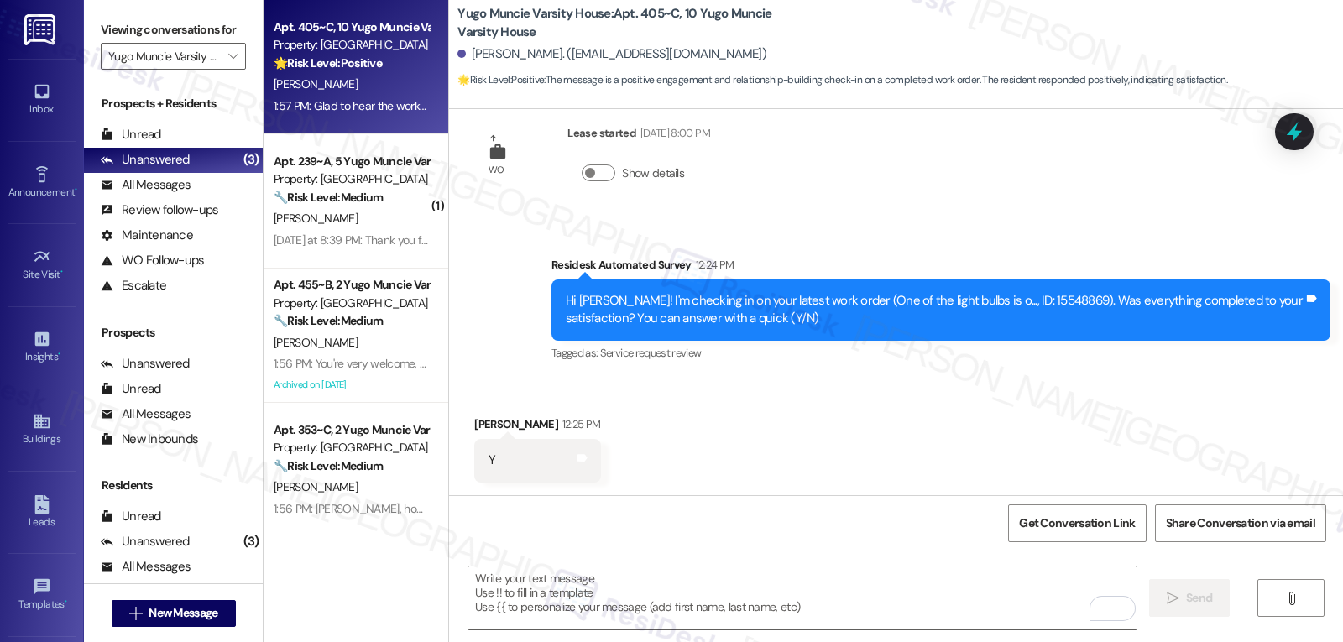
scroll to position [2265, 0]
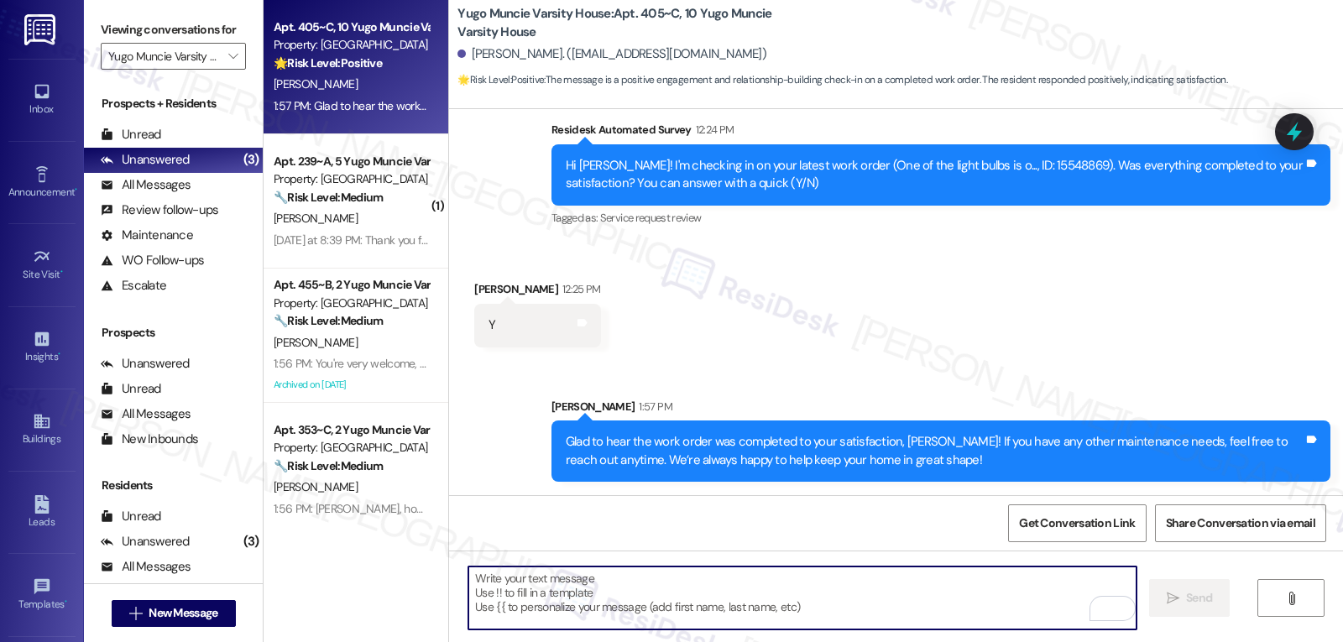
click at [528, 606] on textarea "To enrich screen reader interactions, please activate Accessibility in Grammarl…" at bounding box center [802, 598] width 668 height 63
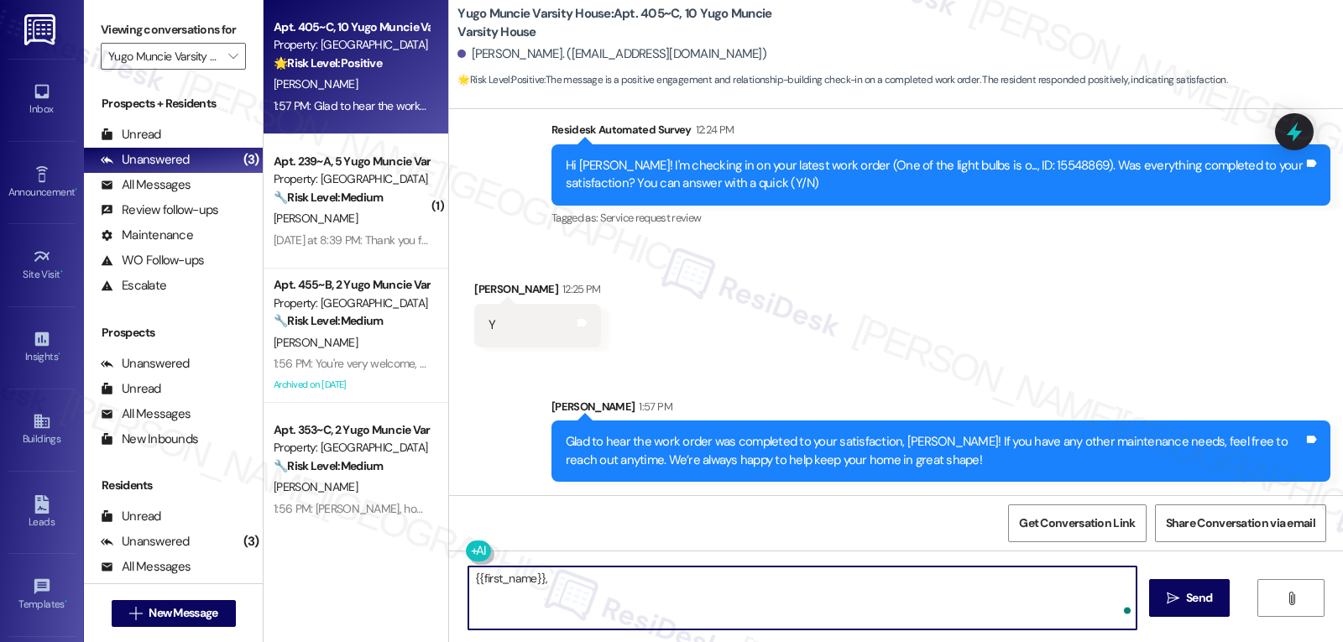
paste textarea "I’ve been meaning to check in—how has your experience at {{property}} been so f…"
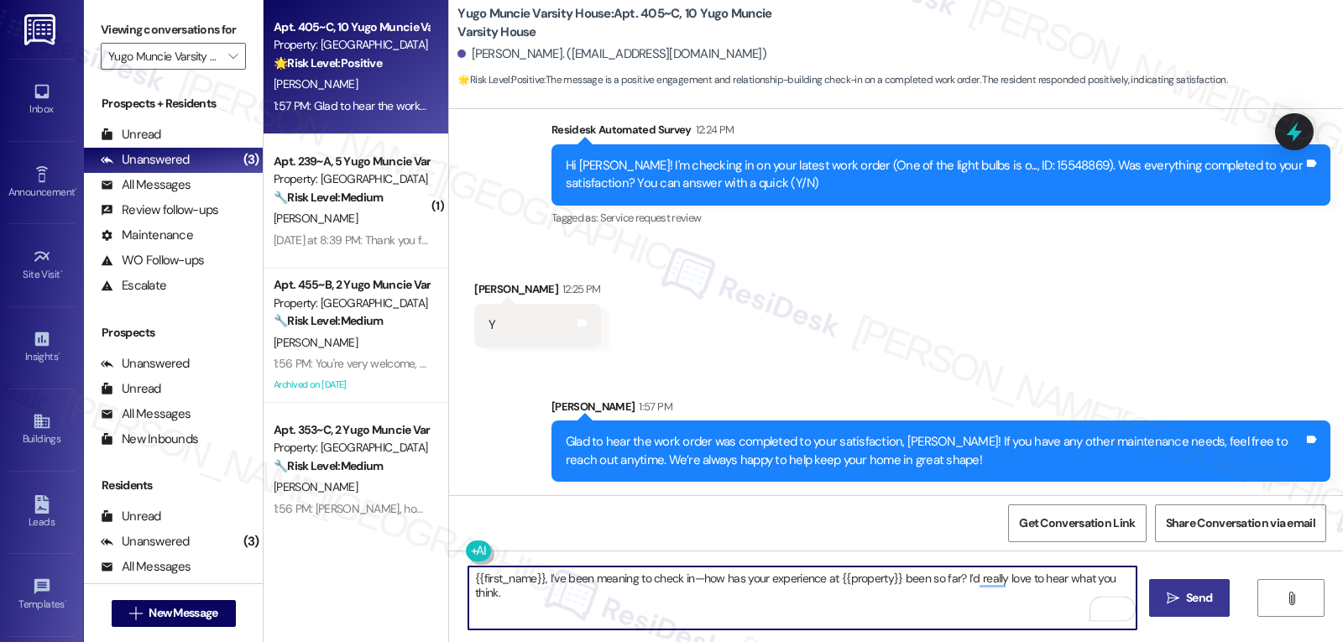
type textarea "{{first_name}}, I’ve been meaning to check in—how has your experience at {{prop…"
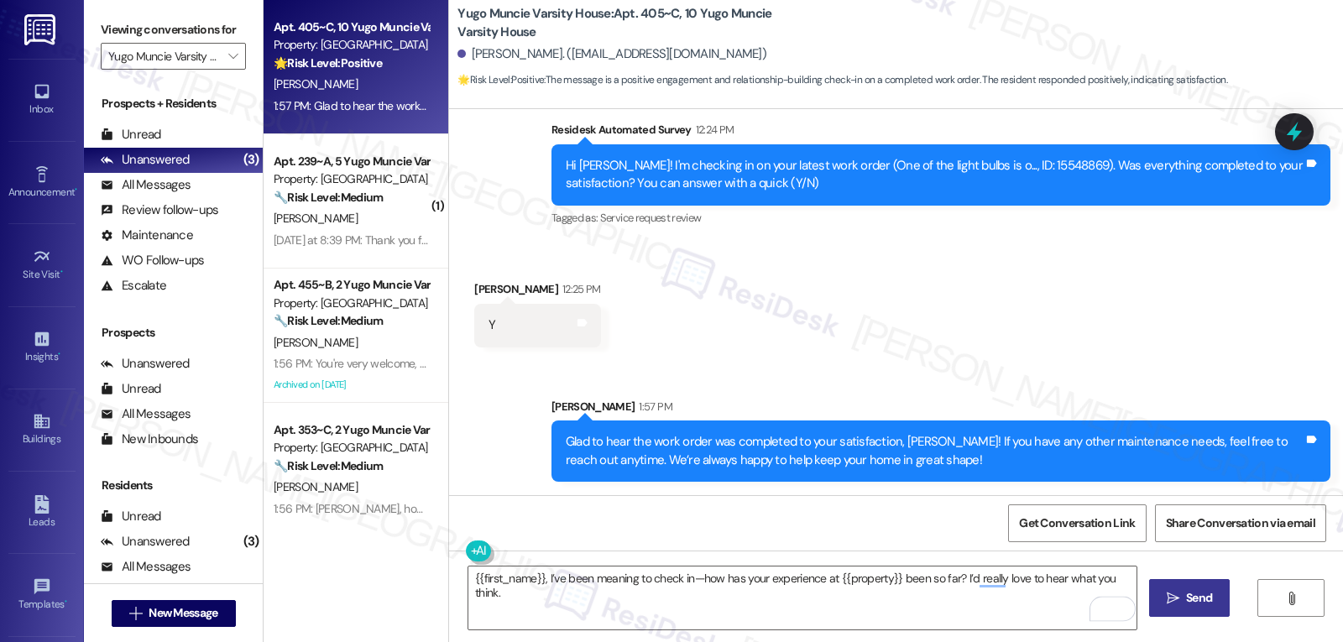
click at [1171, 595] on icon "" at bounding box center [1173, 598] width 13 height 13
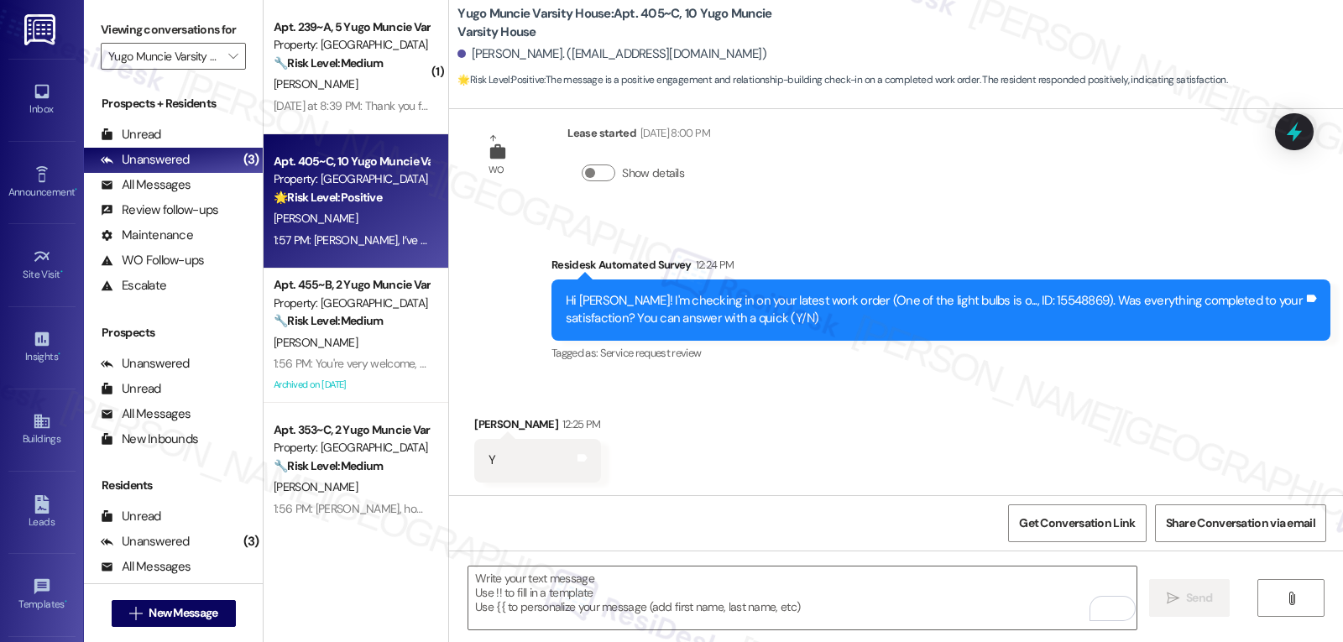
scroll to position [2400, 0]
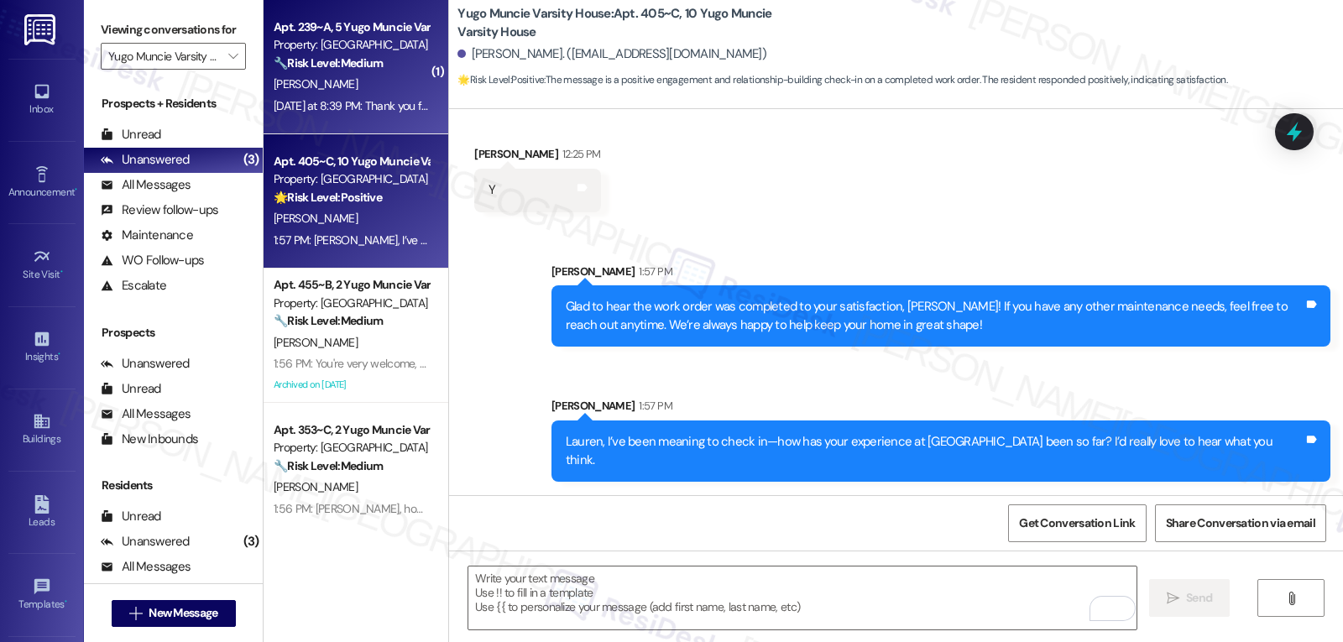
click at [353, 81] on div "A. Williams" at bounding box center [351, 84] width 159 height 21
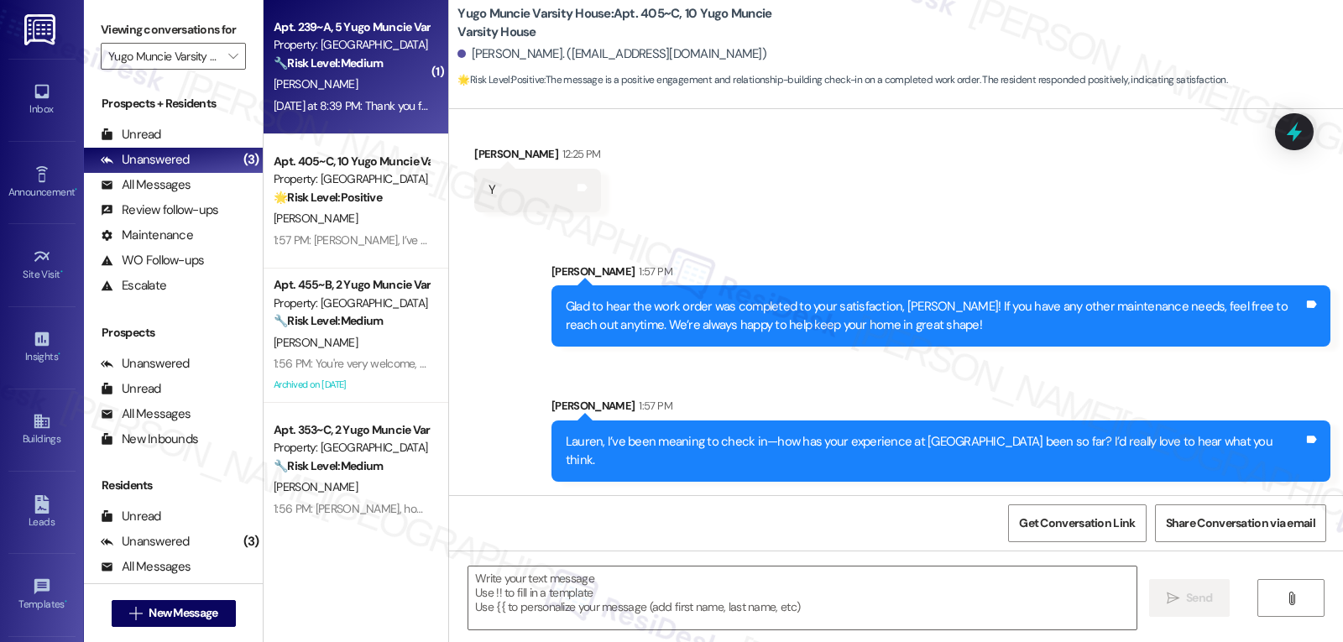
type textarea "Fetching suggested responses. Please feel free to read through the conversation…"
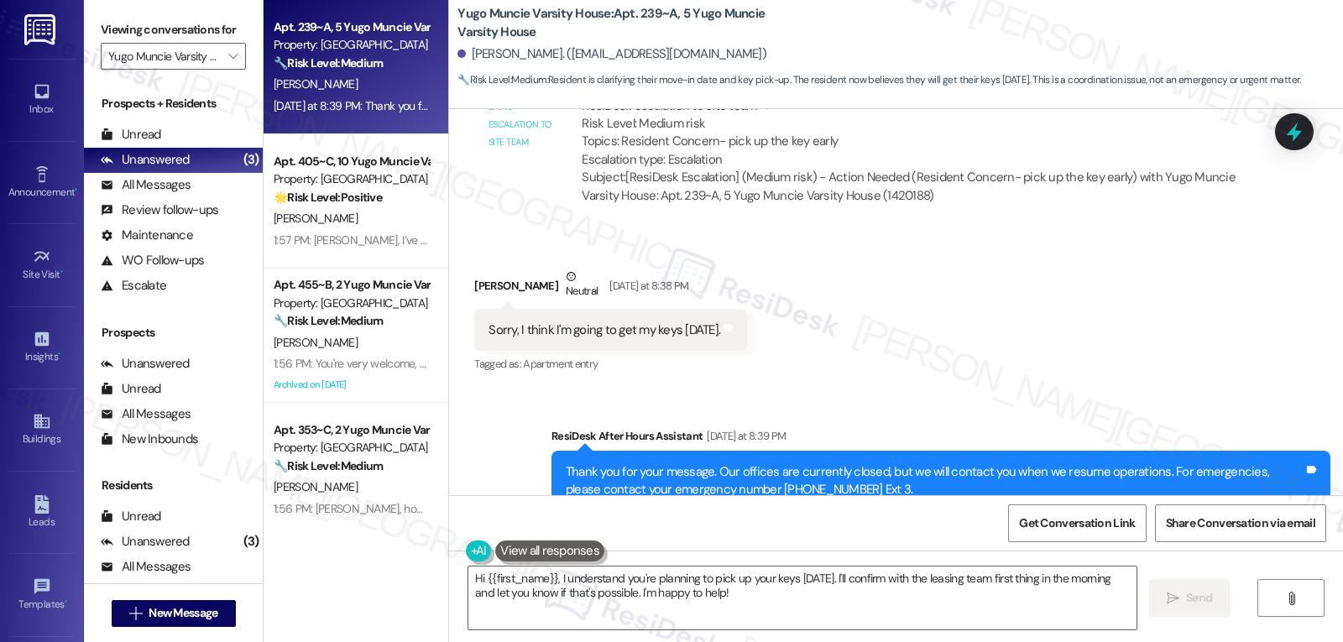
scroll to position [1486, 0]
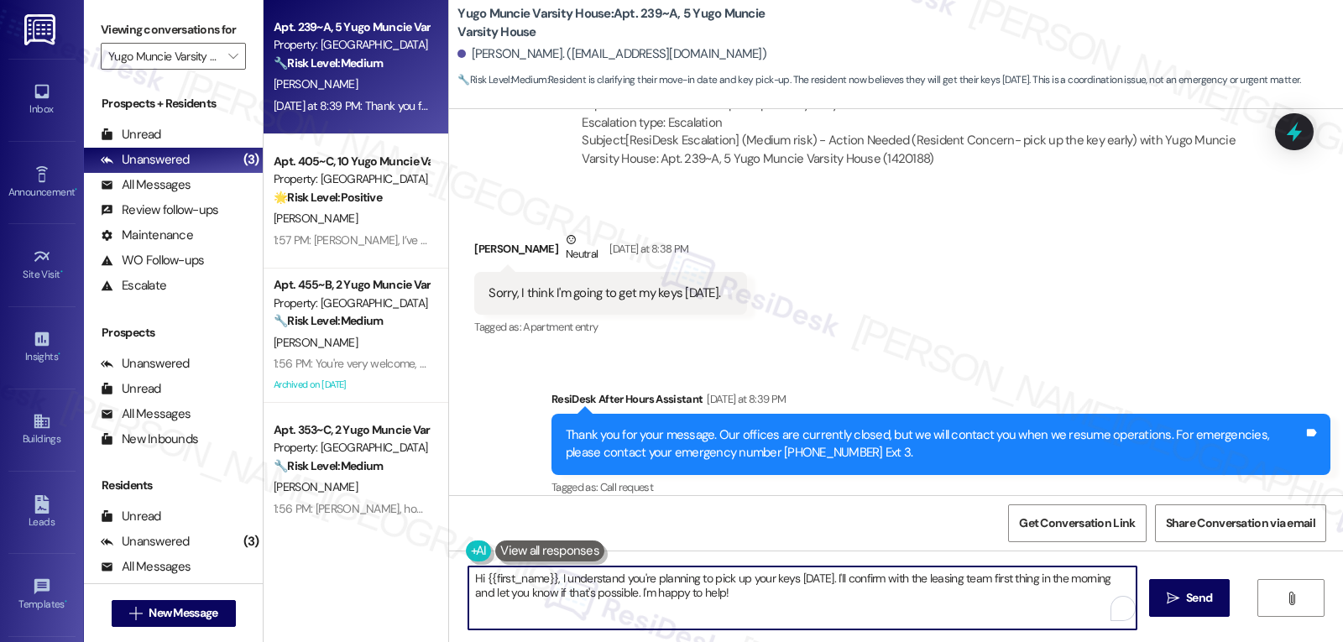
click at [809, 577] on textarea "Hi {{first_name}}, I understand you're planning to pick up your keys tomorrow. …" at bounding box center [802, 598] width 668 height 63
drag, startPoint x: 820, startPoint y: 577, endPoint x: 880, endPoint y: 644, distance: 89.7
click at [880, 641] on html "Inbox Go to Inbox Announcement • Send A Text Announcement Site Visit • Go to Si…" at bounding box center [671, 321] width 1343 height 642
click at [776, 616] on textarea "Hi {{first_name}}, I understand you're planning to pick up your keys today. Ple…" at bounding box center [802, 598] width 668 height 63
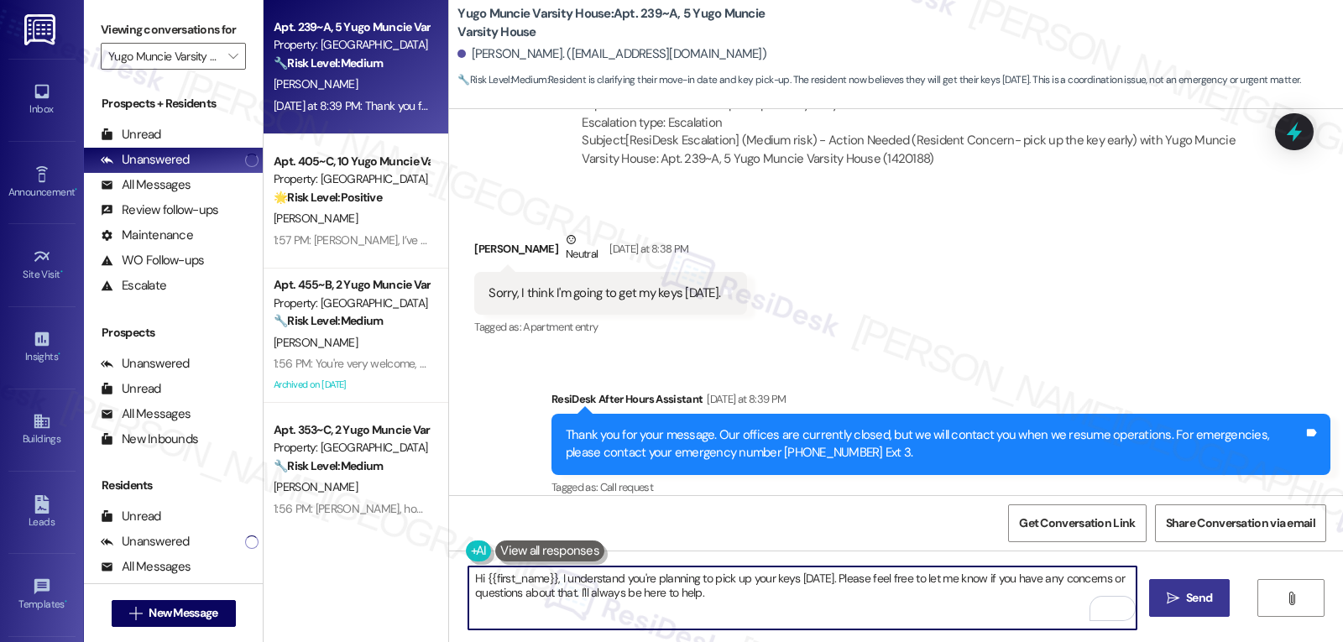
type textarea "Hi {{first_name}}, I understand you're planning to pick up your keys today. Ple…"
click at [1169, 604] on icon "" at bounding box center [1173, 598] width 13 height 13
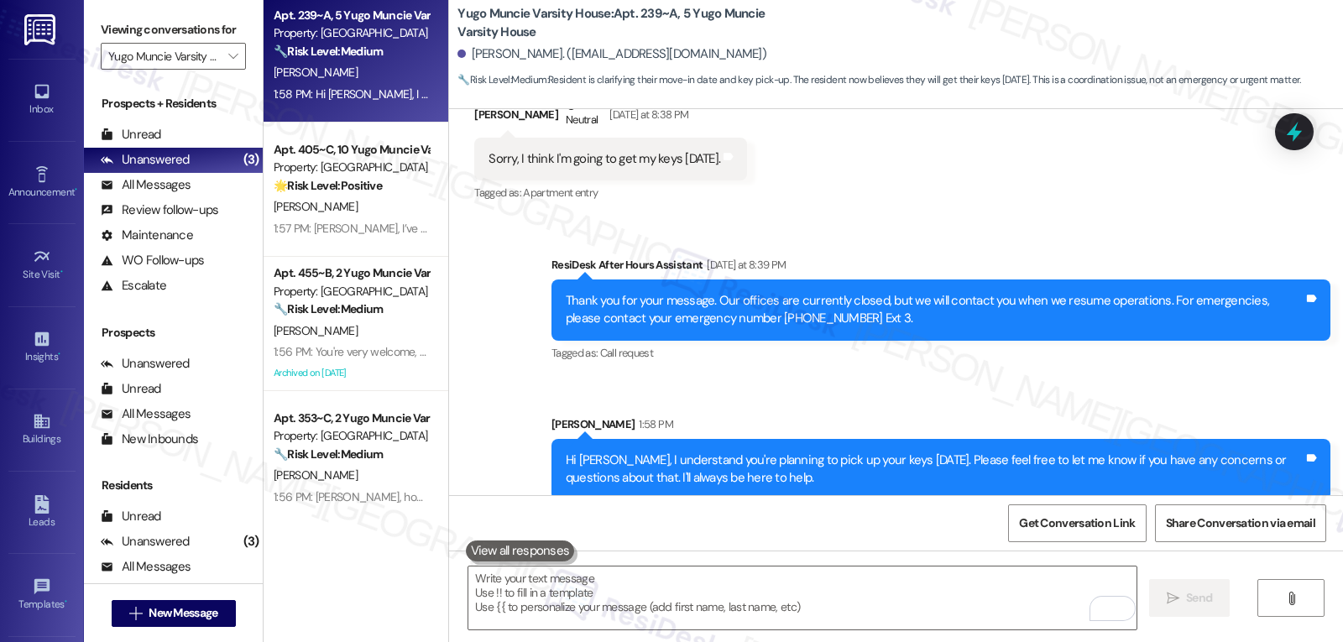
scroll to position [14, 0]
click at [228, 63] on icon "" at bounding box center [232, 56] width 9 height 13
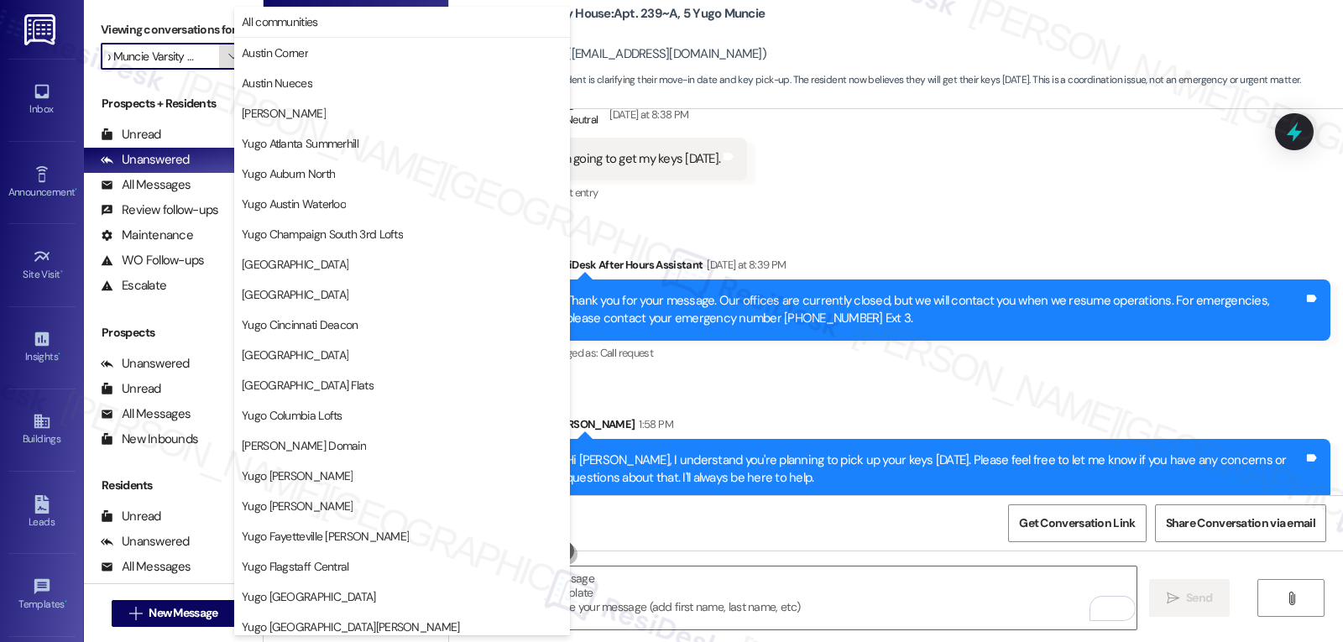
scroll to position [702, 0]
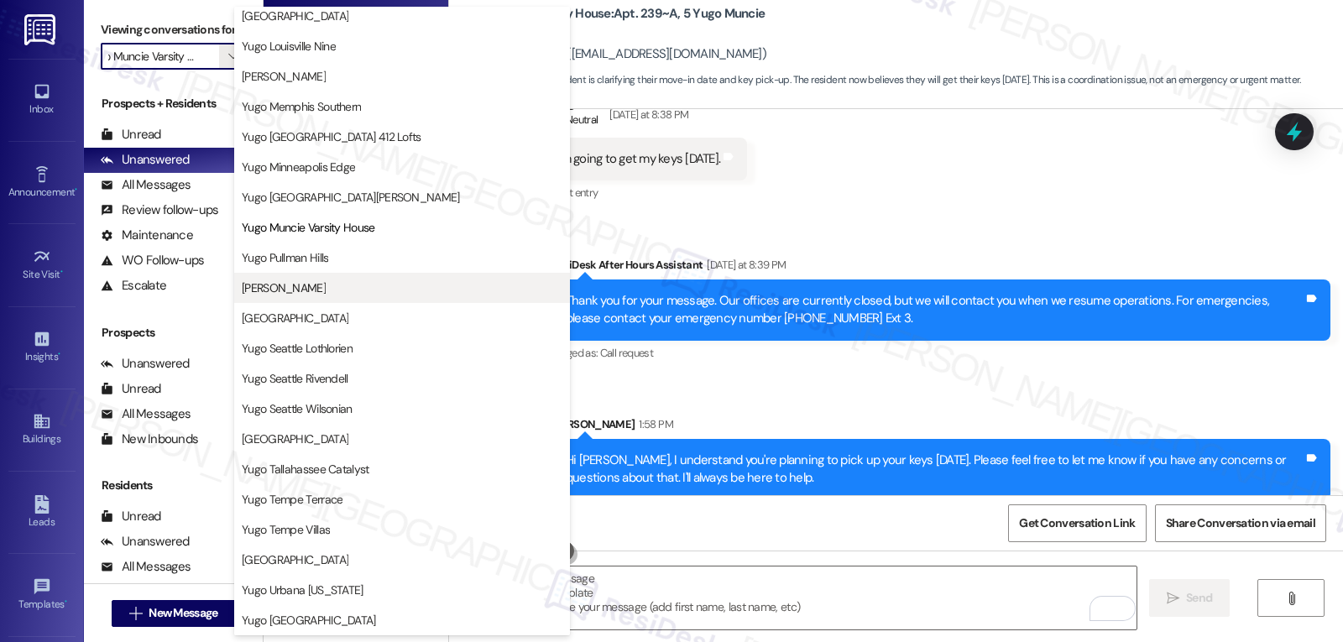
click at [342, 292] on span "[PERSON_NAME]" at bounding box center [402, 287] width 321 height 17
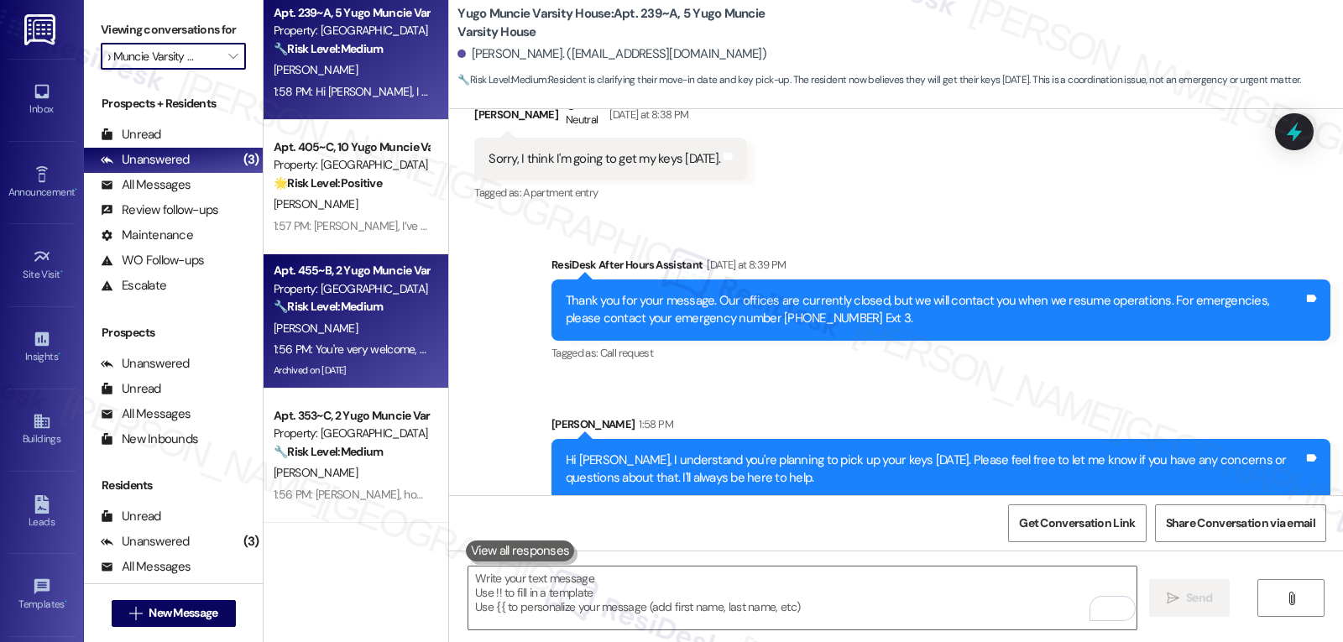
type input "[PERSON_NAME]"
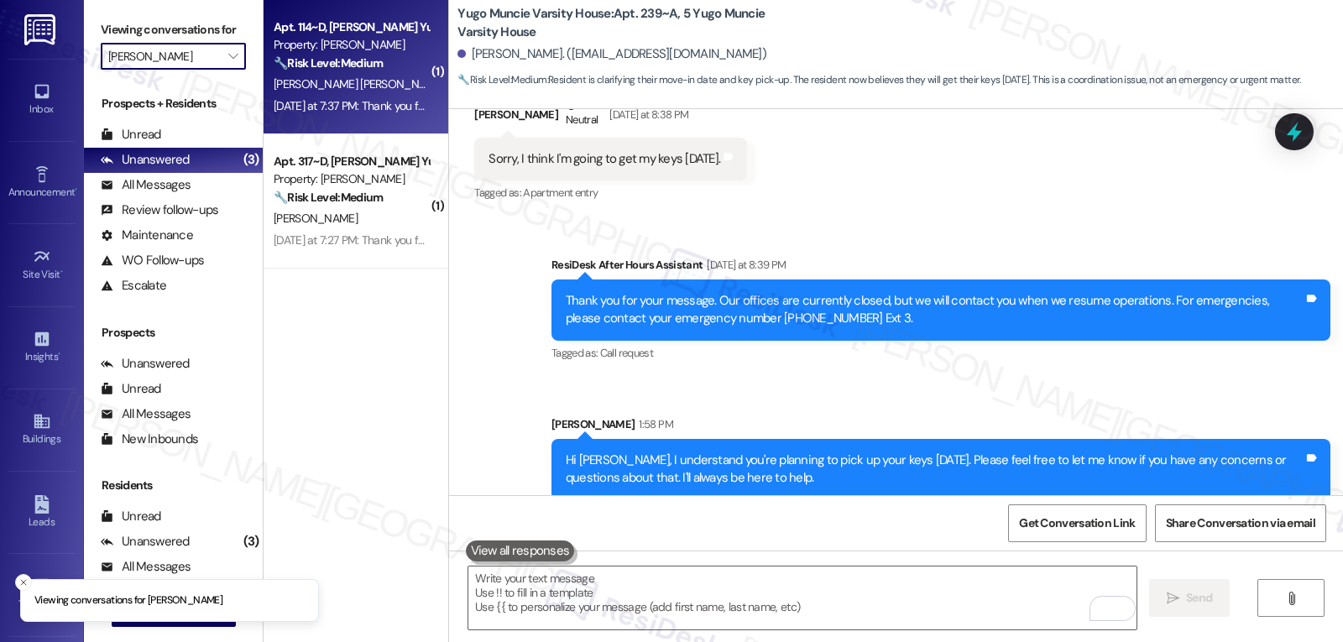
click at [337, 91] on span "N. Castilla Lopez" at bounding box center [359, 83] width 170 height 15
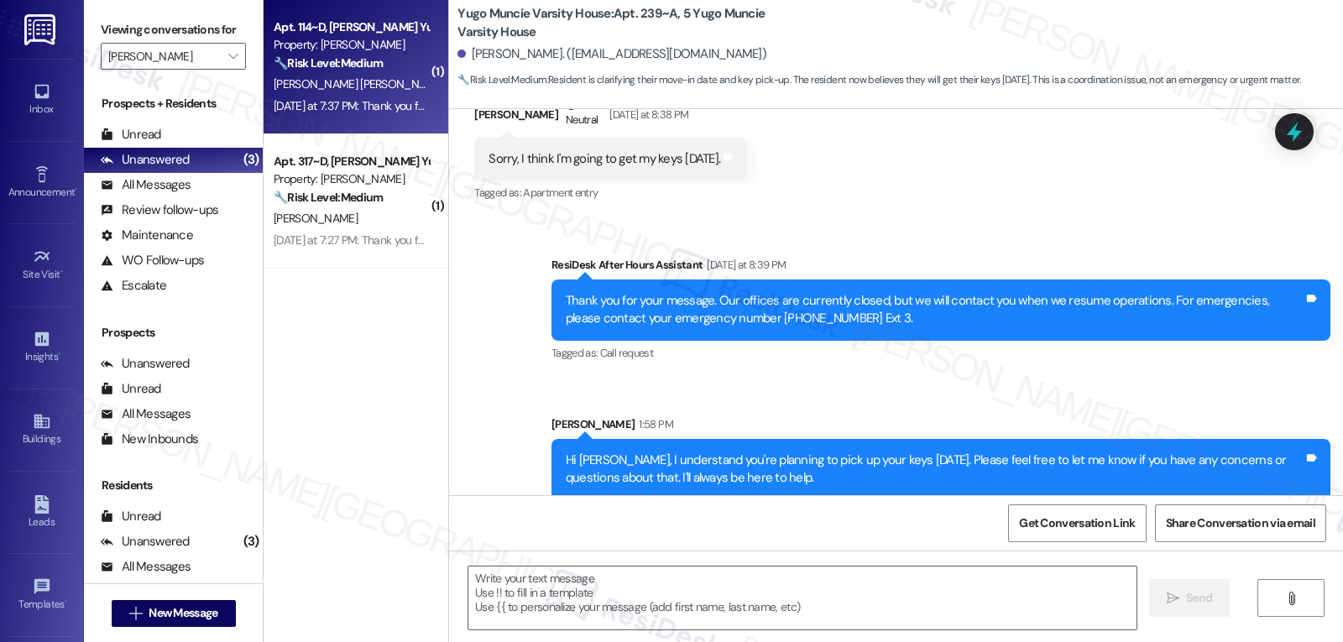
type textarea "Fetching suggested responses. Please feel free to read through the conversation…"
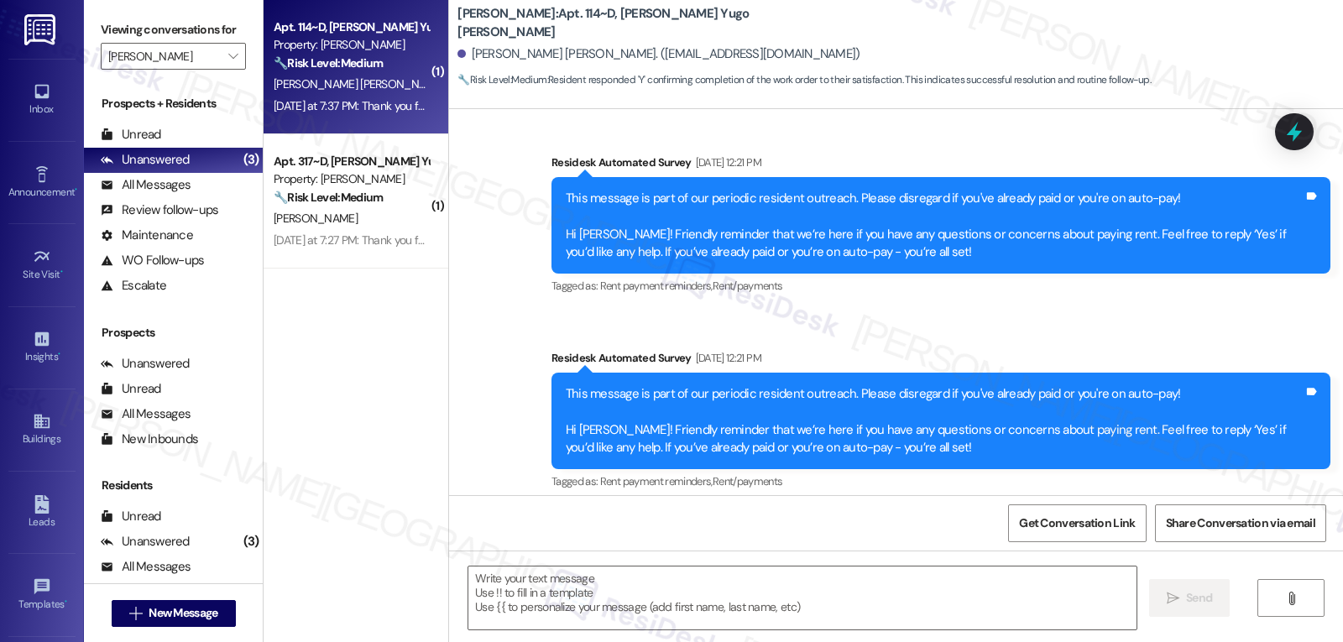
type textarea "Fetching suggested responses. Please feel free to read through the conversation…"
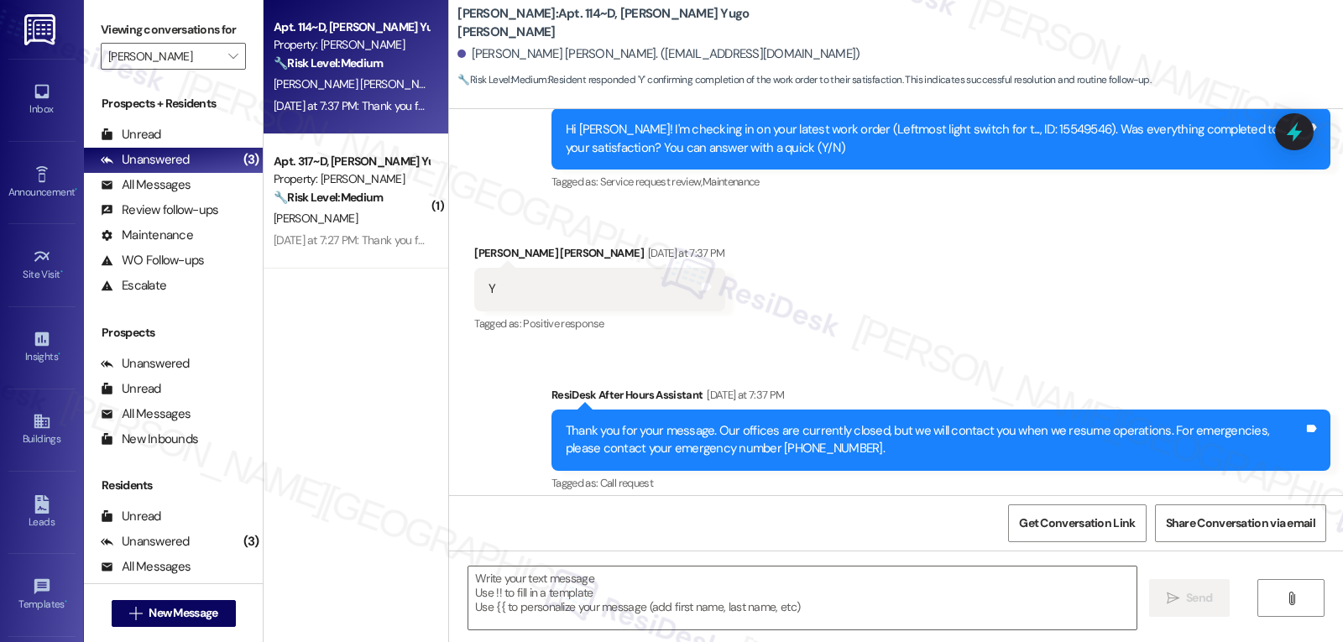
scroll to position [1265, 0]
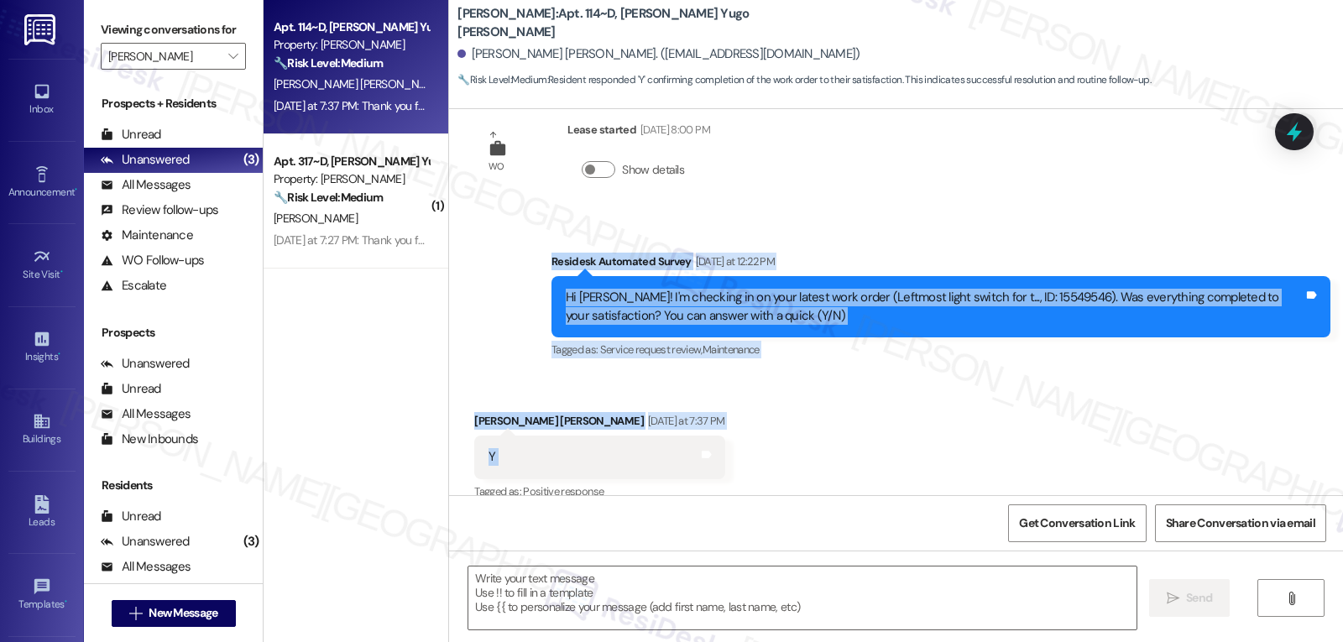
drag, startPoint x: 538, startPoint y: 259, endPoint x: 702, endPoint y: 467, distance: 264.1
click at [702, 467] on div "Announcement, sent via SMS Sarah (ResiDesk) Feb 17, 2025 at 4:28 PM Hi Nicolas,…" at bounding box center [896, 302] width 894 height 386
copy div "Residesk Automated Survey Yesterday at 12:22 PM Hi Nicolas! I'm checking in on …"
click at [721, 603] on textarea at bounding box center [802, 598] width 668 height 63
paste textarea "Great to hear everything was completed to your satisfaction, Nicolas!"
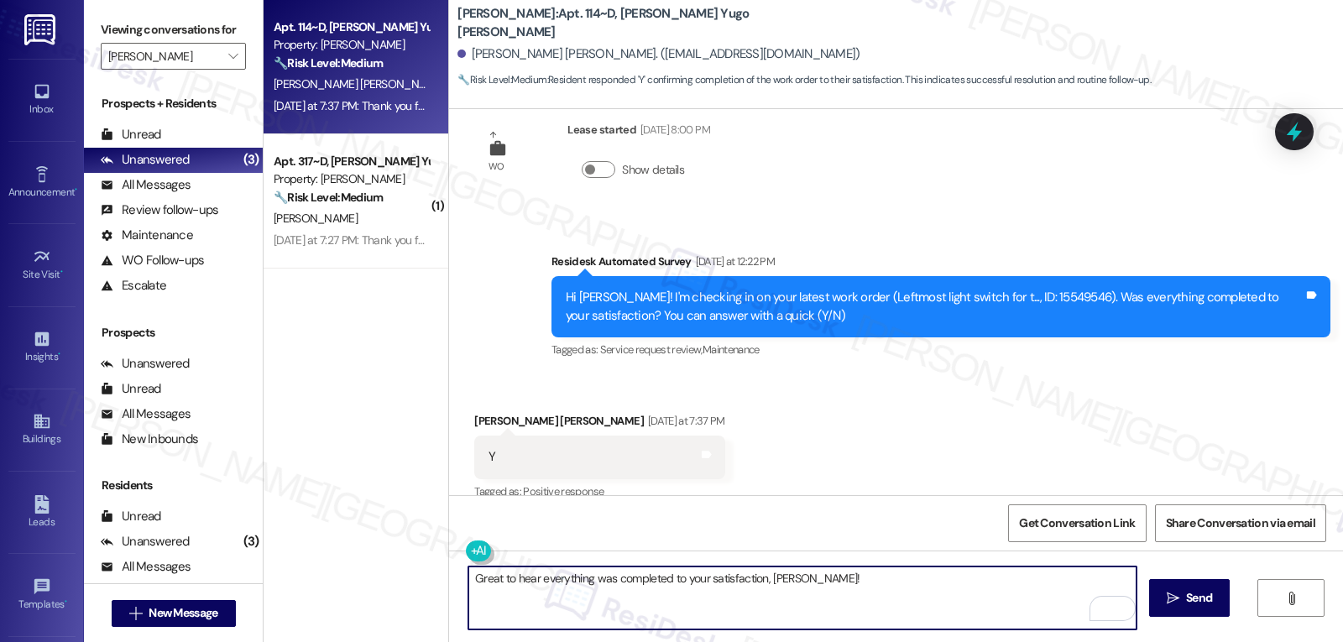
click at [839, 568] on textarea "Great to hear everything was completed to your satisfaction, Nicolas!" at bounding box center [802, 598] width 668 height 63
paste textarea "If anything changes or you notice another issue, please don’t hesitate to let u…"
click at [661, 601] on textarea "Great to hear everything was completed to your satisfaction, Nicolas! If anythi…" at bounding box center [802, 598] width 668 height 63
paste textarea "We’re always here to help keep things working smoothly for you."
click at [937, 614] on textarea "Great to hear everything was completed to your satisfaction, Nicolas! If anythi…" at bounding box center [802, 598] width 668 height 63
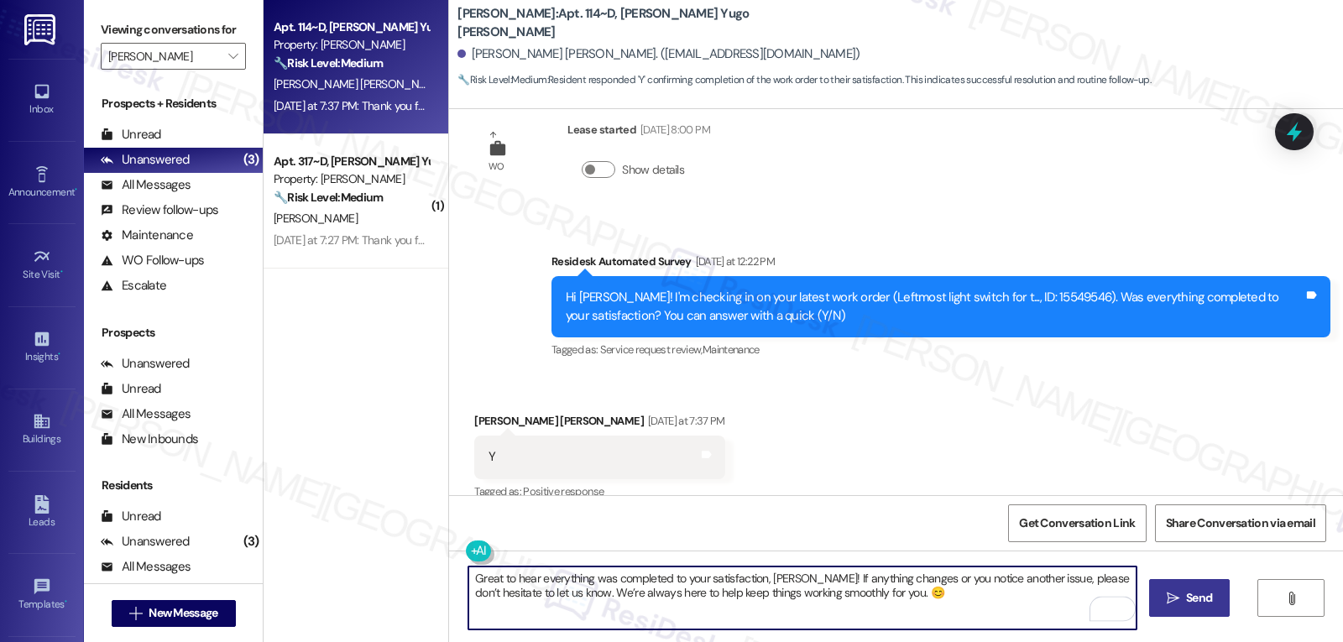
type textarea "Great to hear everything was completed to your satisfaction, Nicolas! If anythi…"
click at [1206, 589] on span "Send" at bounding box center [1199, 598] width 26 height 18
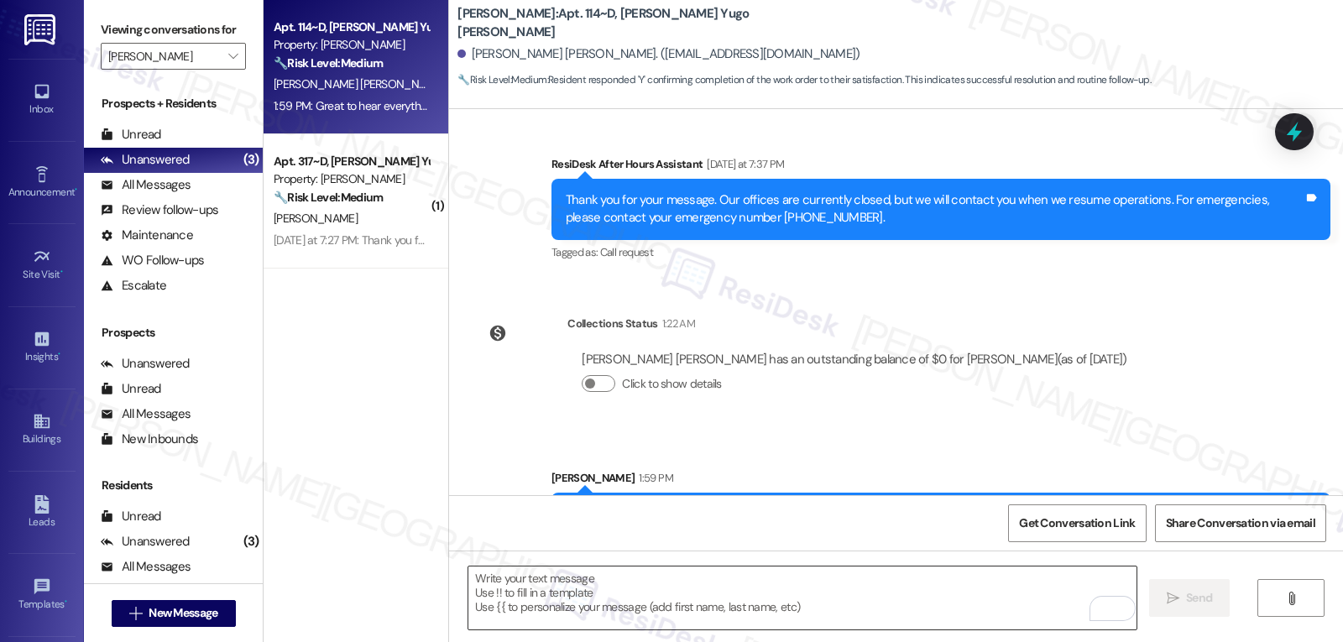
scroll to position [1736, 0]
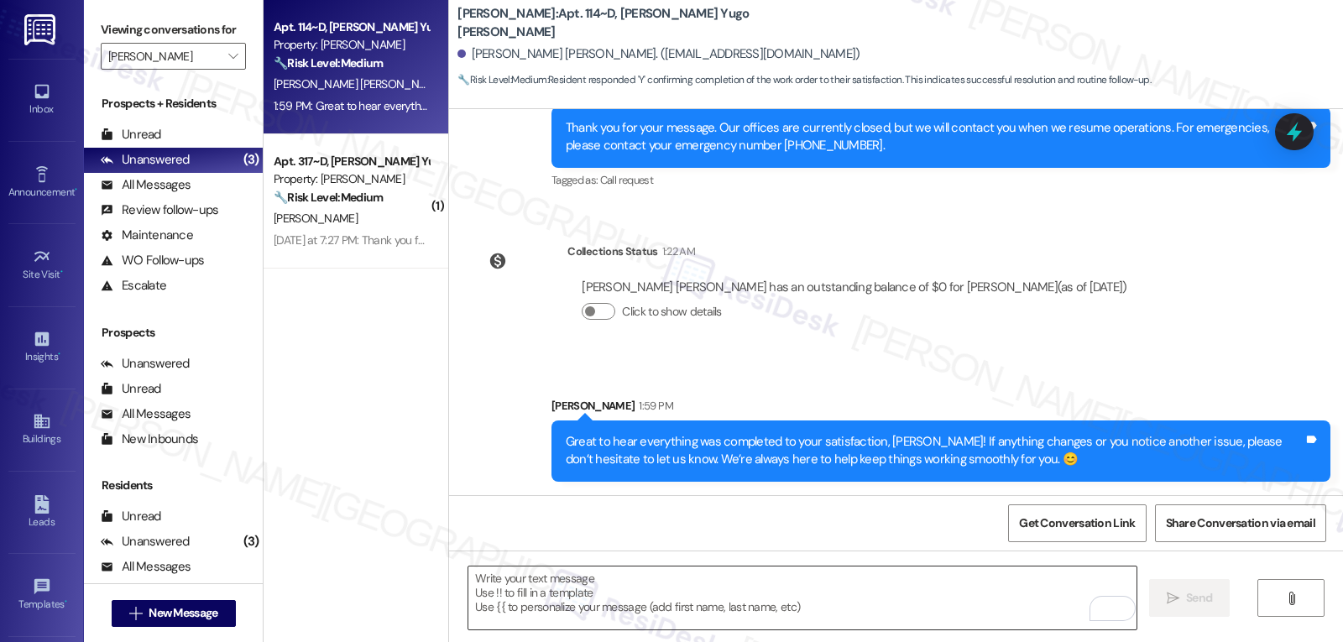
click at [835, 611] on textarea "To enrich screen reader interactions, please activate Accessibility in Grammarl…" at bounding box center [802, 598] width 668 height 63
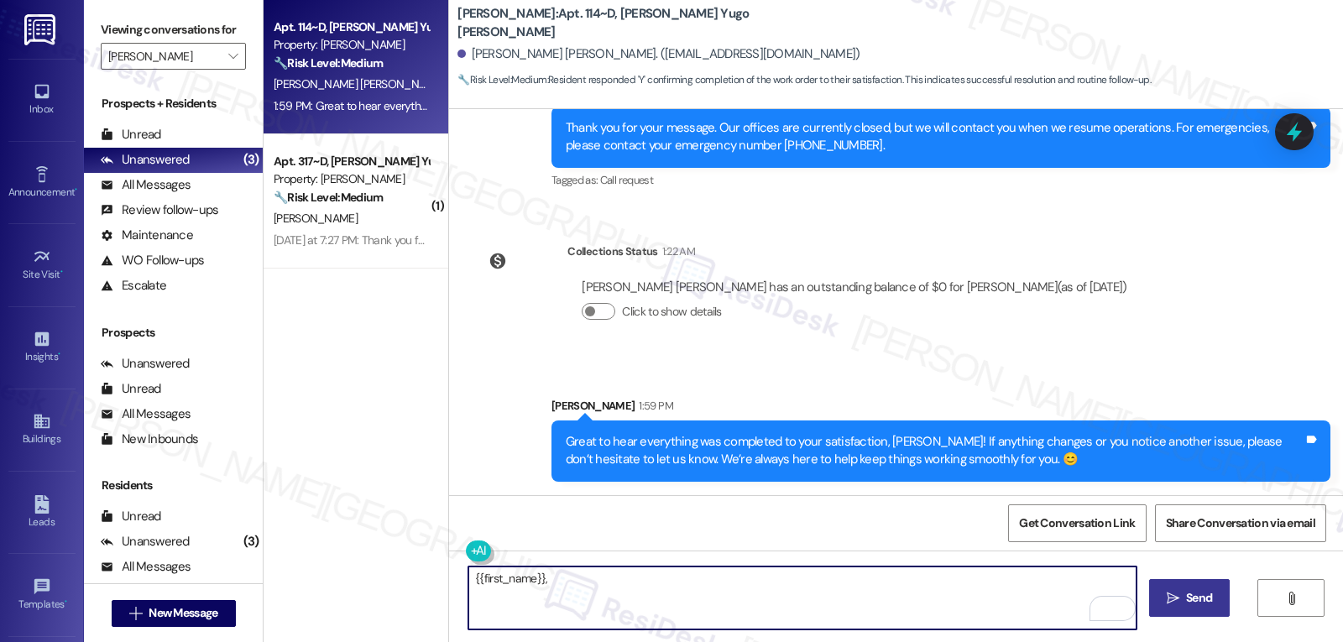
click at [718, 587] on textarea "{{first_name}}," at bounding box center [802, 598] width 668 height 63
paste textarea "Just curious—has {{property}} been everything you hoped for? I’d love to hear y…"
click at [959, 614] on textarea "{{first_name}}, Just curious—has {{property}} been everything you hoped for? I’…" at bounding box center [802, 598] width 668 height 63
click at [539, 582] on textarea "{{first_name}}, Just curious—has {{property}} been everything you hoped for? I’…" at bounding box center [802, 598] width 668 height 63
click at [1032, 603] on textarea "{{first_name}}, just curious—has {{property}} been everything you hoped for? I’…" at bounding box center [802, 598] width 668 height 63
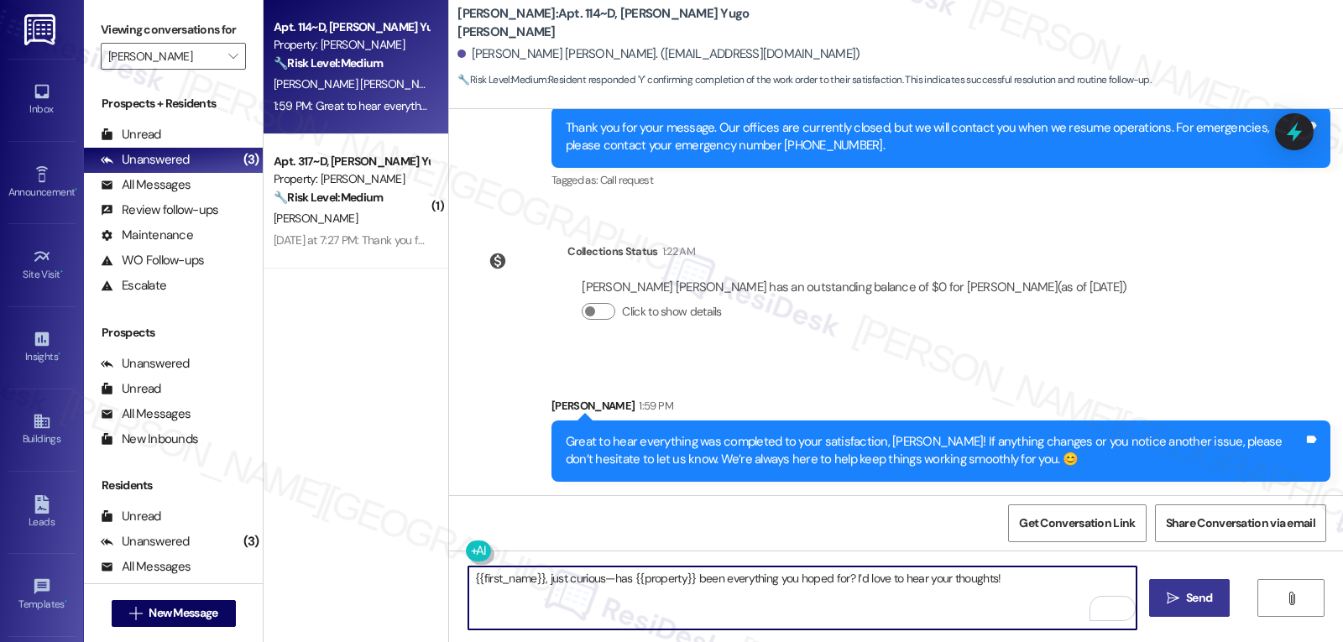
type textarea "{{first_name}}, just curious—has {{property}} been everything you hoped for? I’…"
click at [1205, 598] on span "Send" at bounding box center [1199, 598] width 26 height 18
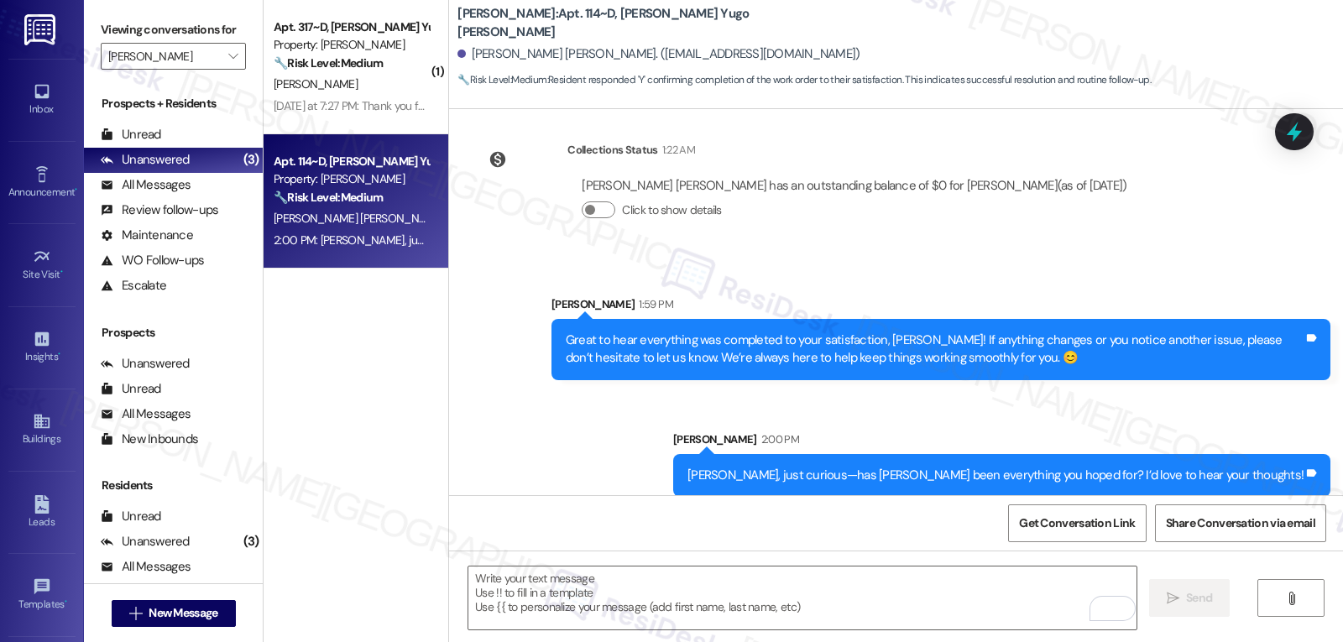
scroll to position [1852, 0]
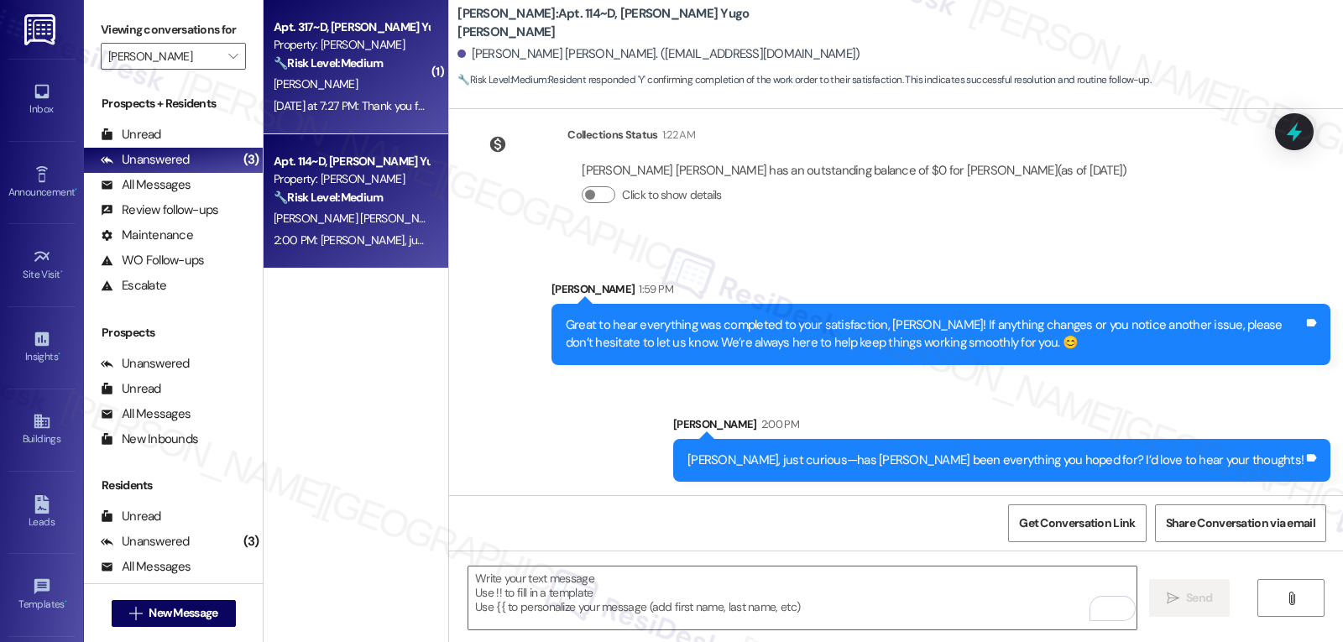
click at [354, 107] on div "Yesterday at 7:27 PM: Thank you for your message. Our offices are currently clo…" at bounding box center [787, 105] width 1027 height 15
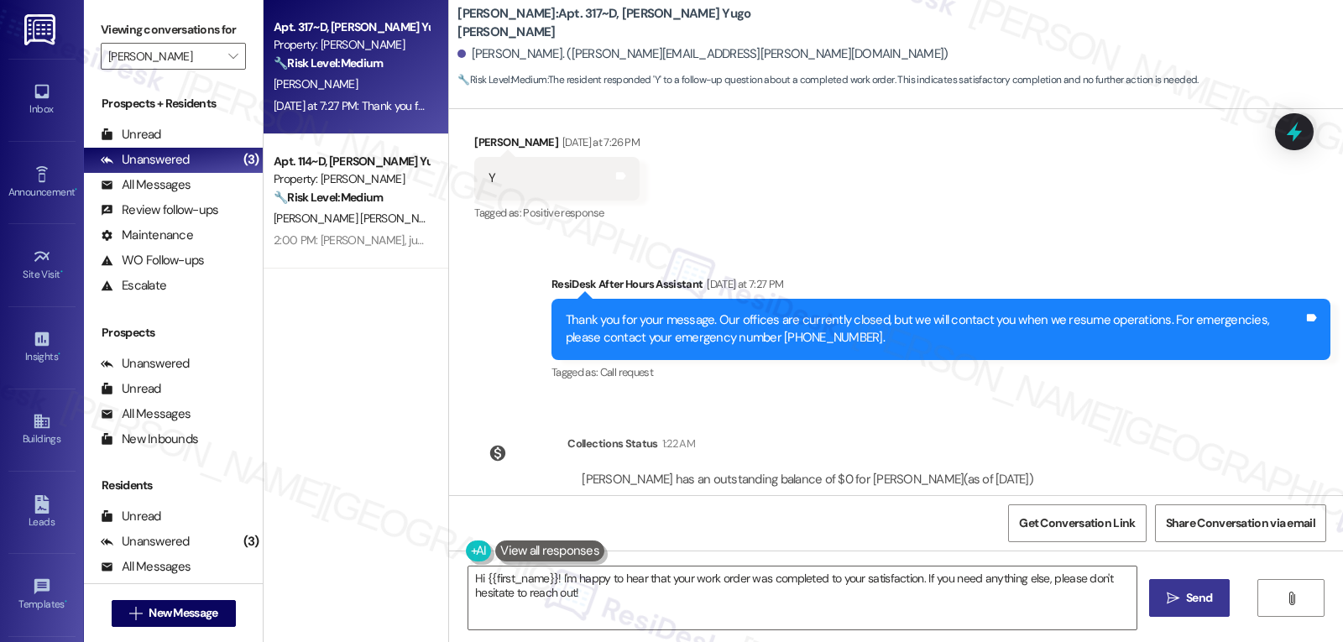
scroll to position [2822, 0]
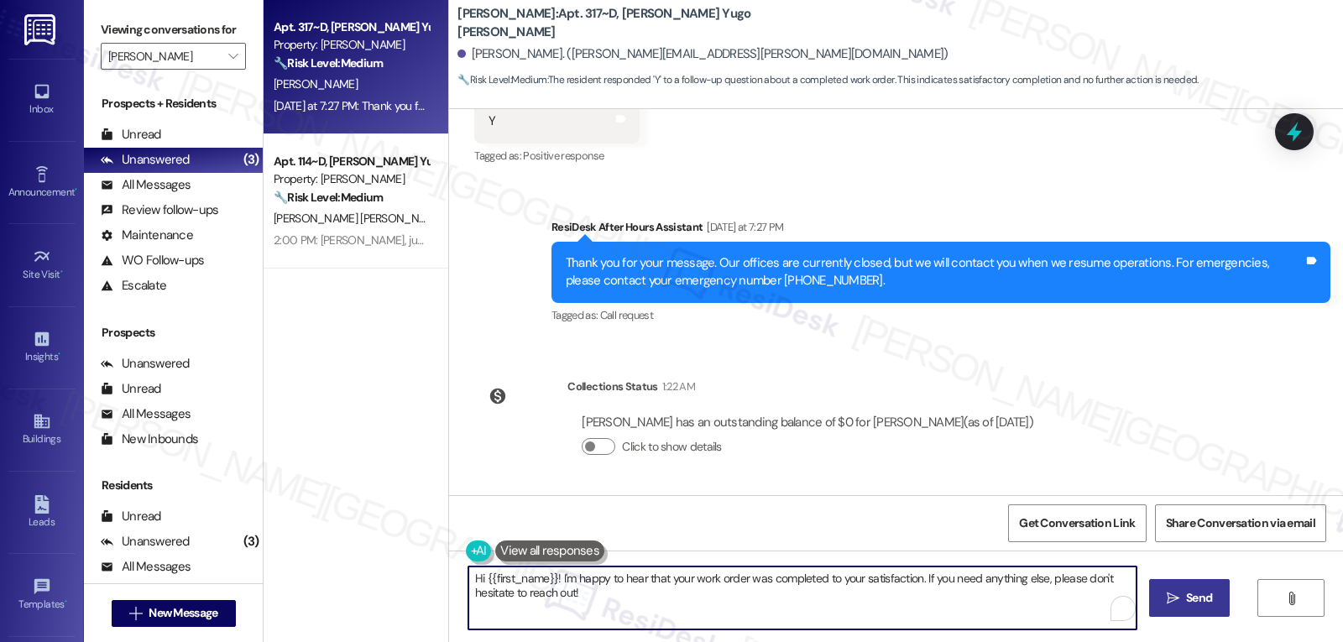
click at [793, 609] on textarea "Hi {{first_name}}! I'm happy to hear that your work order was completed to your…" at bounding box center [802, 598] width 668 height 63
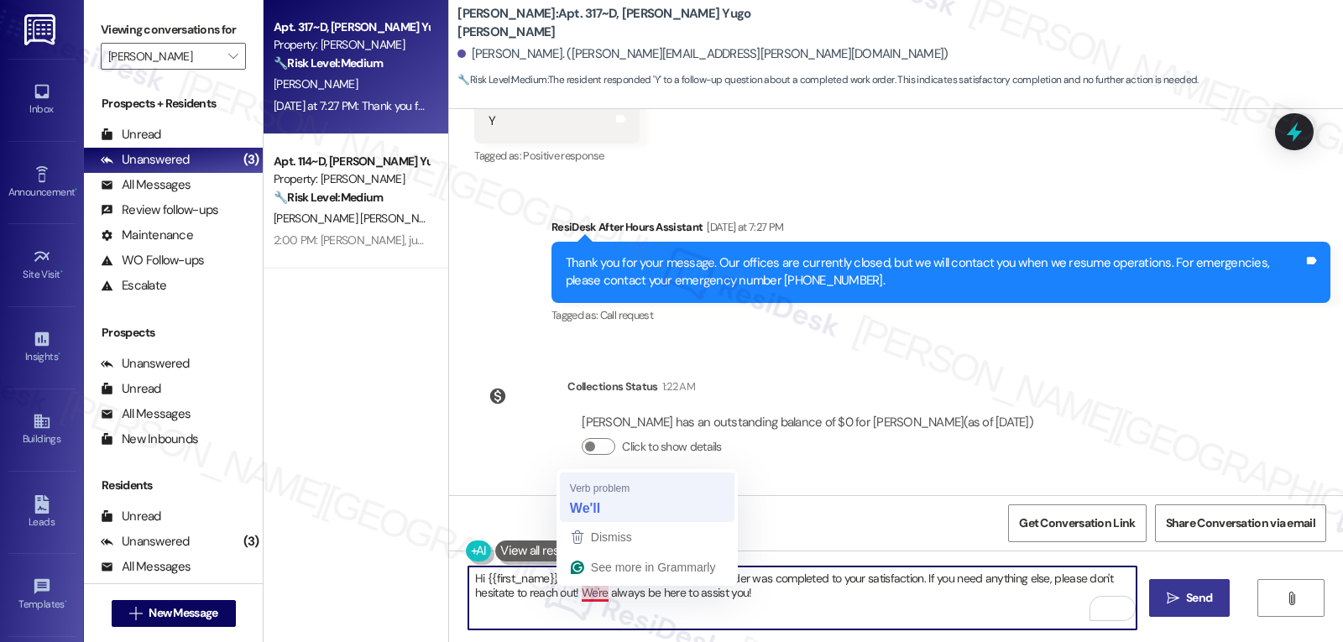
type textarea "Hi {{first_name}}! I'm happy to hear that your work order was completed to your…"
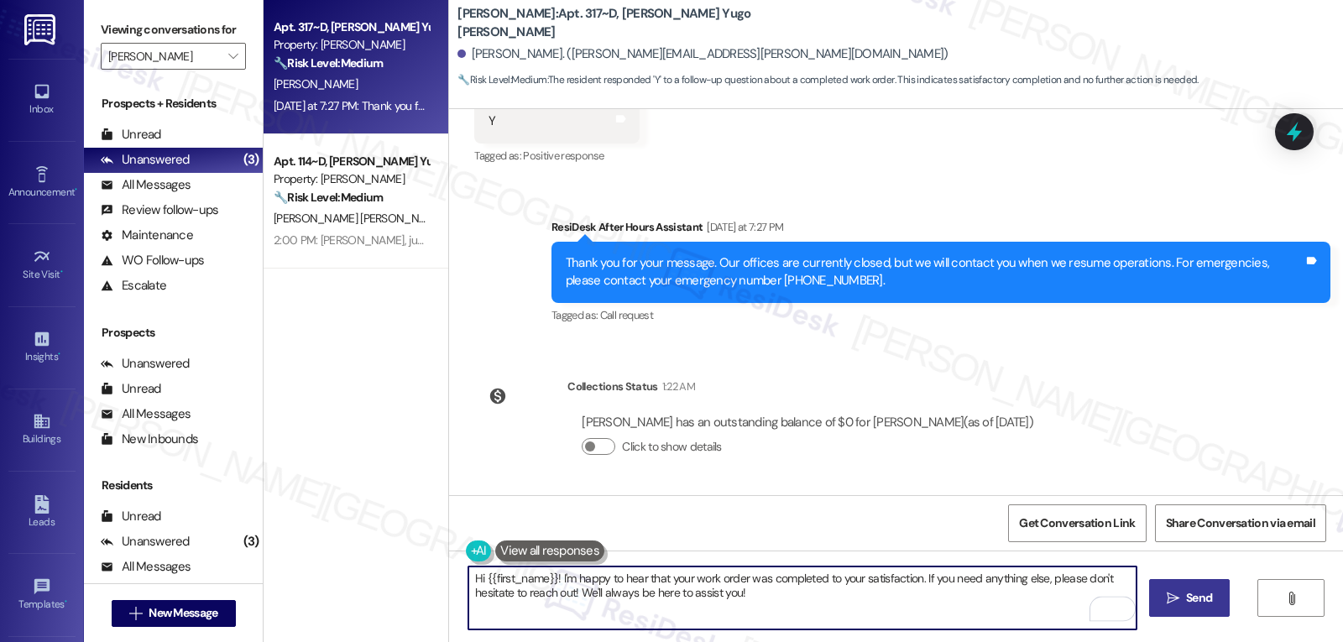
click at [797, 616] on textarea "Hi {{first_name}}! I'm happy to hear that your work order was completed to your…" at bounding box center [802, 598] width 668 height 63
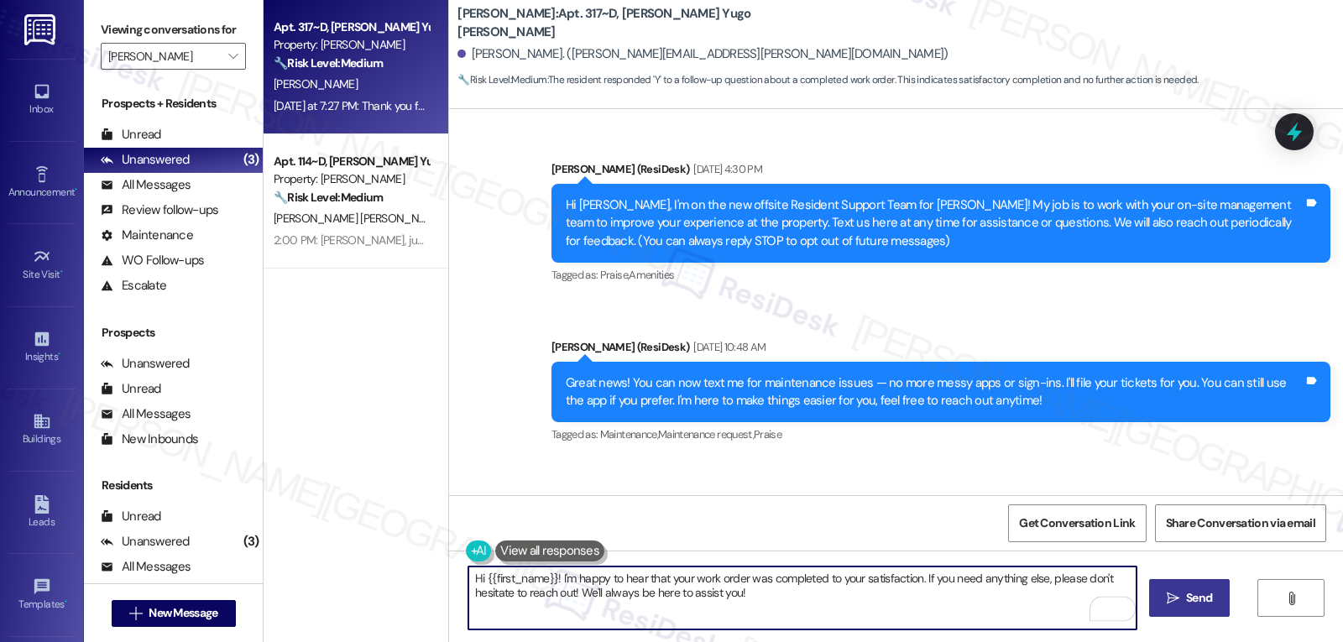
type textarea "Hi {{first_name}}! I'm happy to hear that your work order was completed to your…"
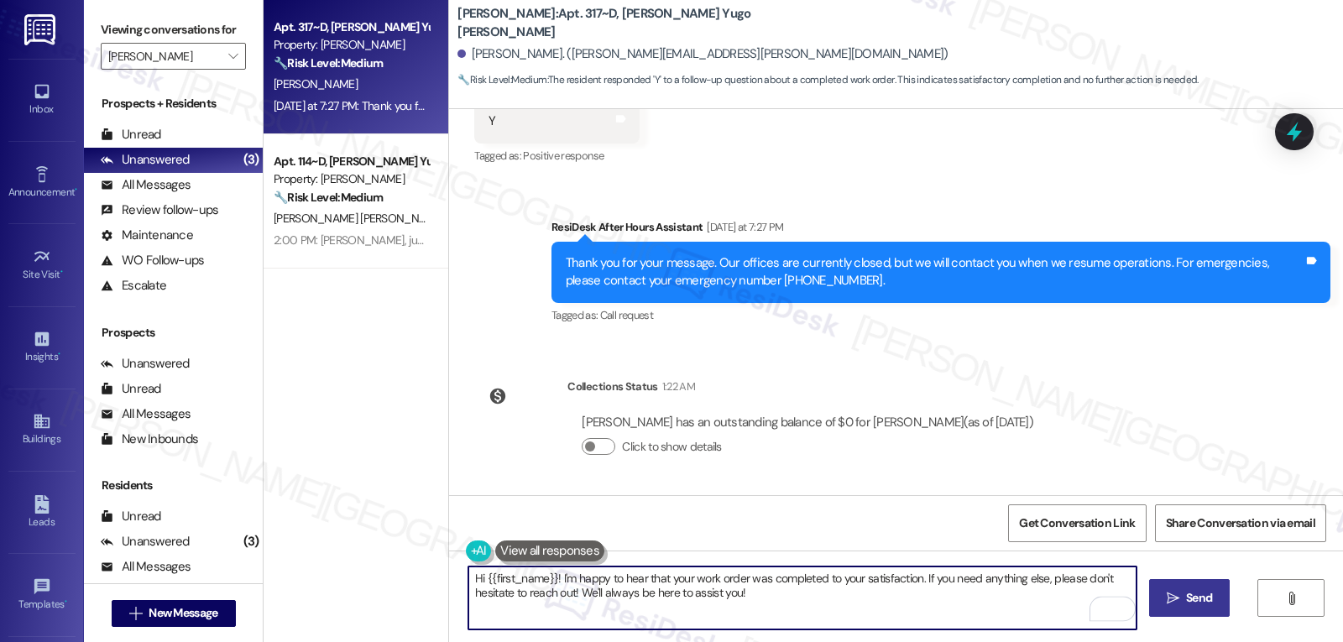
click at [1170, 602] on icon "" at bounding box center [1173, 598] width 13 height 13
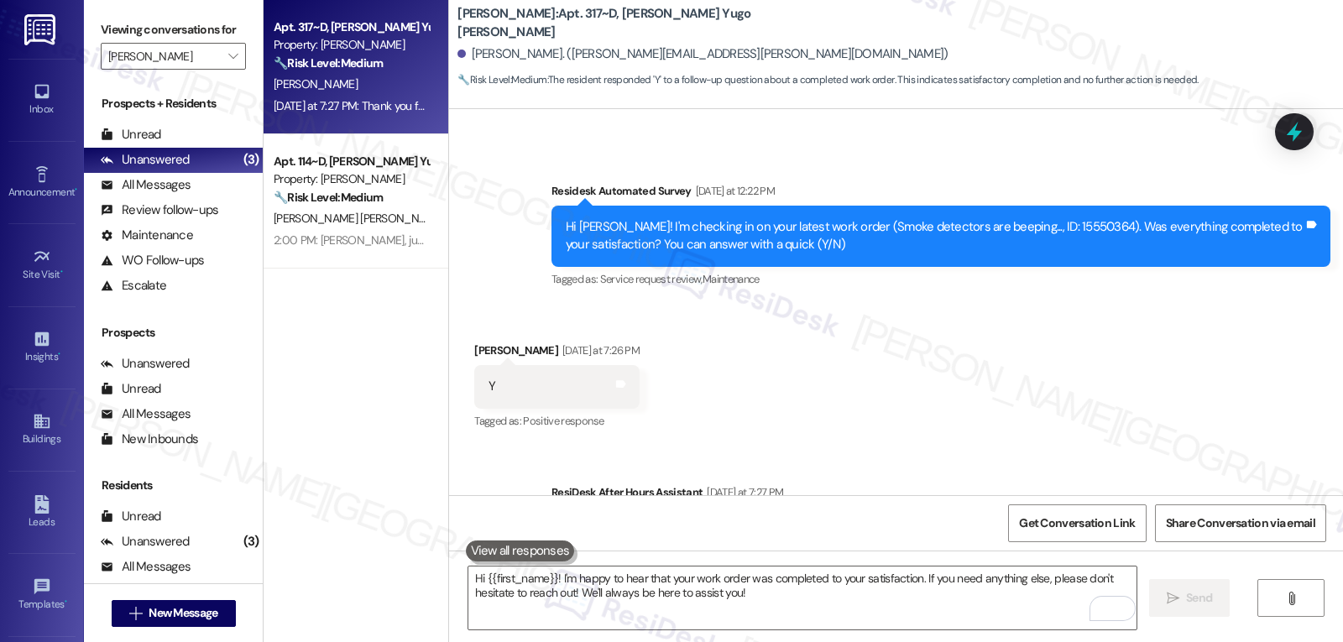
scroll to position [2507, 0]
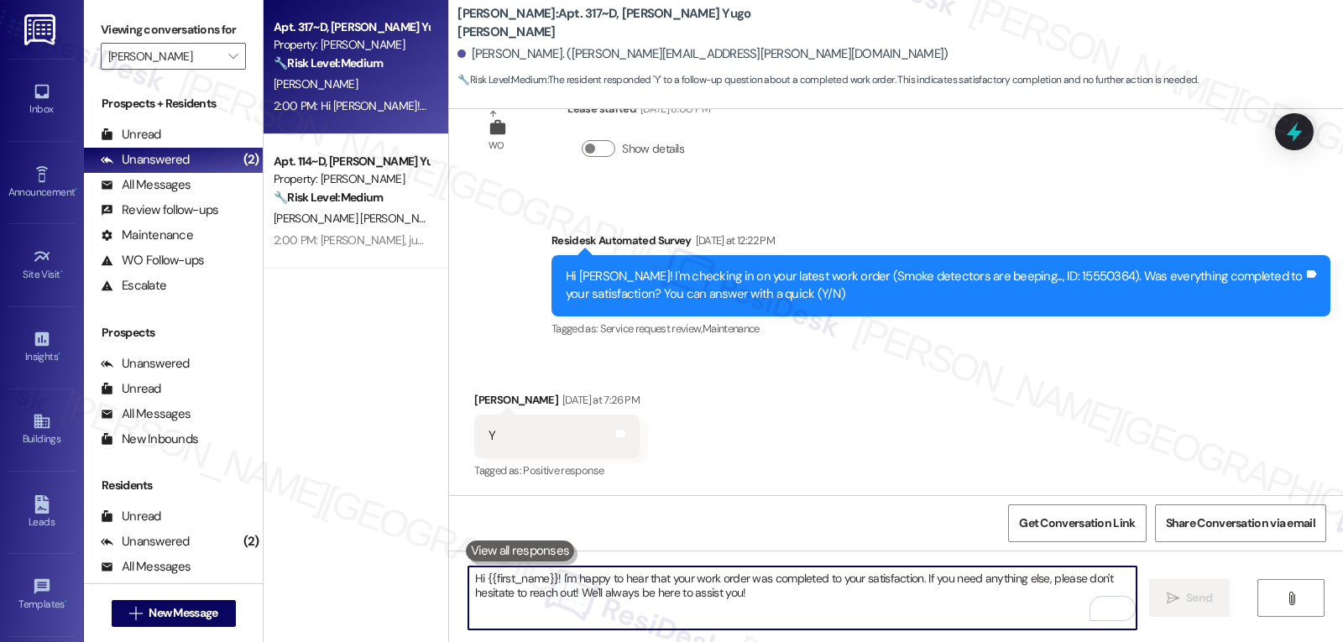
click at [639, 599] on textarea "Hi {{first_name}}! I'm happy to hear that your work order was completed to your…" at bounding box center [802, 598] width 668 height 63
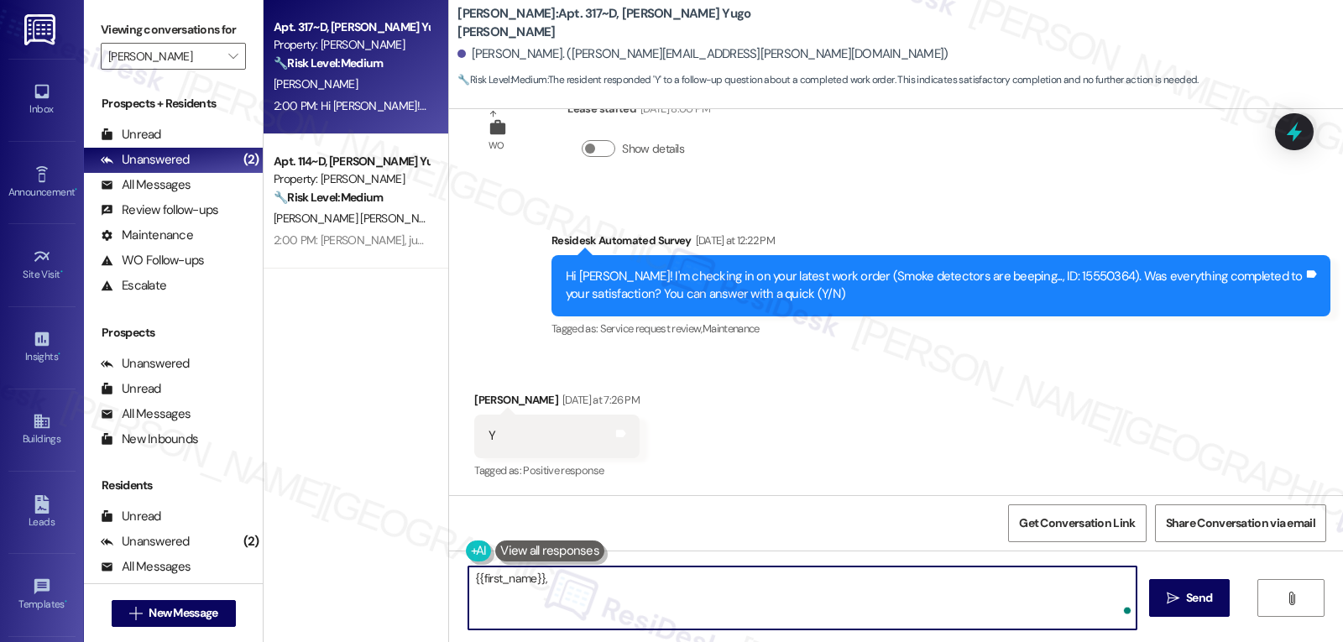
paste textarea "I hope you’re enjoying your time at {{property}}! Has it been meeting your expe…"
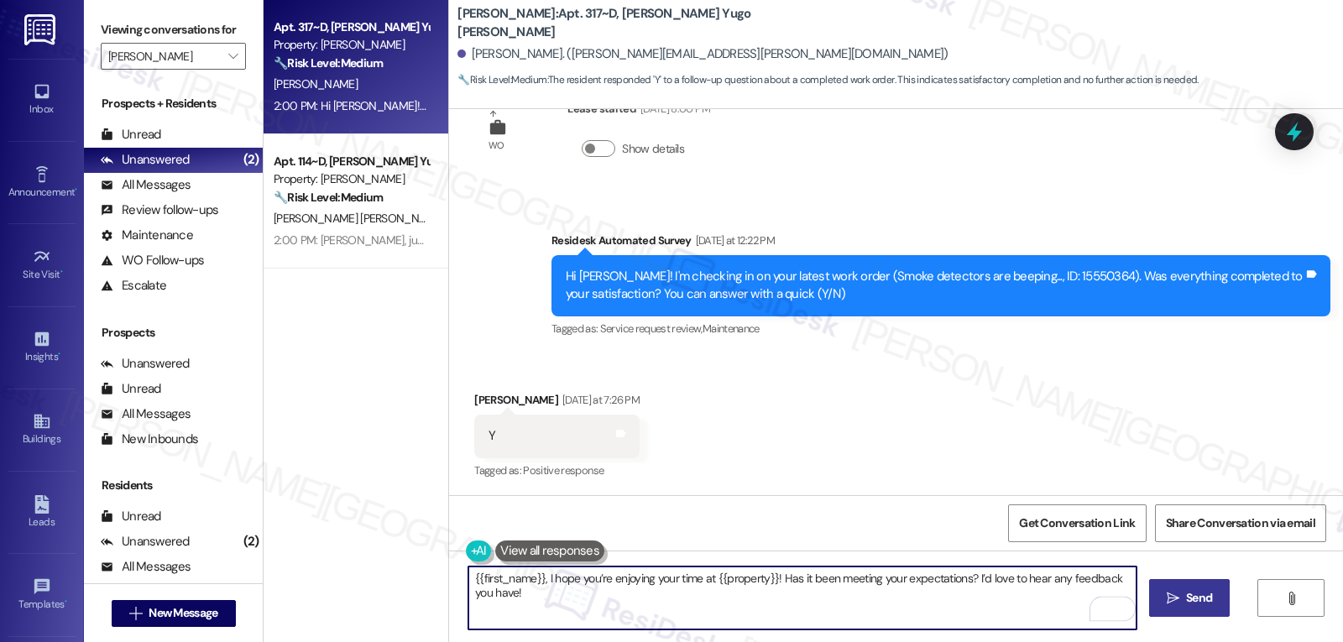
type textarea "{{first_name}}, I hope you’re enjoying your time at {{property}}! Has it been m…"
click at [1175, 606] on span " Send" at bounding box center [1189, 598] width 53 height 18
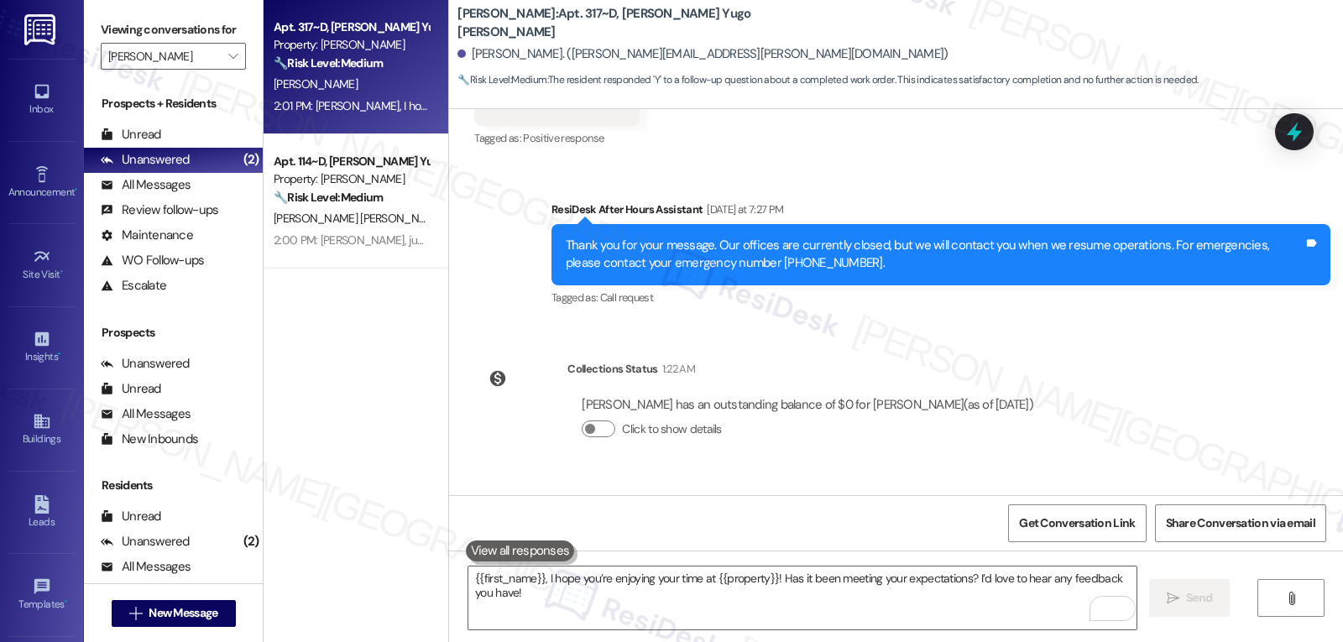
scroll to position [3074, 0]
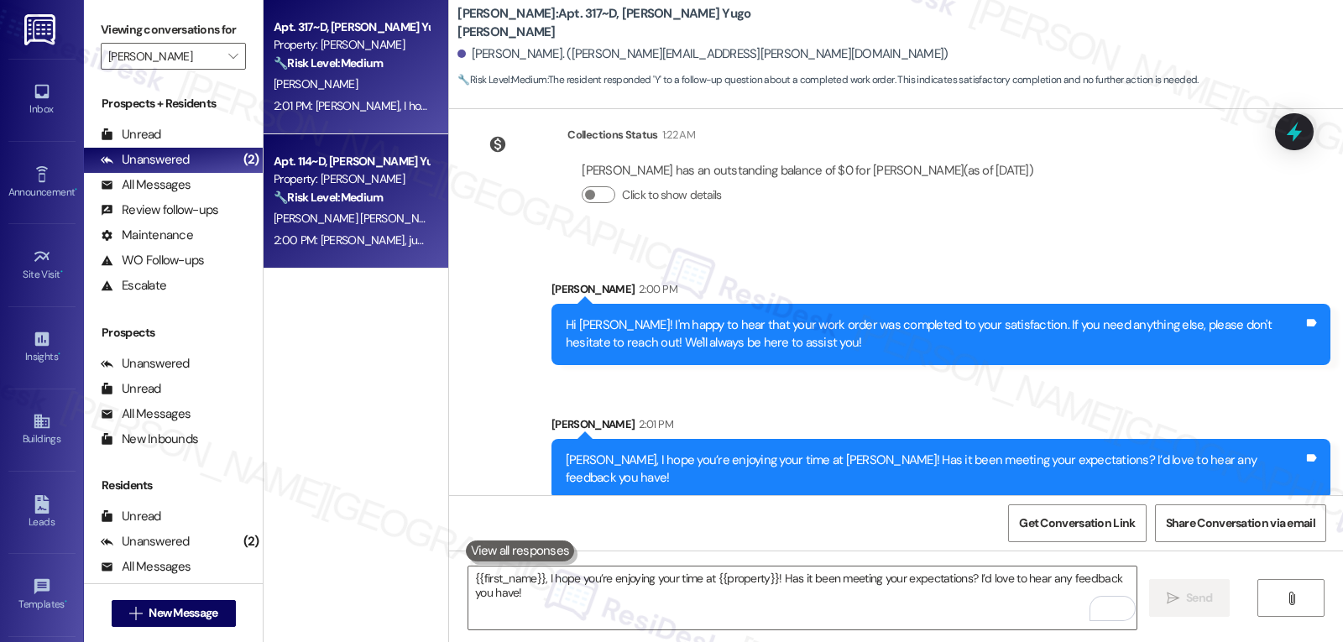
click at [374, 210] on div "N. Castilla Lopez" at bounding box center [351, 218] width 159 height 21
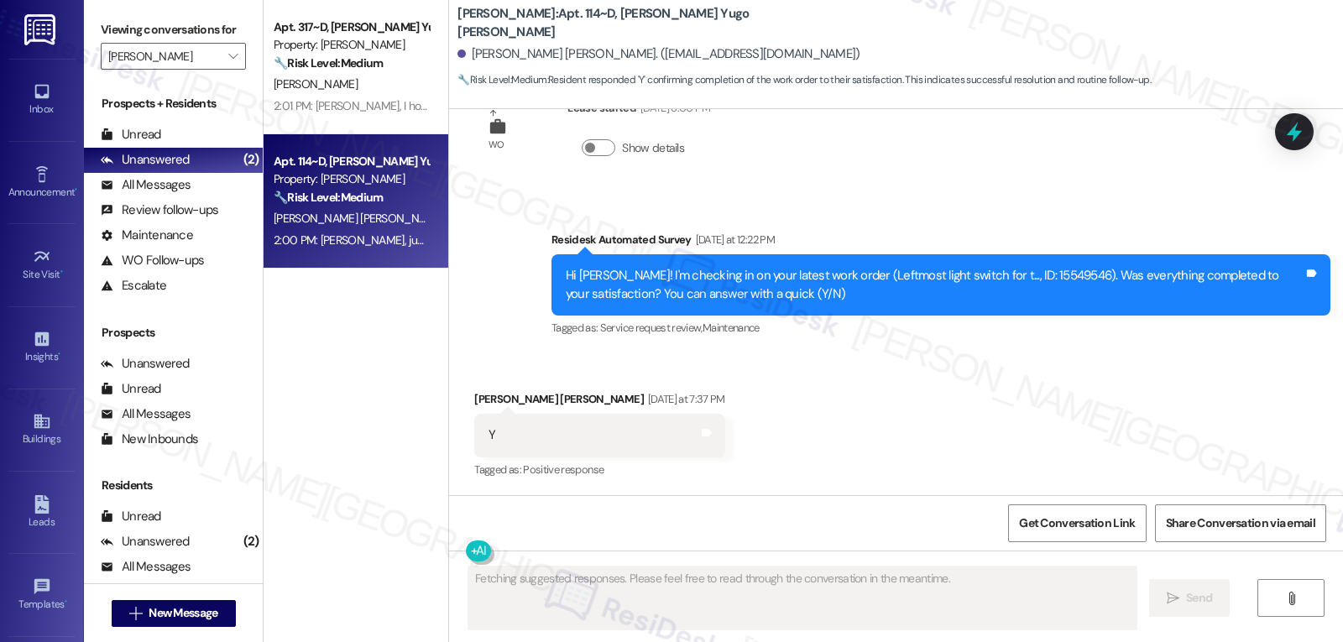
scroll to position [1286, 0]
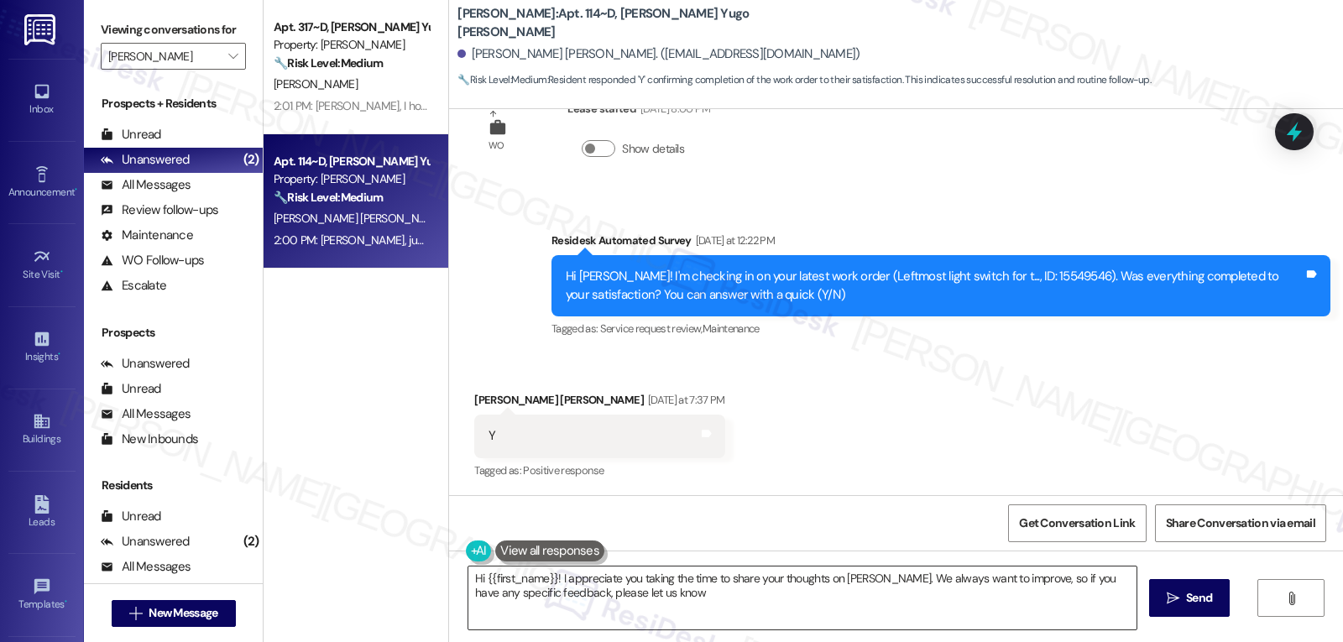
type textarea "Hi {{first_name}}! I appreciate you taking the time to share your thoughts on Y…"
click at [231, 70] on button "" at bounding box center [232, 56] width 27 height 27
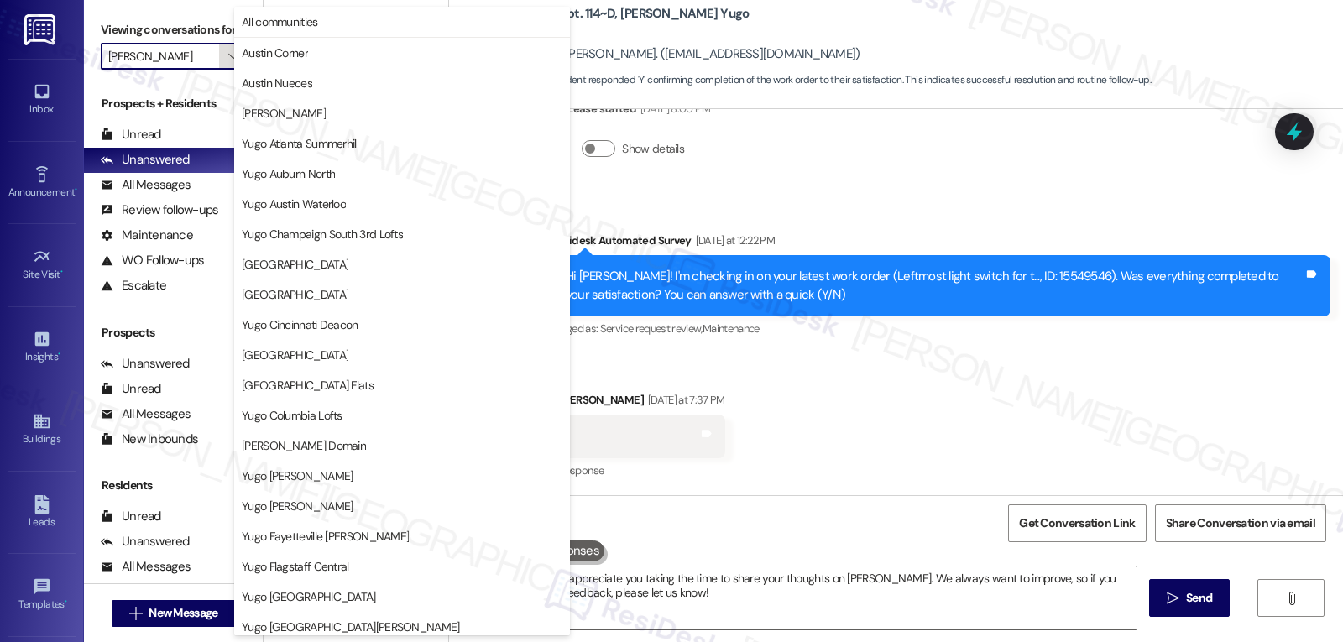
scroll to position [702, 0]
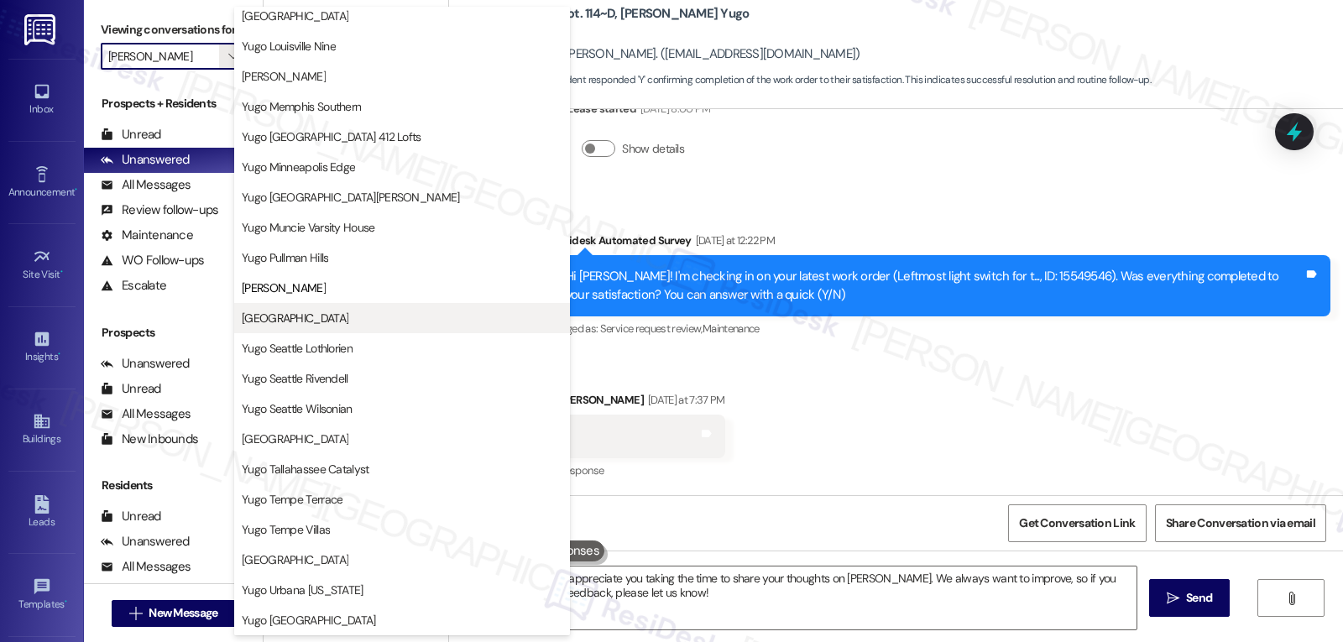
click at [320, 321] on span "[GEOGRAPHIC_DATA]" at bounding box center [295, 318] width 107 height 17
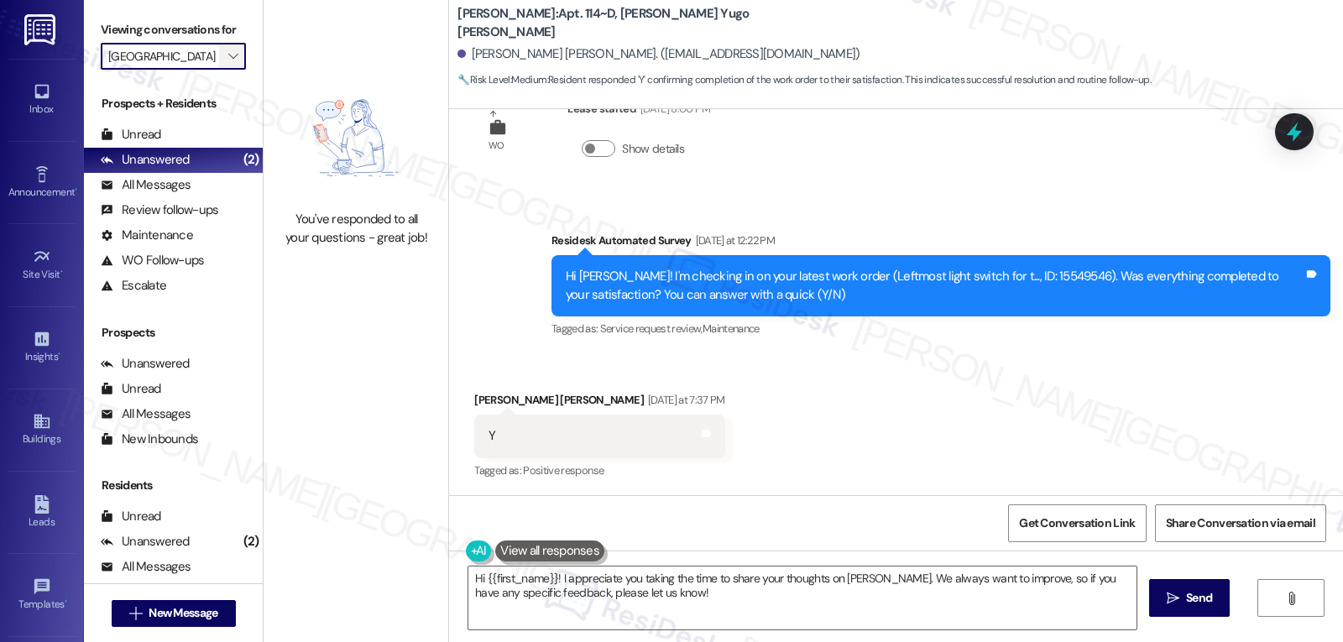
click at [227, 70] on span "" at bounding box center [233, 56] width 16 height 27
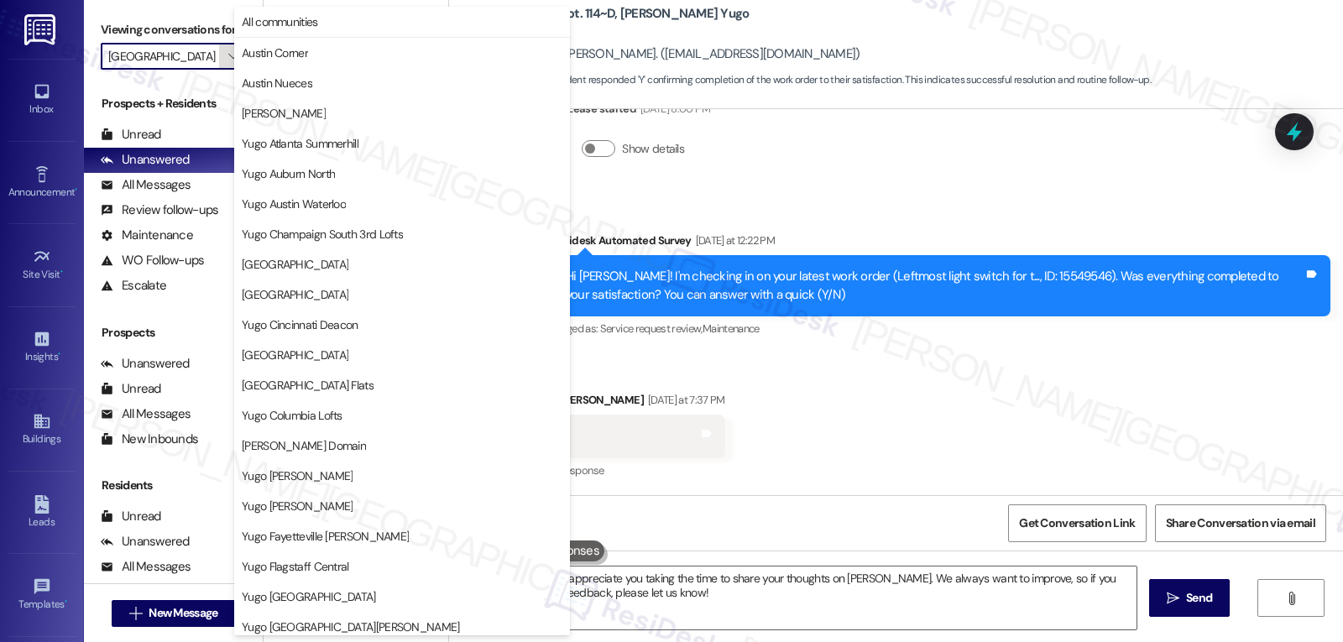
scroll to position [702, 0]
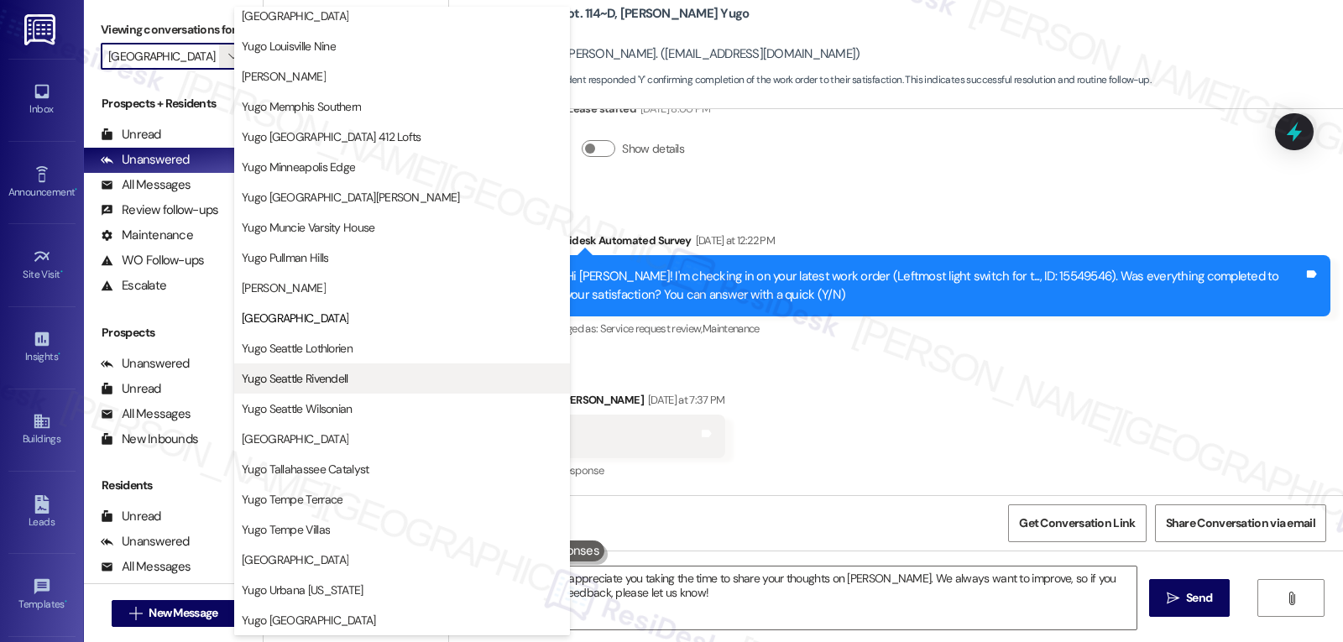
click at [321, 387] on button "Yugo Seattle Rivendell" at bounding box center [402, 378] width 336 height 30
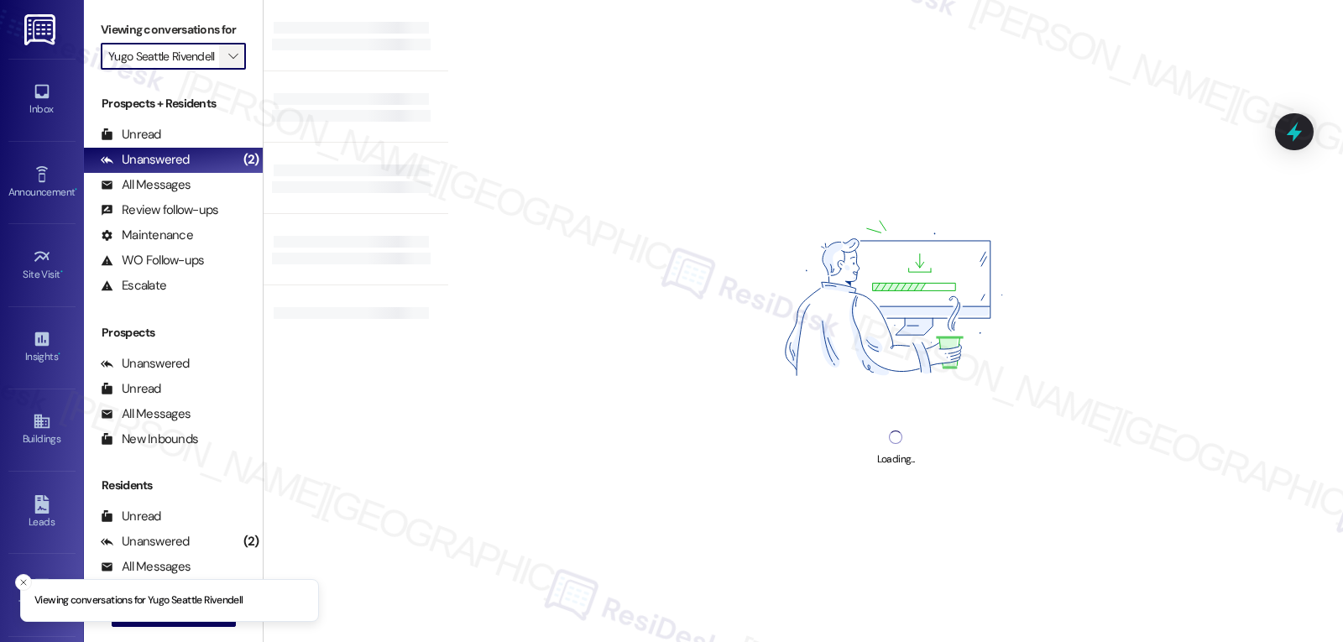
click at [228, 63] on icon "" at bounding box center [232, 56] width 9 height 13
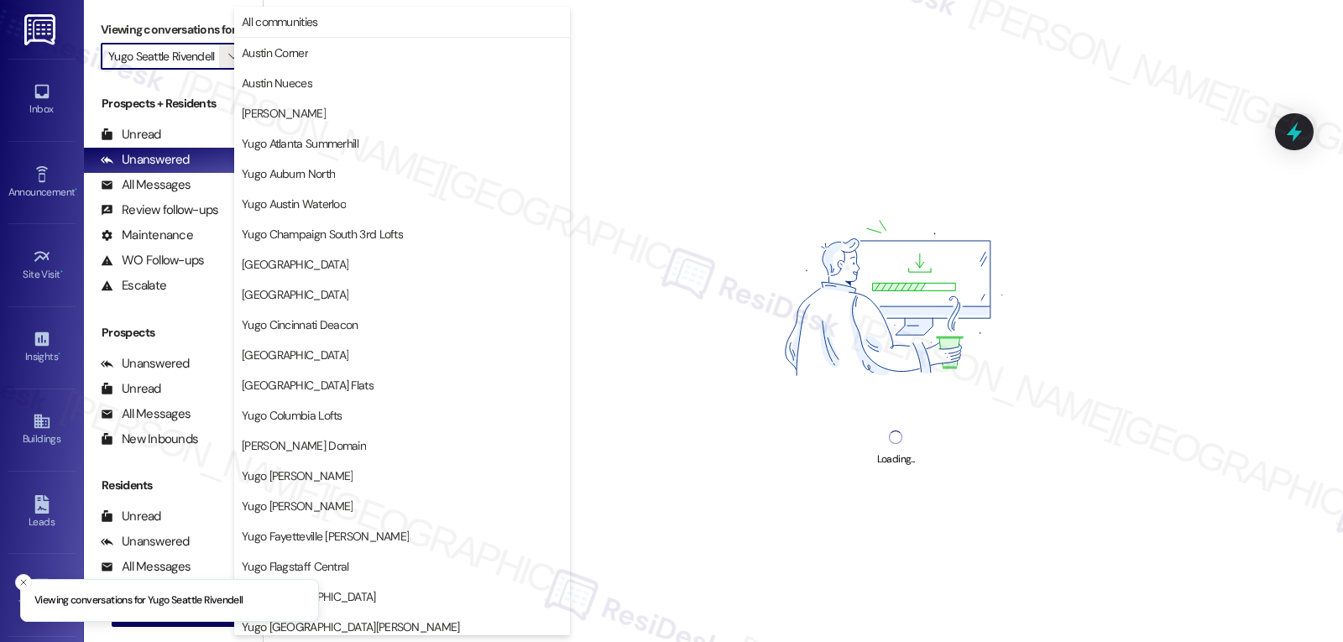
scroll to position [702, 0]
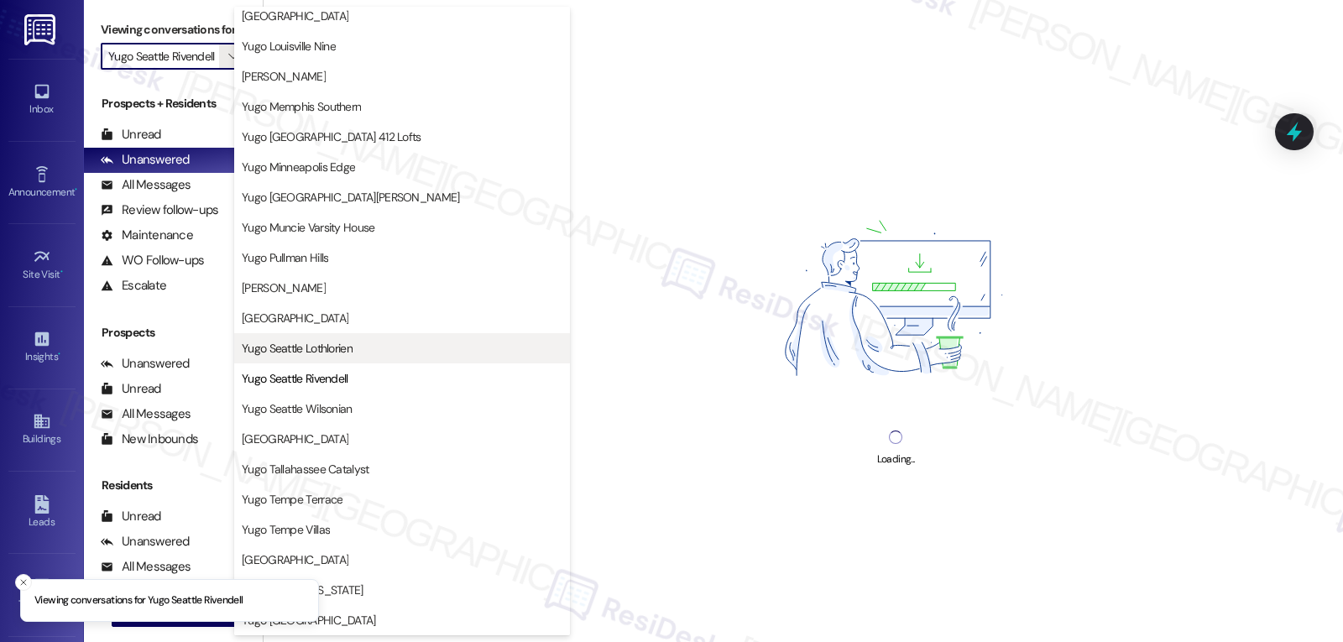
click at [342, 353] on span "Yugo Seattle Lothlorien" at bounding box center [297, 348] width 111 height 17
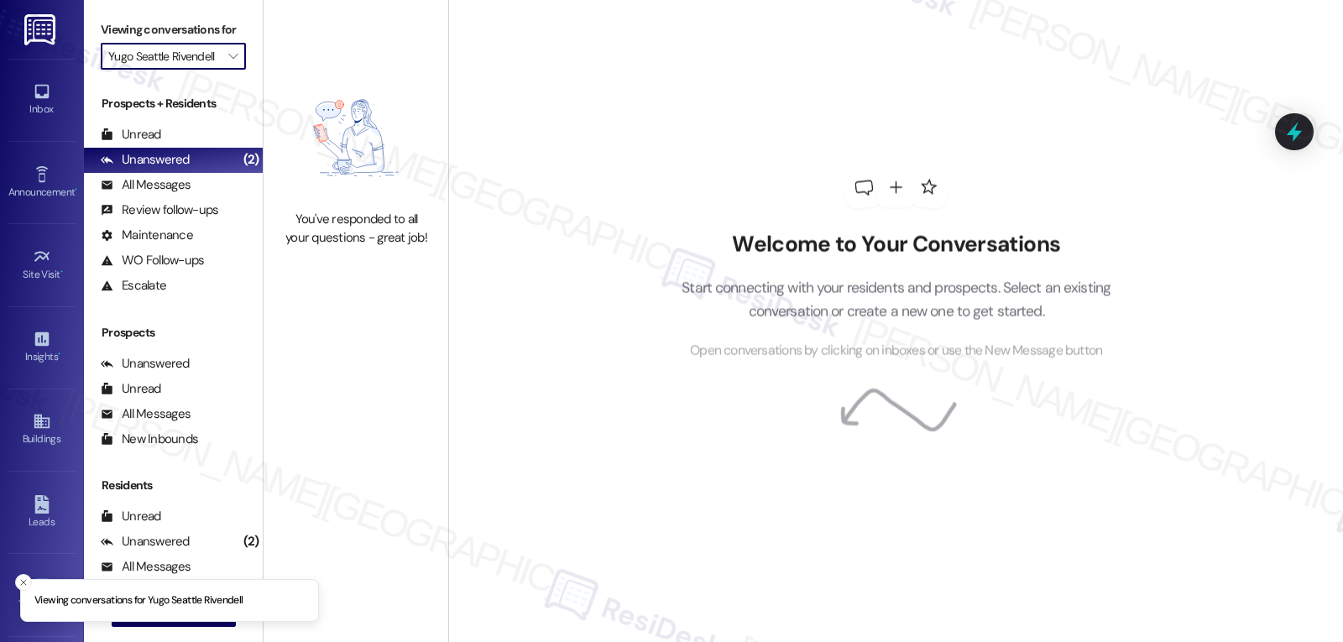
type input "Yugo Seattle Lothlorien"
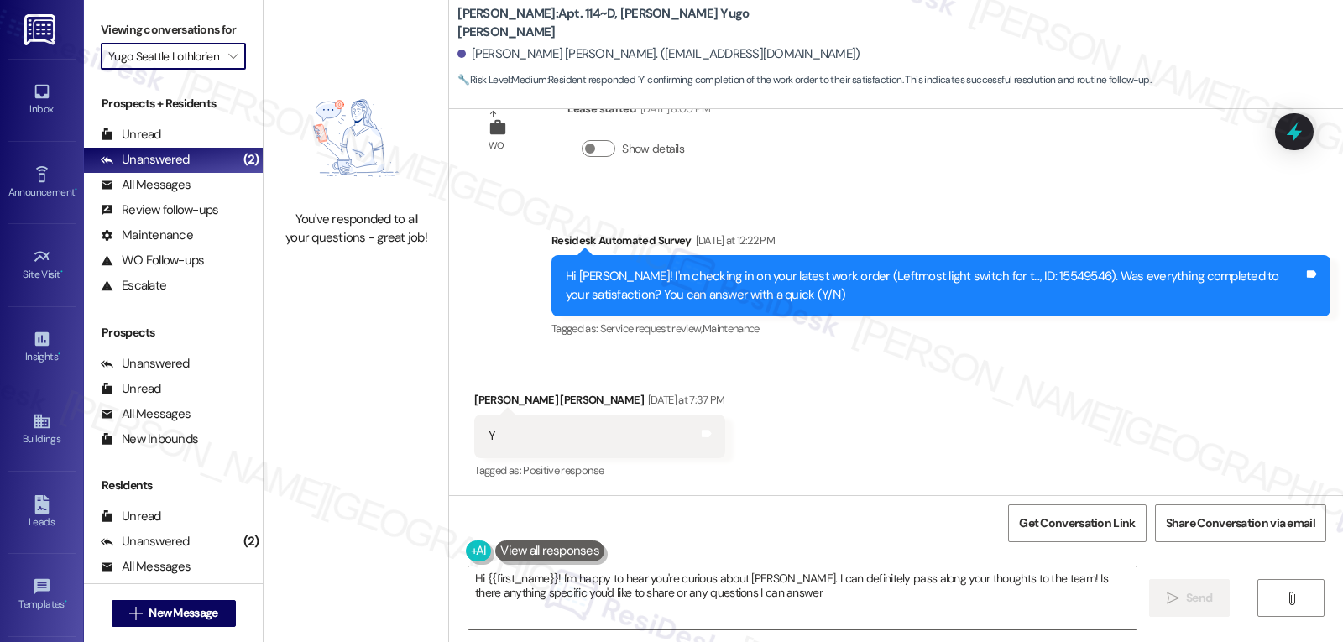
type textarea "Hi {{first_name}}! I'm happy to hear you're curious about Yugo Raleigh Logan. I…"
click at [225, 70] on span "" at bounding box center [233, 56] width 16 height 27
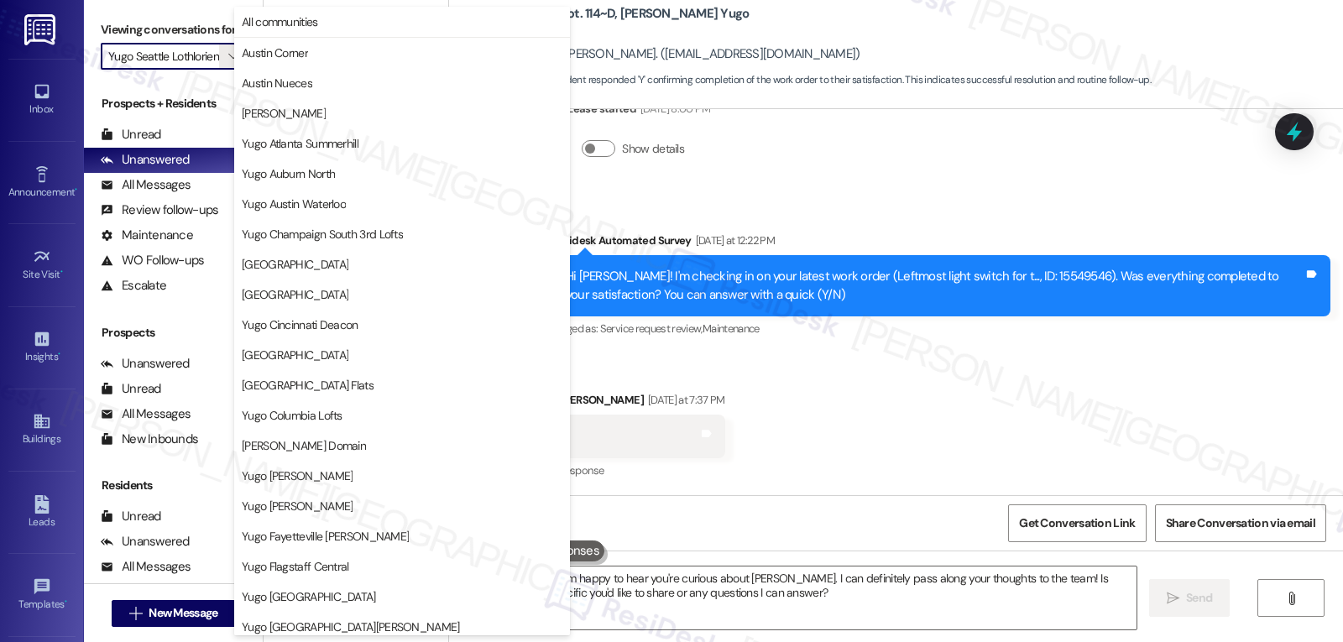
scroll to position [702, 0]
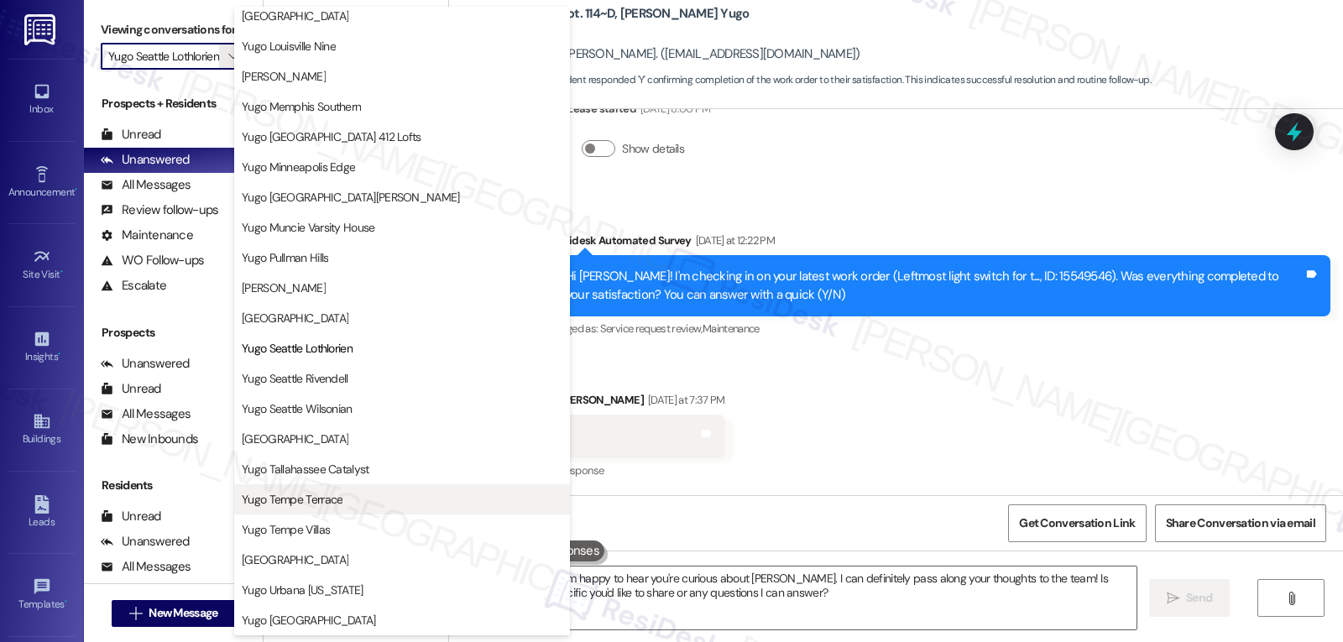
click at [306, 502] on span "Yugo Tempe Terrace" at bounding box center [292, 499] width 101 height 17
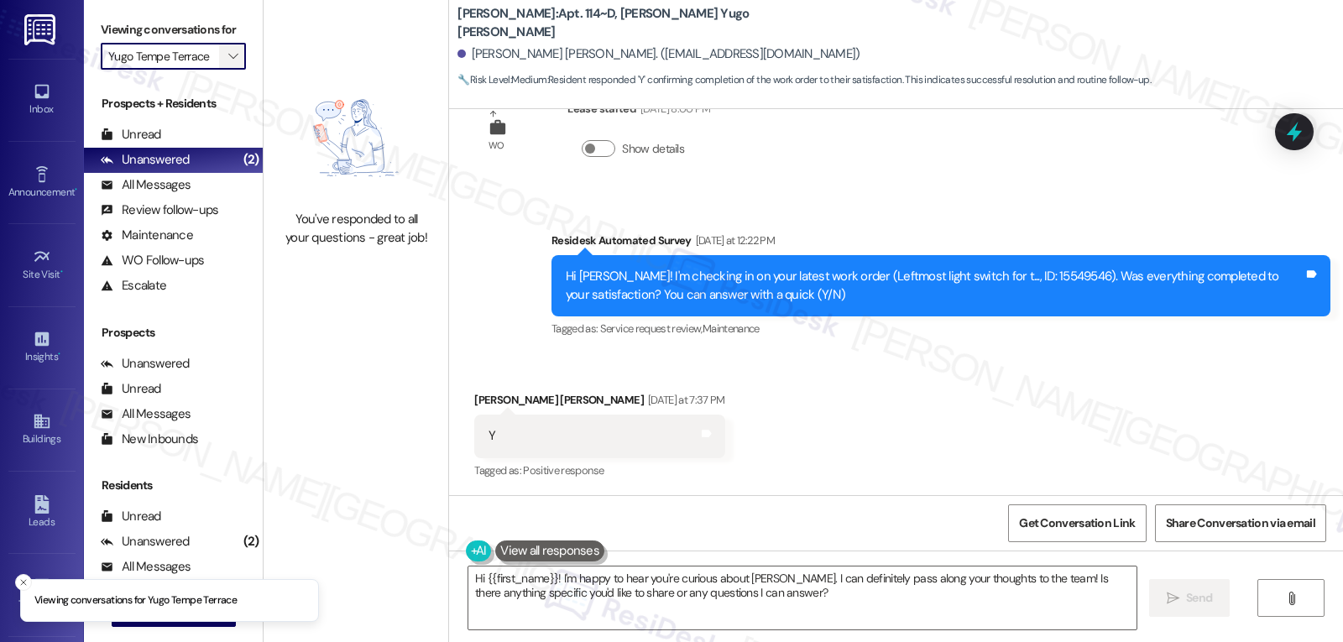
click at [228, 63] on icon "" at bounding box center [232, 56] width 9 height 13
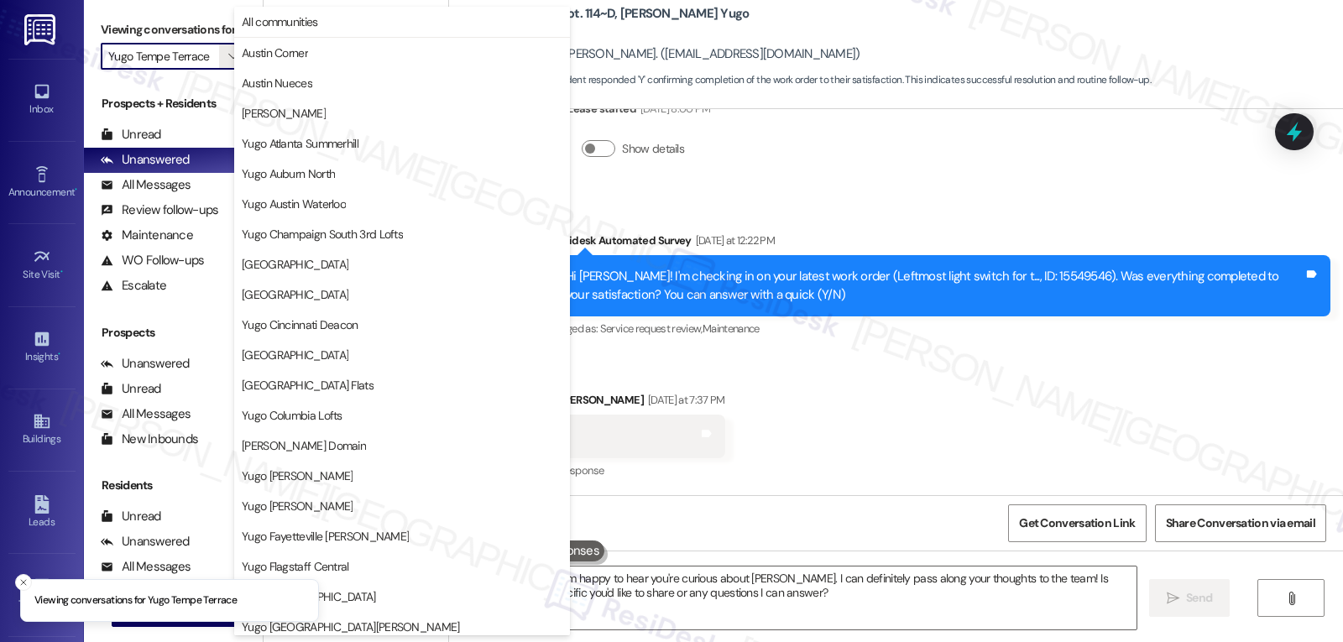
scroll to position [702, 0]
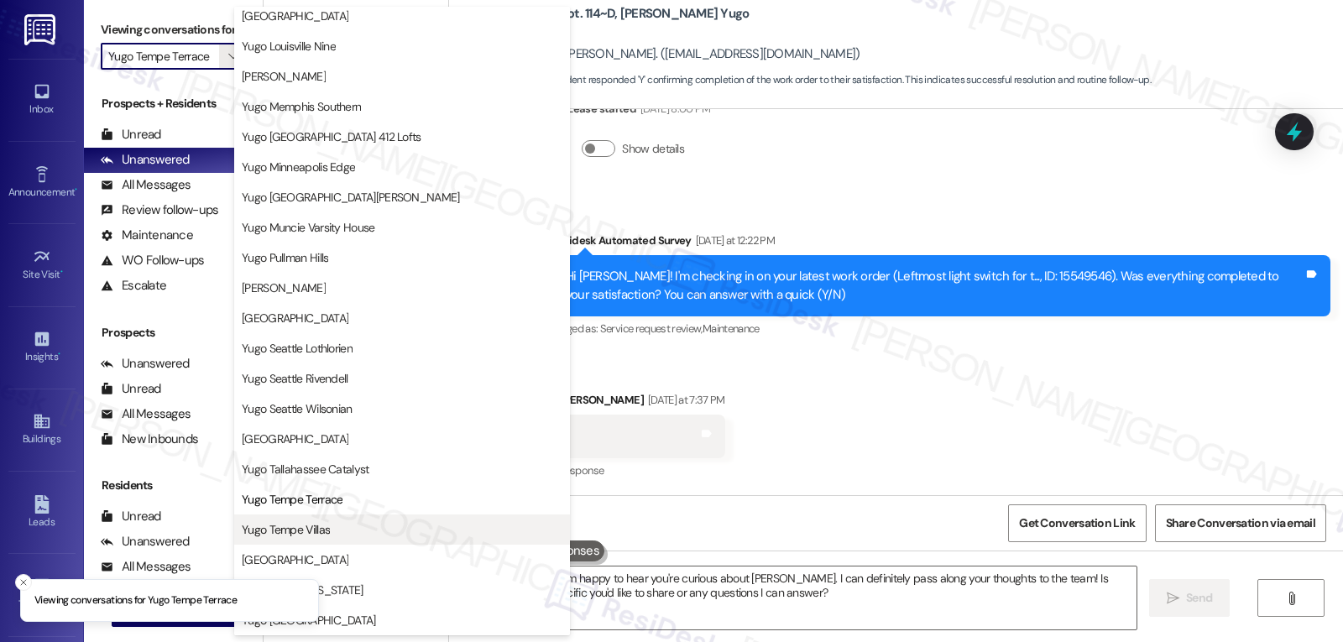
click at [367, 533] on span "Yugo Tempe Villas" at bounding box center [402, 529] width 321 height 17
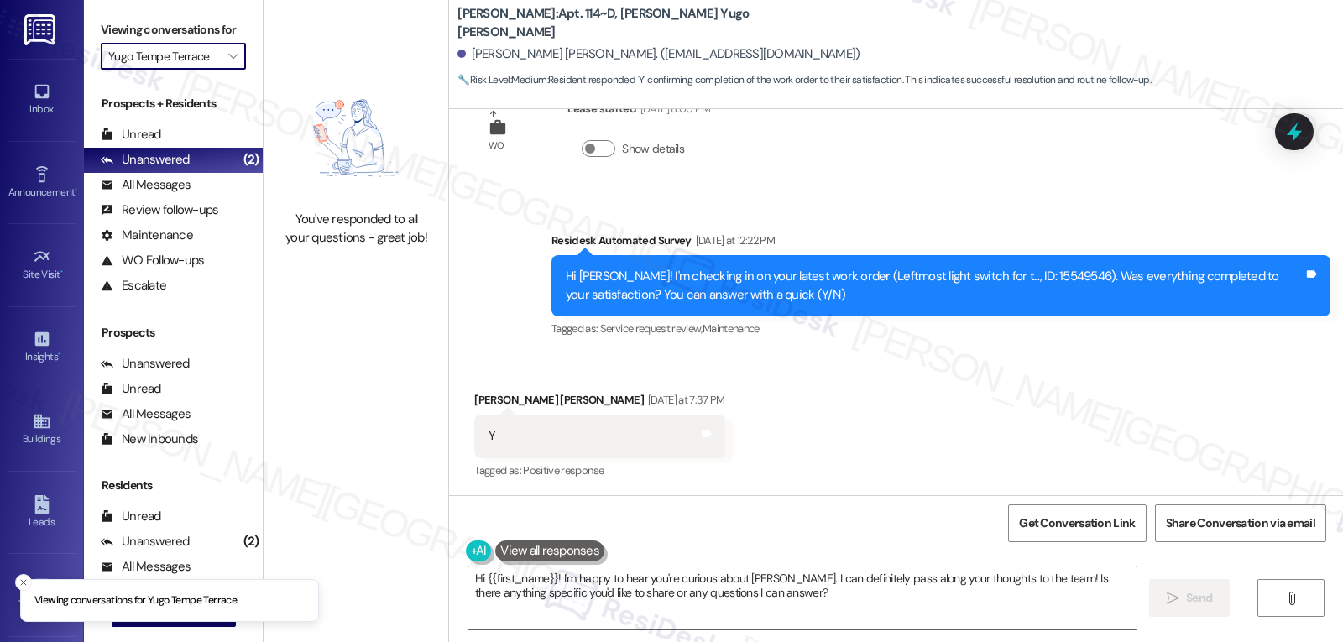
type input "Yugo Tempe Villas"
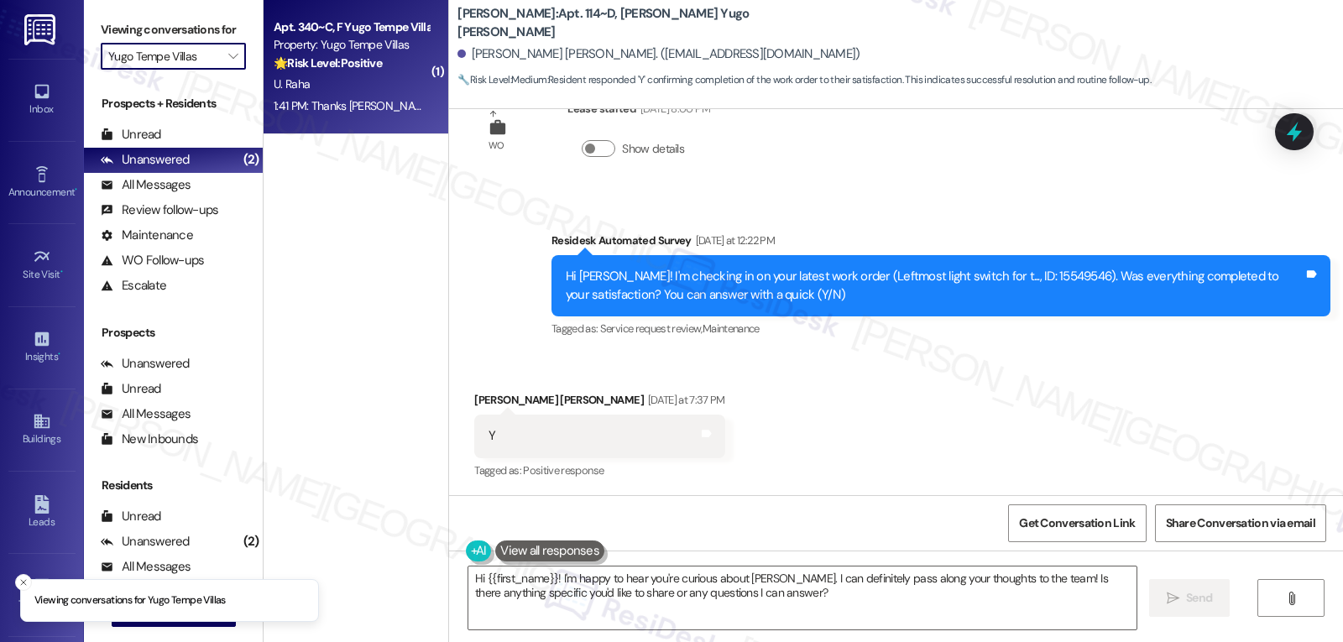
click at [320, 102] on div "1:41 PM: Thanks Sarah! 1:41 PM: Thanks Sarah!" at bounding box center [355, 105] width 162 height 15
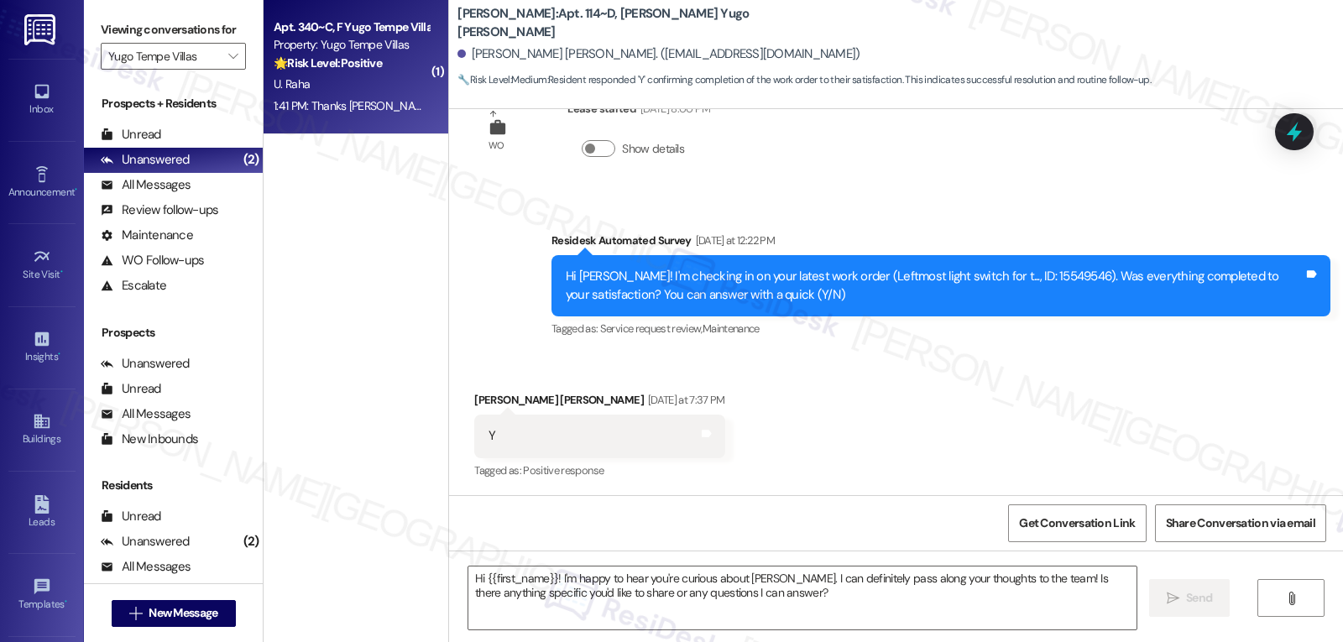
type textarea "Fetching suggested responses. Please feel free to read through the conversation…"
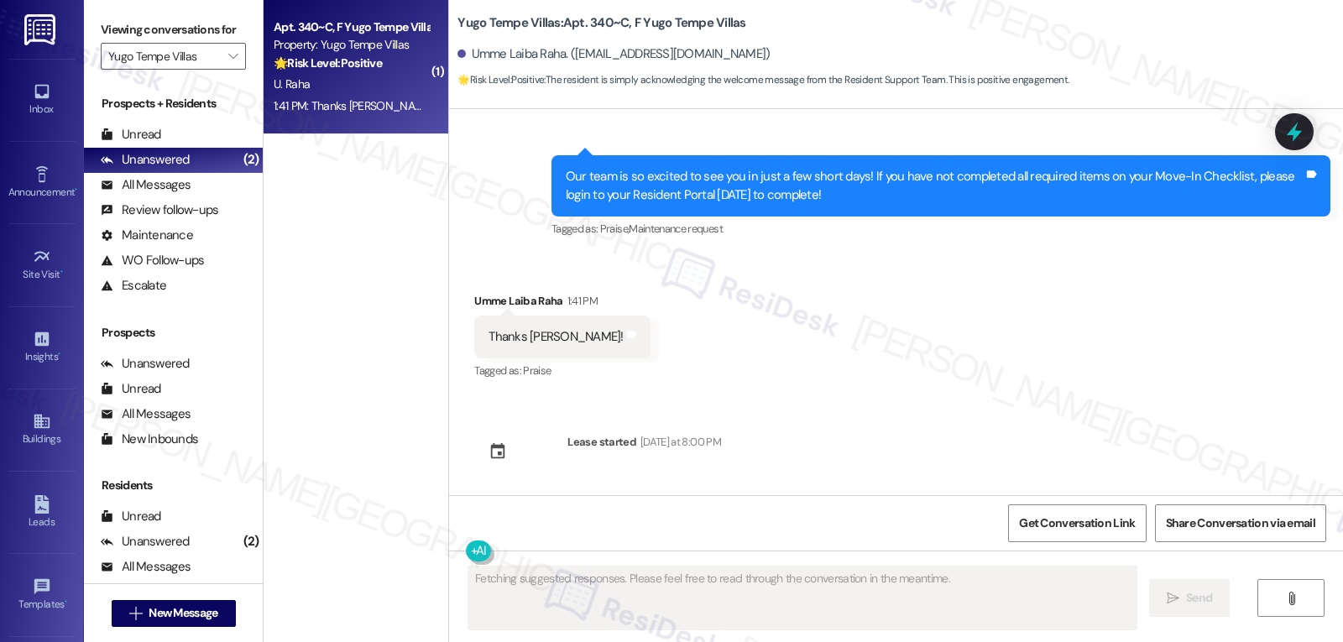
scroll to position [201, 0]
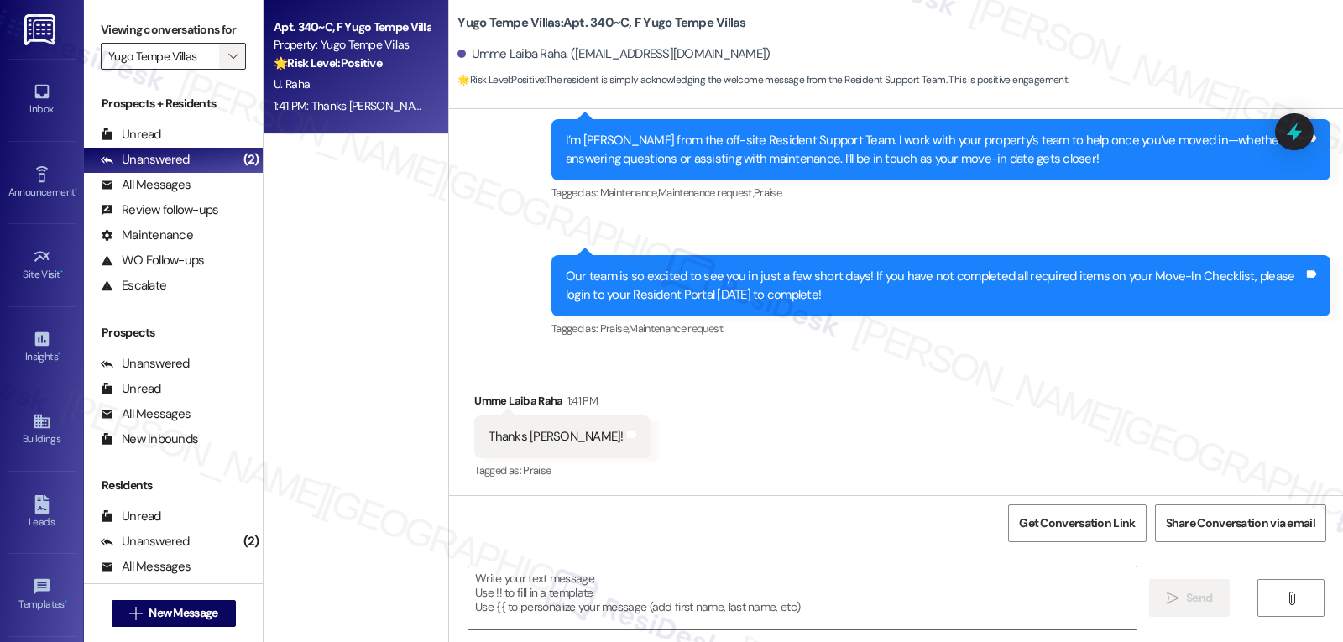
click at [228, 63] on icon "" at bounding box center [232, 56] width 9 height 13
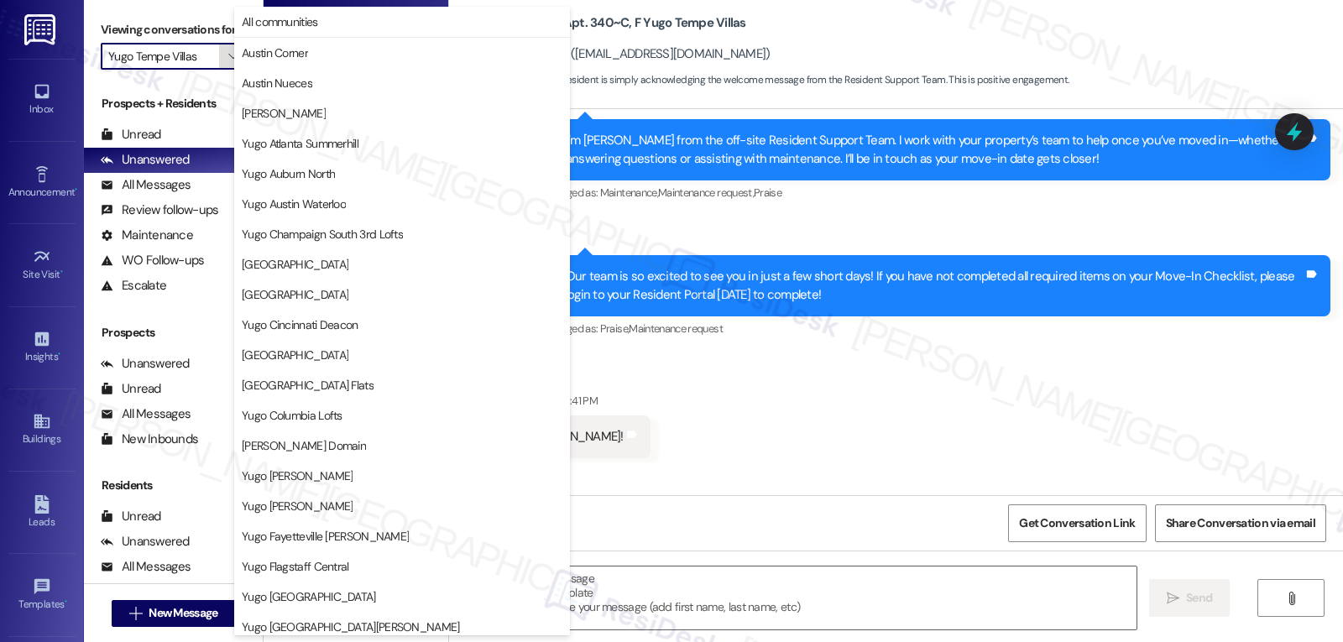
scroll to position [702, 0]
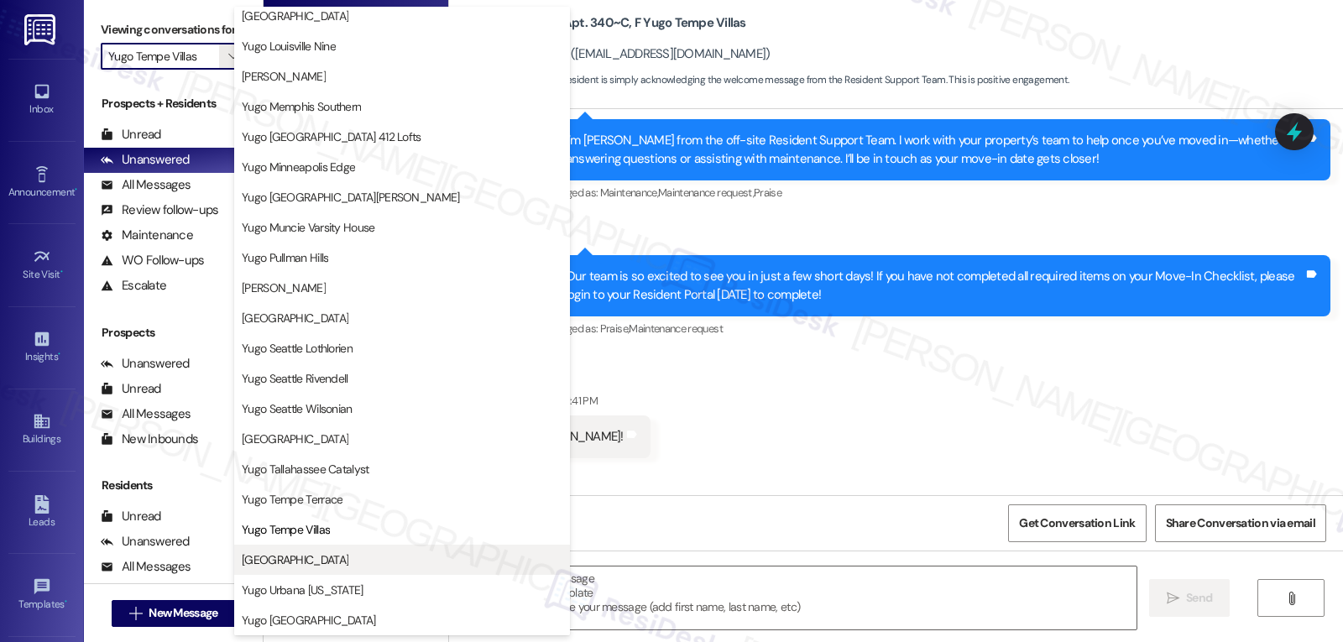
click at [335, 565] on span "[GEOGRAPHIC_DATA]" at bounding box center [295, 559] width 107 height 17
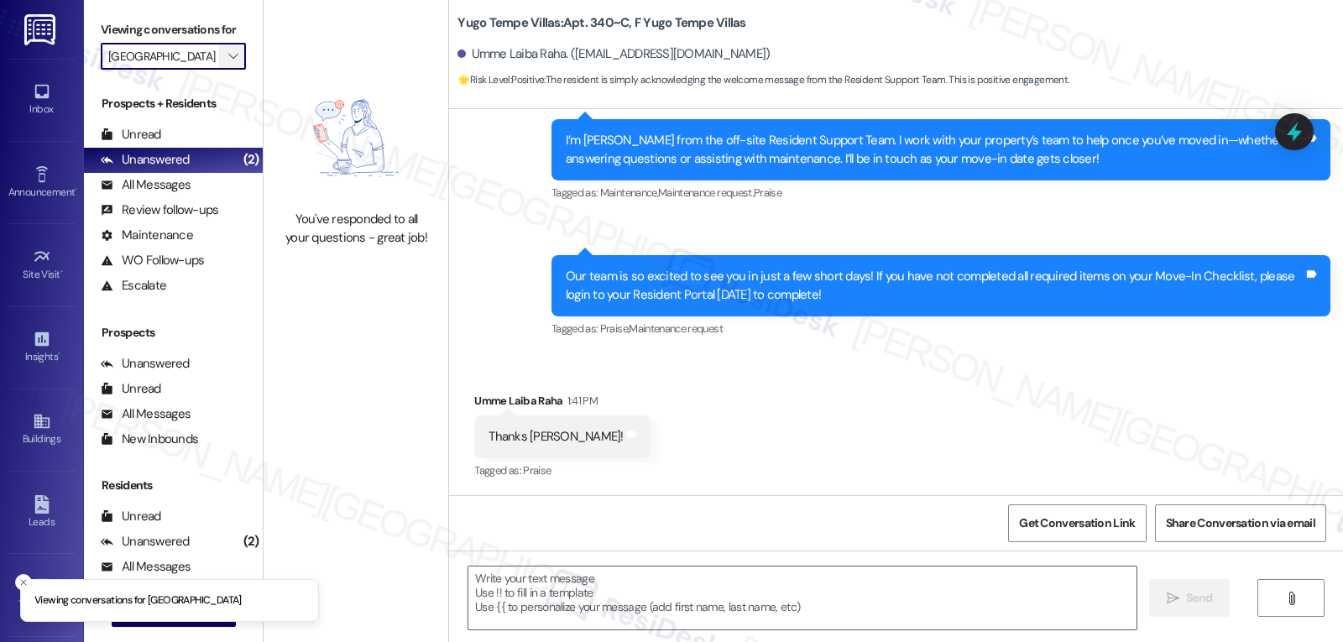
click at [227, 70] on span "" at bounding box center [233, 56] width 16 height 27
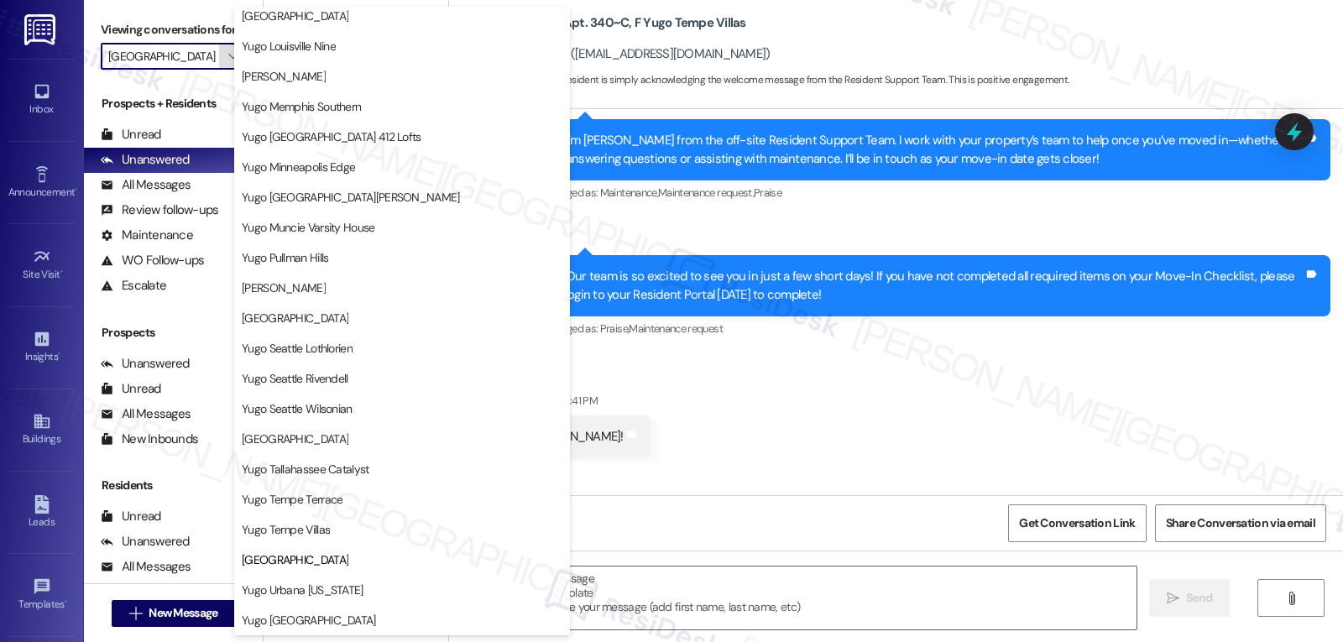
scroll to position [702, 0]
click at [326, 582] on span "Yugo Urbana [US_STATE]" at bounding box center [303, 590] width 122 height 17
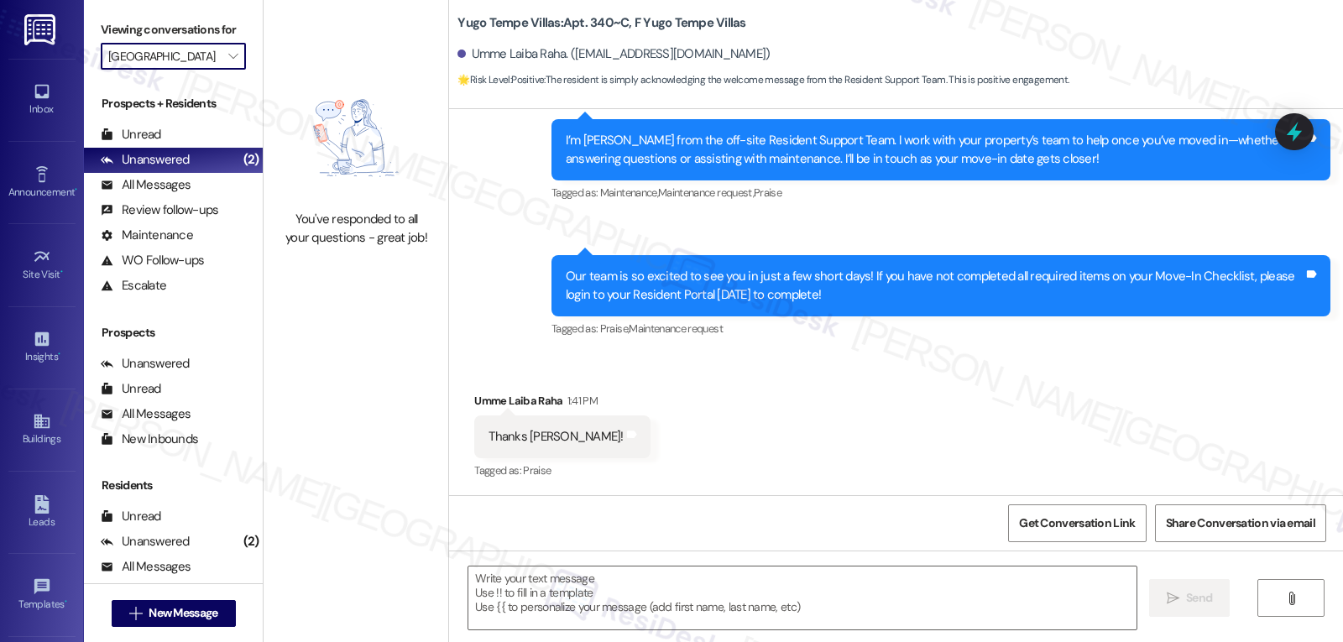
type input "Yugo Urbana [US_STATE]"
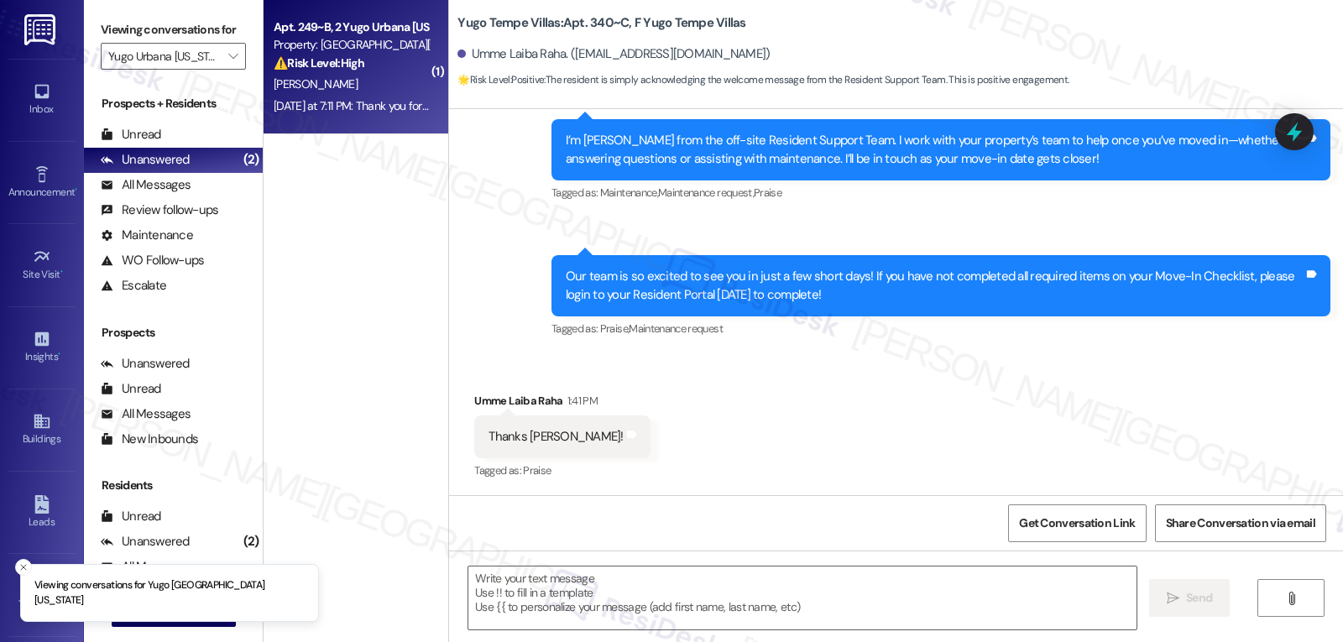
click at [353, 115] on div "Yesterday at 7:11 PM: Thank you for your message. Our offices are currently clo…" at bounding box center [351, 106] width 159 height 21
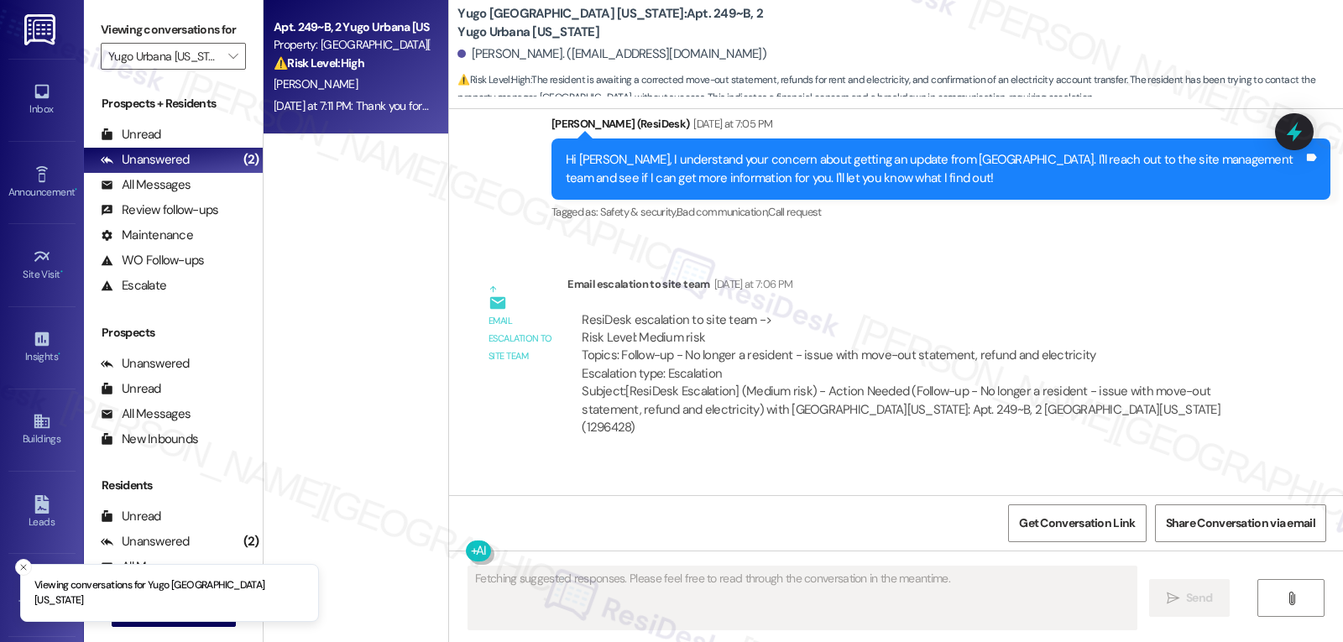
scroll to position [4726, 0]
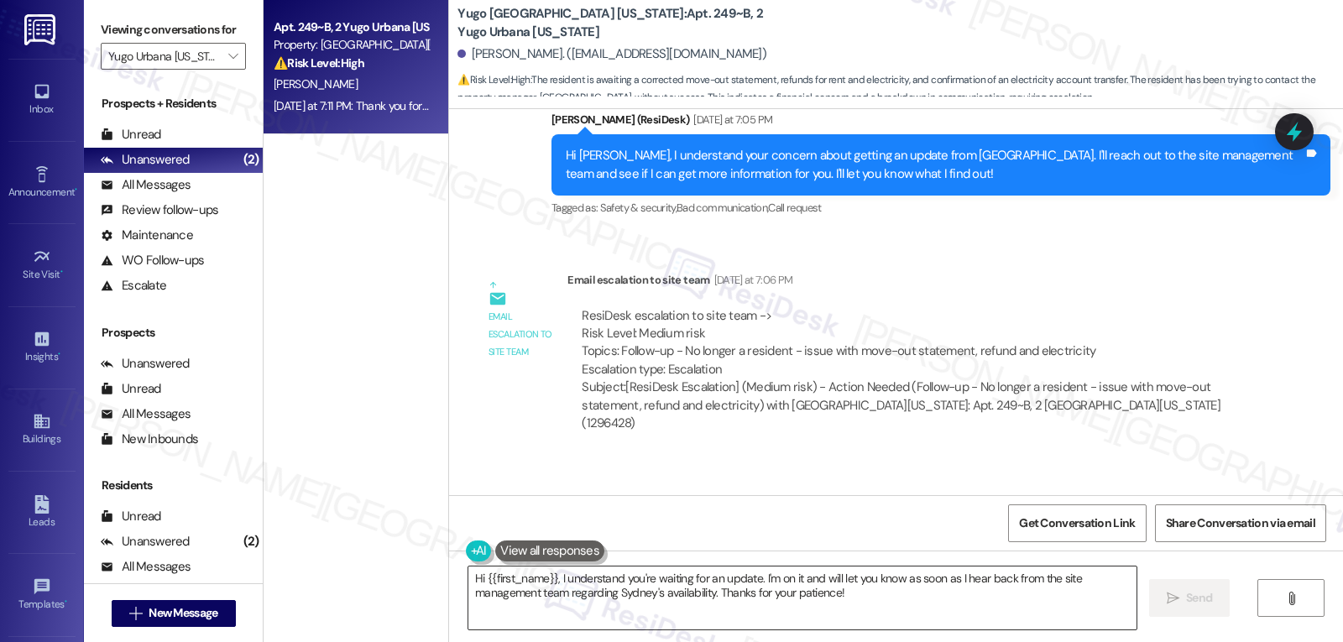
click at [668, 614] on textarea "Hi {{first_name}}, I understand you're waiting for an update. I'm on it and wil…" at bounding box center [802, 598] width 668 height 63
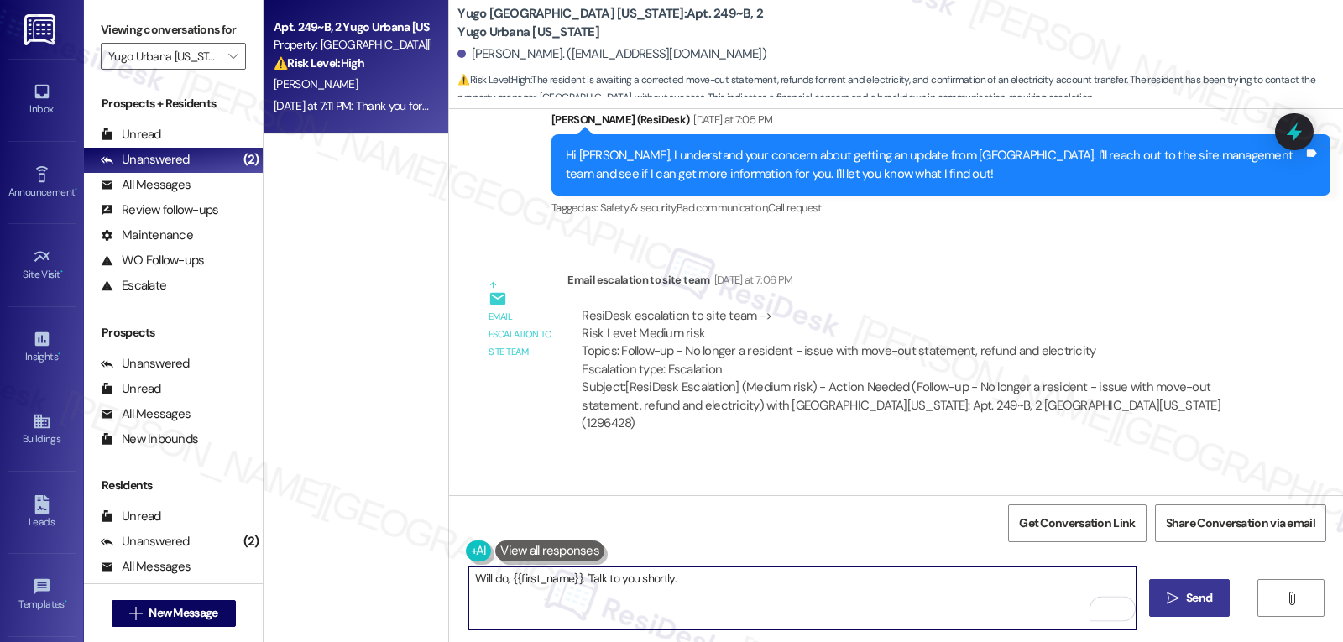
type textarea "Will do, {{first_name}}. 'Talk to you shortly."
click at [1197, 604] on span "Send" at bounding box center [1199, 598] width 26 height 18
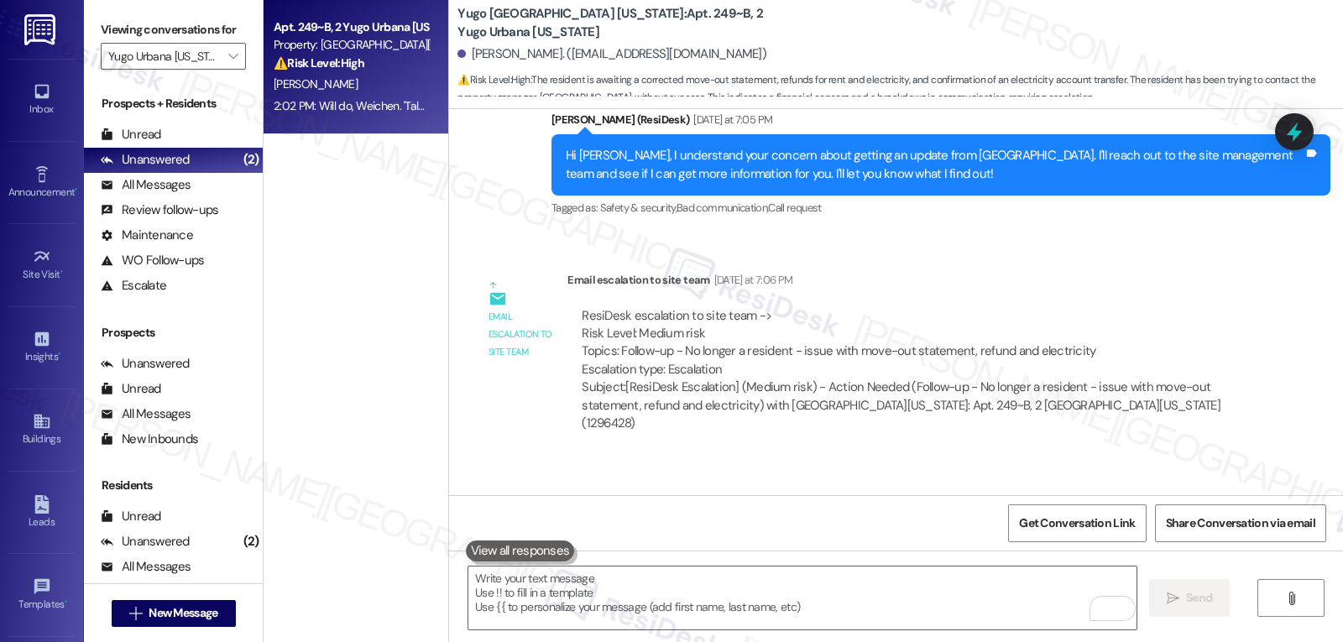
scroll to position [5156, 0]
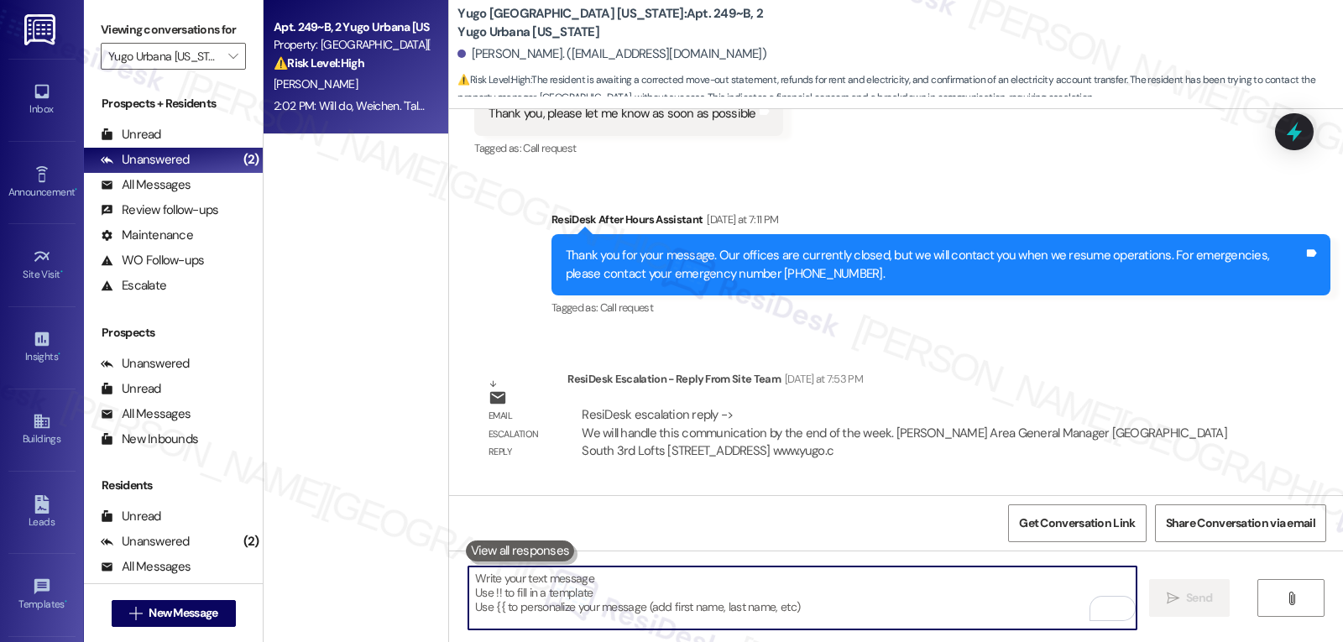
click at [524, 573] on textarea "To enrich screen reader interactions, please activate Accessibility in Grammarl…" at bounding box center [802, 598] width 668 height 63
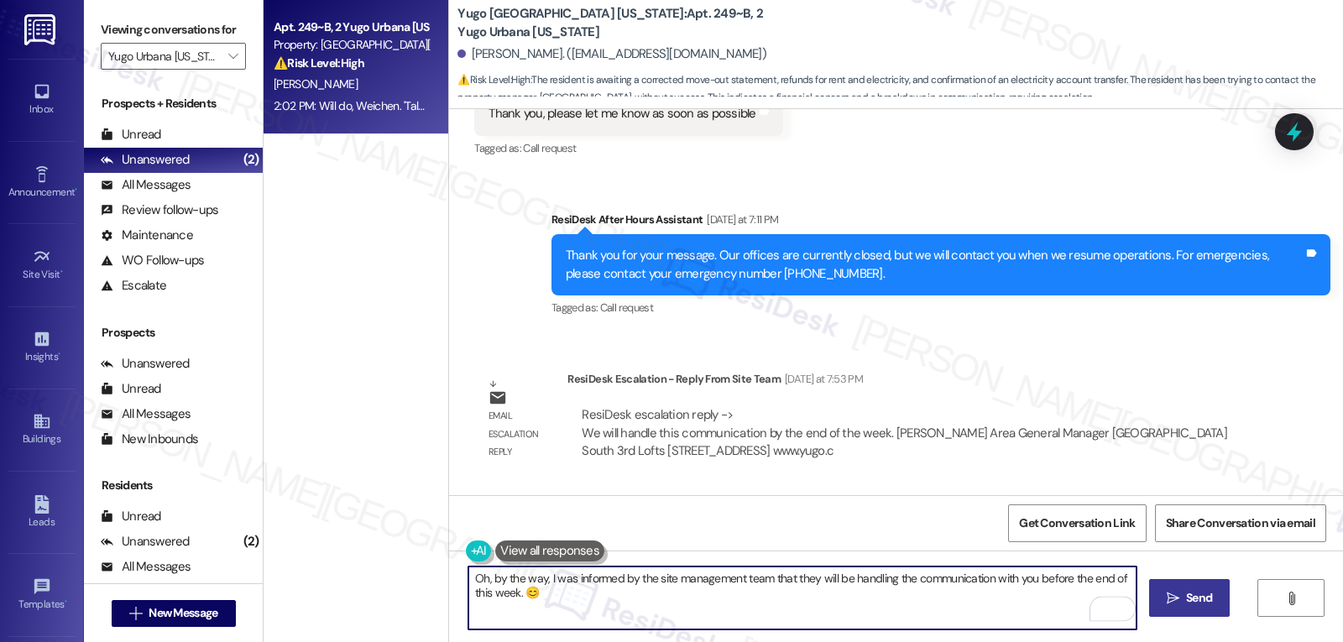
click at [931, 603] on textarea "Oh, by the way, I was informed by the site management team that they will be ha…" at bounding box center [802, 598] width 668 height 63
type textarea "Oh, by the way, I was informed by the site management team that they will be ha…"
click at [1203, 609] on button " Send" at bounding box center [1189, 598] width 81 height 38
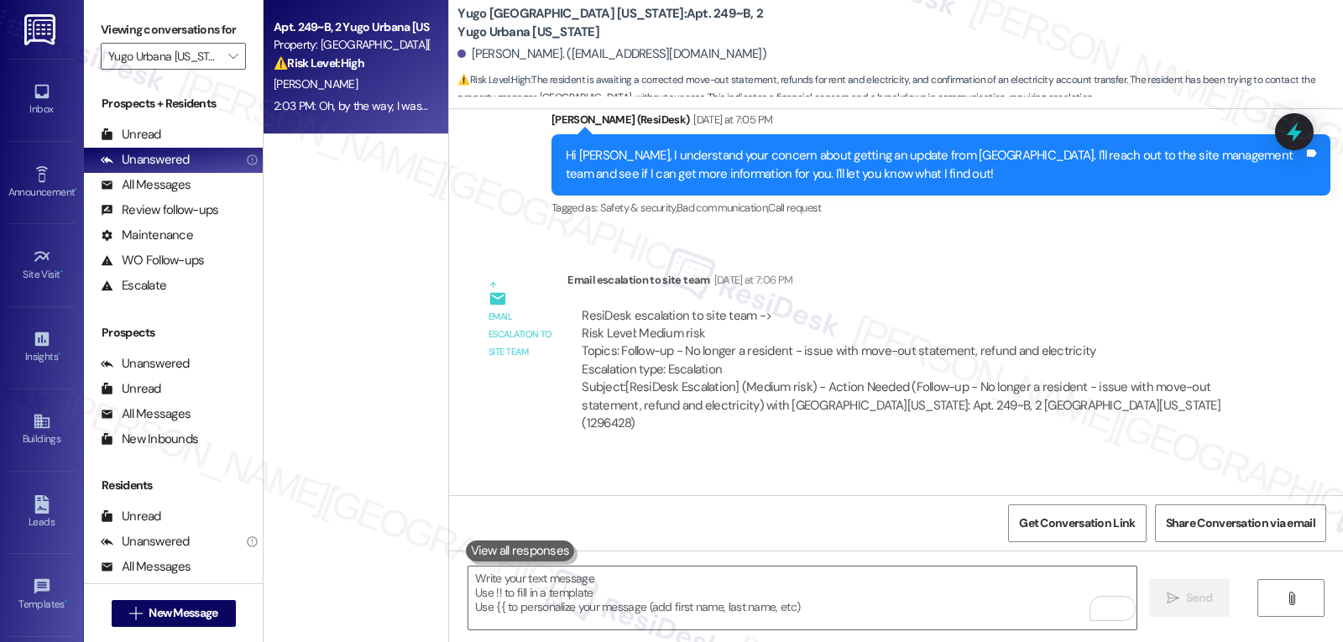
scroll to position [5291, 0]
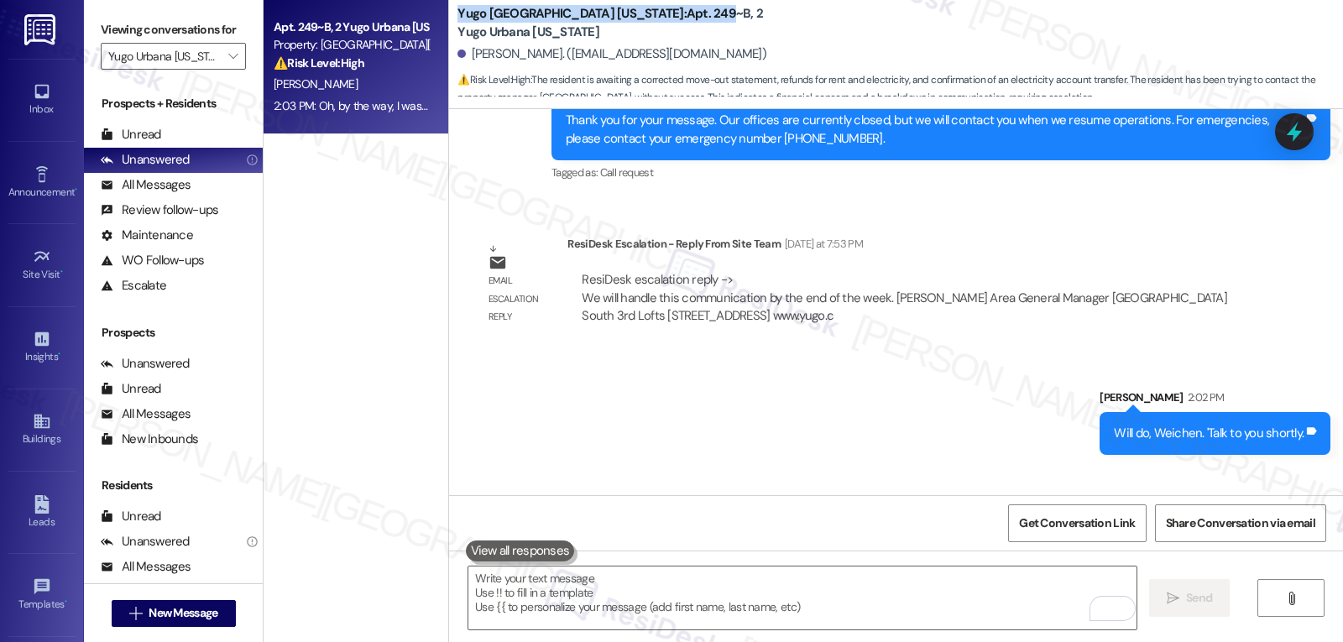
drag, startPoint x: 447, startPoint y: 19, endPoint x: 603, endPoint y: 28, distance: 156.3
click at [603, 28] on b "Yugo Urbana Illinois: Apt. 249~B, 2 Yugo Urbana Illinois" at bounding box center [625, 23] width 336 height 36
copy b "Yugo Urbana Illinois: Apt. 249~B"
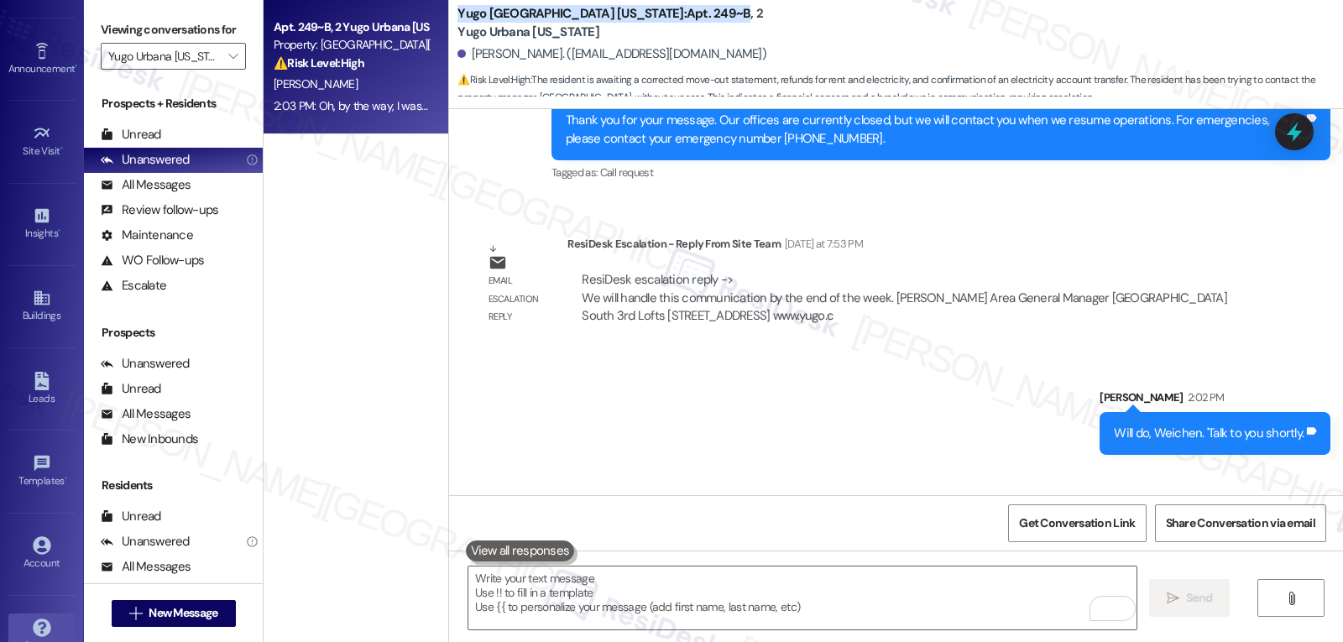
scroll to position [159, 0]
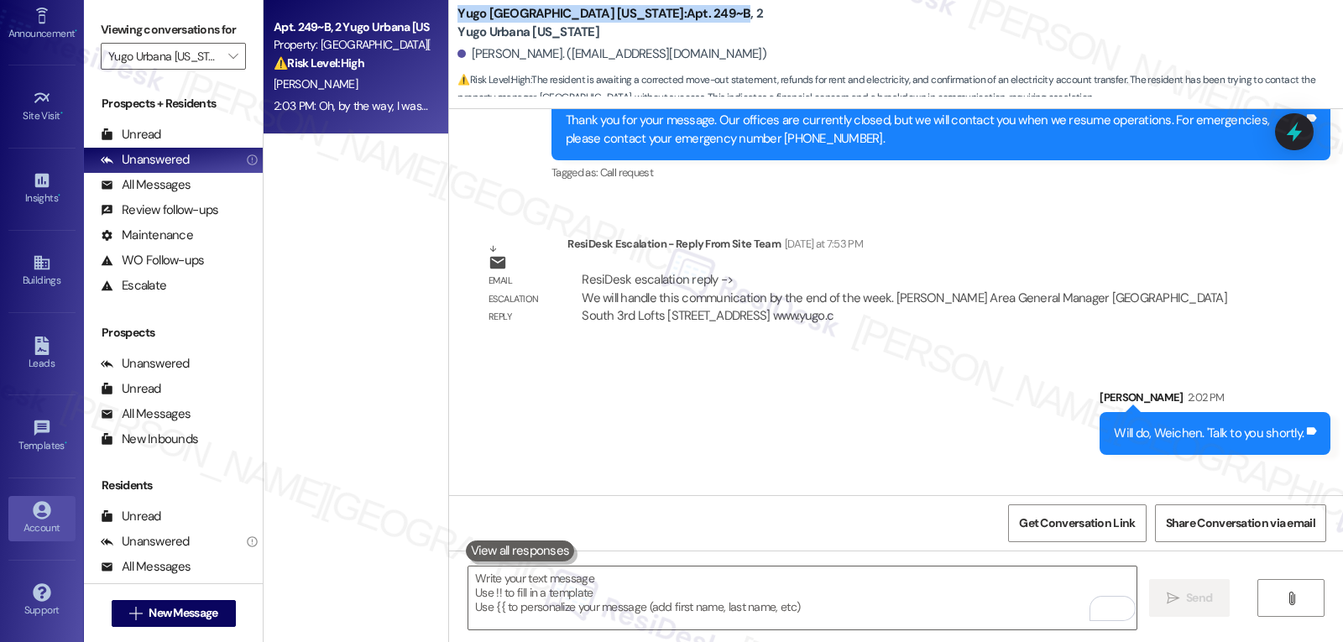
click at [28, 526] on div "Account" at bounding box center [42, 528] width 84 height 17
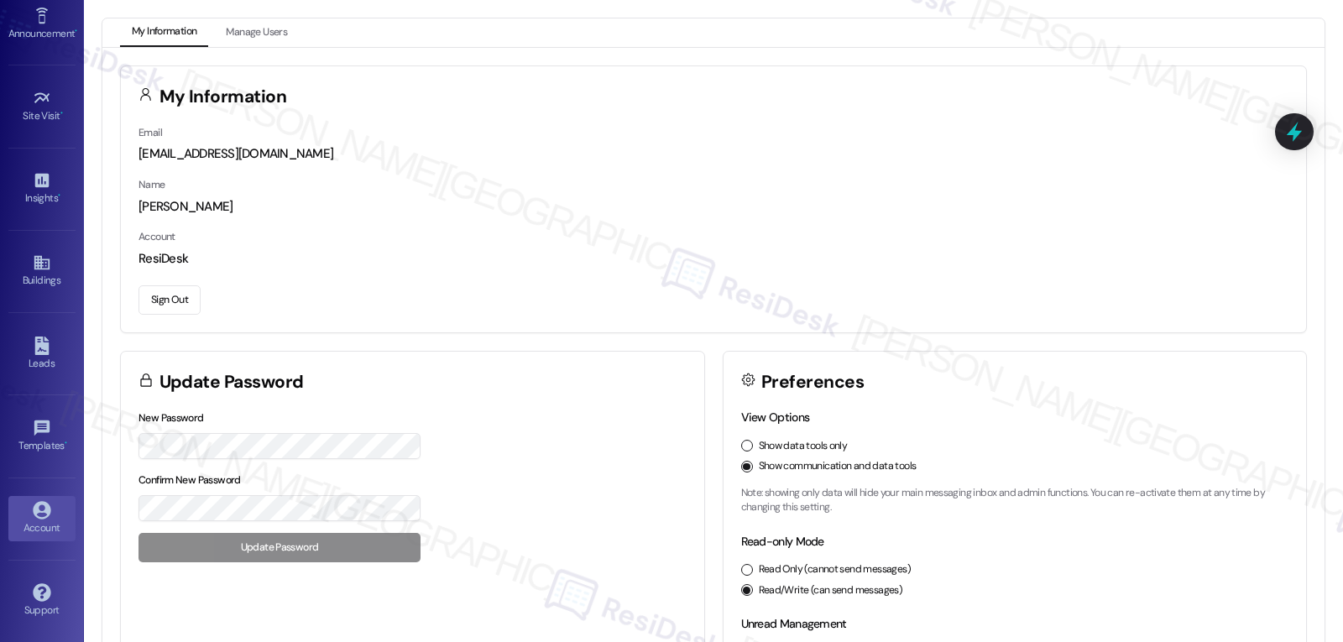
click at [167, 297] on button "Sign Out" at bounding box center [169, 299] width 62 height 29
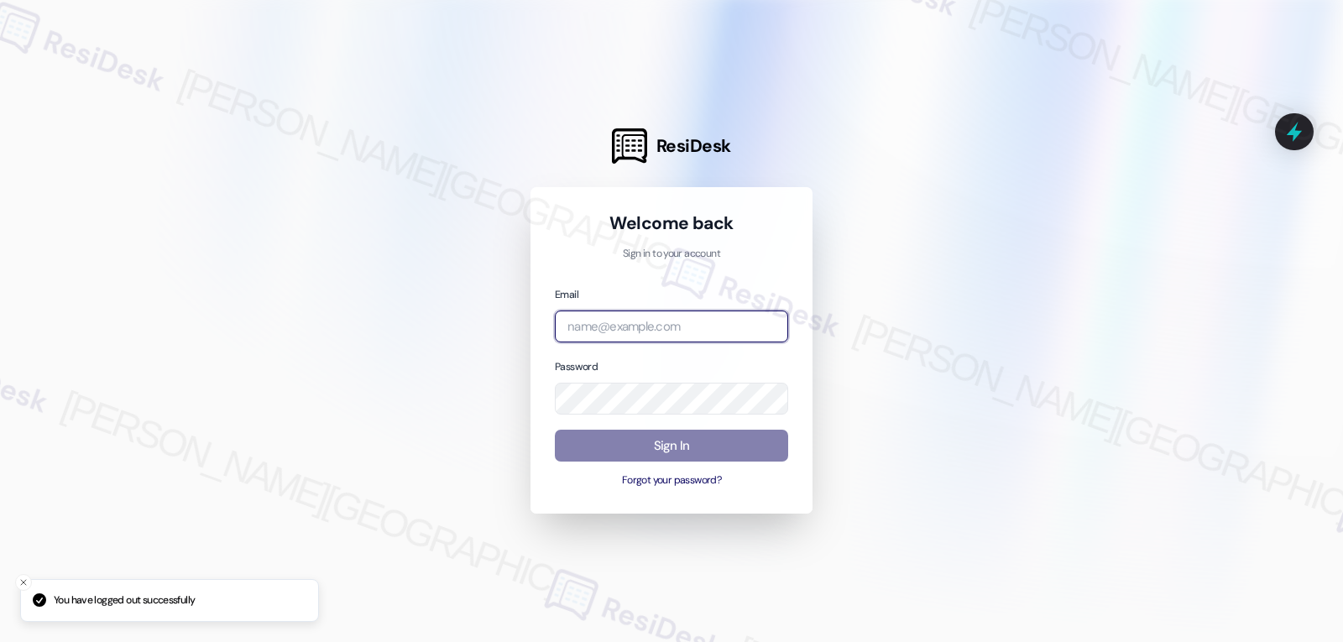
drag, startPoint x: 724, startPoint y: 310, endPoint x: 723, endPoint y: 318, distance: 8.6
click at [723, 311] on input "email" at bounding box center [671, 327] width 233 height 33
click at [677, 333] on input "email" at bounding box center [671, 327] width 233 height 33
paste input "automated-surveys-willowbridge-jomar.punay@willowbridge.com"
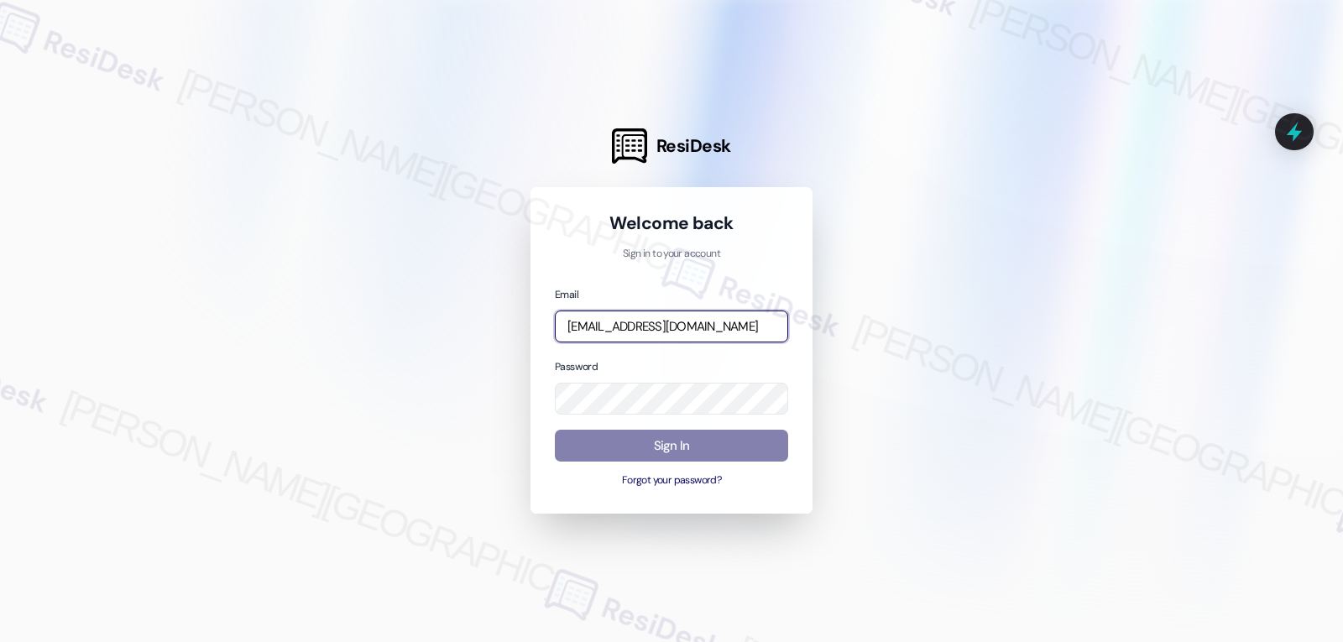
type input "automated-surveys-willowbridge-jomar.punay@willowbridge.com"
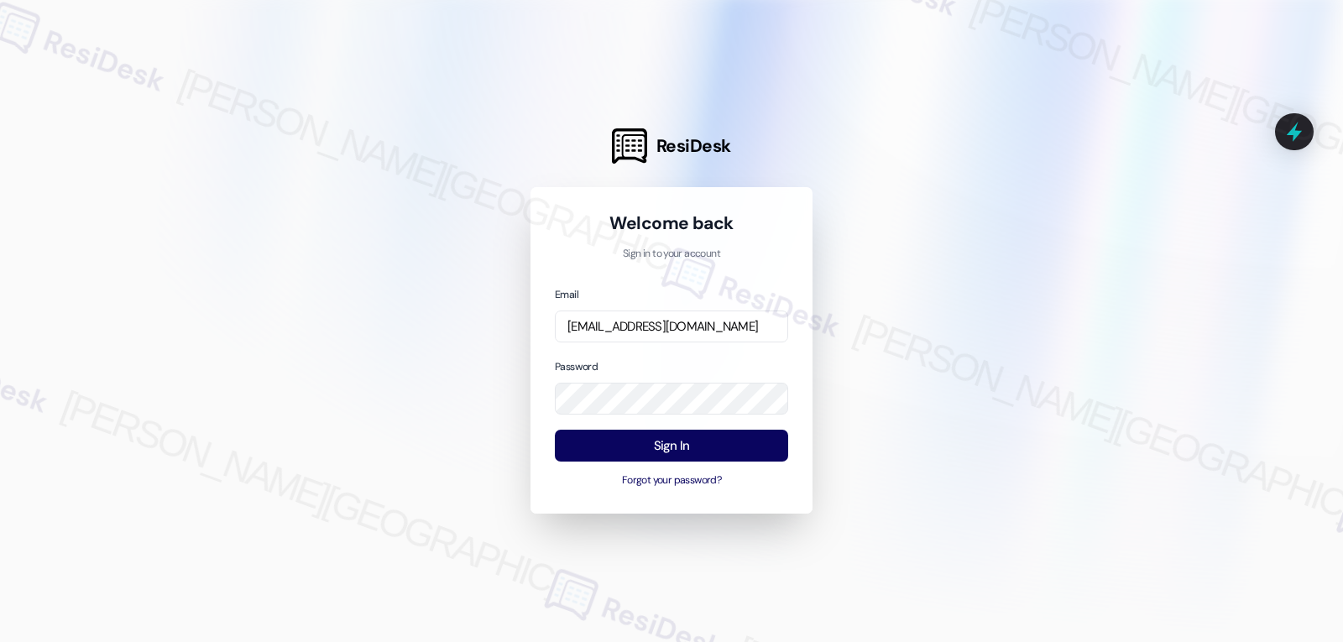
click at [649, 353] on div "Email automated-surveys-willowbridge-jomar.punay@willowbridge.com Password Sign…" at bounding box center [671, 387] width 233 height 204
click at [664, 447] on button "Sign In" at bounding box center [671, 446] width 233 height 33
